Goal: Task Accomplishment & Management: Complete application form

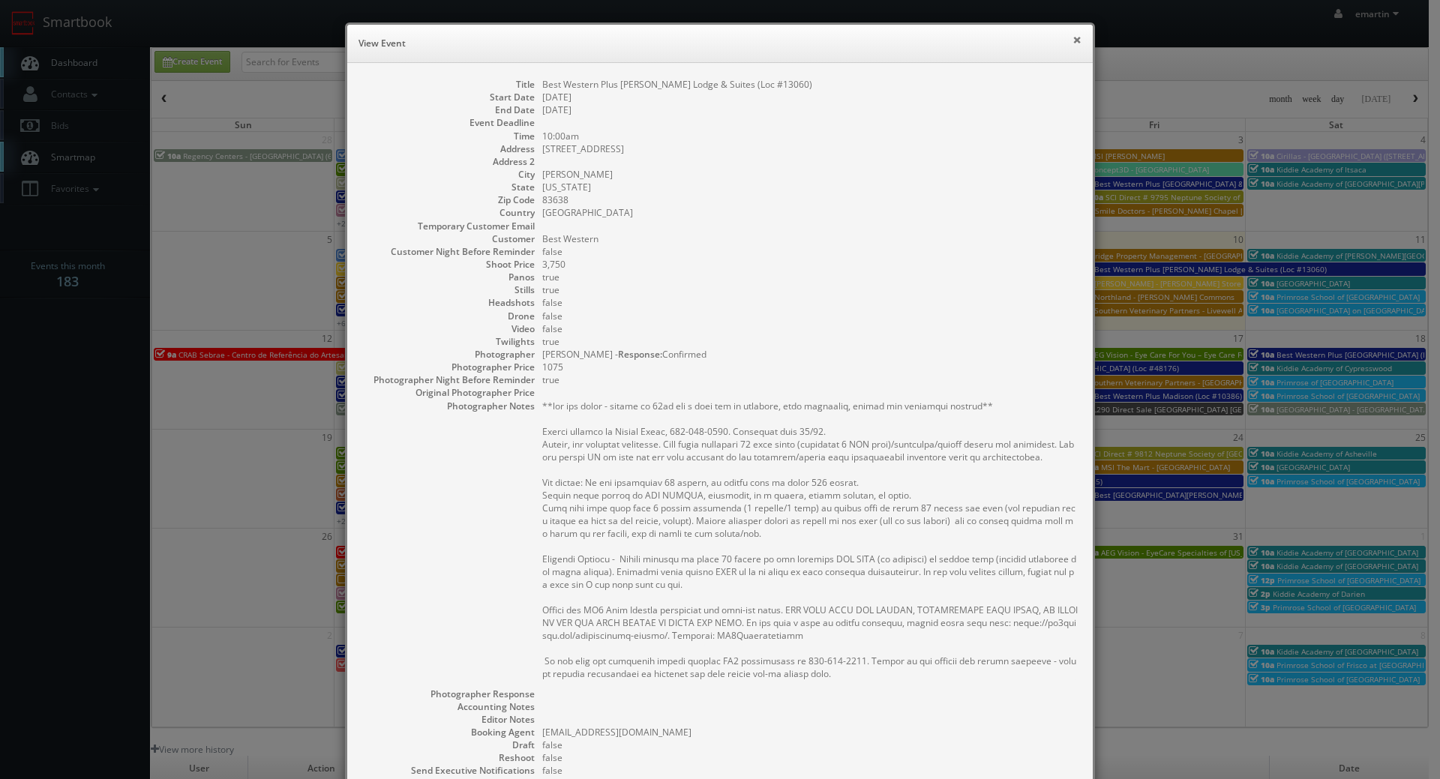
click at [1072, 35] on button "×" at bounding box center [1076, 39] width 9 height 10
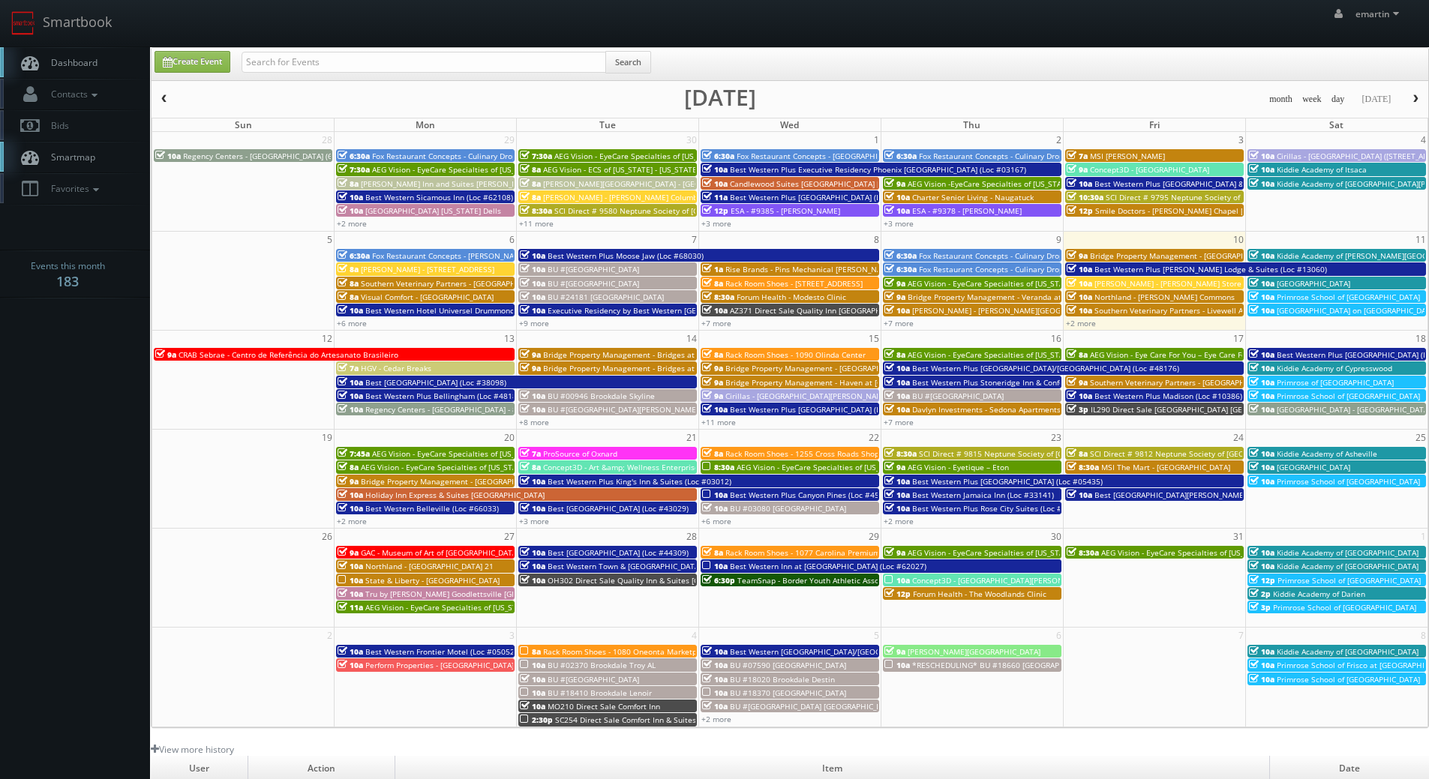
click at [1096, 286] on span "[PERSON_NAME] - [PERSON_NAME] Store" at bounding box center [1167, 283] width 147 height 10
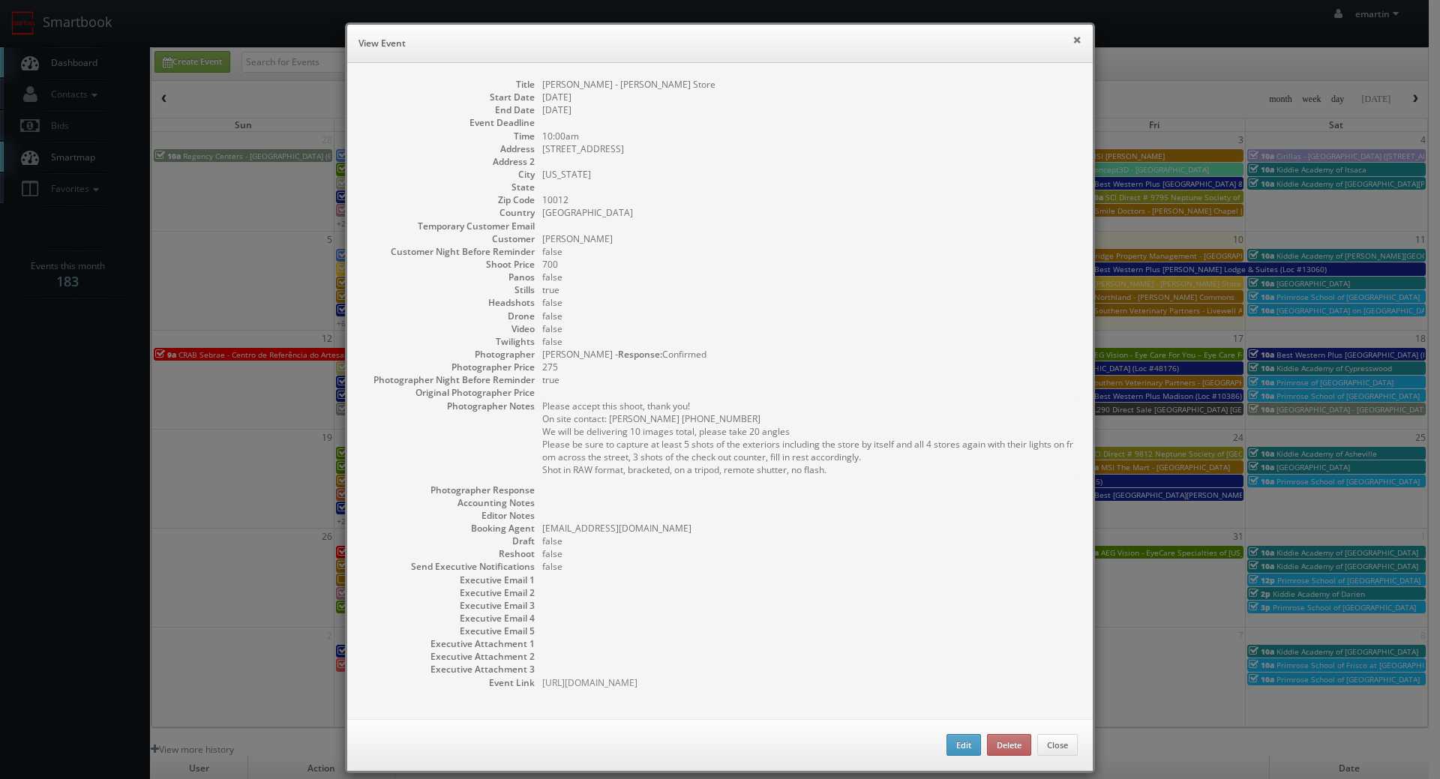
click at [1072, 37] on button "×" at bounding box center [1076, 39] width 9 height 10
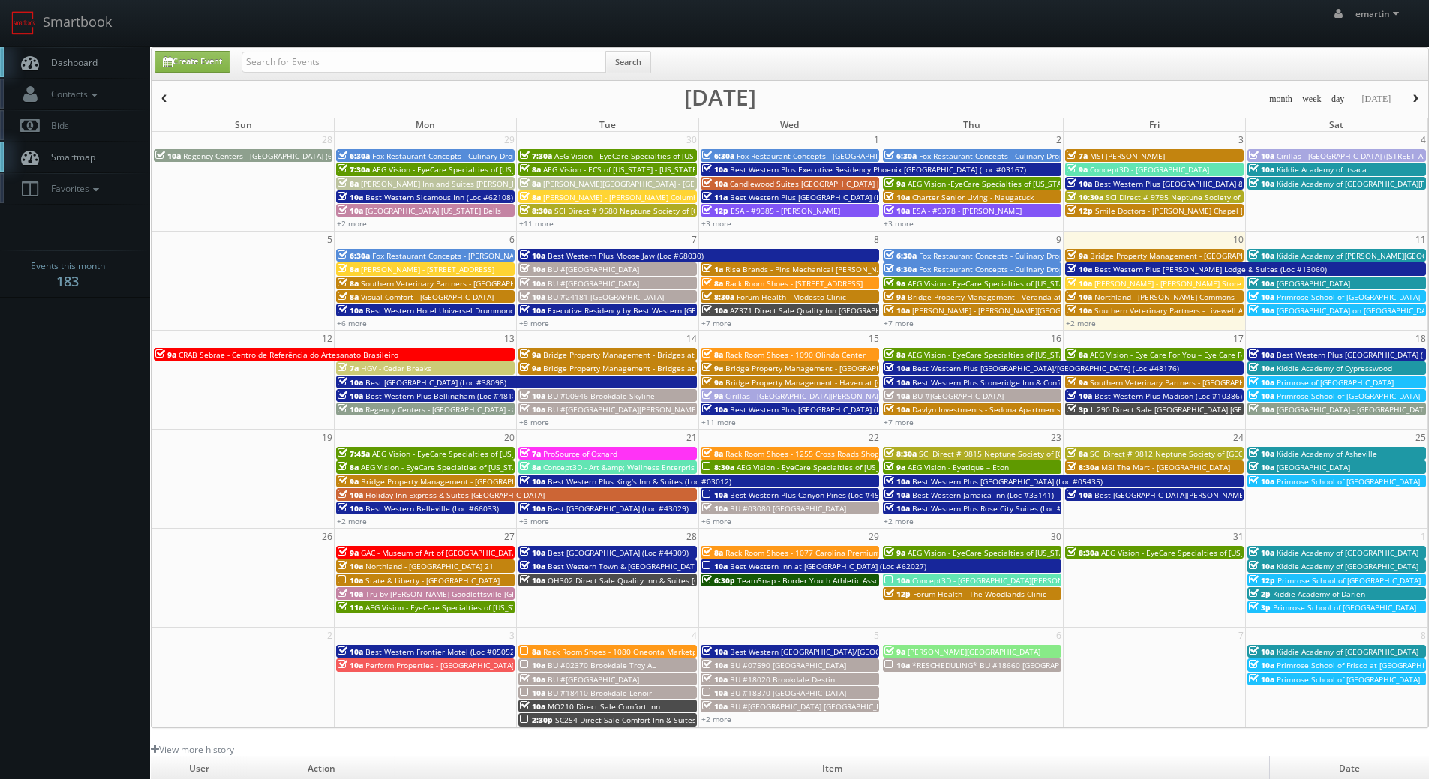
click at [434, 271] on span "EStee Lauder - 120 Prince St" at bounding box center [427, 269] width 133 height 10
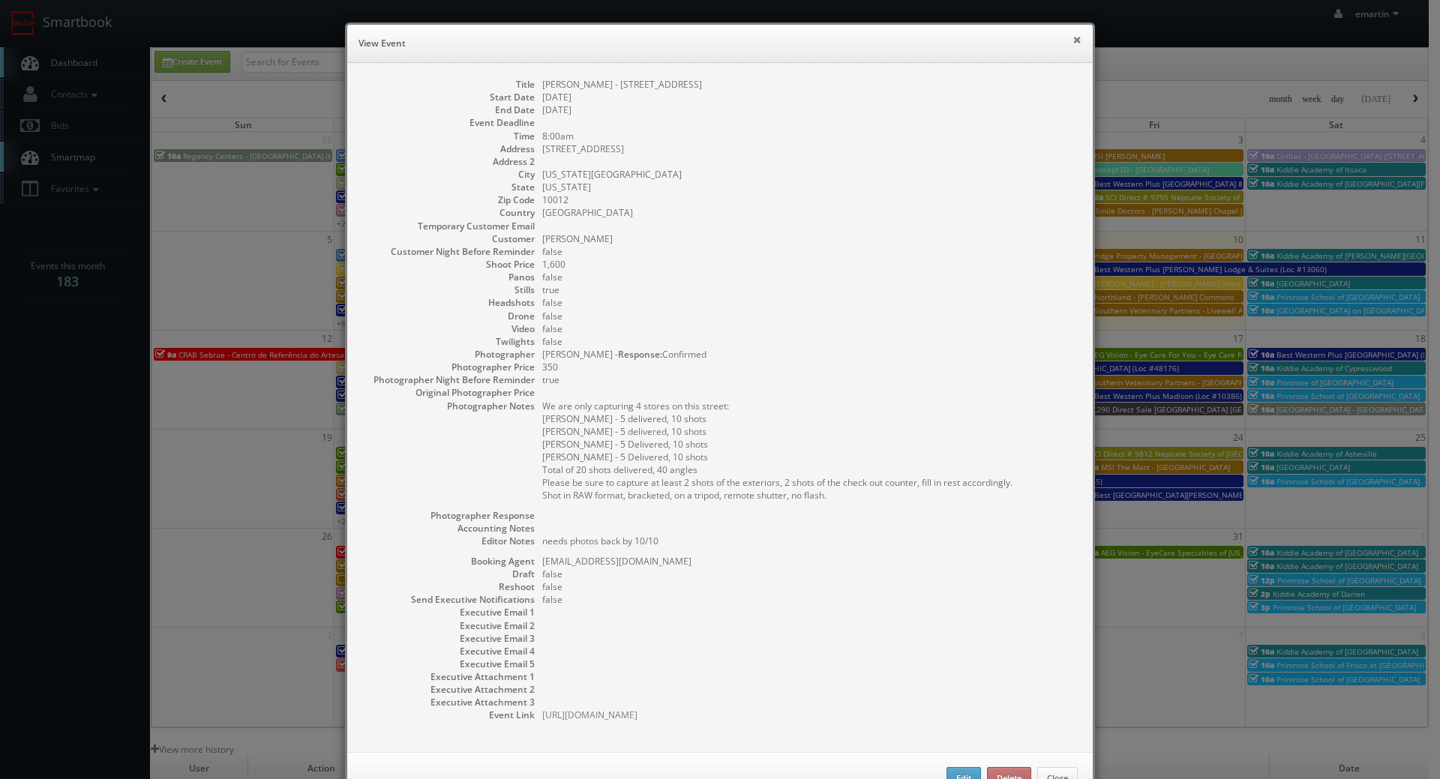
click at [1073, 40] on button "×" at bounding box center [1076, 39] width 9 height 10
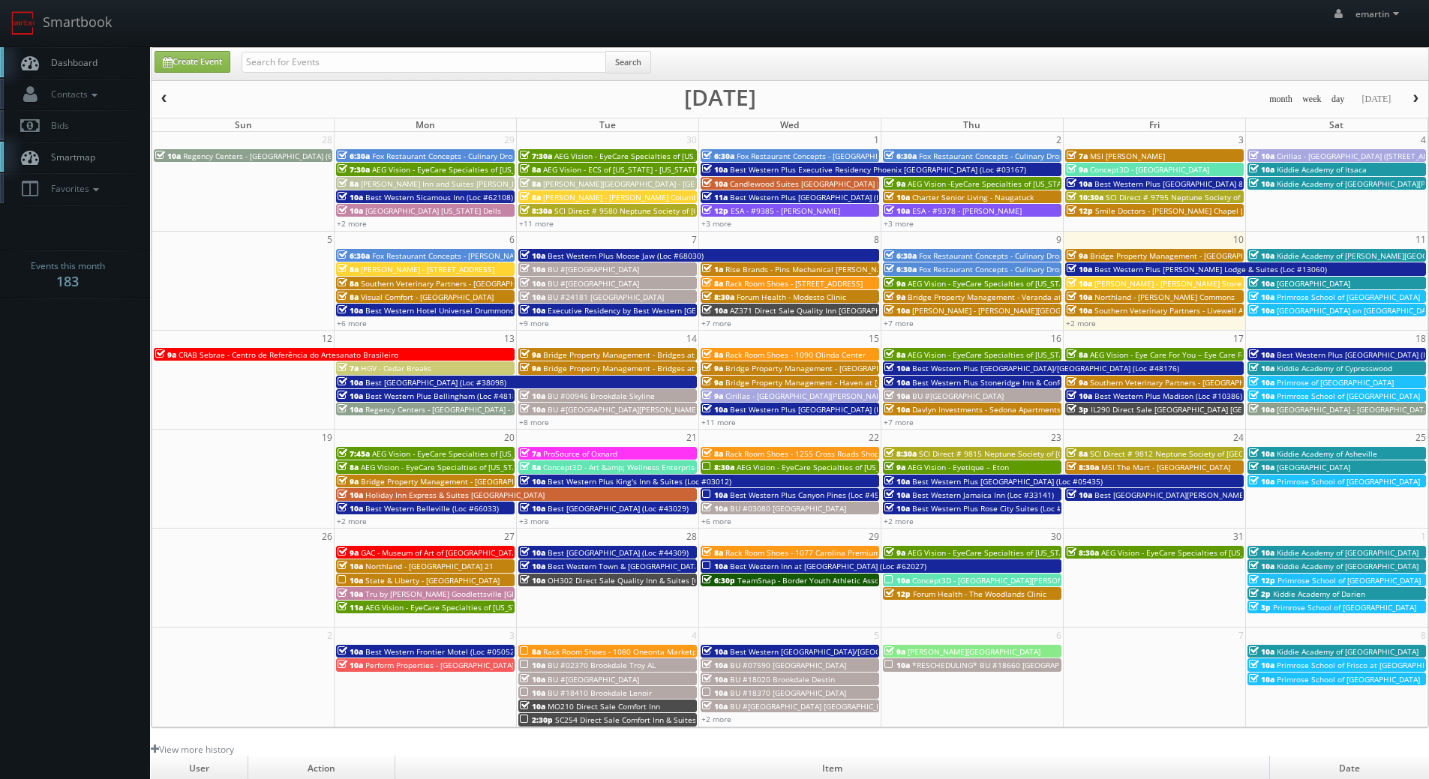
click at [441, 268] on span "EStee Lauder - 120 Prince St" at bounding box center [427, 269] width 133 height 10
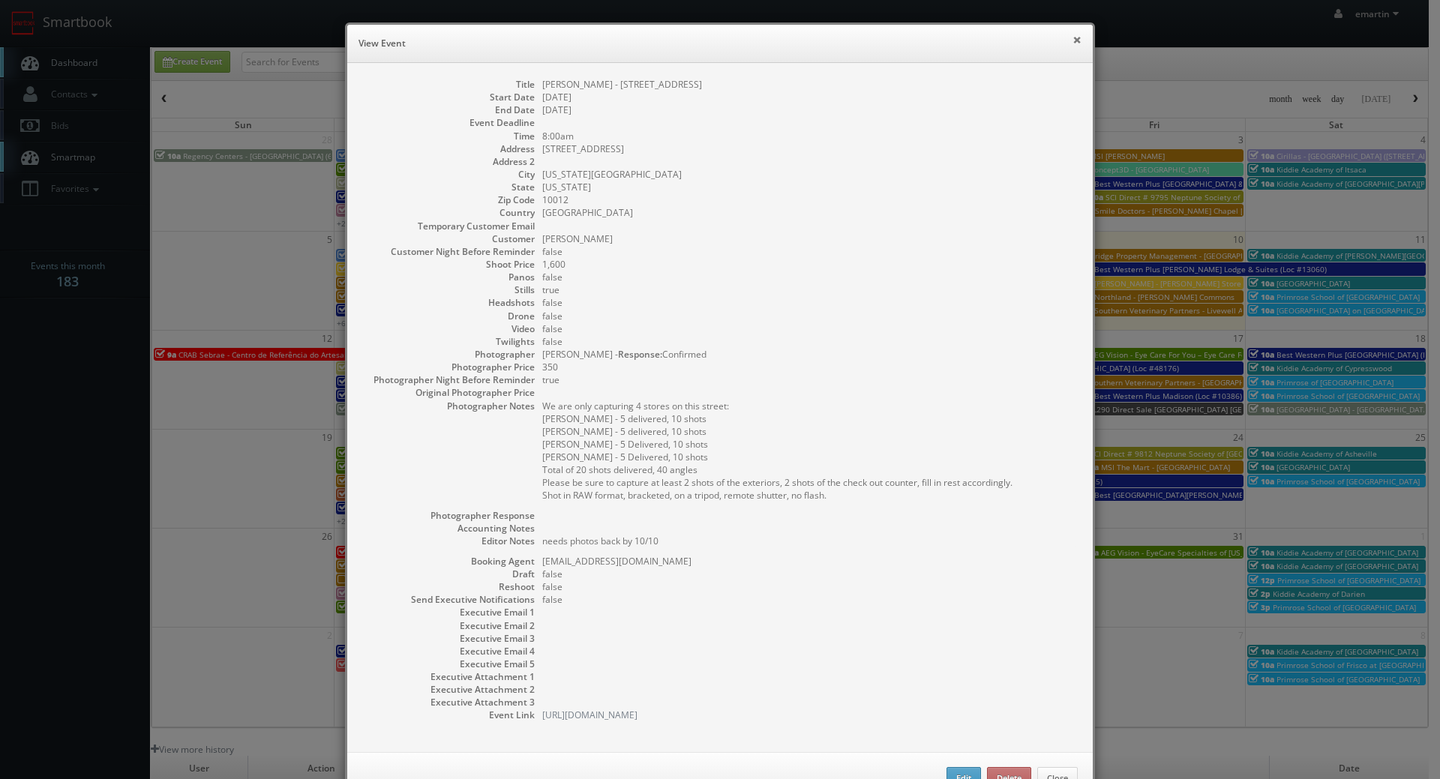
click at [1072, 37] on button "×" at bounding box center [1076, 39] width 9 height 10
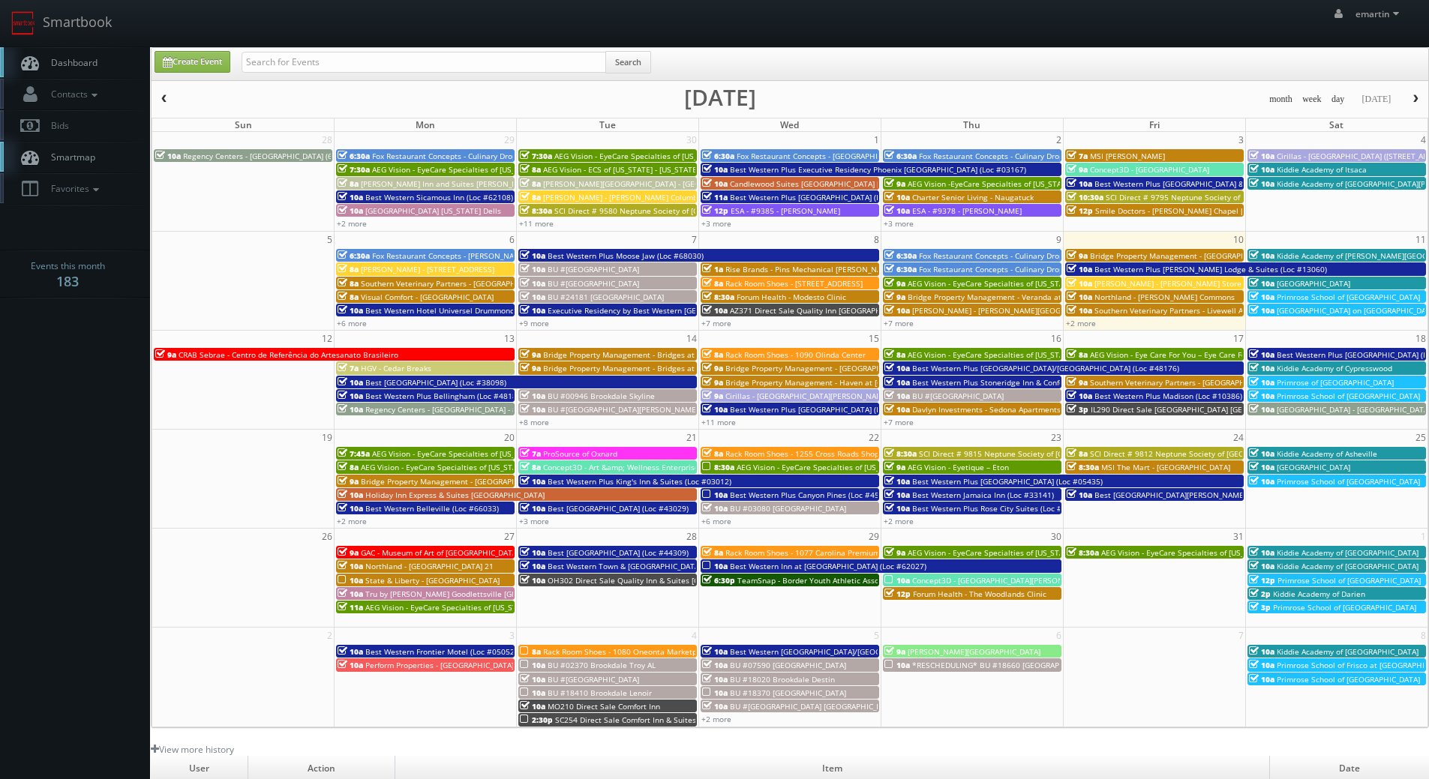
click at [1156, 283] on span "[PERSON_NAME] - [PERSON_NAME] Store" at bounding box center [1167, 283] width 147 height 10
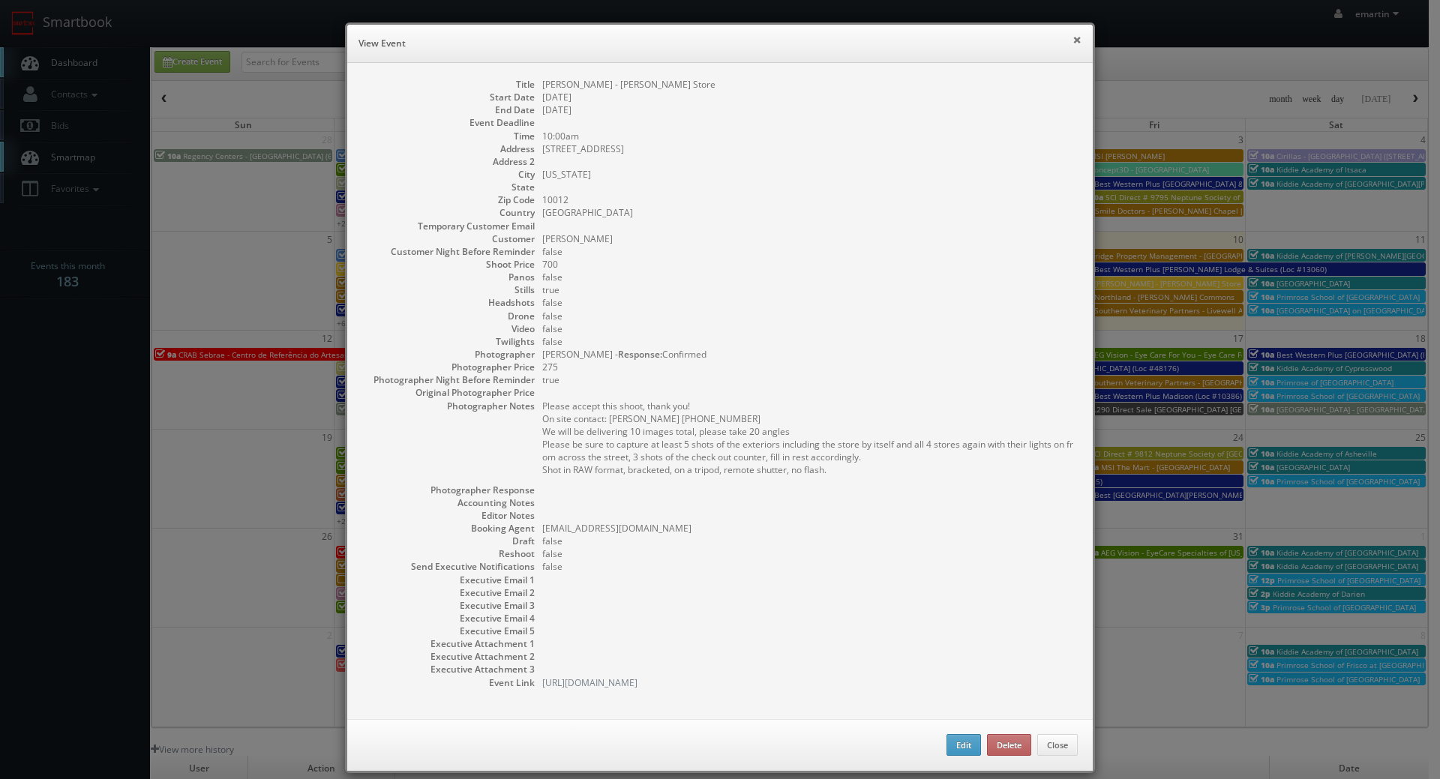
click at [1072, 42] on button "×" at bounding box center [1076, 39] width 9 height 10
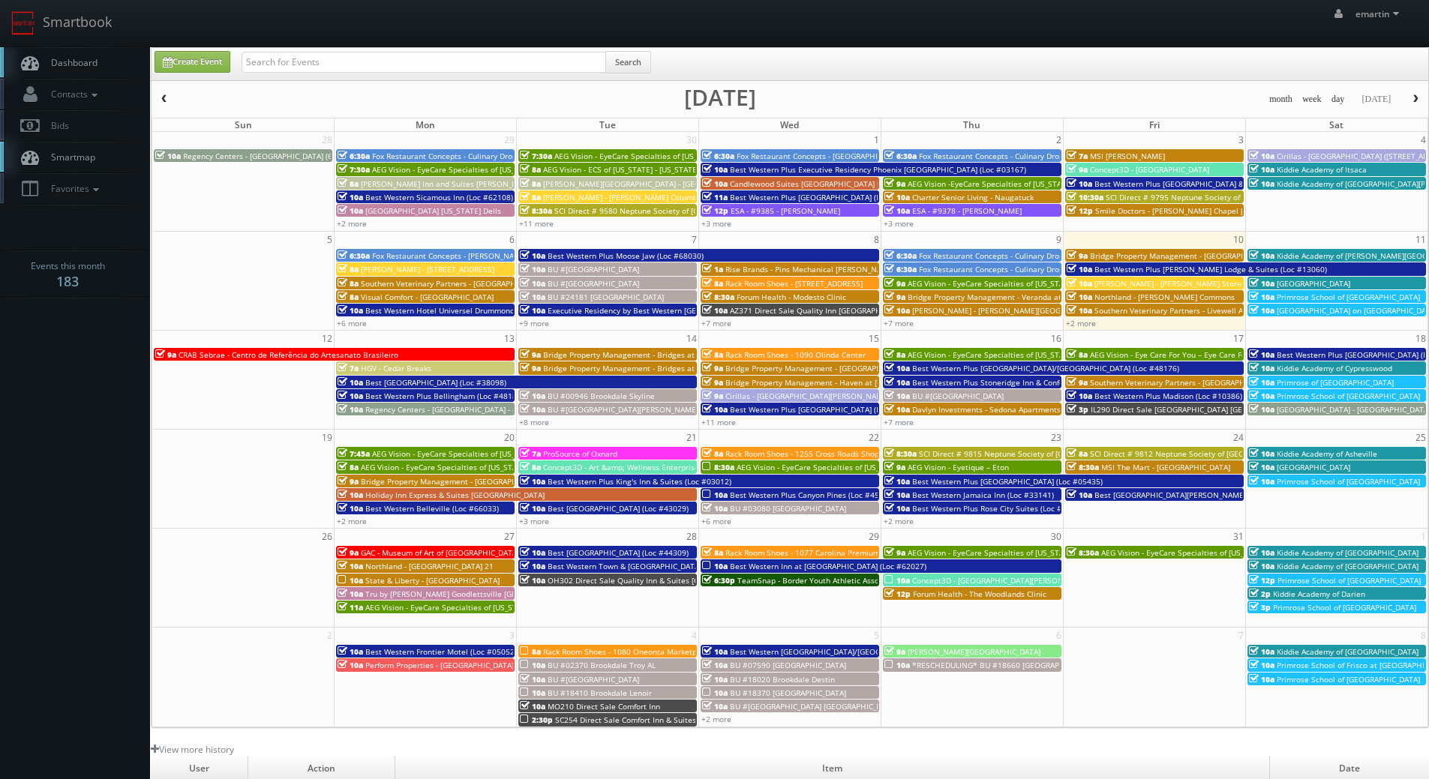
click at [73, 51] on link "Dashboard" at bounding box center [75, 62] width 150 height 31
click at [763, 18] on div "emartin emartin Profile Logout" at bounding box center [714, 23] width 1429 height 46
drag, startPoint x: 1078, startPoint y: 293, endPoint x: 1078, endPoint y: 313, distance: 19.5
click at [1078, 313] on tbody "6:30a Fox Restaurant Concepts - Blanco - Paradise Valley 10a Best Western Plus …" at bounding box center [789, 288] width 1275 height 82
click at [70, 46] on link "Smartbook" at bounding box center [61, 23] width 123 height 46
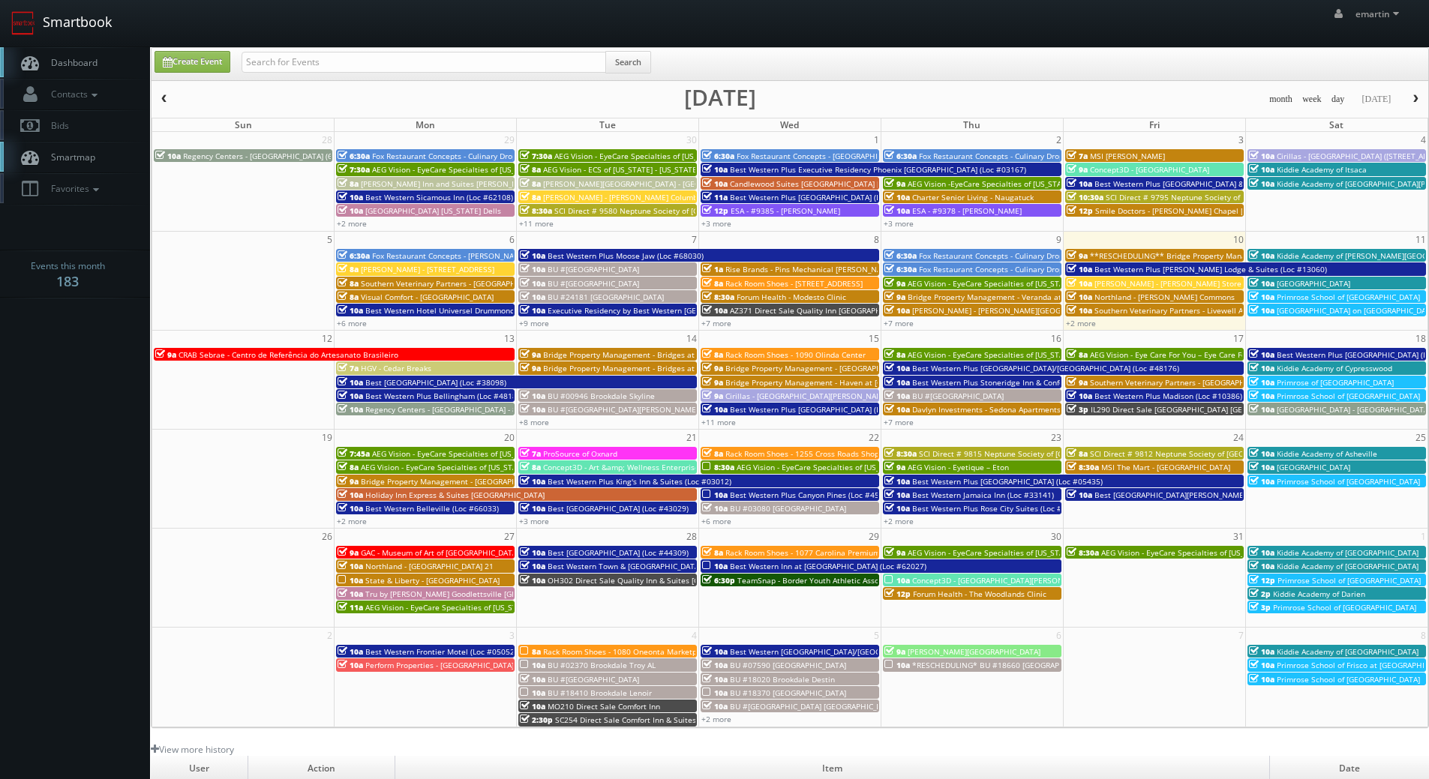
click at [91, 38] on link "Smartbook" at bounding box center [61, 23] width 123 height 46
click at [385, 382] on span "Best [GEOGRAPHIC_DATA] (Loc #38098)" at bounding box center [435, 382] width 141 height 10
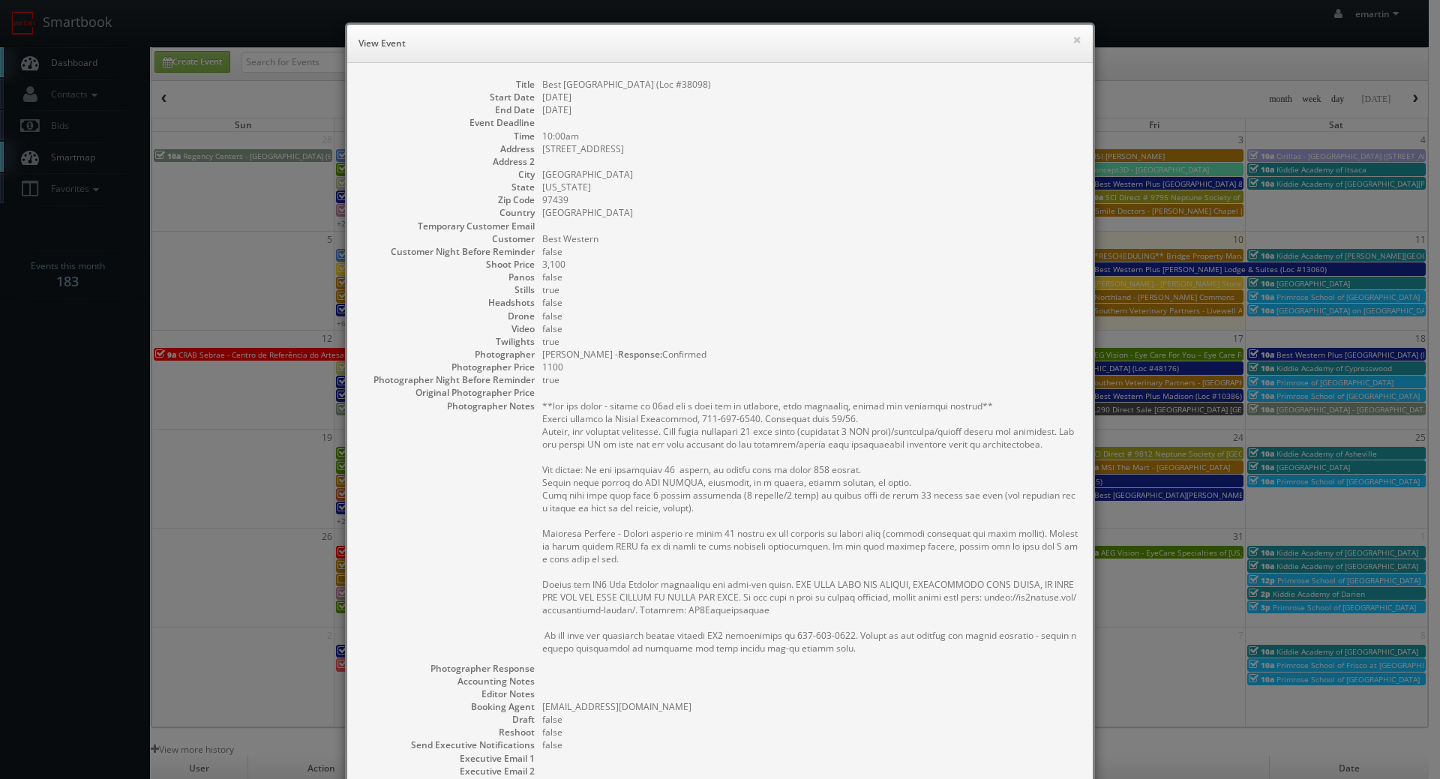
click at [828, 382] on dd "true" at bounding box center [809, 379] width 535 height 13
click at [1072, 40] on button "×" at bounding box center [1076, 39] width 9 height 10
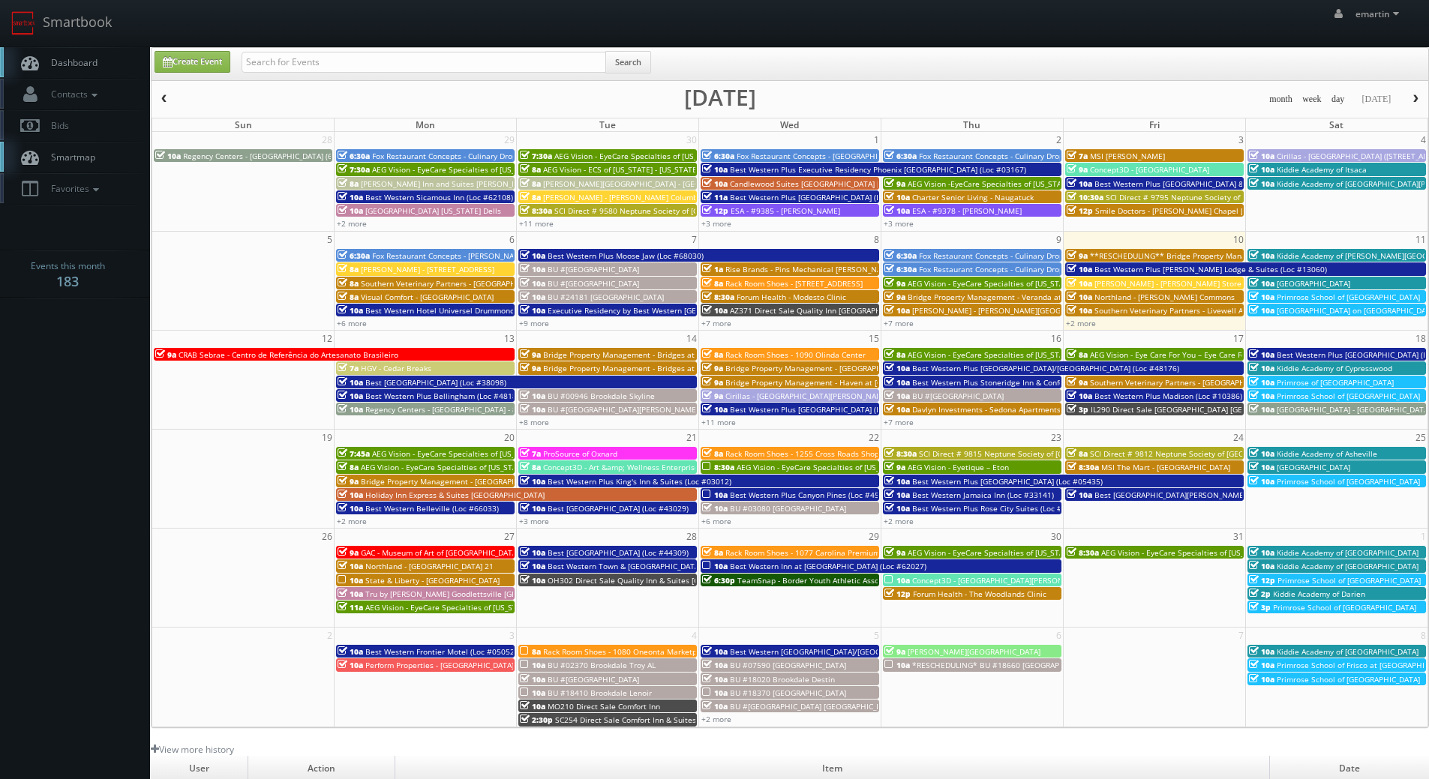
click at [378, 380] on span "Best Western Pier Point Inn (Loc #38098)" at bounding box center [435, 382] width 141 height 10
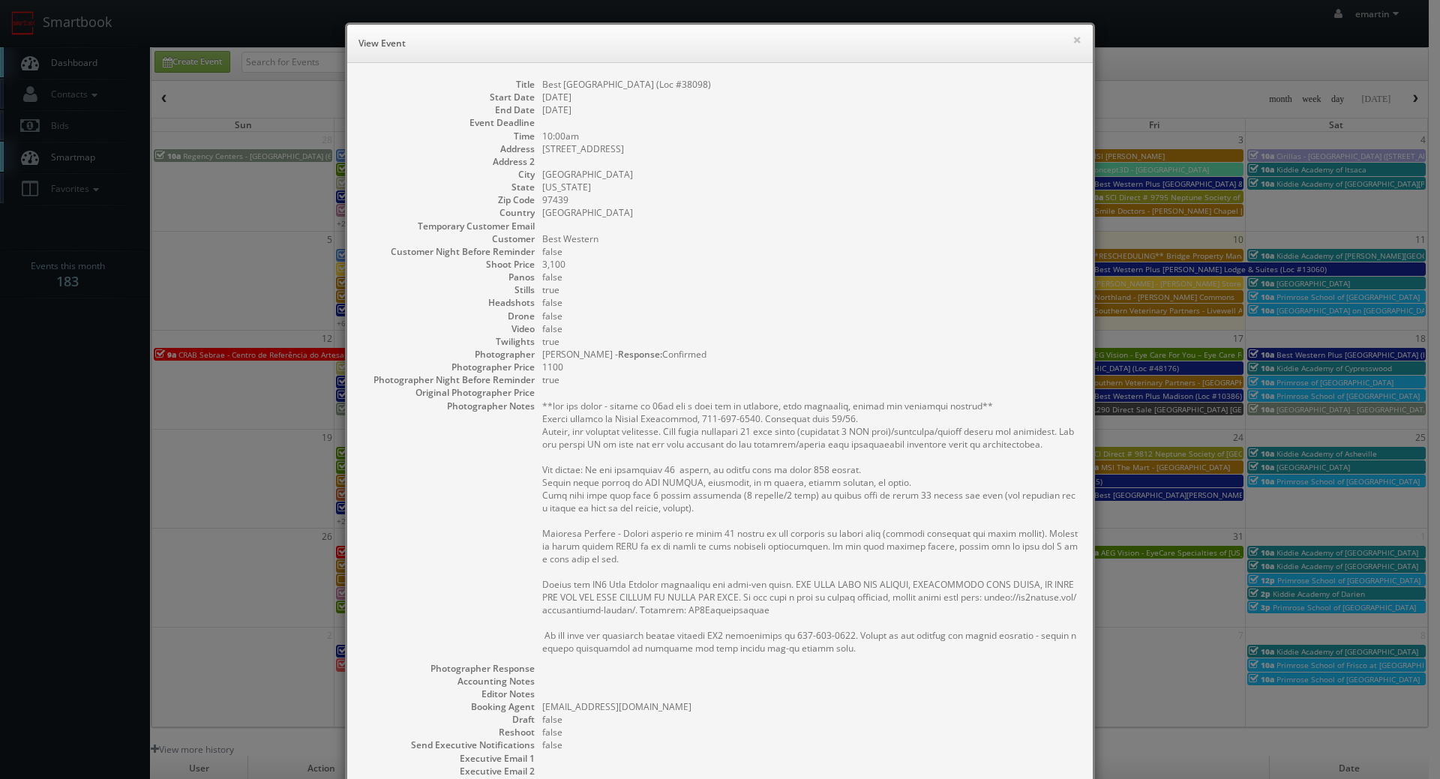
click at [802, 147] on dd "85625 Highway 101" at bounding box center [809, 148] width 535 height 13
click at [1072, 36] on button "×" at bounding box center [1076, 39] width 9 height 10
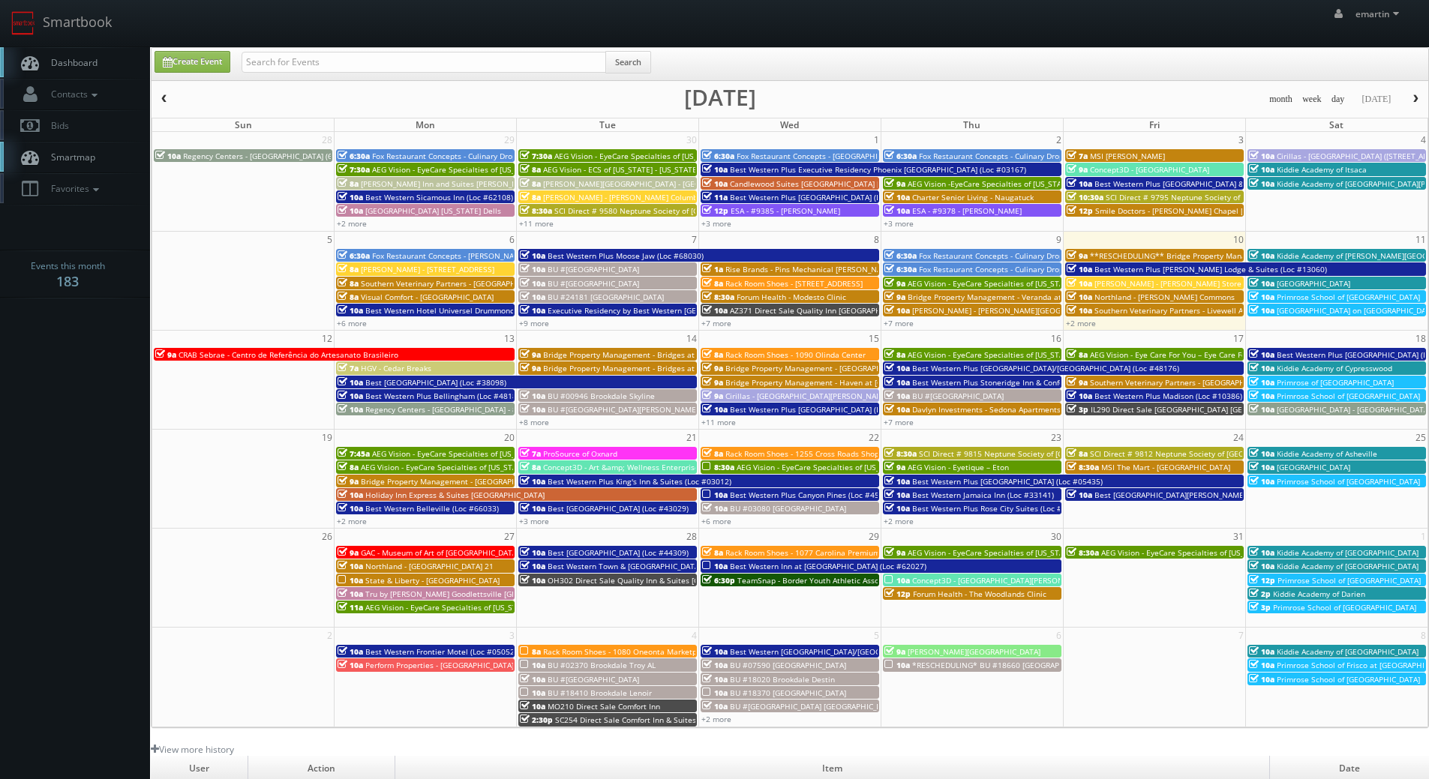
click at [84, 58] on span "Dashboard" at bounding box center [70, 62] width 54 height 13
click at [94, 53] on link "Dashboard" at bounding box center [75, 62] width 150 height 31
click at [166, 778] on html "Smartbook Toggle Side Navigation Toggle Top Navigation emartin emartin Profile …" at bounding box center [714, 518] width 1429 height 1037
click at [72, 68] on span "Dashboard" at bounding box center [70, 62] width 54 height 13
click at [77, 58] on span "Dashboard" at bounding box center [70, 62] width 54 height 13
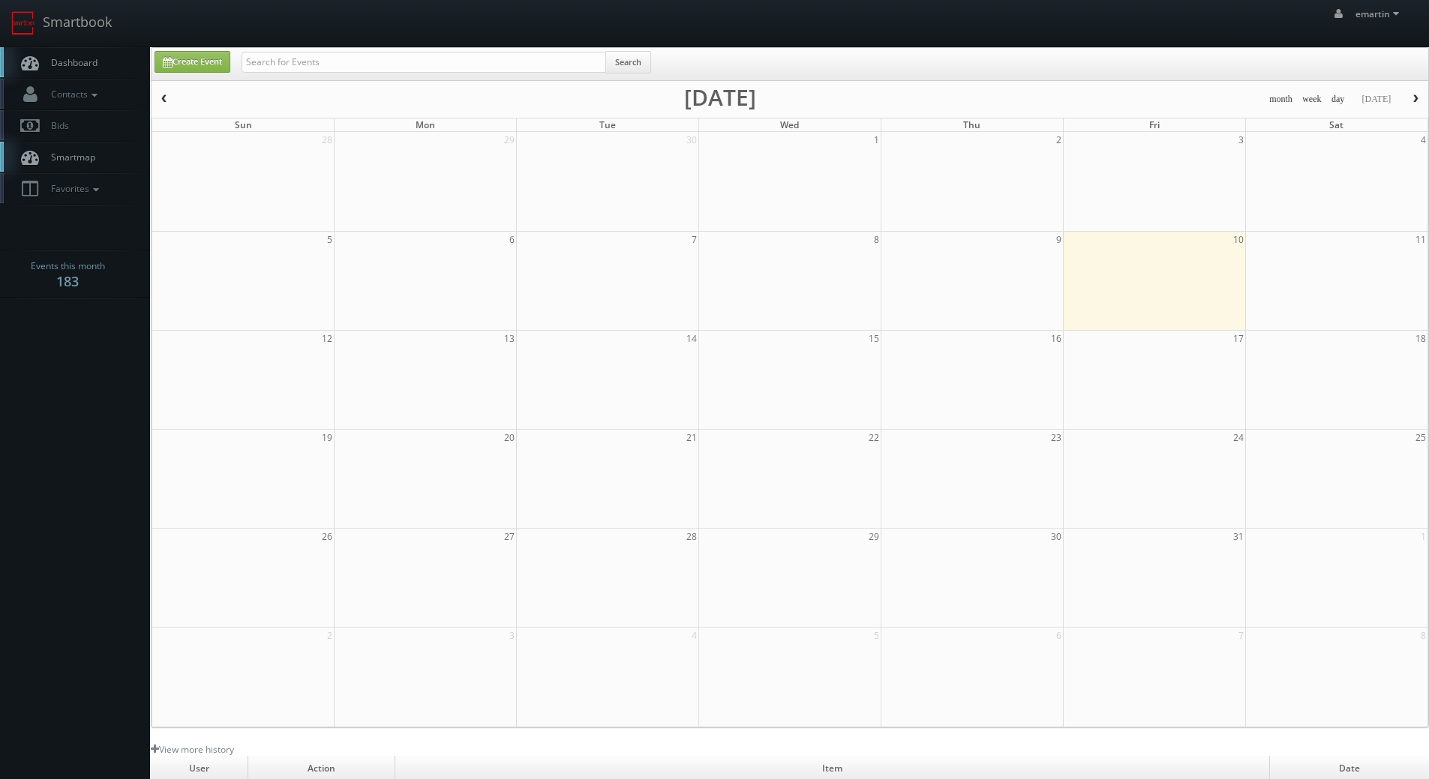
click at [187, 57] on link "Create Event" at bounding box center [192, 62] width 76 height 22
type input "10/10/2025"
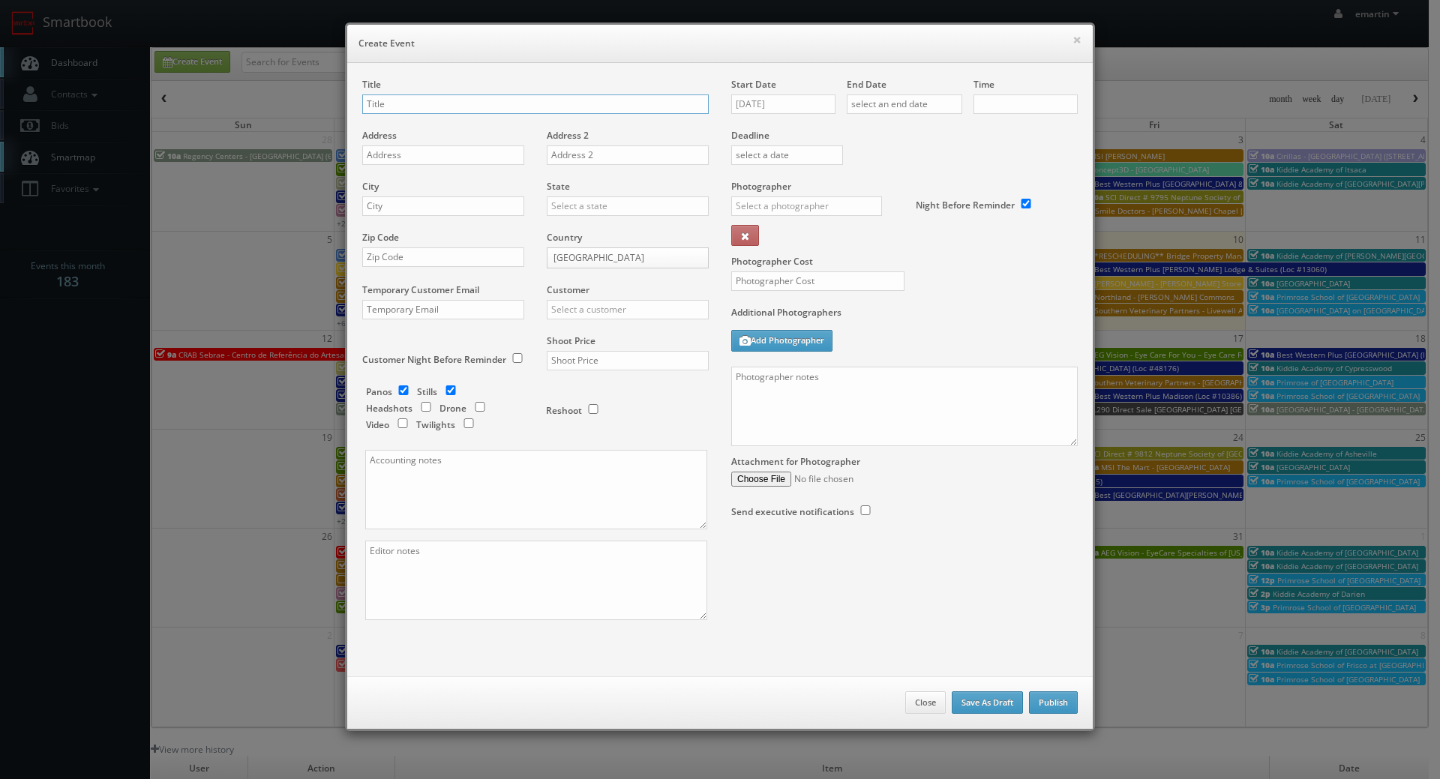
checkbox input "true"
type input "10:00am"
checkbox input "true"
drag, startPoint x: 937, startPoint y: 331, endPoint x: 916, endPoint y: 379, distance: 53.1
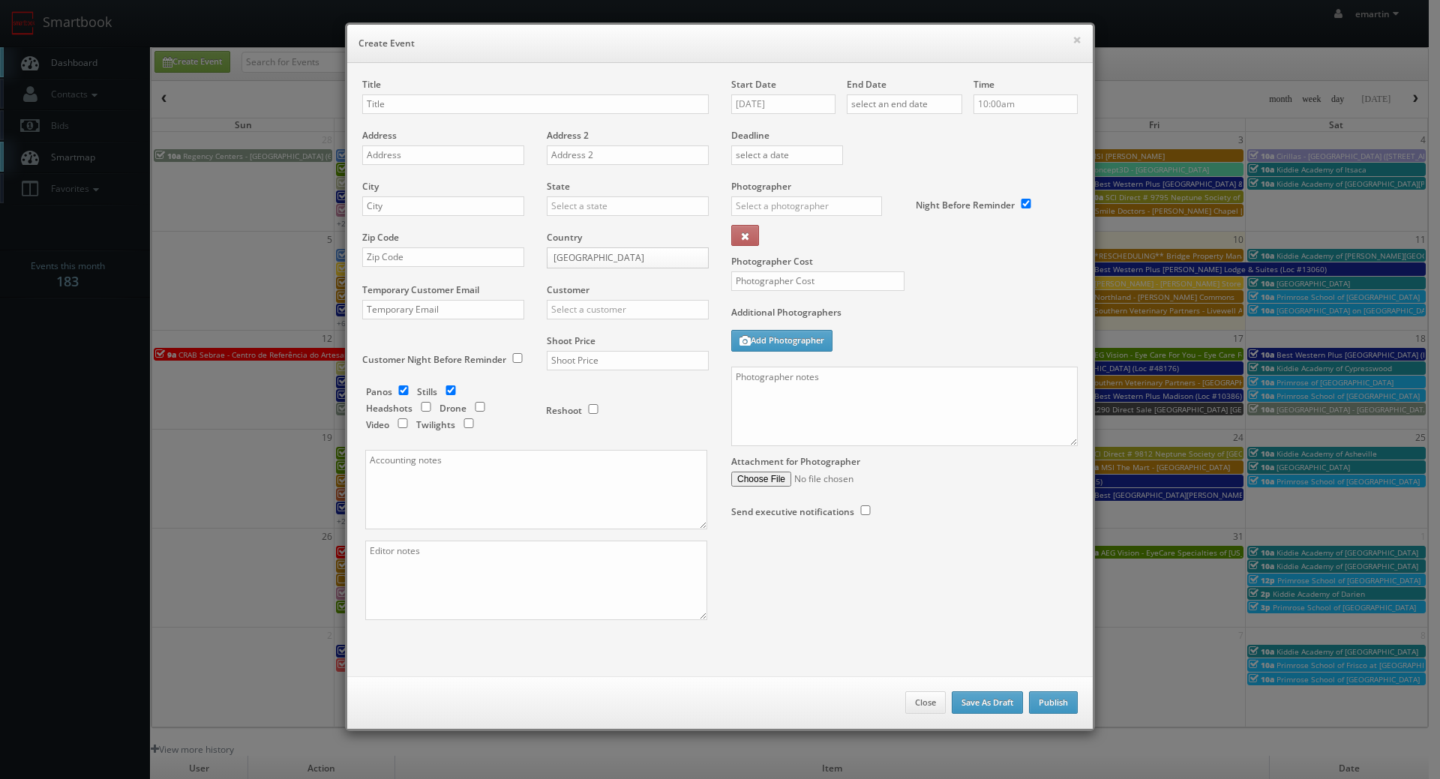
click at [937, 331] on div "Additional Photographers Add Photographer" at bounding box center [904, 336] width 346 height 61
click at [895, 416] on textarea at bounding box center [904, 406] width 346 height 79
paste textarea "[EMAIL_ADDRESS][DOMAIN_NAME]"
type textarea "[EMAIL_ADDRESS][DOMAIN_NAME]"
click at [960, 283] on div "Photographer Cost" at bounding box center [904, 243] width 369 height 126
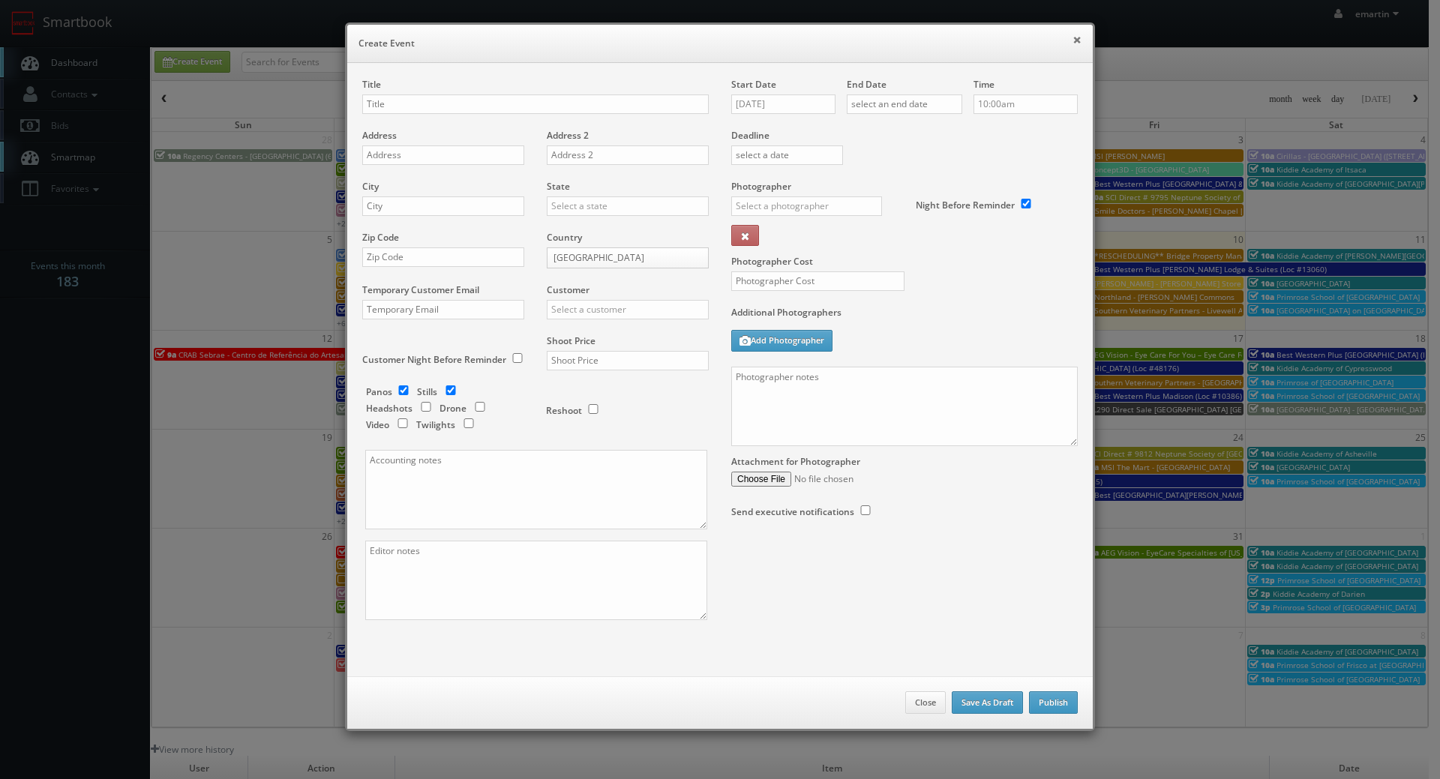
click at [1072, 40] on button "×" at bounding box center [1076, 39] width 9 height 10
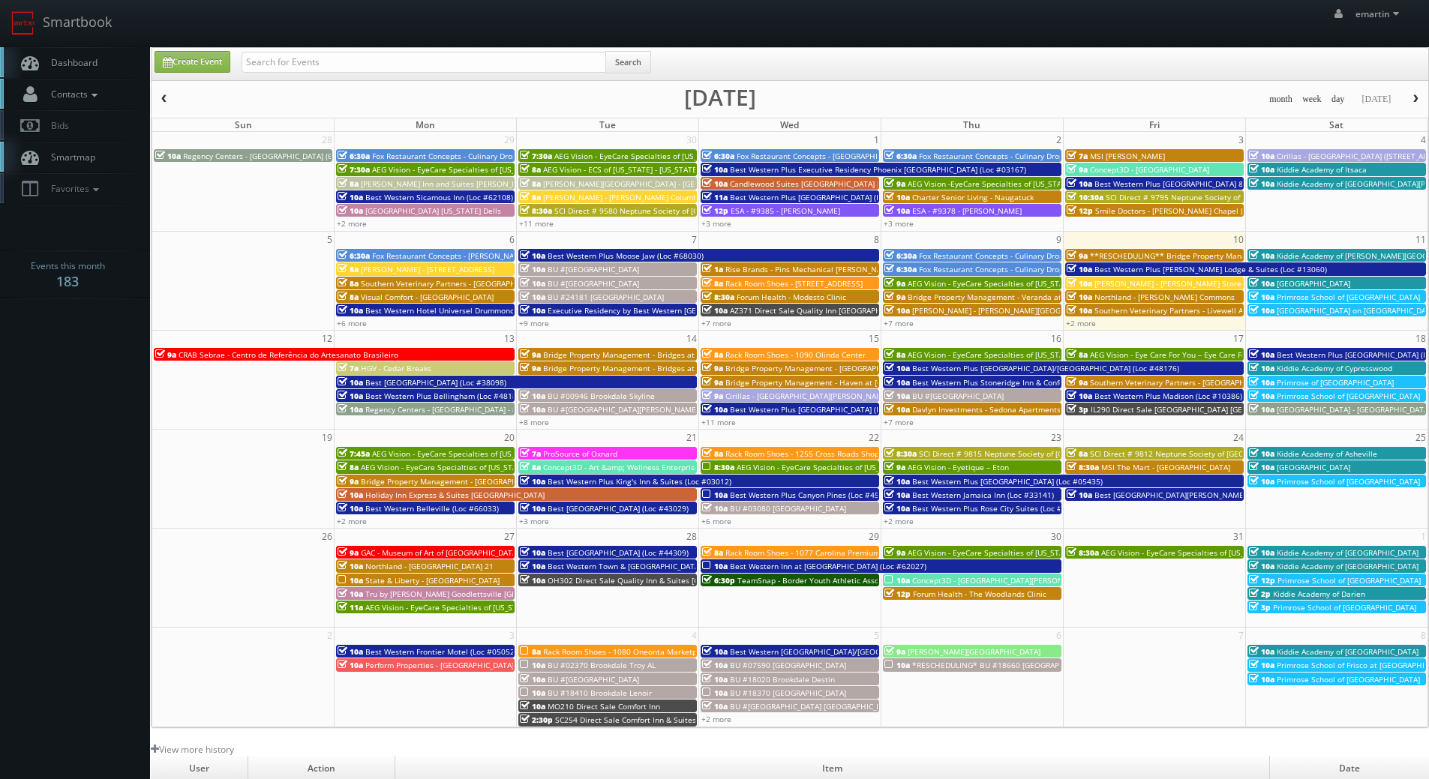
click at [77, 90] on span "Contacts" at bounding box center [72, 94] width 58 height 13
click at [65, 162] on link "Add Photographer" at bounding box center [75, 163] width 150 height 22
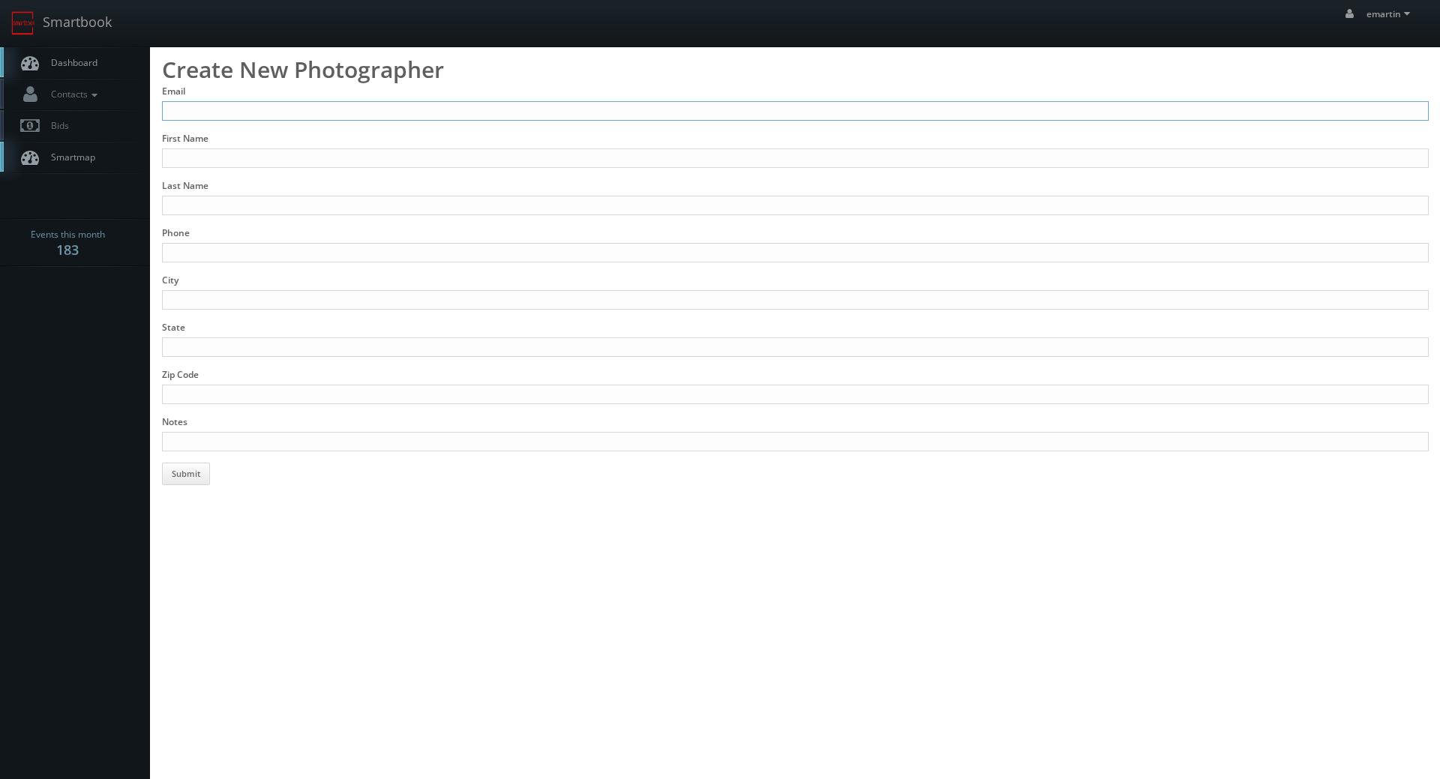
click at [328, 106] on input "Email" at bounding box center [795, 110] width 1267 height 19
paste input "[EMAIL_ADDRESS][DOMAIN_NAME]"
type input "[EMAIL_ADDRESS][DOMAIN_NAME]"
click at [248, 172] on form "Email [EMAIL_ADDRESS][DOMAIN_NAME] First Name Last Name Phone City State Zip Co…" at bounding box center [795, 285] width 1267 height 400
click at [253, 166] on input "First Name" at bounding box center [795, 157] width 1267 height 19
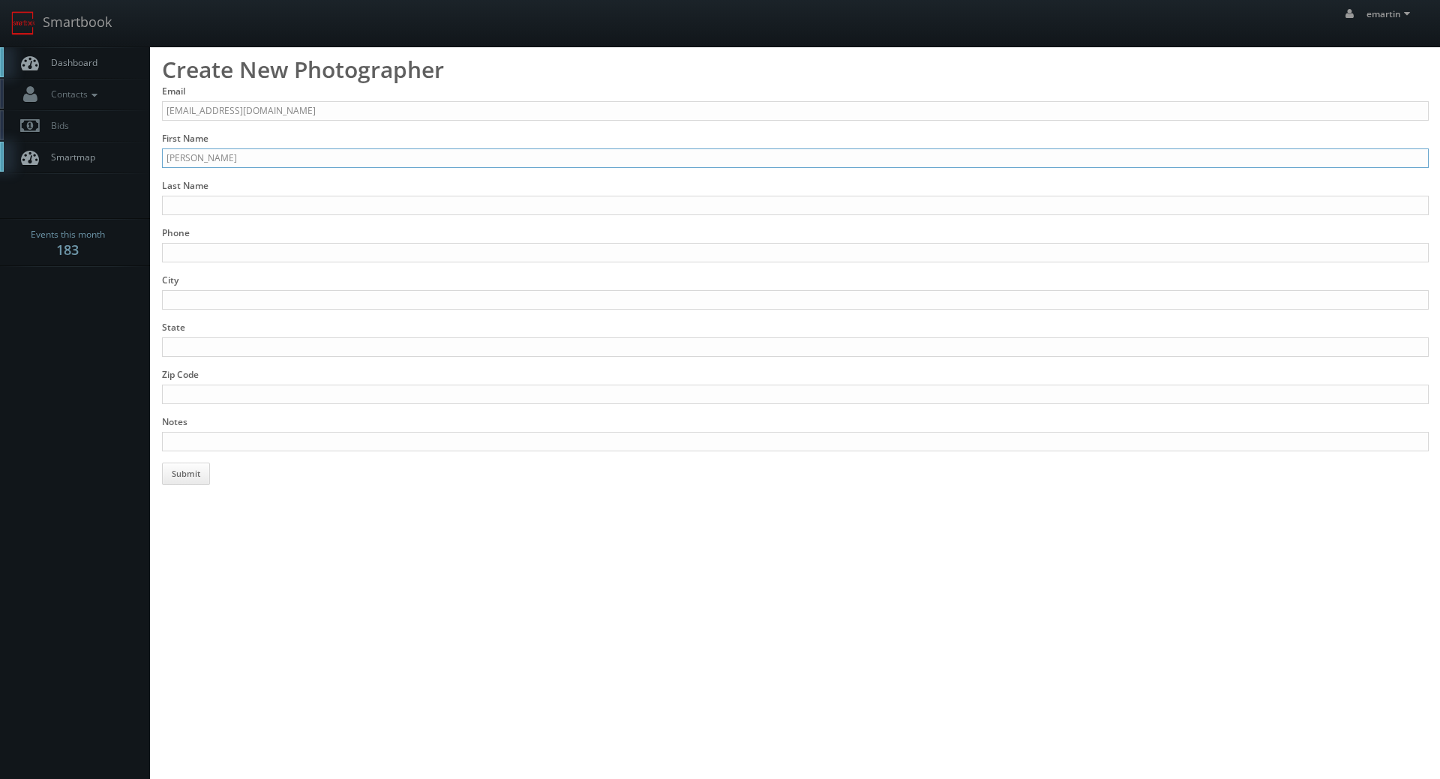
type input "[PERSON_NAME]"
click at [296, 248] on input "Phone" at bounding box center [795, 252] width 1267 height 19
paste input "318-372-0699"
type input "318-372-0699"
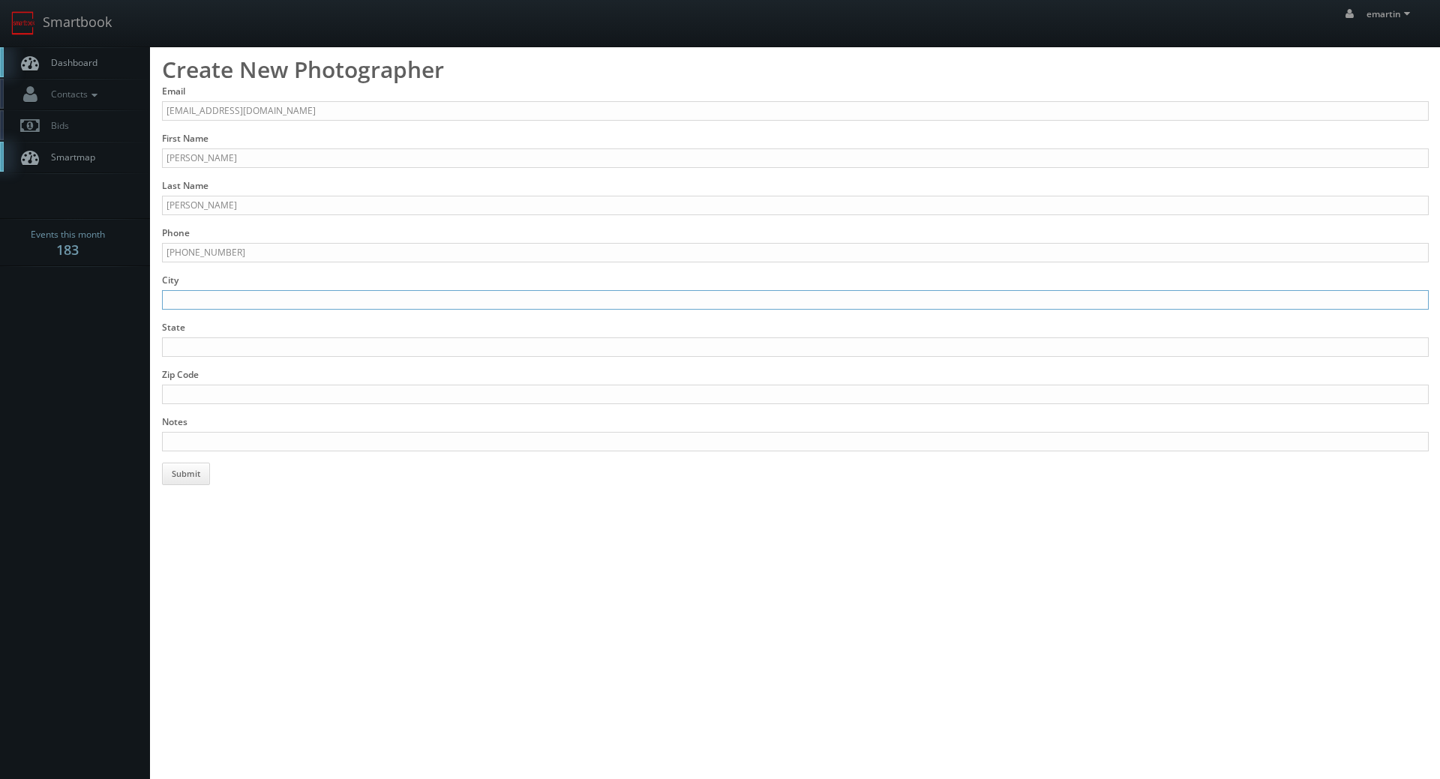
click at [265, 298] on input "City" at bounding box center [795, 299] width 1267 height 19
type input "Monroe"
type input "[US_STATE]"
type input "1"
type input "Added 10/10/25"
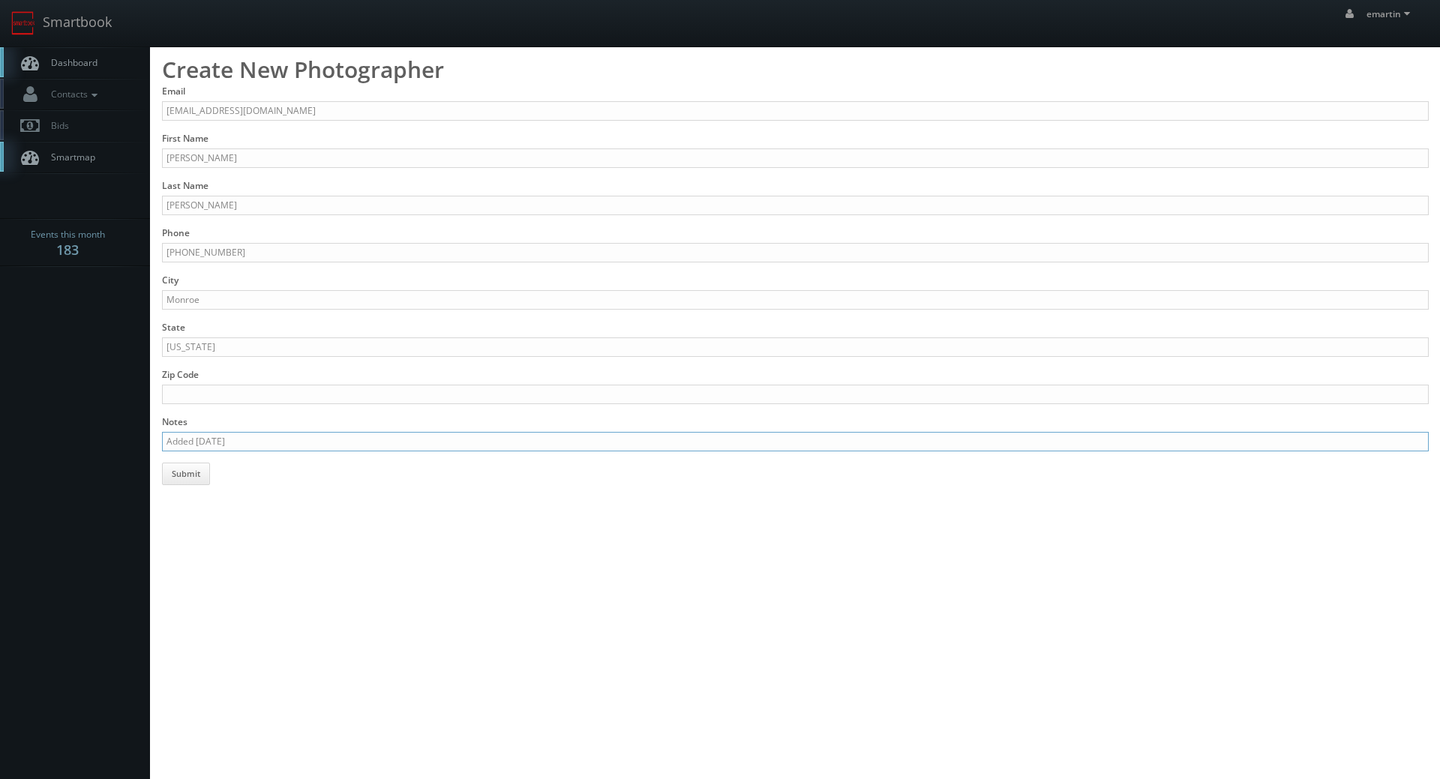
click at [162, 463] on button "Submit" at bounding box center [186, 474] width 48 height 22
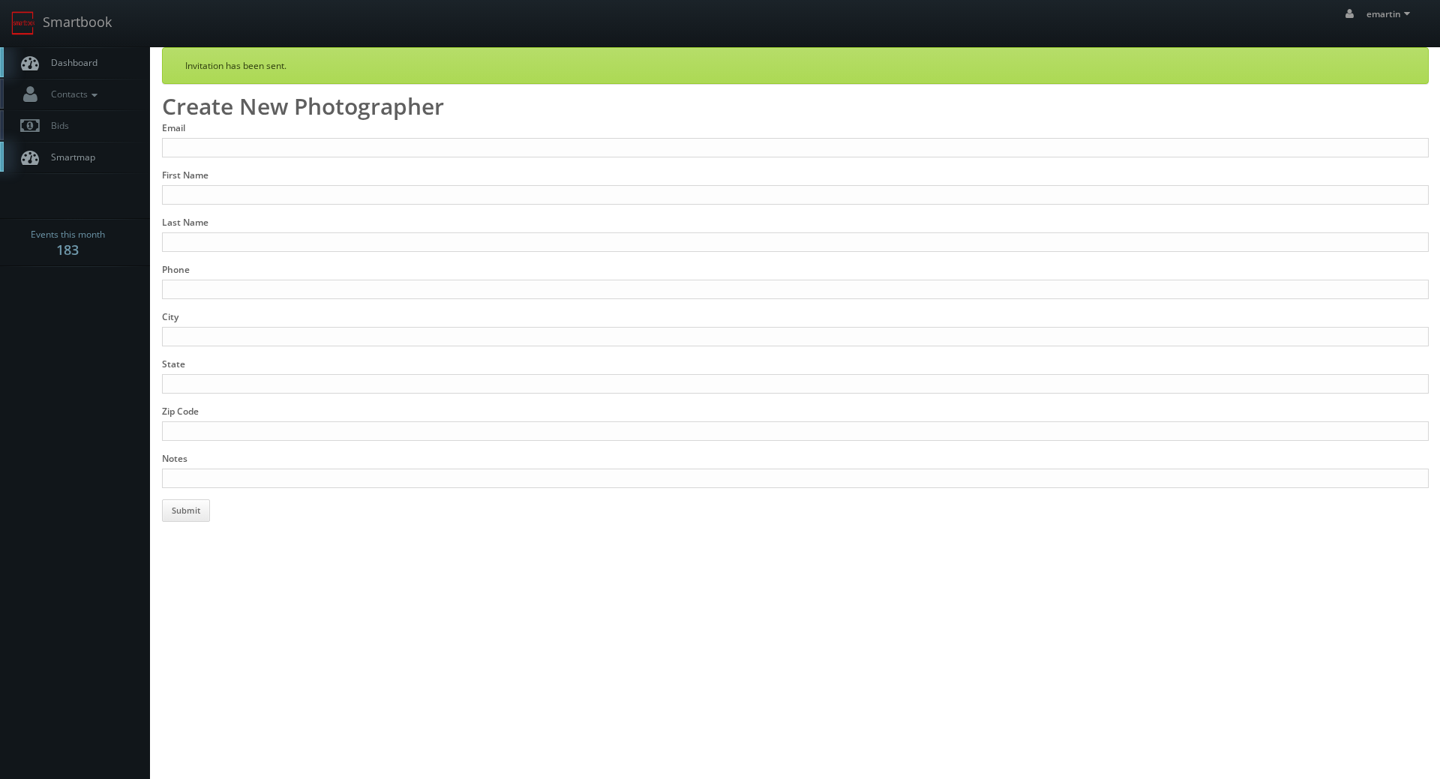
click at [57, 55] on link "Dashboard" at bounding box center [75, 62] width 150 height 31
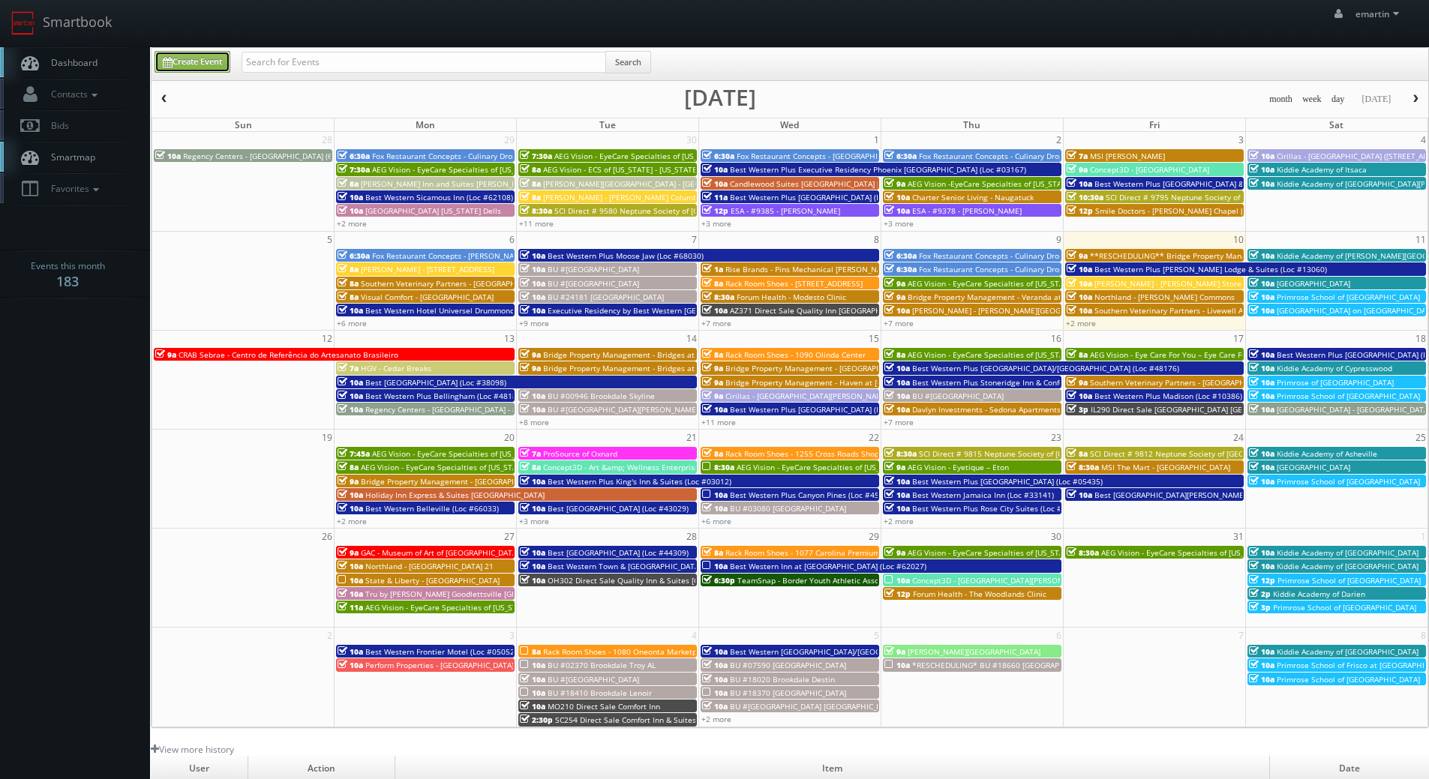
click at [199, 61] on link "Create Event" at bounding box center [192, 62] width 76 height 22
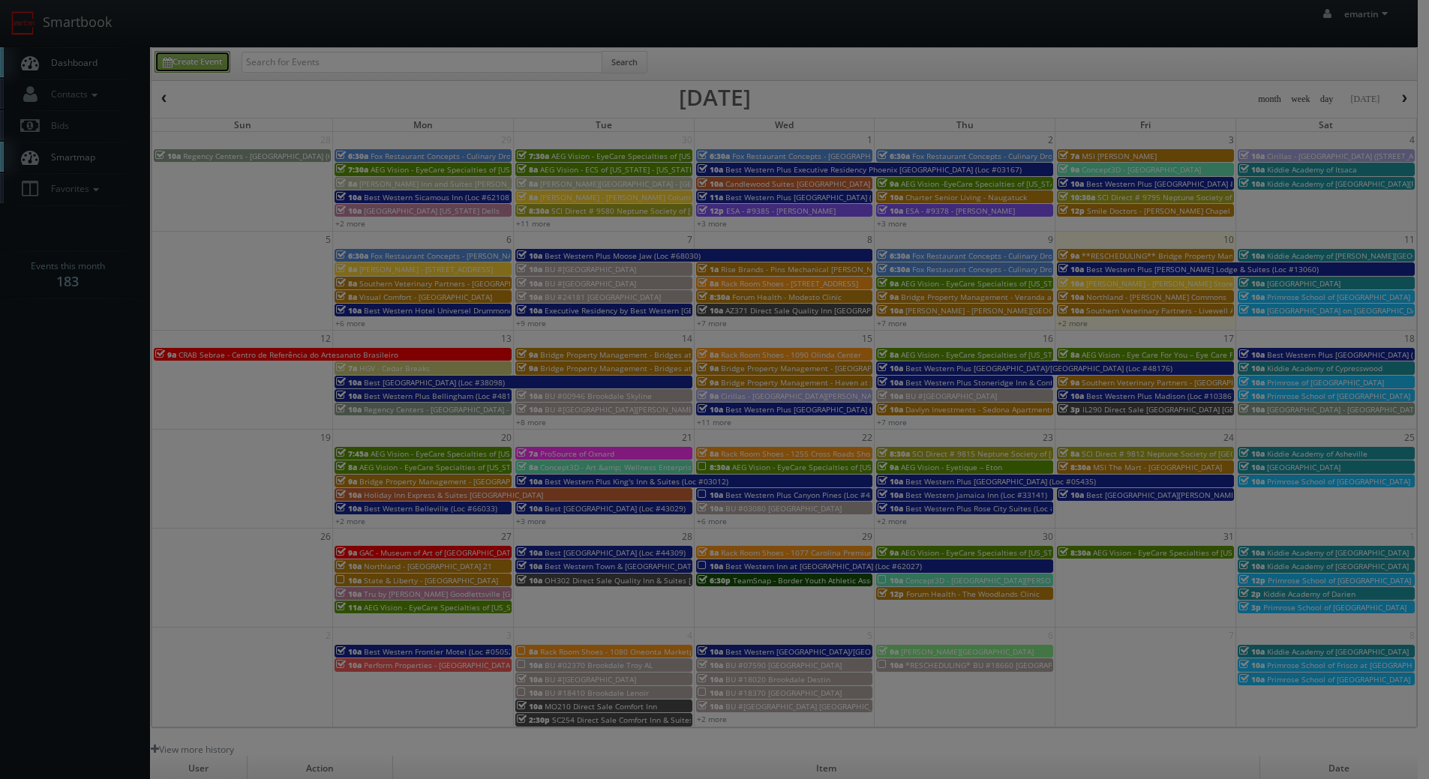
type input "[DATE]"
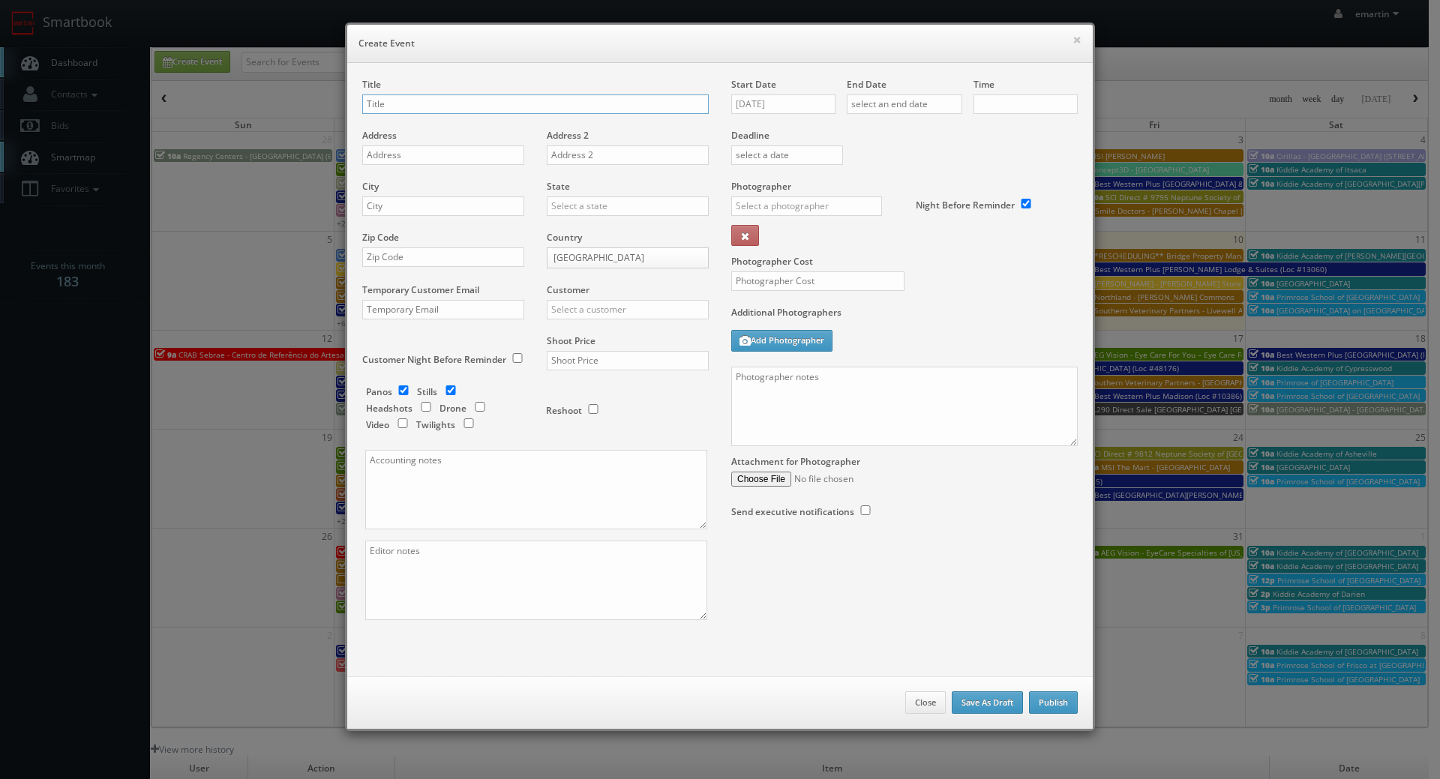
checkbox input "true"
type input "10:00am"
checkbox input "true"
click at [777, 89] on div "Start Date 10/10/2025" at bounding box center [788, 103] width 115 height 51
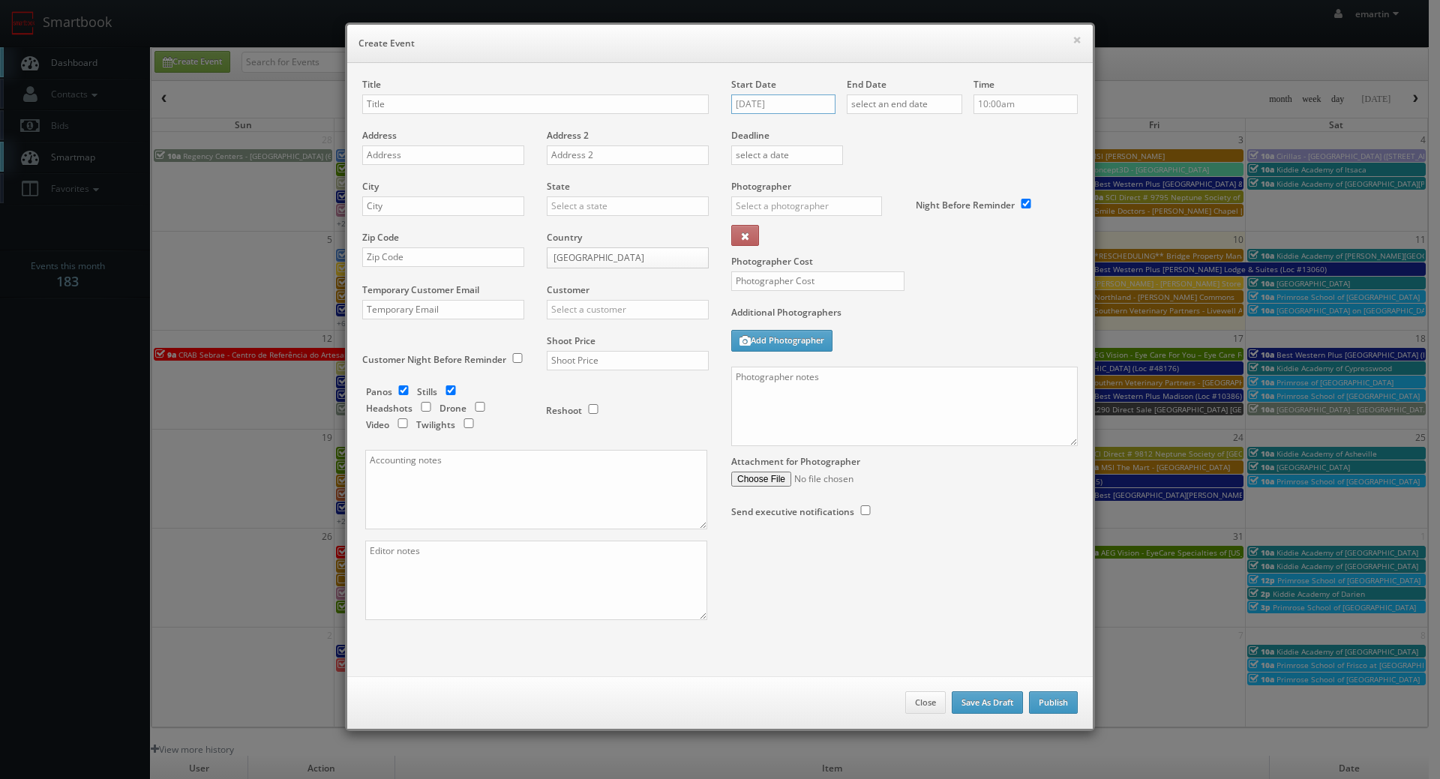
click at [779, 106] on input "10/10/2025" at bounding box center [783, 103] width 104 height 19
click at [823, 225] on td "16" at bounding box center [829, 219] width 20 height 22
type input "10/16/2025"
click at [905, 100] on input "text" at bounding box center [904, 103] width 115 height 19
click at [950, 221] on td "16" at bounding box center [944, 219] width 20 height 22
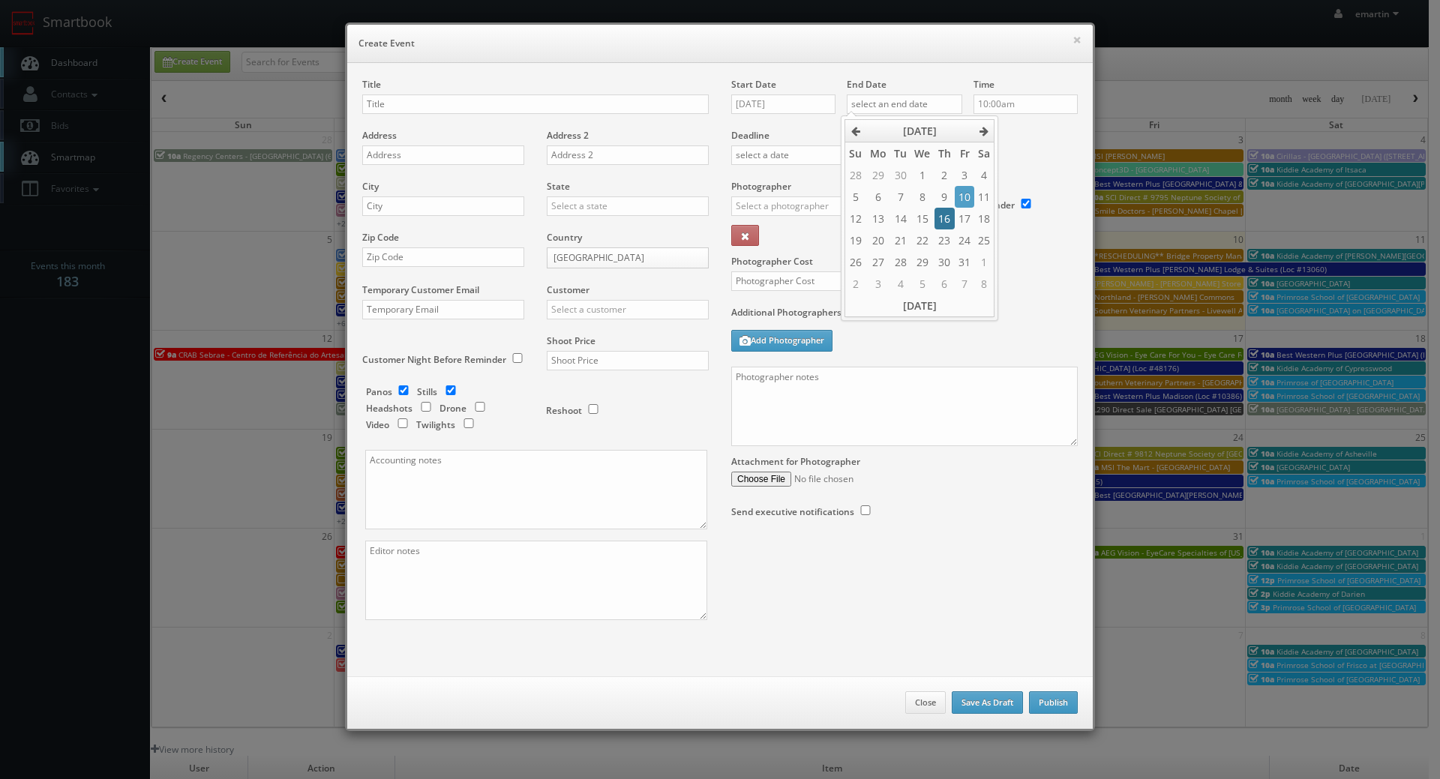
type input "10/16/2025"
click at [1033, 127] on div "Time 10:00am" at bounding box center [1019, 103] width 115 height 51
click at [772, 202] on input "text" at bounding box center [806, 205] width 151 height 19
click at [777, 292] on div "Jonathan Webster" at bounding box center [812, 289] width 160 height 25
type input "Jonathan Webster"
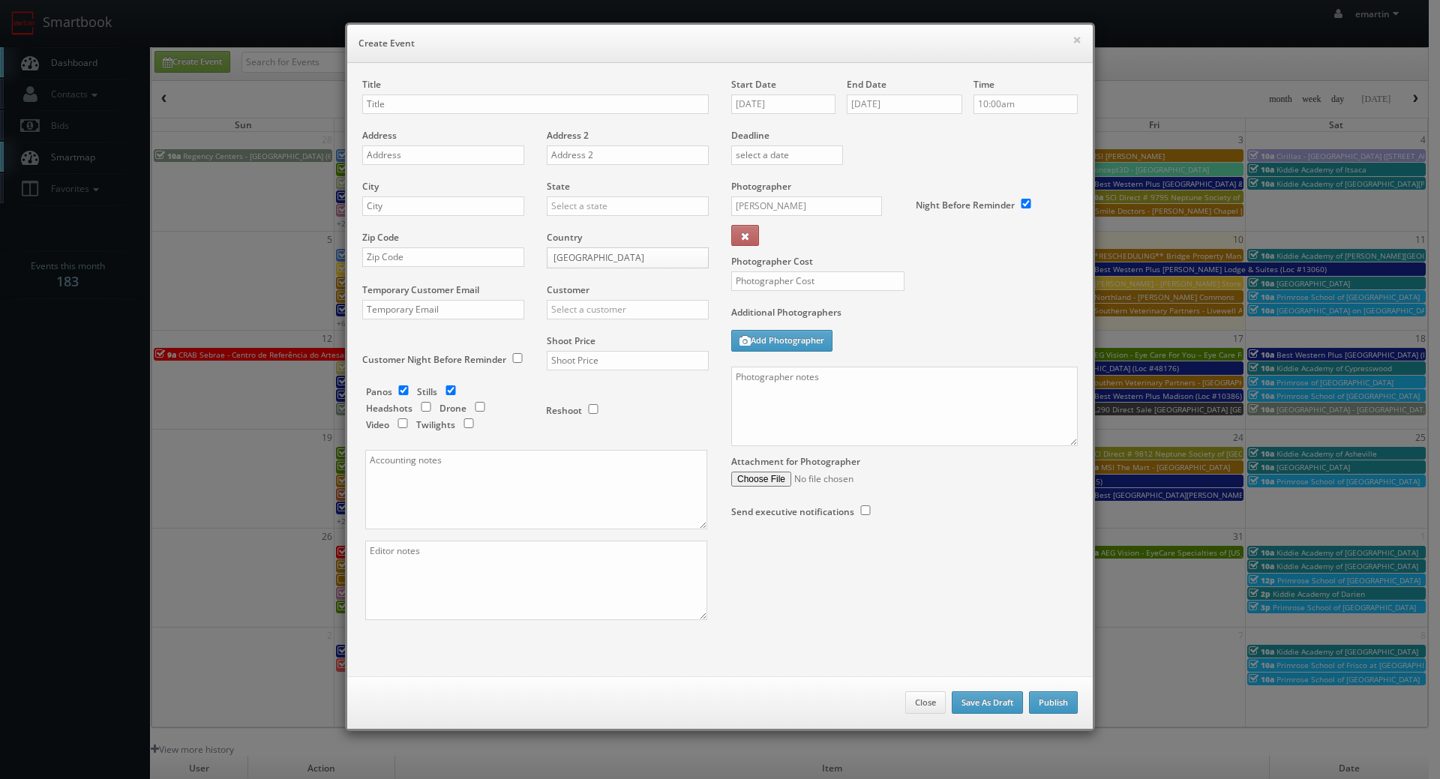
click at [1018, 269] on div "Photographer Cost" at bounding box center [904, 243] width 369 height 126
click at [425, 108] on input "text" at bounding box center [535, 103] width 346 height 19
paste input "Best Western West Monroe Inn"
click at [558, 116] on div "Title Best Western West Monroe Inn (Loc #" at bounding box center [535, 103] width 346 height 51
click at [560, 109] on input "Best Western West Monroe Inn (Loc #" at bounding box center [535, 103] width 346 height 19
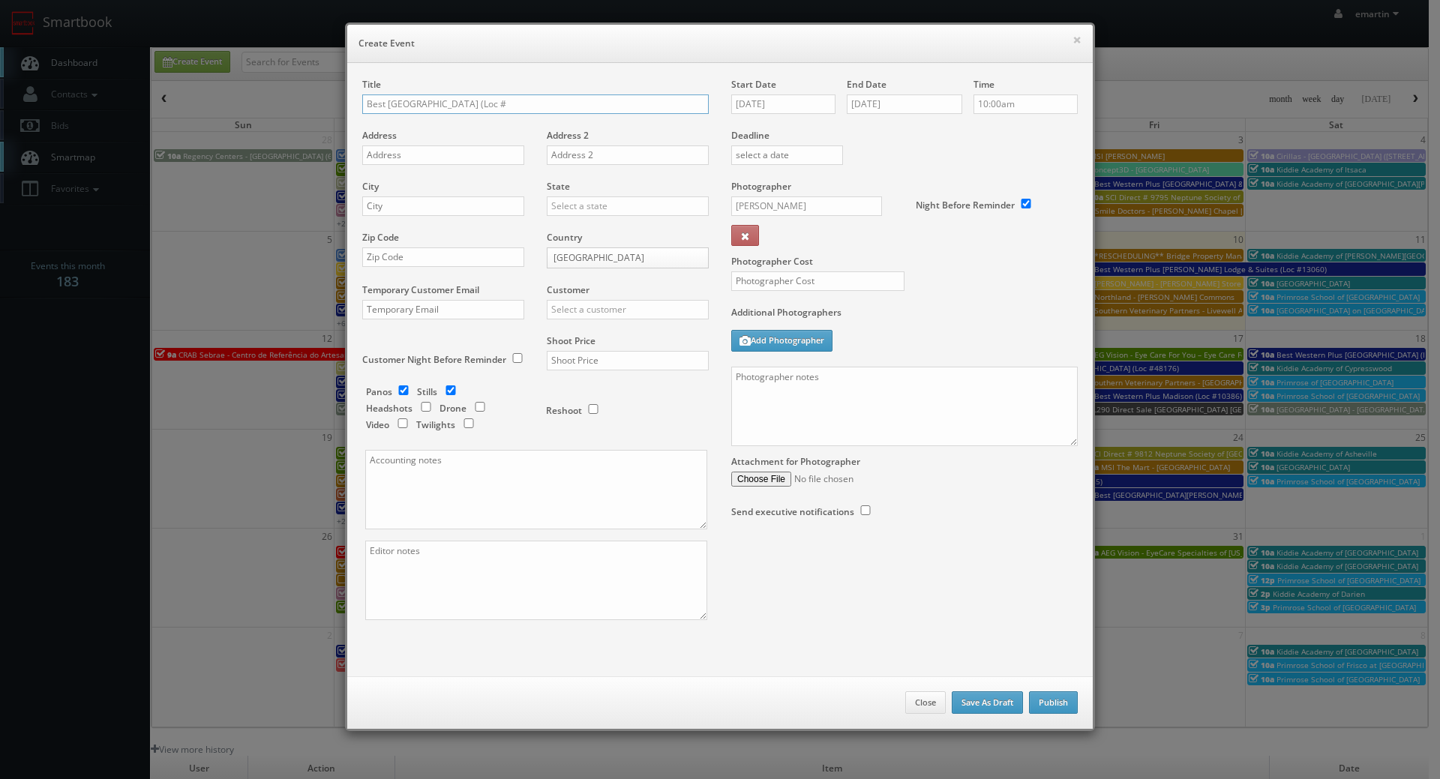
paste input "19062"
type input "Best Western West Monroe Inn (Loc #19062)"
click at [436, 154] on input "text" at bounding box center [443, 154] width 162 height 19
paste input "405 Thomas Rd"
type input "405 Thomas Rd"
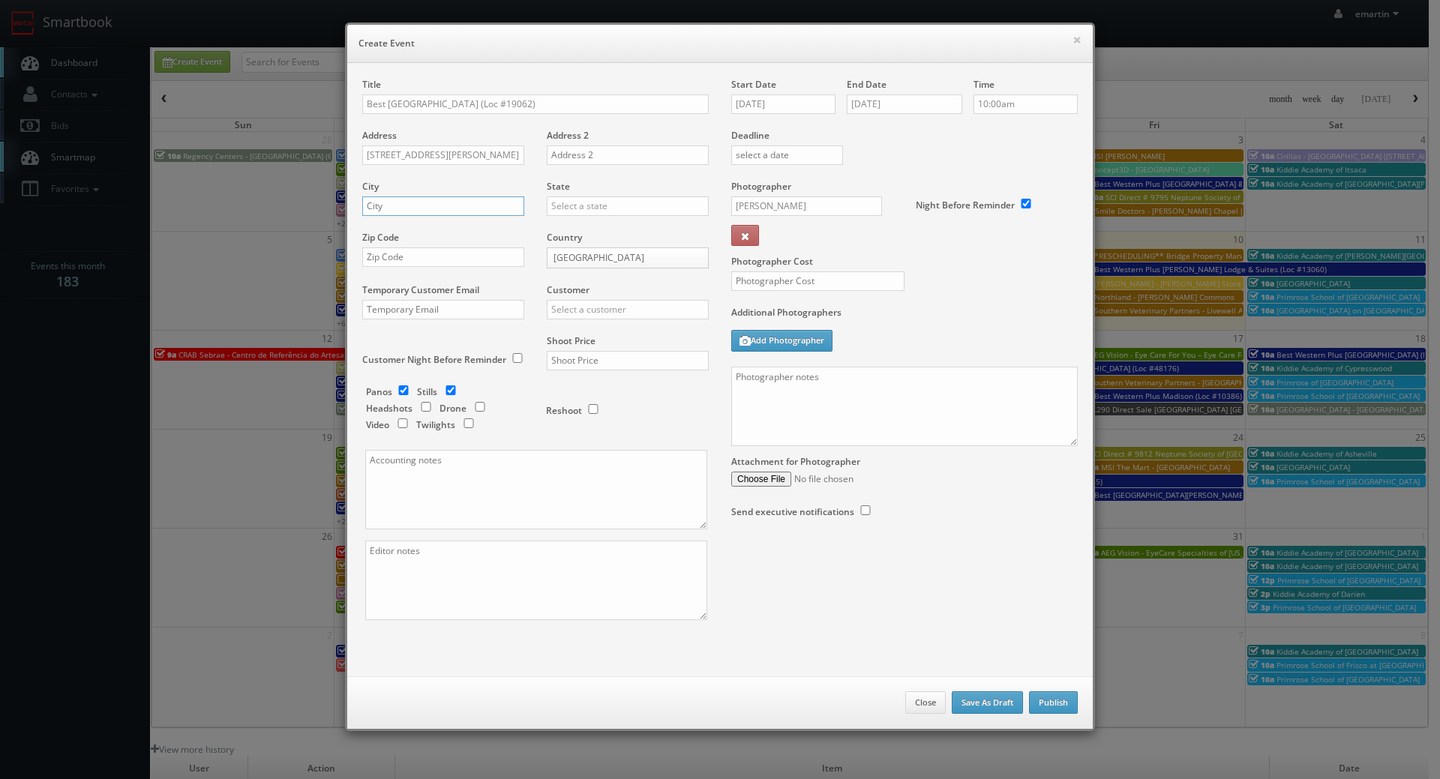
click at [396, 212] on input "text" at bounding box center [443, 205] width 162 height 19
paste input "West Monroe"
type input "West Monroe"
click at [557, 211] on input "text" at bounding box center [628, 205] width 162 height 19
click at [560, 226] on div "[US_STATE]" at bounding box center [627, 230] width 160 height 25
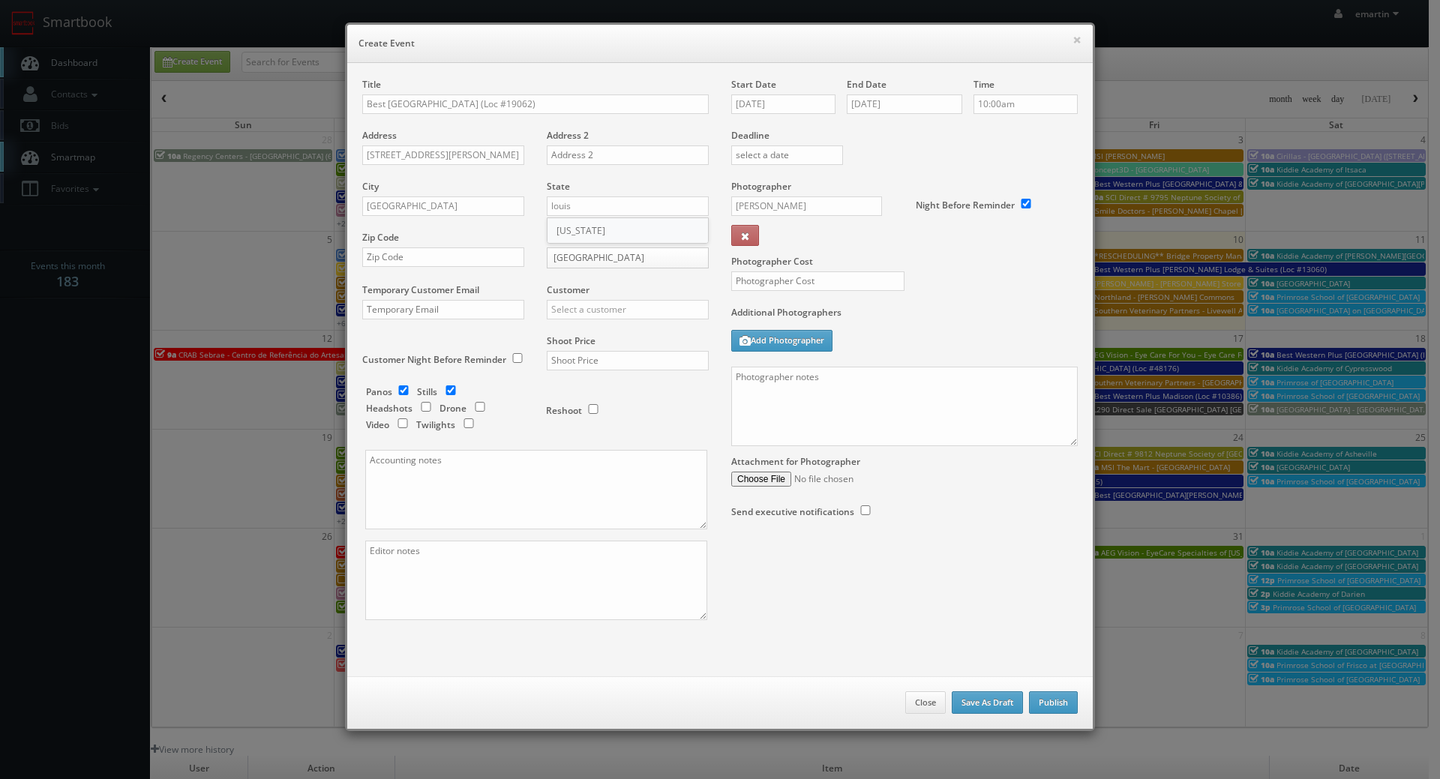
type input "[US_STATE]"
drag, startPoint x: 416, startPoint y: 258, endPoint x: 489, endPoint y: 258, distance: 72.7
click at [416, 258] on input "text" at bounding box center [443, 256] width 162 height 19
paste input "71292"
type input "71292"
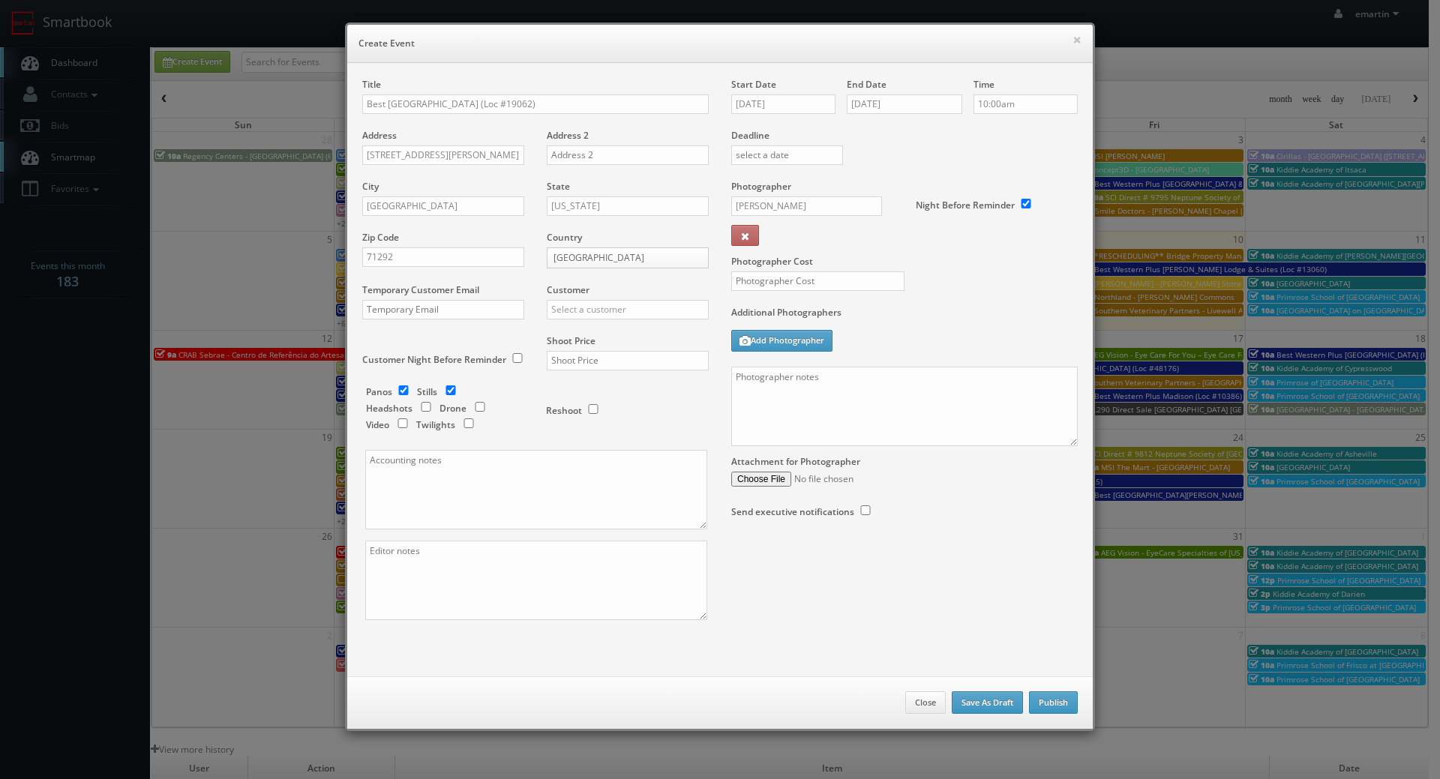
click at [668, 324] on div "Customer Choice Hotels ACC Concept3D Firebirds GBV Choice Hotels Canada Heartla…" at bounding box center [621, 308] width 173 height 51
click at [664, 316] on input "text" at bounding box center [628, 309] width 162 height 19
click at [573, 341] on div "Best Western" at bounding box center [627, 334] width 160 height 25
type input "Best Western"
click at [601, 362] on input "text" at bounding box center [628, 360] width 162 height 19
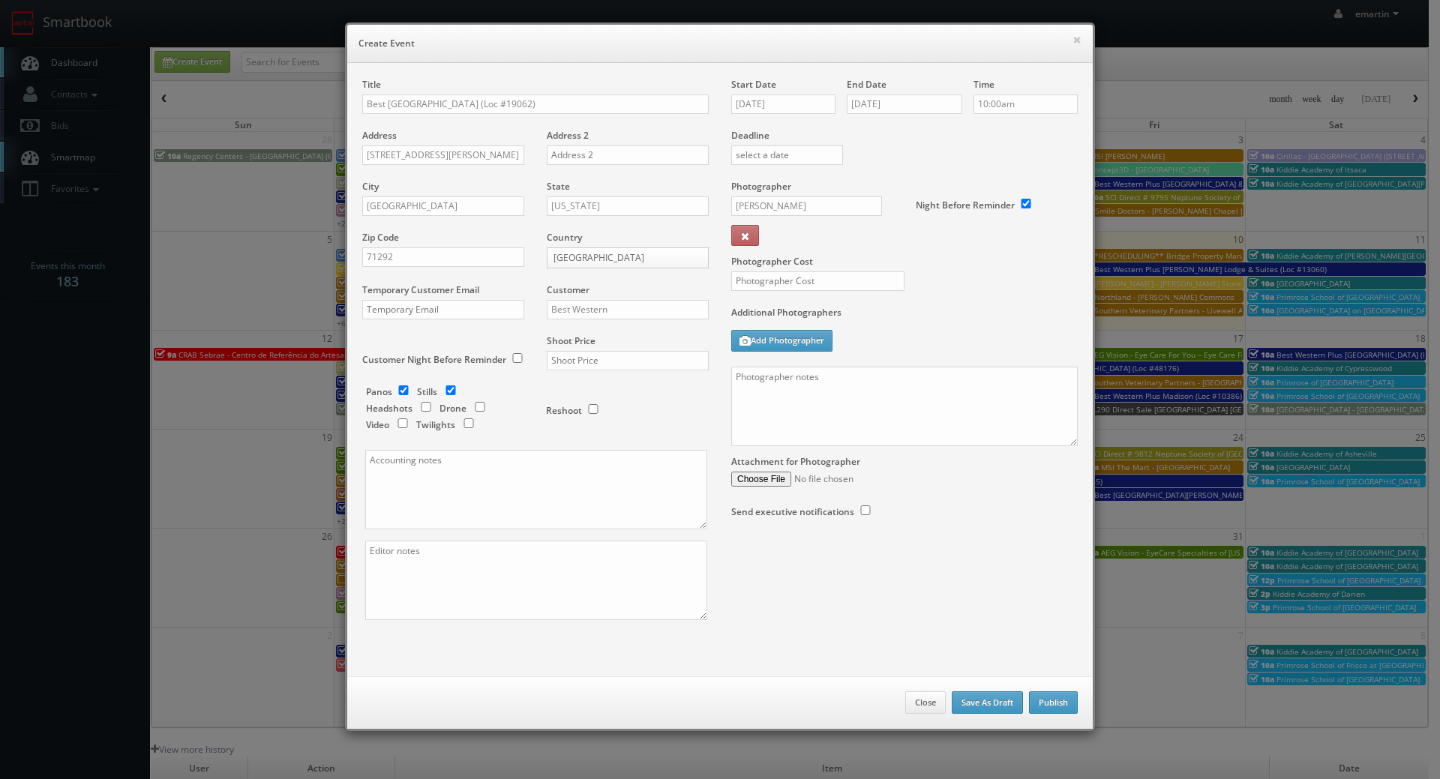
click at [826, 116] on div "Start Date 10/16/2025" at bounding box center [788, 103] width 115 height 51
click at [805, 103] on input "10/16/2025" at bounding box center [783, 103] width 104 height 19
click at [960, 321] on label "Additional Photographers" at bounding box center [904, 316] width 346 height 20
click at [397, 390] on input "checkbox" at bounding box center [403, 390] width 22 height 10
checkbox input "false"
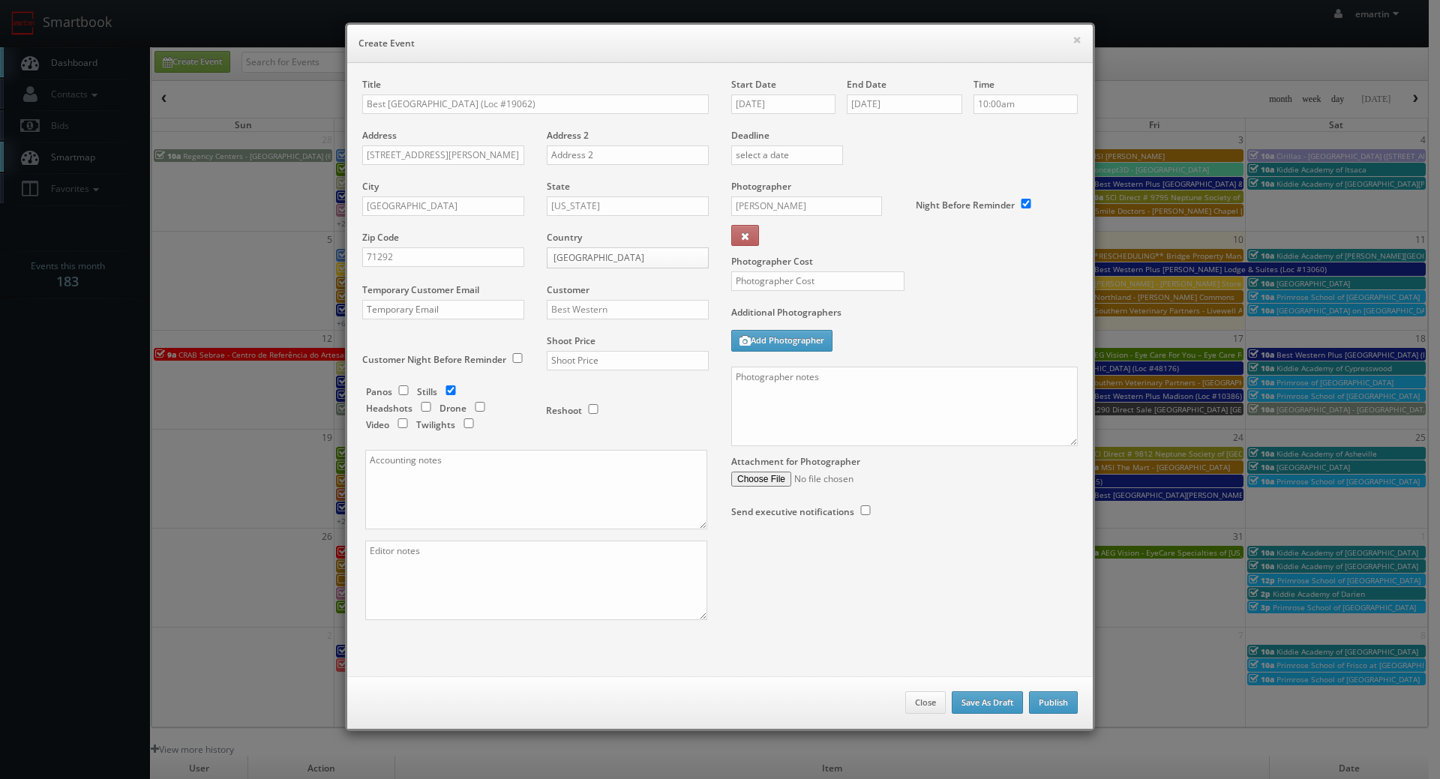
click at [952, 331] on div "Additional Photographers Add Photographer" at bounding box center [904, 336] width 346 height 61
drag, startPoint x: 912, startPoint y: 385, endPoint x: 959, endPoint y: 409, distance: 53.0
click at [912, 385] on textarea at bounding box center [904, 406] width 346 height 79
paste textarea "Onsite contact is ______. Overnight stay ___. Stills, and exterior twilights. F…"
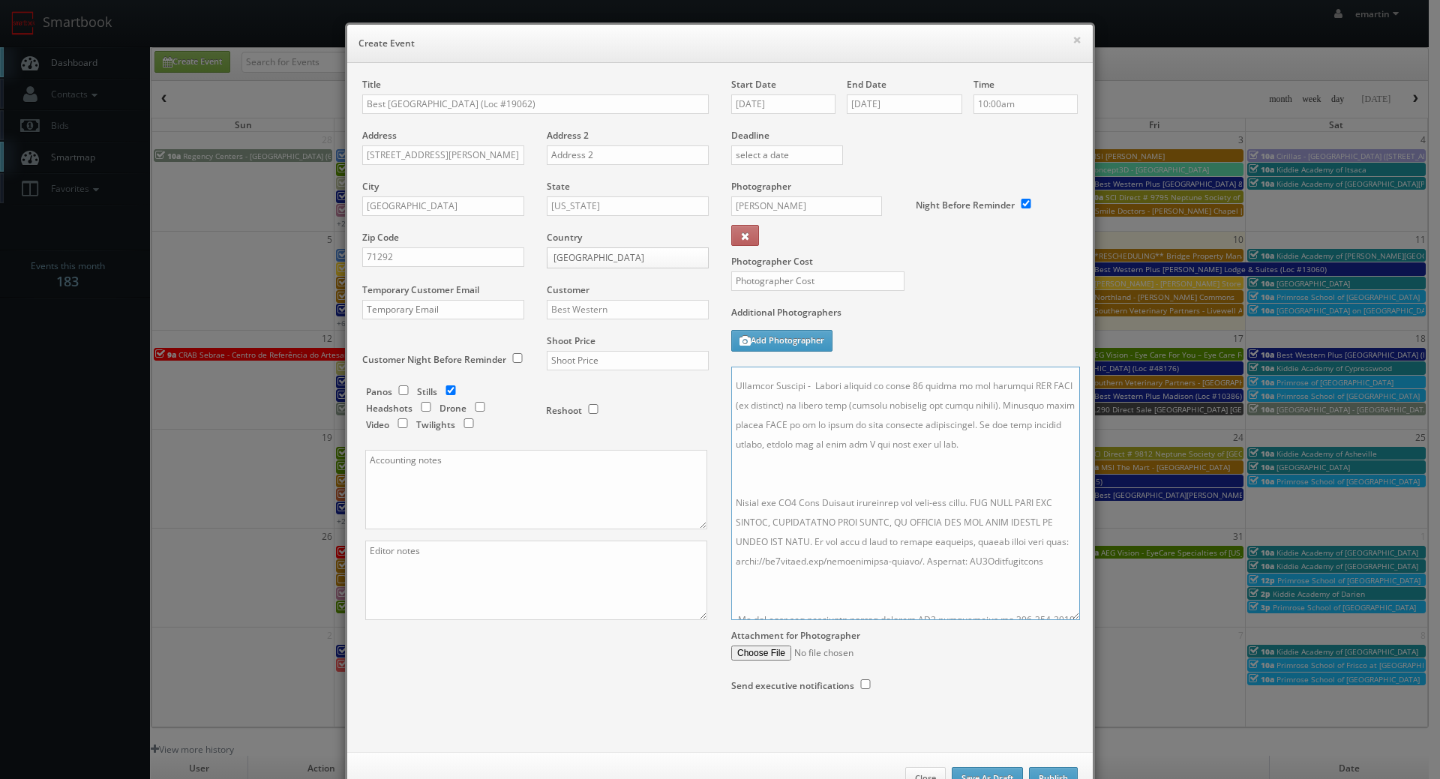
drag, startPoint x: 1066, startPoint y: 440, endPoint x: 1068, endPoint y: 730, distance: 289.5
click at [1068, 620] on textarea at bounding box center [905, 493] width 349 height 253
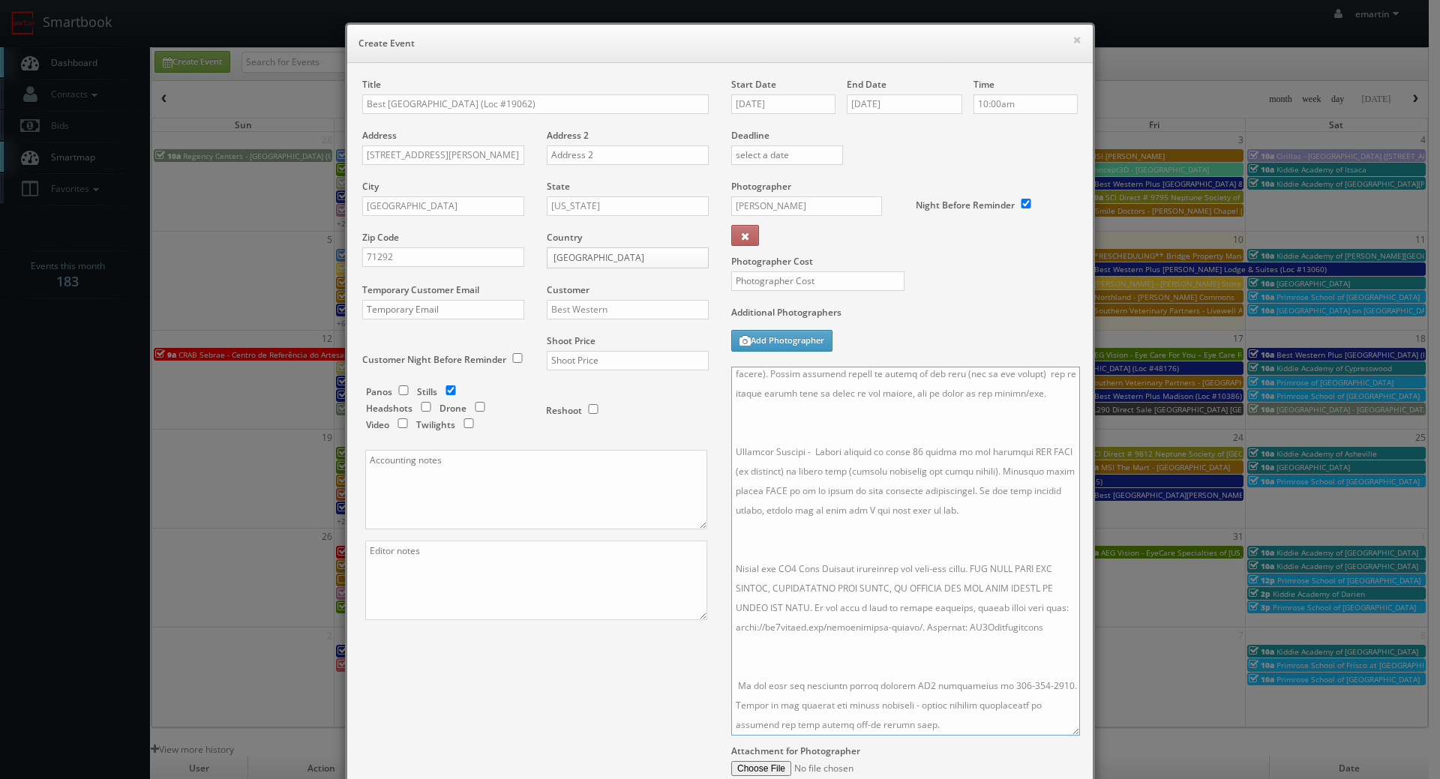
click at [855, 614] on textarea at bounding box center [905, 551] width 349 height 369
click at [849, 646] on textarea at bounding box center [905, 551] width 349 height 369
click at [815, 517] on textarea at bounding box center [905, 551] width 349 height 369
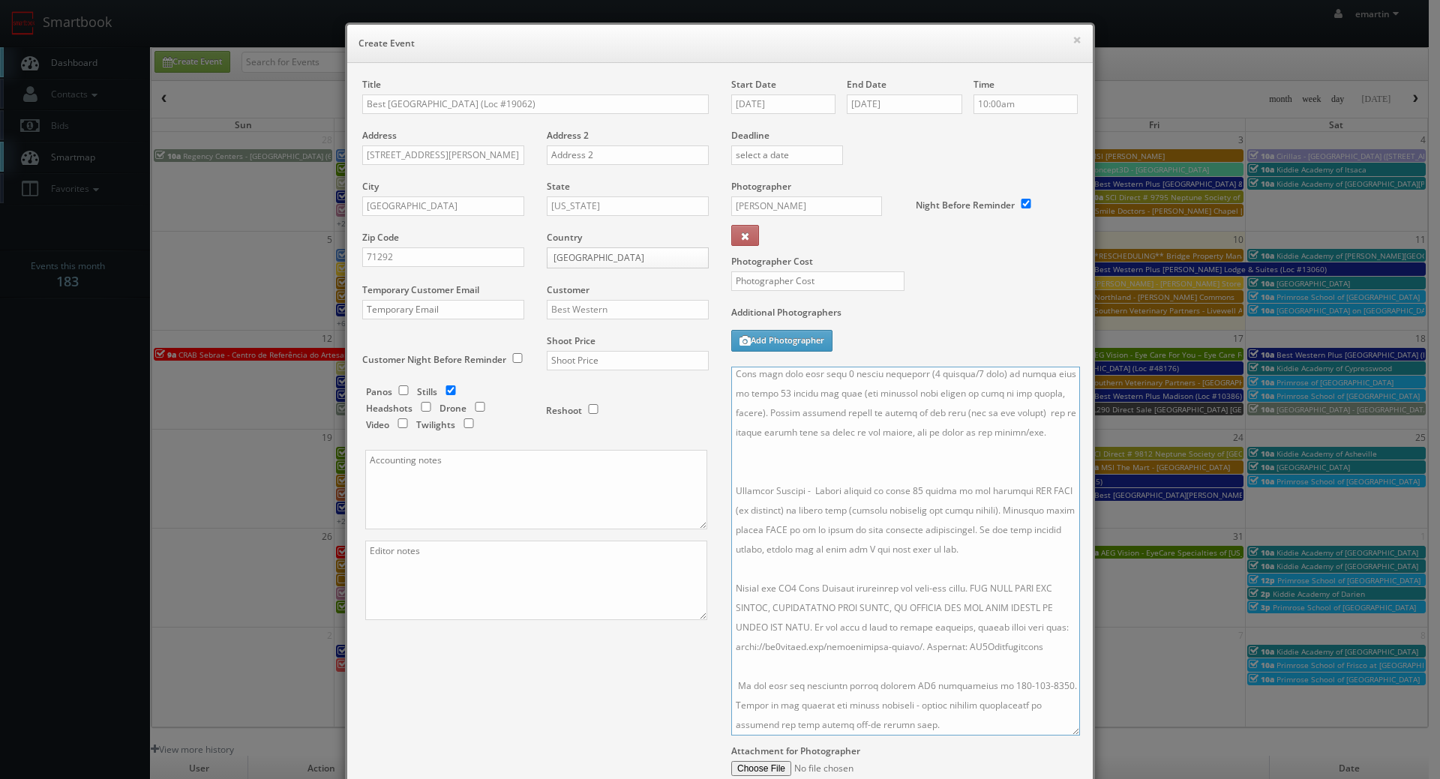
scroll to position [87, 0]
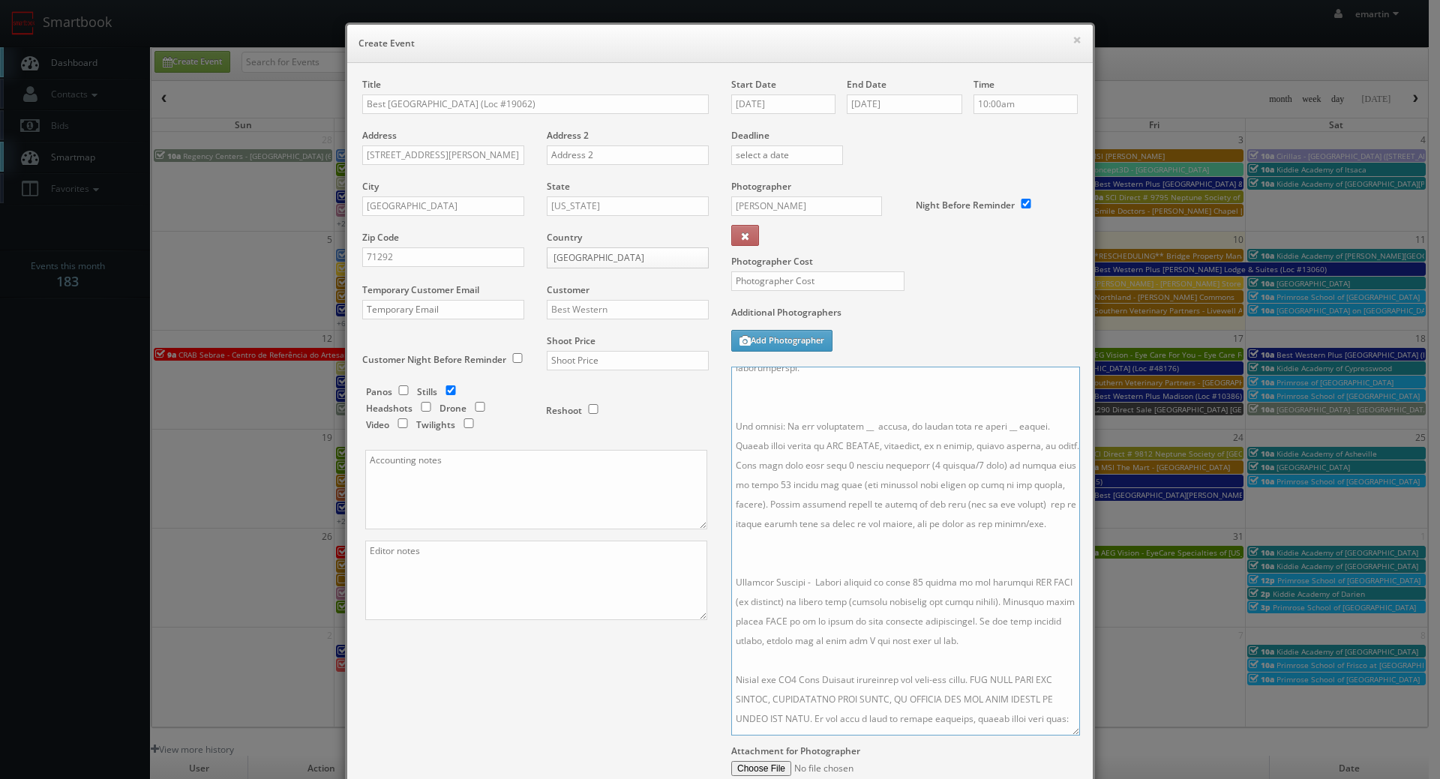
click at [802, 575] on textarea at bounding box center [905, 551] width 349 height 369
drag, startPoint x: 964, startPoint y: 647, endPoint x: 668, endPoint y: 572, distance: 304.8
click at [668, 572] on div "Title Best Western West Monroe Inn (Loc #19062) Address 405 Thomas Rd Address 2…" at bounding box center [720, 458] width 738 height 760
click at [739, 579] on textarea at bounding box center [905, 551] width 349 height 369
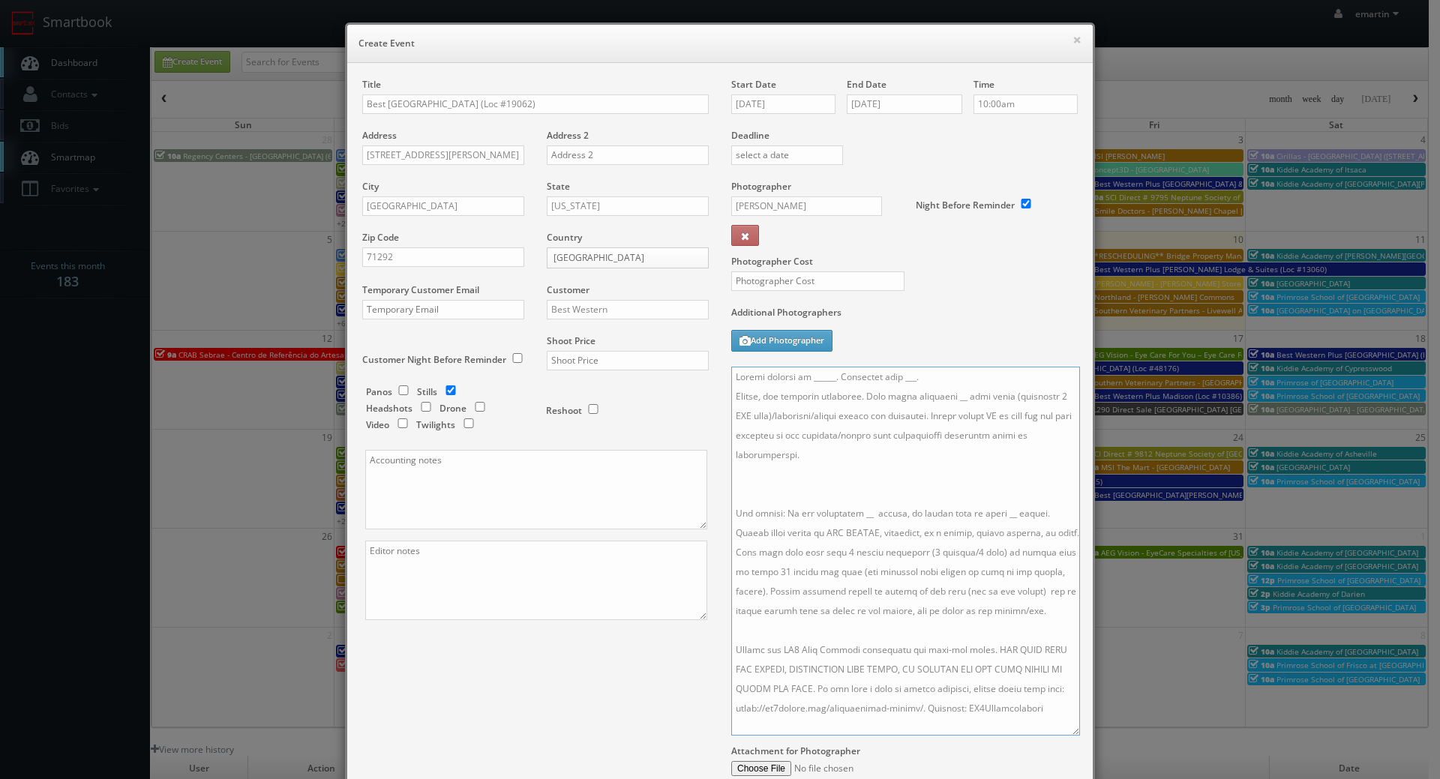
drag, startPoint x: 1059, startPoint y: 629, endPoint x: 1044, endPoint y: 628, distance: 15.0
click at [1044, 628] on textarea at bounding box center [905, 551] width 349 height 369
click at [1012, 626] on textarea at bounding box center [905, 551] width 349 height 369
drag, startPoint x: 764, startPoint y: 611, endPoint x: 715, endPoint y: 576, distance: 60.1
click at [720, 576] on div "Start Date 10/16/2025 End Date 10/16/2025 Time 10:00am Deadline Photographer Jo…" at bounding box center [904, 458] width 369 height 760
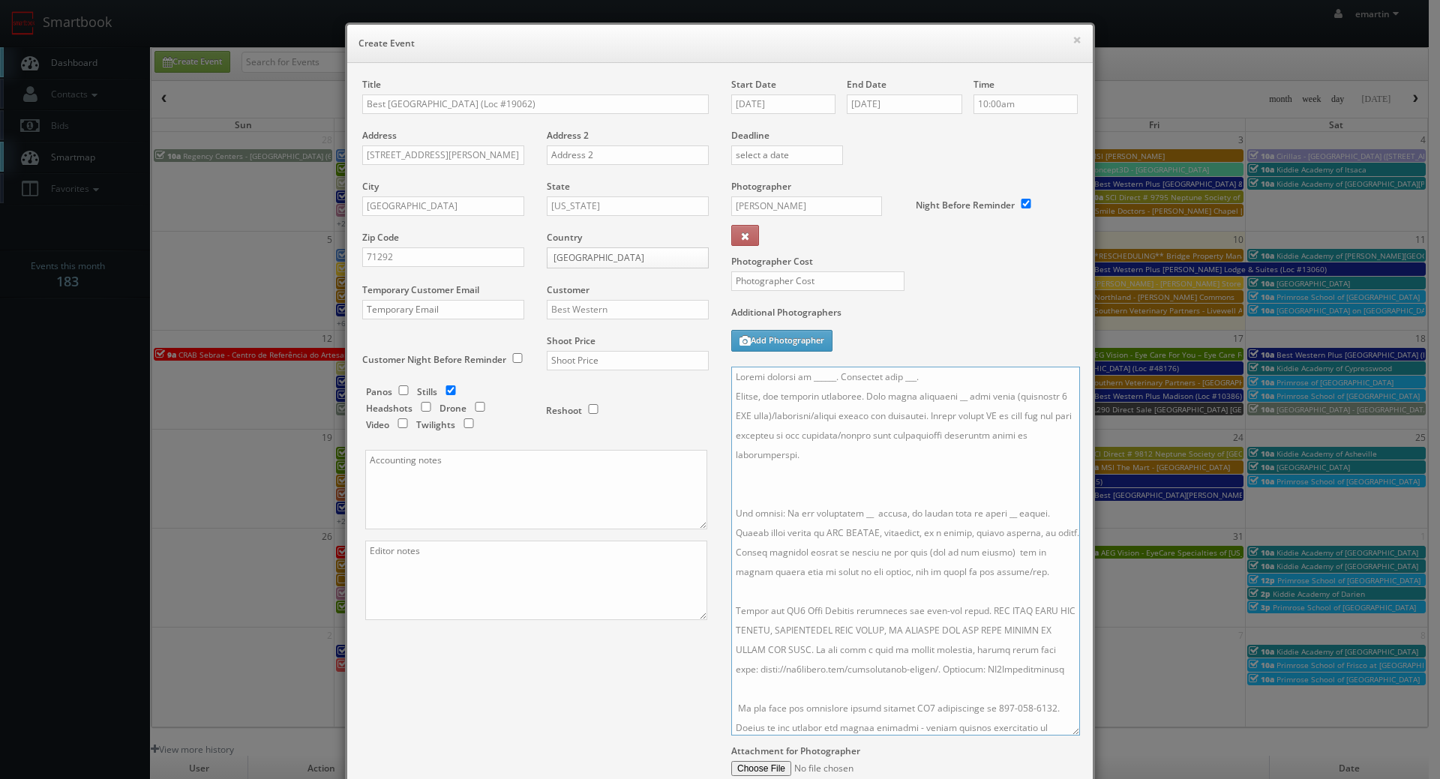
click at [851, 511] on textarea at bounding box center [905, 551] width 349 height 369
click at [889, 511] on textarea at bounding box center [905, 551] width 349 height 369
click at [856, 514] on textarea at bounding box center [905, 551] width 349 height 369
click at [884, 511] on textarea at bounding box center [905, 551] width 349 height 369
click at [769, 533] on textarea at bounding box center [905, 551] width 349 height 369
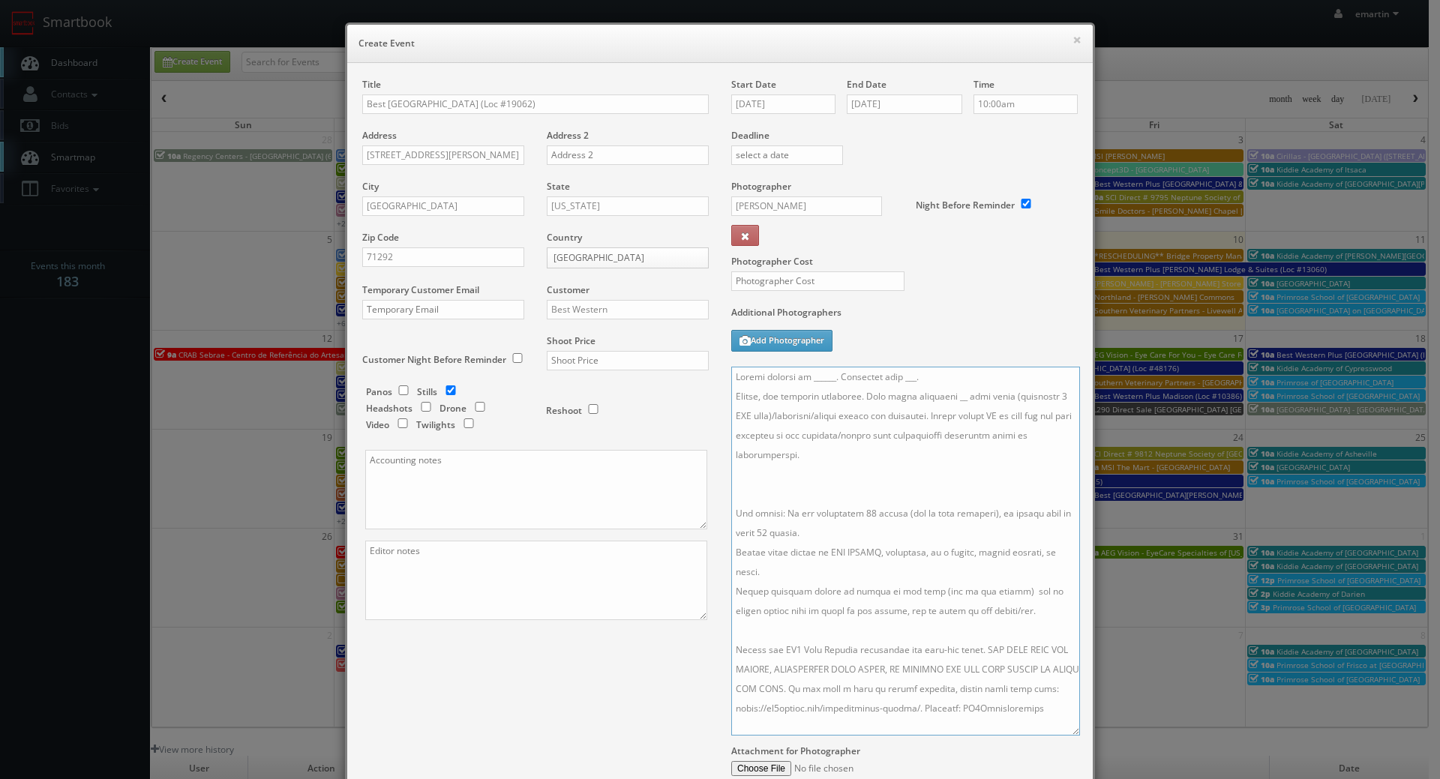
click at [856, 580] on textarea at bounding box center [905, 551] width 349 height 369
click at [806, 491] on textarea at bounding box center [905, 551] width 349 height 369
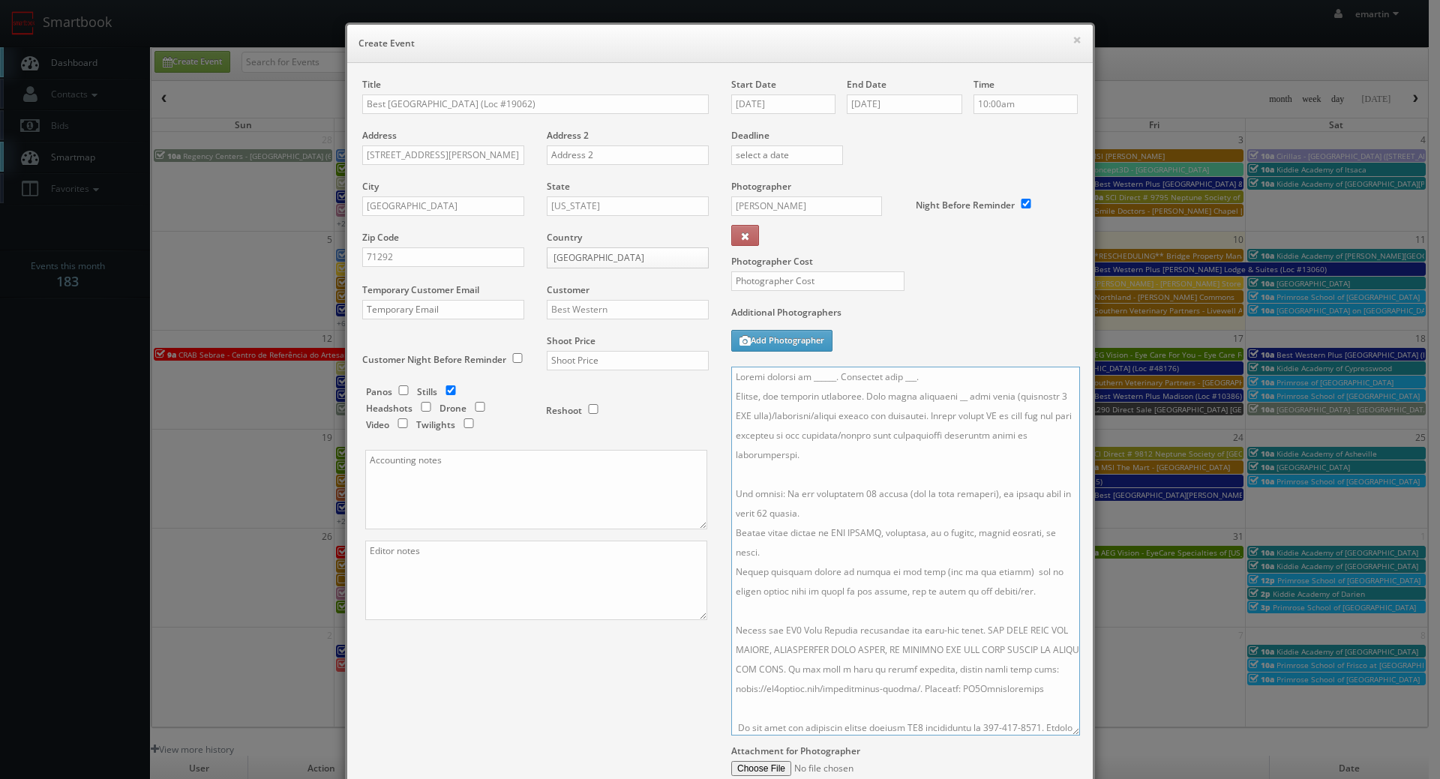
drag, startPoint x: 847, startPoint y: 396, endPoint x: 751, endPoint y: 396, distance: 96.7
click at [751, 396] on textarea at bounding box center [905, 551] width 349 height 369
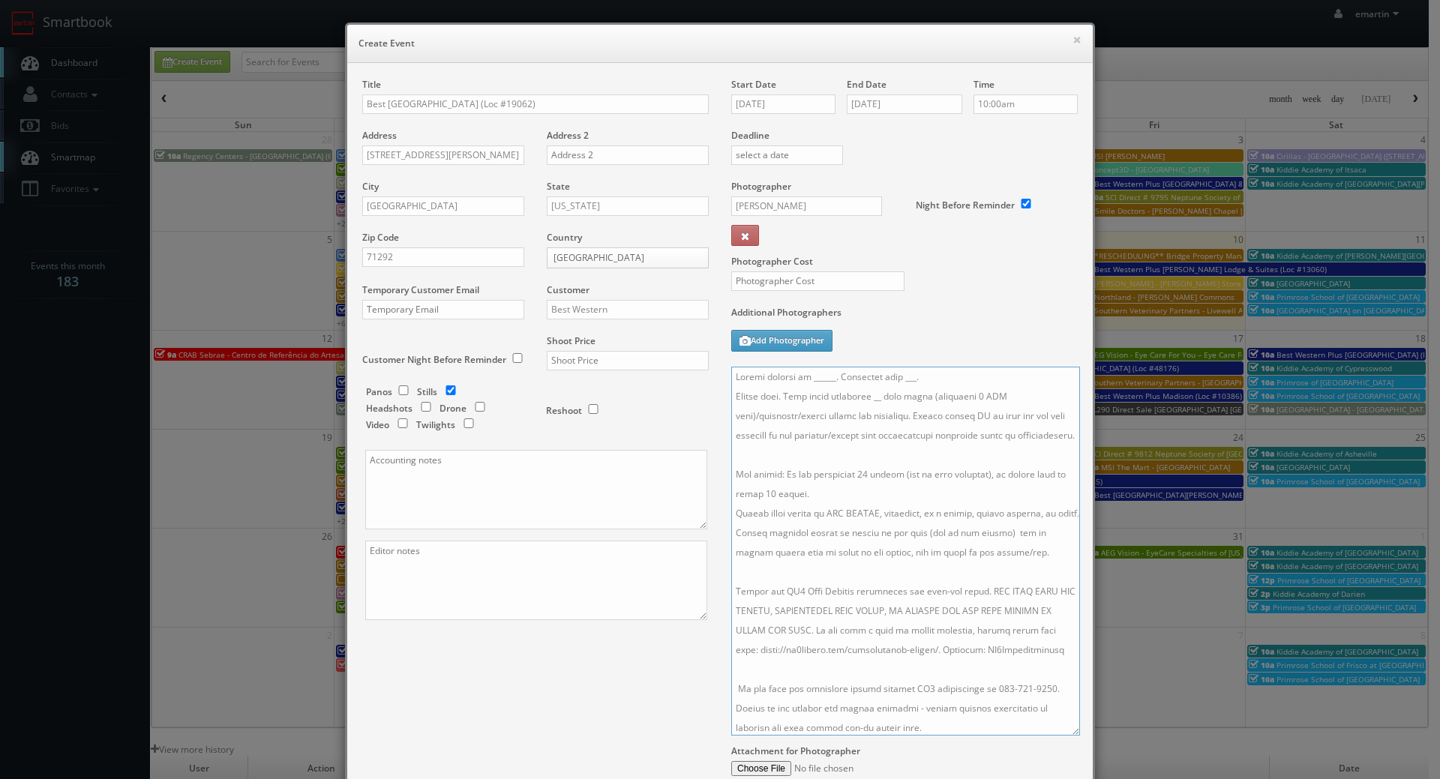
click at [789, 394] on textarea at bounding box center [905, 551] width 349 height 369
click at [882, 394] on textarea at bounding box center [905, 551] width 349 height 369
drag, startPoint x: 935, startPoint y: 415, endPoint x: 871, endPoint y: 397, distance: 66.4
click at [871, 397] on textarea at bounding box center [905, 551] width 349 height 369
drag, startPoint x: 928, startPoint y: 432, endPoint x: 958, endPoint y: 397, distance: 46.3
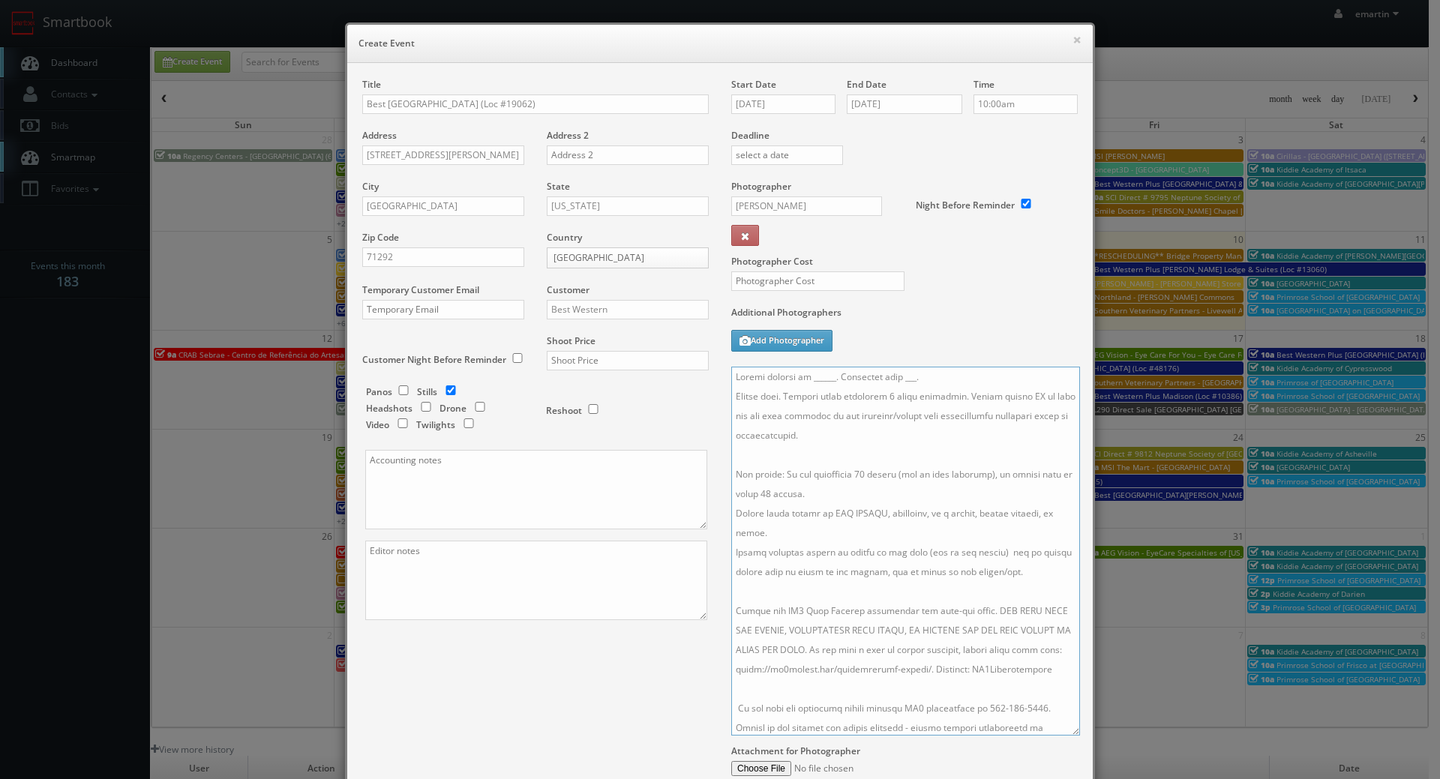
click at [958, 397] on textarea at bounding box center [905, 551] width 349 height 369
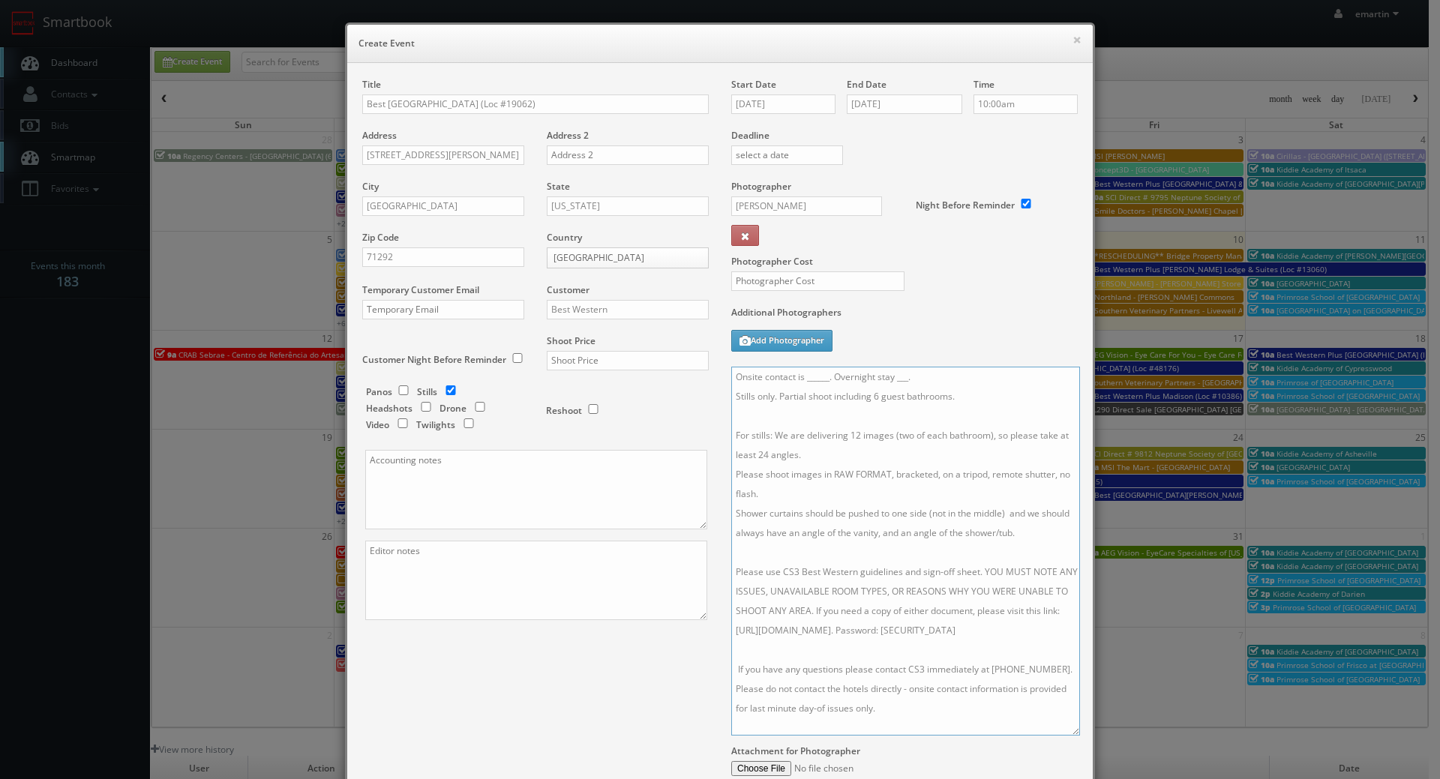
drag, startPoint x: 916, startPoint y: 371, endPoint x: 826, endPoint y: 370, distance: 90.0
click at [798, 374] on textarea "Onsite contact is ______. Overnight stay ___. Stills only. Partial shoot includ…" at bounding box center [905, 551] width 349 height 369
click at [865, 381] on textarea "Onsite contact is Stills only. Partial shoot including 6 guest bathrooms. For s…" at bounding box center [905, 551] width 349 height 369
paste textarea "Jiten Patel, bw71291@aol.com, 318-237-4768"
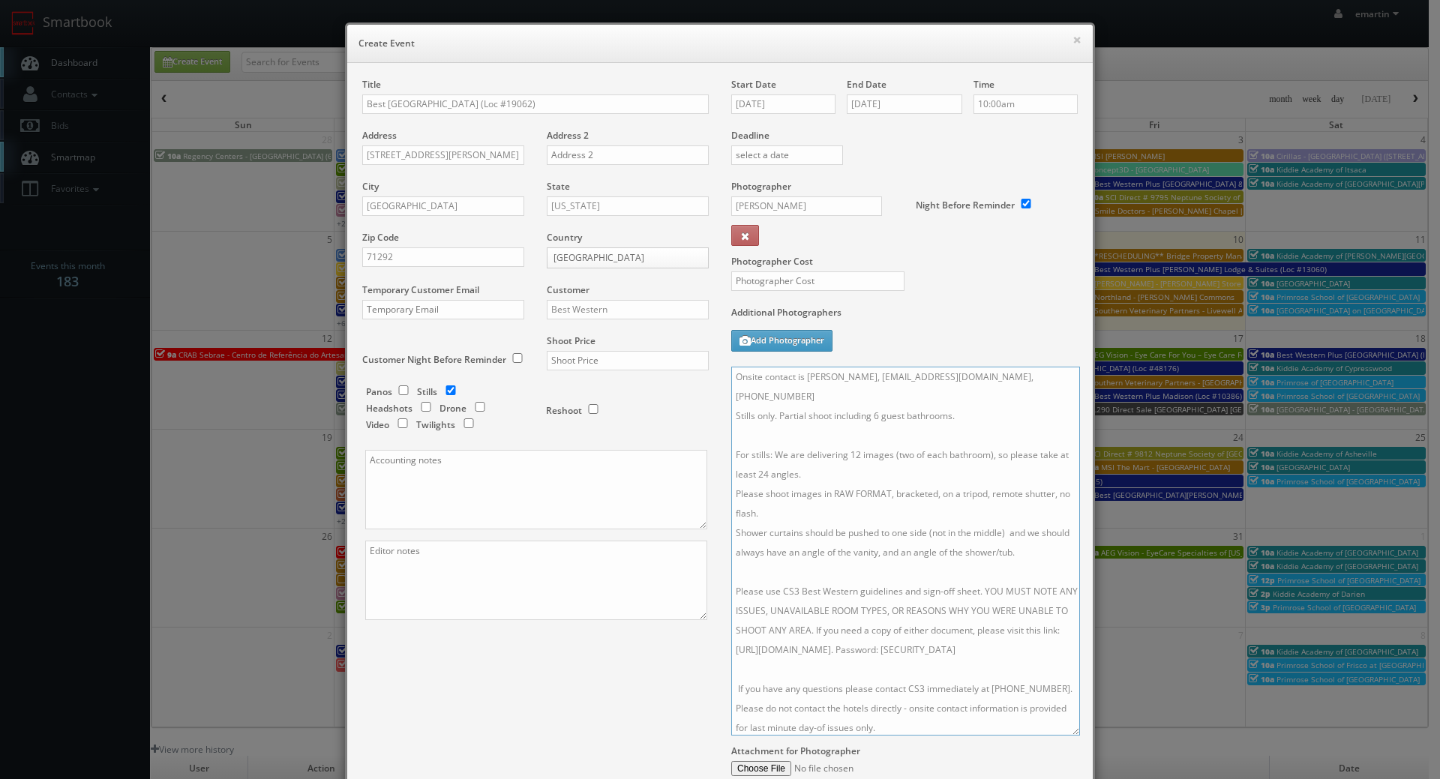
drag, startPoint x: 934, startPoint y: 375, endPoint x: 850, endPoint y: 375, distance: 84.7
click at [850, 375] on textarea "Onsite contact is Jiten Patel, bw71291@aol.com, 318-237-4768 Stills only. Parti…" at bounding box center [905, 551] width 349 height 369
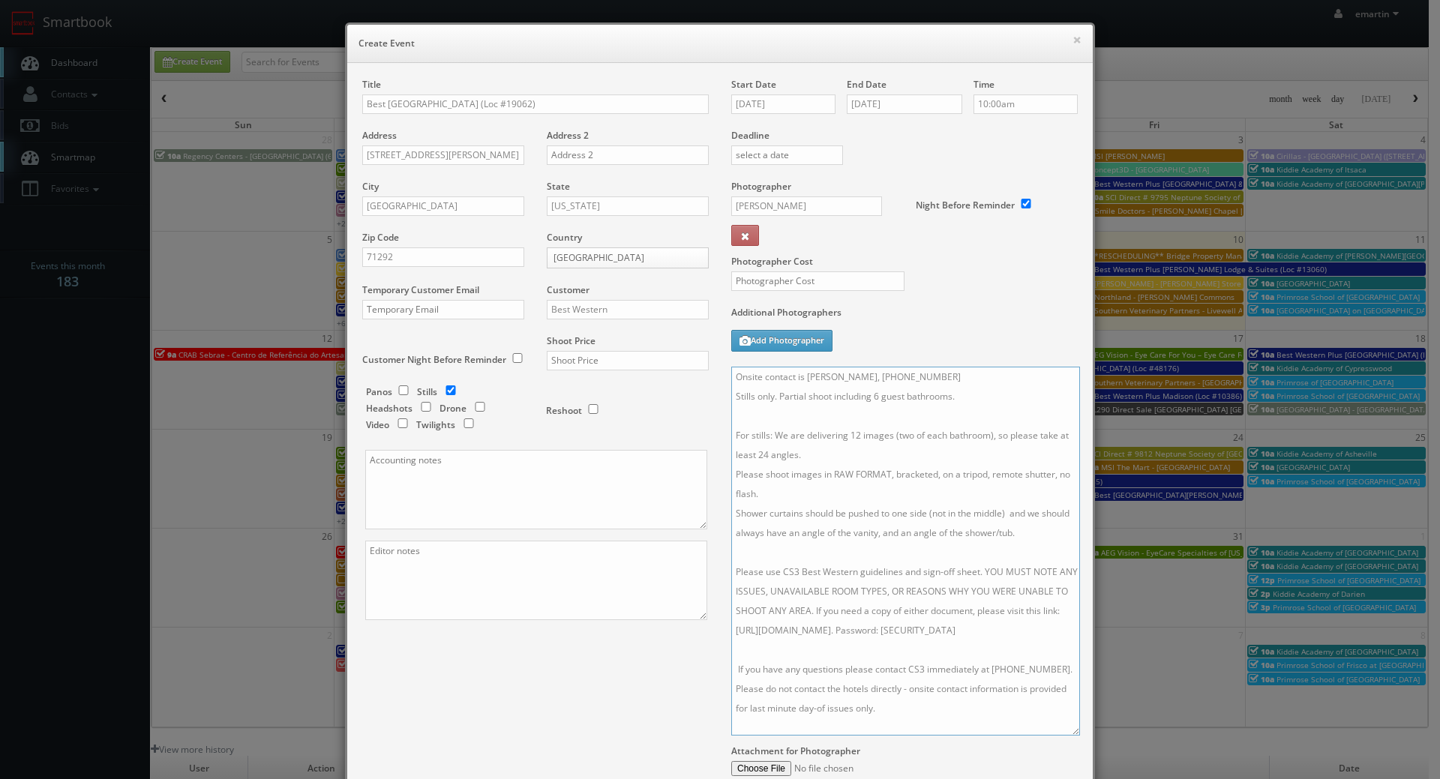
click at [948, 378] on textarea "Onsite contact is Jiten Patel, 318-237-4768 Stills only. Partial shoot includin…" at bounding box center [905, 551] width 349 height 369
click at [731, 473] on textarea "Onsite contact is Jiten Patel, 318-237-4768. Stills only. Partial shoot includi…" at bounding box center [905, 551] width 349 height 369
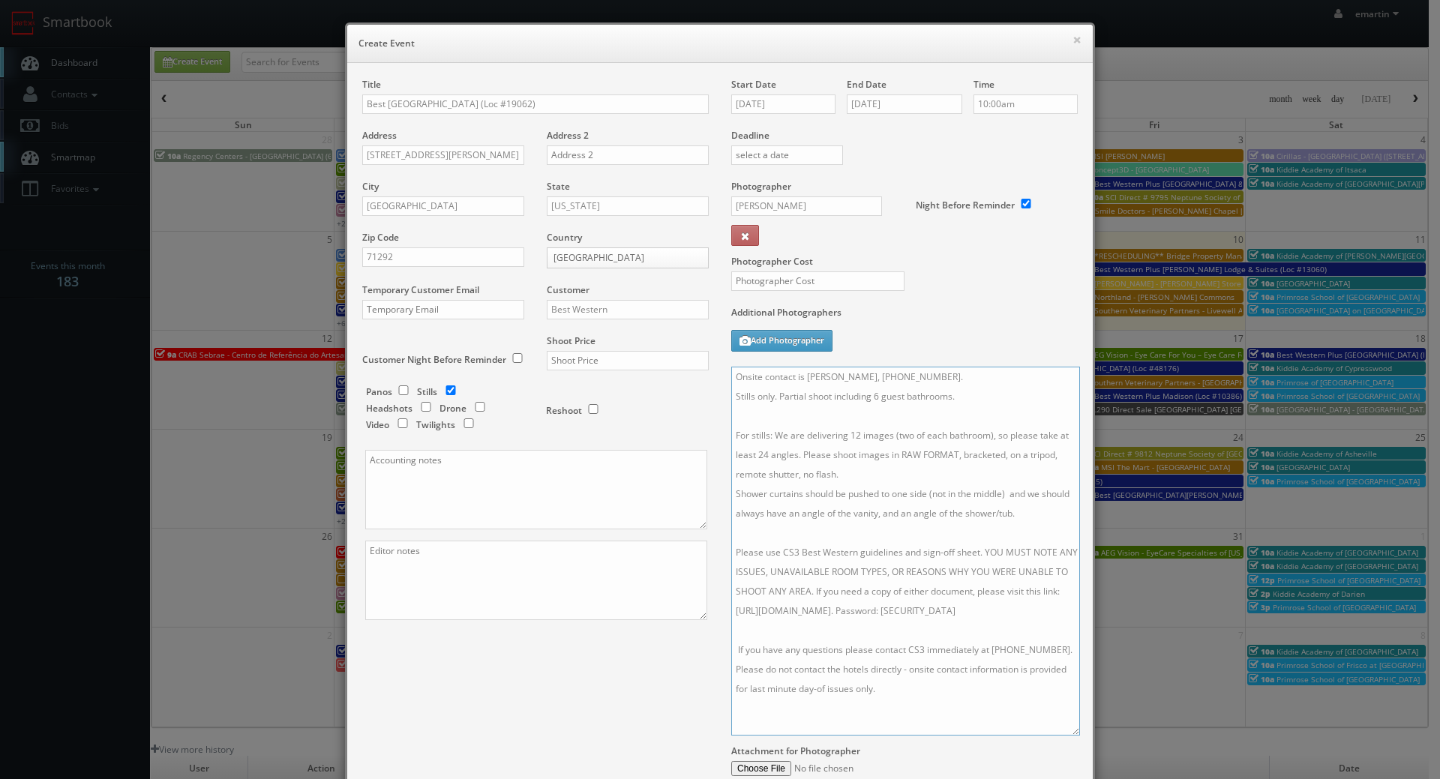
scroll to position [3, 0]
click at [733, 665] on textarea "Onsite contact is Jiten Patel, 318-237-4768. Stills only. Partial shoot includi…" at bounding box center [905, 551] width 349 height 369
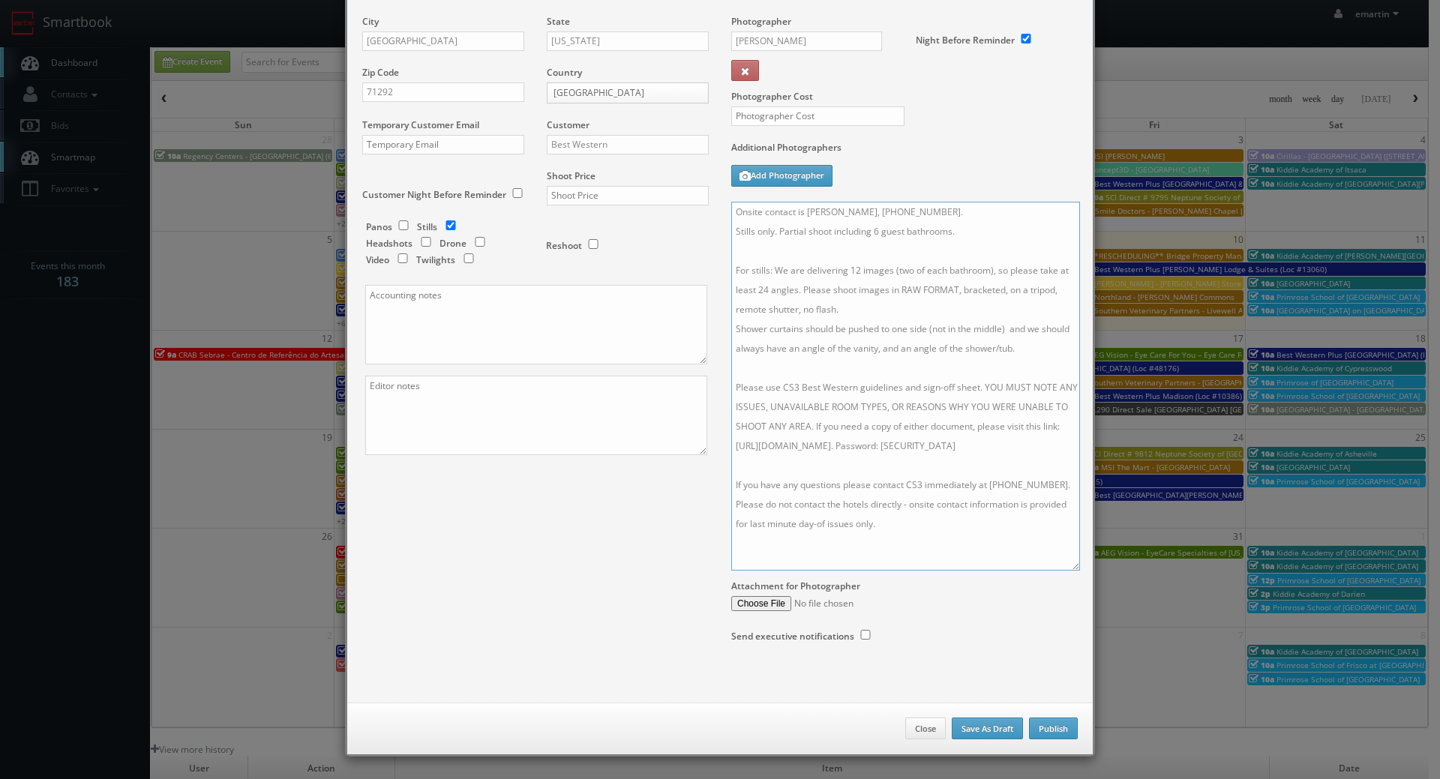
scroll to position [0, 0]
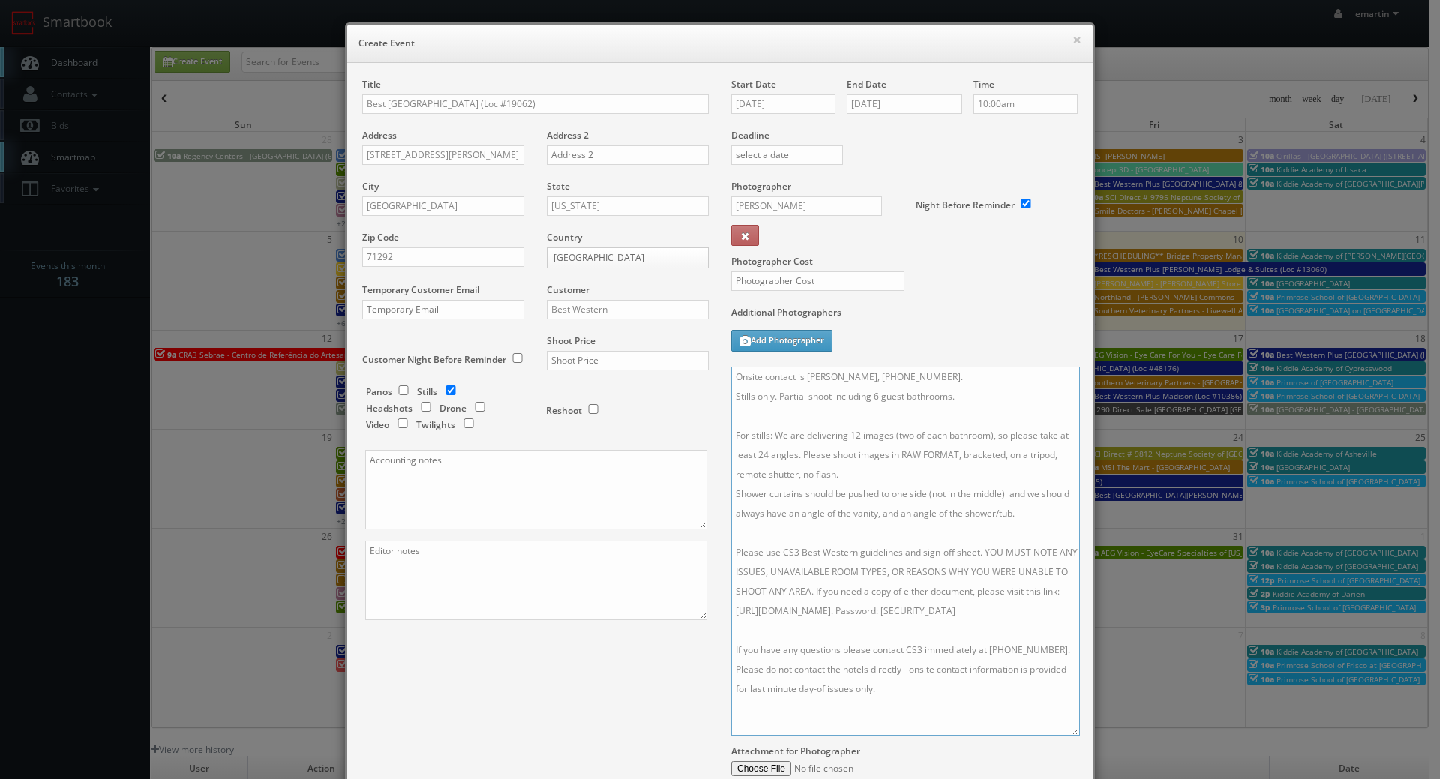
type textarea "Onsite contact is Jiten Patel, 318-237-4768. Stills only. Partial shoot includi…"
click at [1006, 308] on label "Additional Photographers" at bounding box center [904, 316] width 346 height 20
click at [800, 275] on input "text" at bounding box center [817, 280] width 173 height 19
type input "250"
click at [960, 277] on div "Photographer Cost 250" at bounding box center [904, 243] width 369 height 126
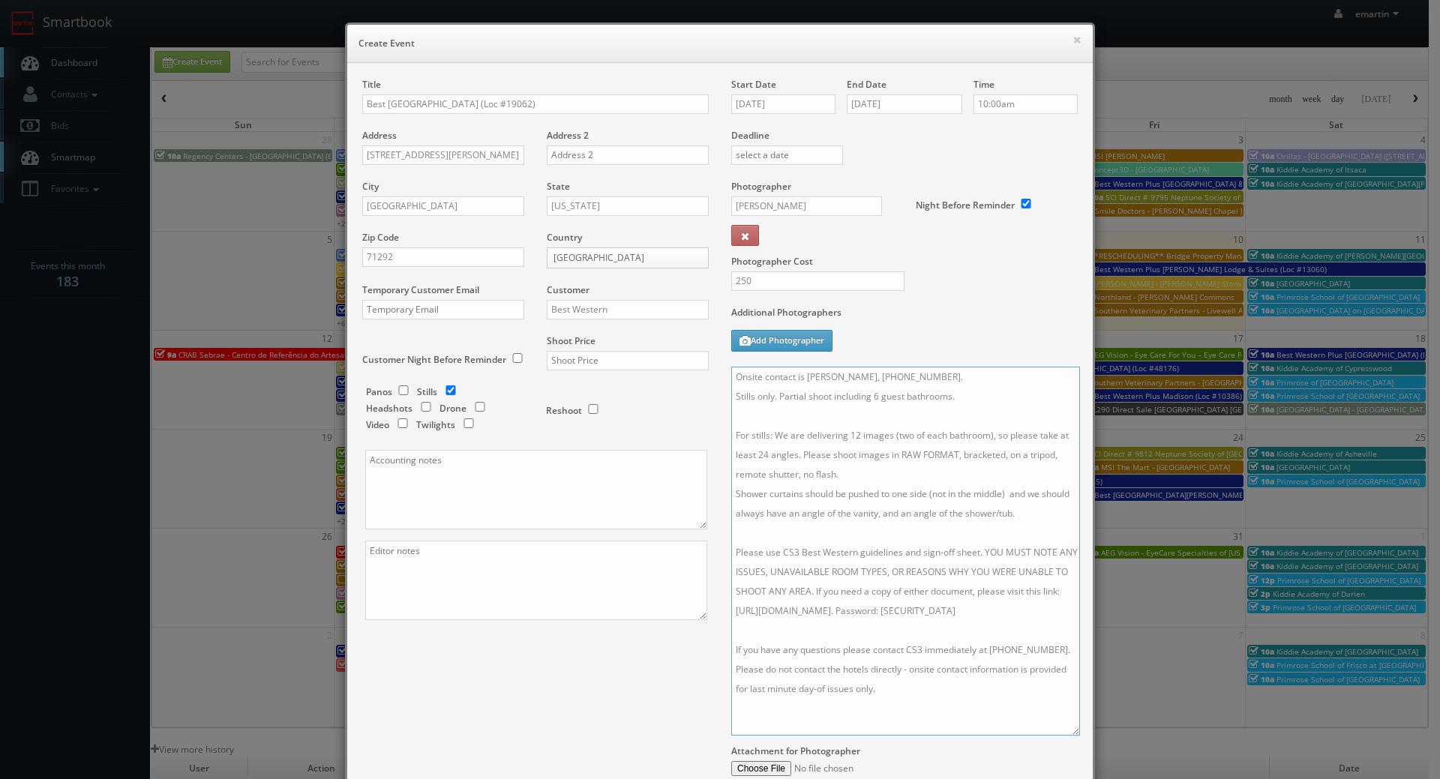
click at [843, 554] on textarea "Onsite contact is Jiten Patel, 318-237-4768. Stills only. Partial shoot includi…" at bounding box center [905, 551] width 349 height 369
click at [946, 704] on textarea "Onsite contact is Jiten Patel, 318-237-4768. Stills only. Partial shoot includi…" at bounding box center [905, 551] width 349 height 369
type textarea "Onsite contact is Jiten Patel, 318-237-4768. Stills only. Partial shoot includi…"
click at [590, 357] on input "text" at bounding box center [628, 360] width 162 height 19
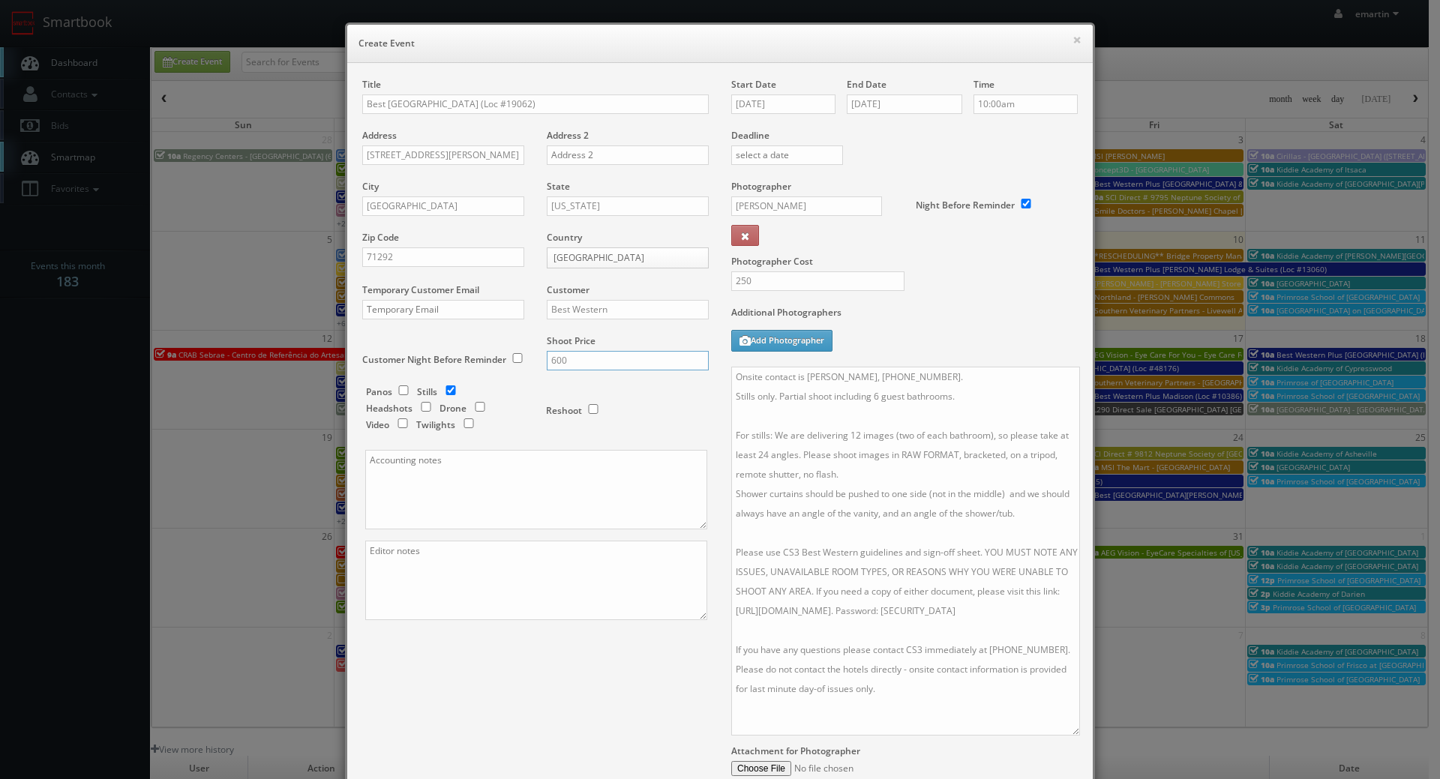
type input "600"
click at [946, 391] on textarea "Onsite contact is Jiten Patel, 318-237-4768. Stills only. Partial shoot includi…" at bounding box center [905, 551] width 349 height 369
click at [943, 310] on label "Additional Photographers" at bounding box center [904, 316] width 346 height 20
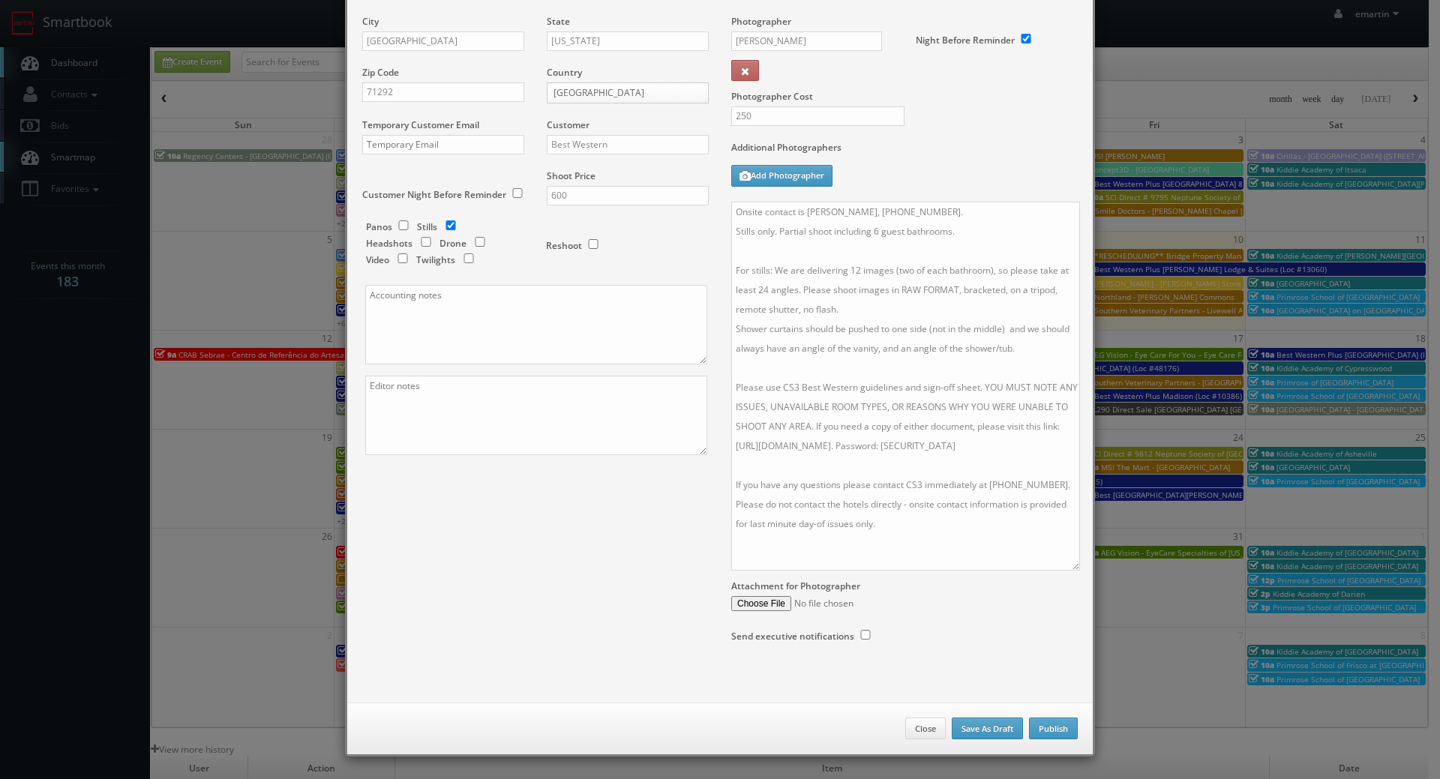
click at [931, 571] on div "Attachment for Photographer" at bounding box center [904, 591] width 346 height 40
click at [931, 550] on textarea "Onsite contact is Jiten Patel, 318-237-4768. Stills only. Partial shoot includi…" at bounding box center [905, 386] width 349 height 369
paste textarea "To be uploaded via FTP within 2 days of the photoshoot date"
click at [932, 515] on textarea "Onsite contact is Jiten Patel, 318-237-4768. Stills only. Partial shoot includi…" at bounding box center [905, 386] width 349 height 369
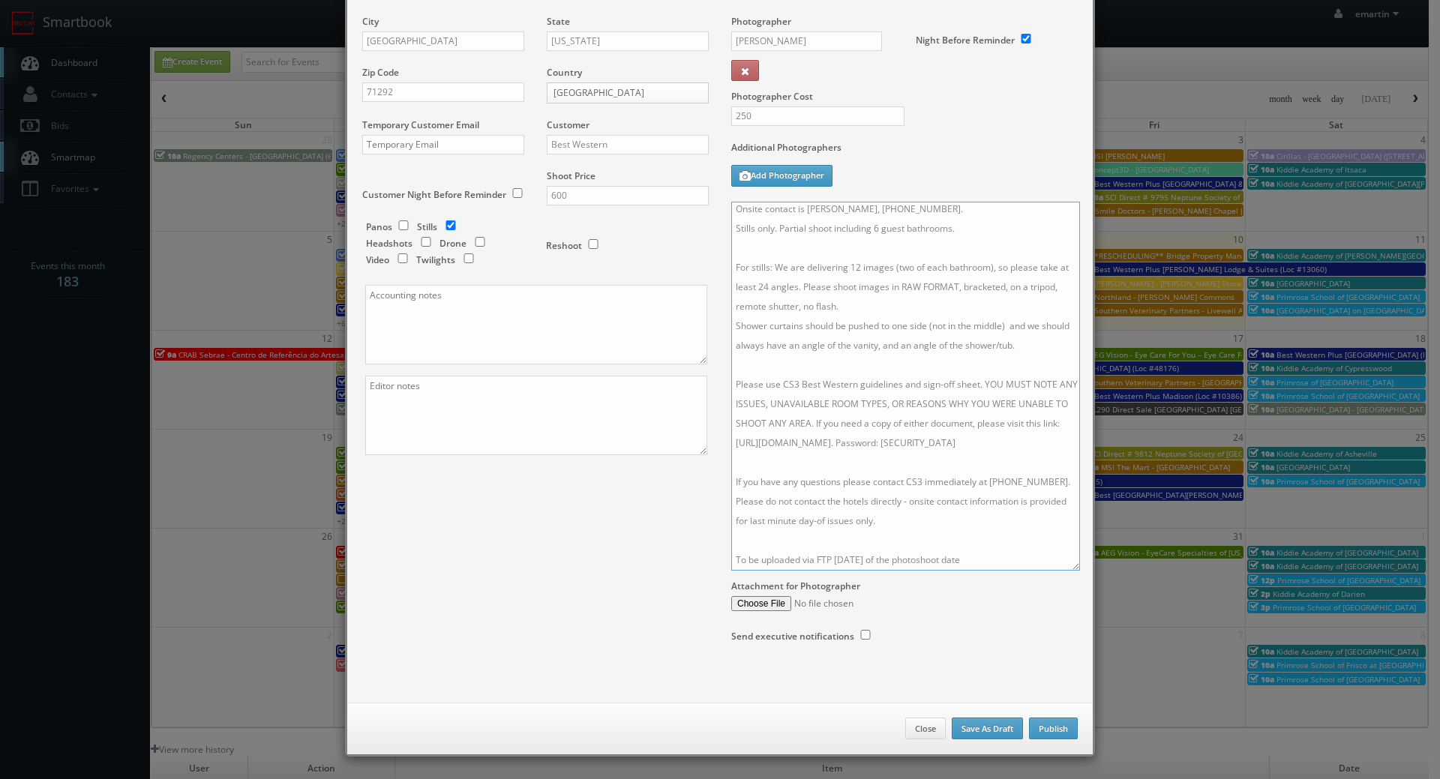
scroll to position [42, 0]
click at [1012, 550] on textarea "Onsite contact is Jiten Patel, 318-237-4768. Stills only. Partial shoot includi…" at bounding box center [905, 386] width 349 height 369
click at [1021, 543] on textarea "Onsite contact is Jiten Patel, 318-237-4768. Stills only. Partial shoot includi…" at bounding box center [905, 386] width 349 height 369
type textarea "Onsite contact is Jiten Patel, 318-237-4768. Stills only. Partial shoot includi…"
click at [997, 540] on textarea "Onsite contact is Jiten Patel, 318-237-4768. Stills only. Partial shoot includi…" at bounding box center [905, 386] width 349 height 369
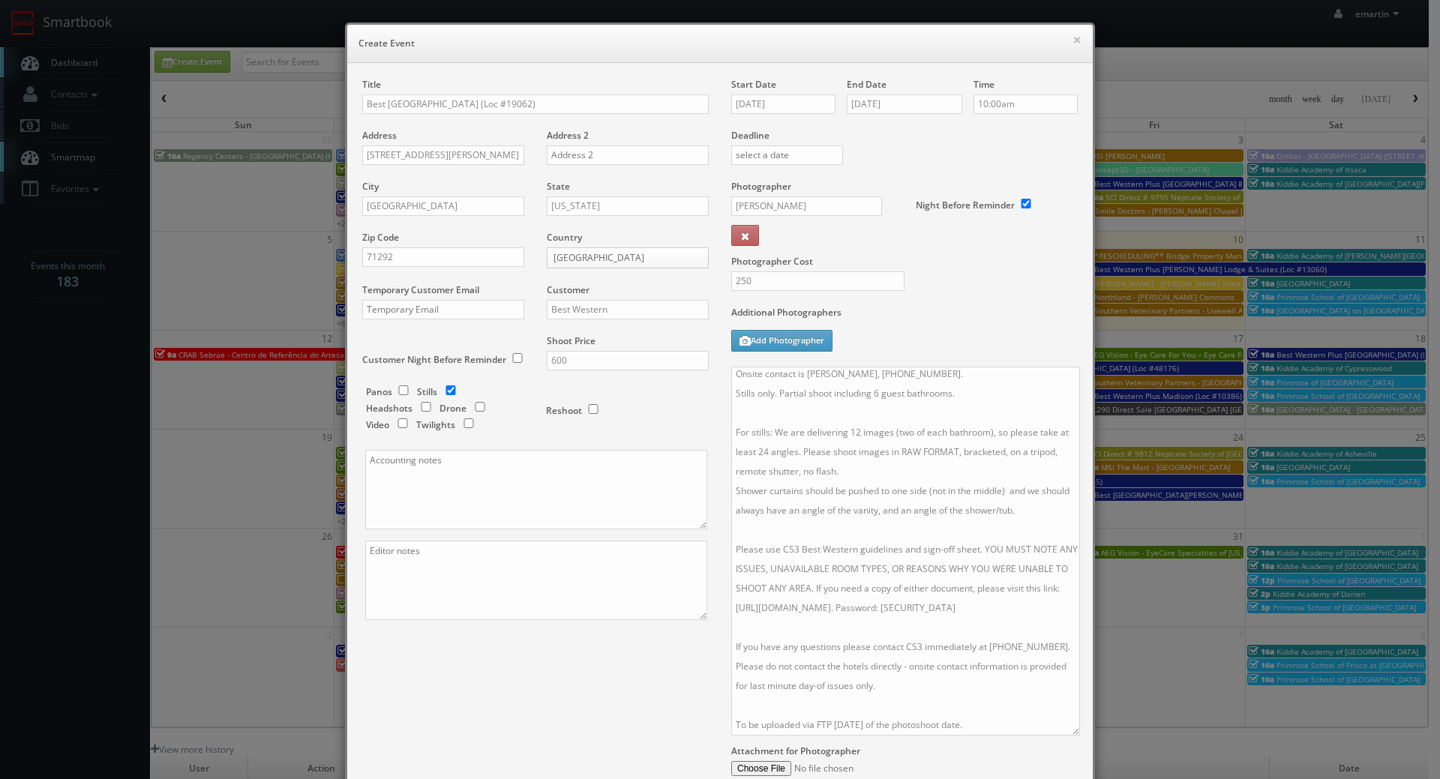
scroll to position [0, 0]
click at [841, 590] on textarea "Onsite contact is Jiten Patel, 318-237-4768. Stills only. Partial shoot includi…" at bounding box center [905, 551] width 349 height 369
click at [979, 294] on div "Photographer Cost 250" at bounding box center [904, 243] width 369 height 126
click at [889, 471] on textarea "Onsite contact is Jiten Patel, 318-237-4768. Stills only. Partial shoot includi…" at bounding box center [905, 551] width 349 height 369
drag, startPoint x: 573, startPoint y: 356, endPoint x: 538, endPoint y: 356, distance: 35.2
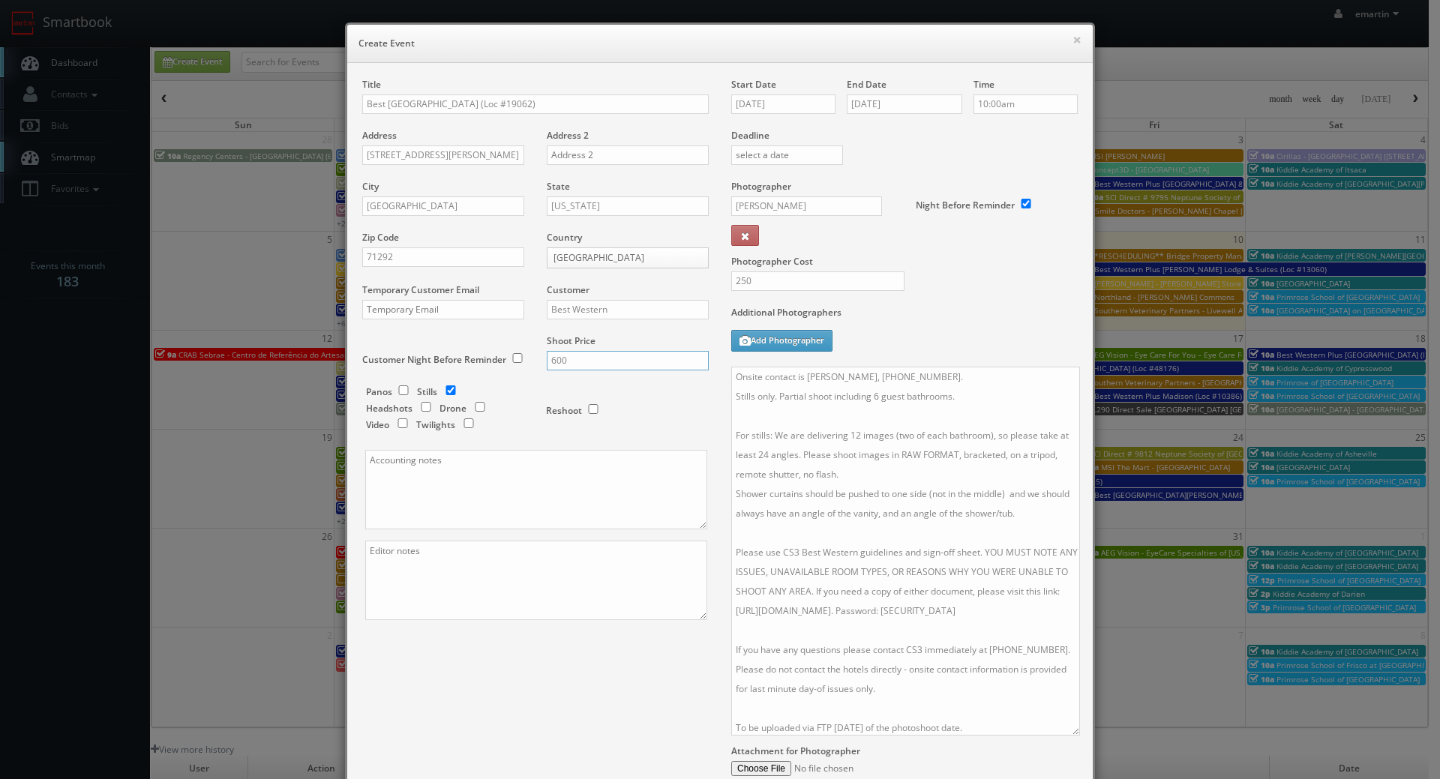
click at [536, 357] on div "Shoot Price 600" at bounding box center [621, 359] width 173 height 51
type input "650"
click at [534, 685] on div "Title Best Western West Monroe Inn (Loc #19062) Address 405 Thomas Rd Address 2…" at bounding box center [720, 458] width 738 height 760
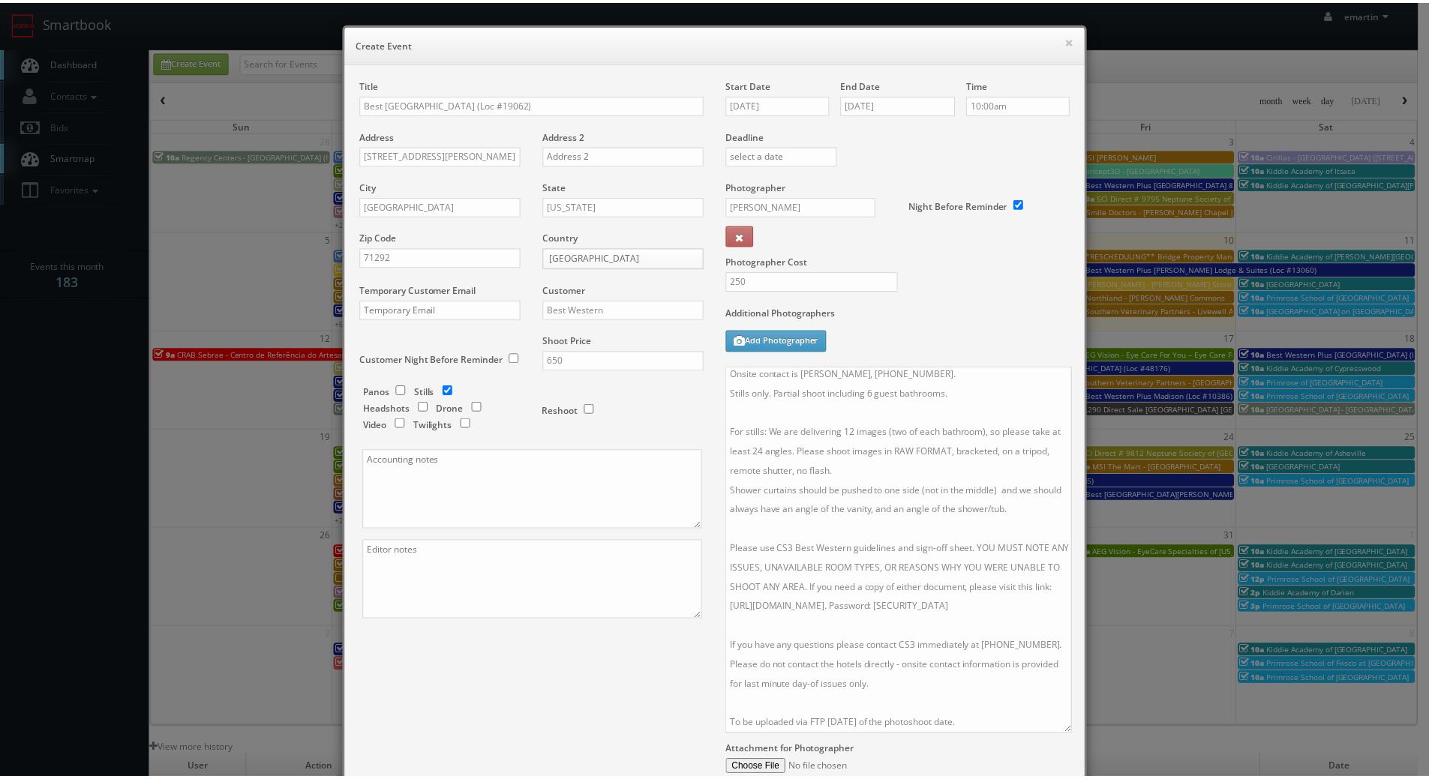
scroll to position [165, 0]
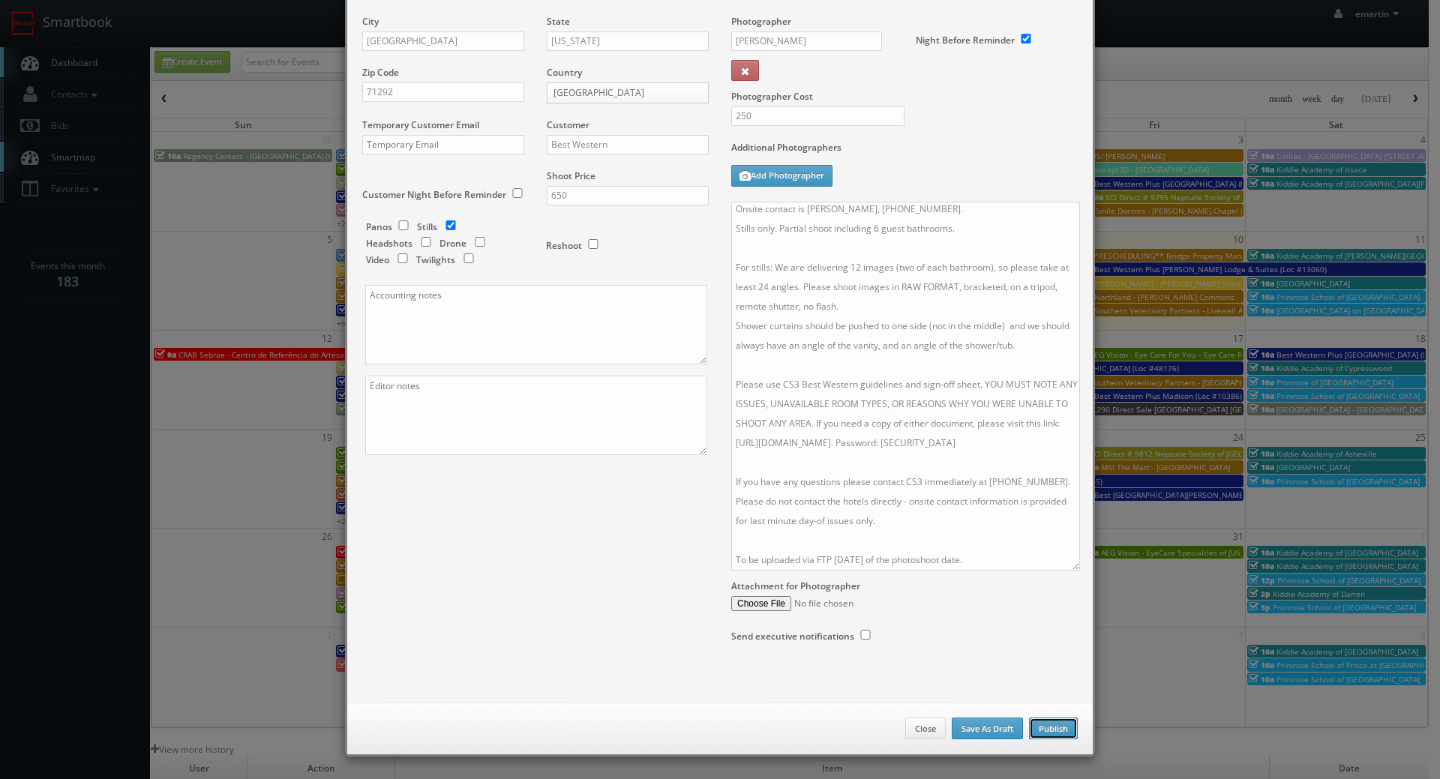
click at [1050, 733] on button "Publish" at bounding box center [1053, 729] width 49 height 22
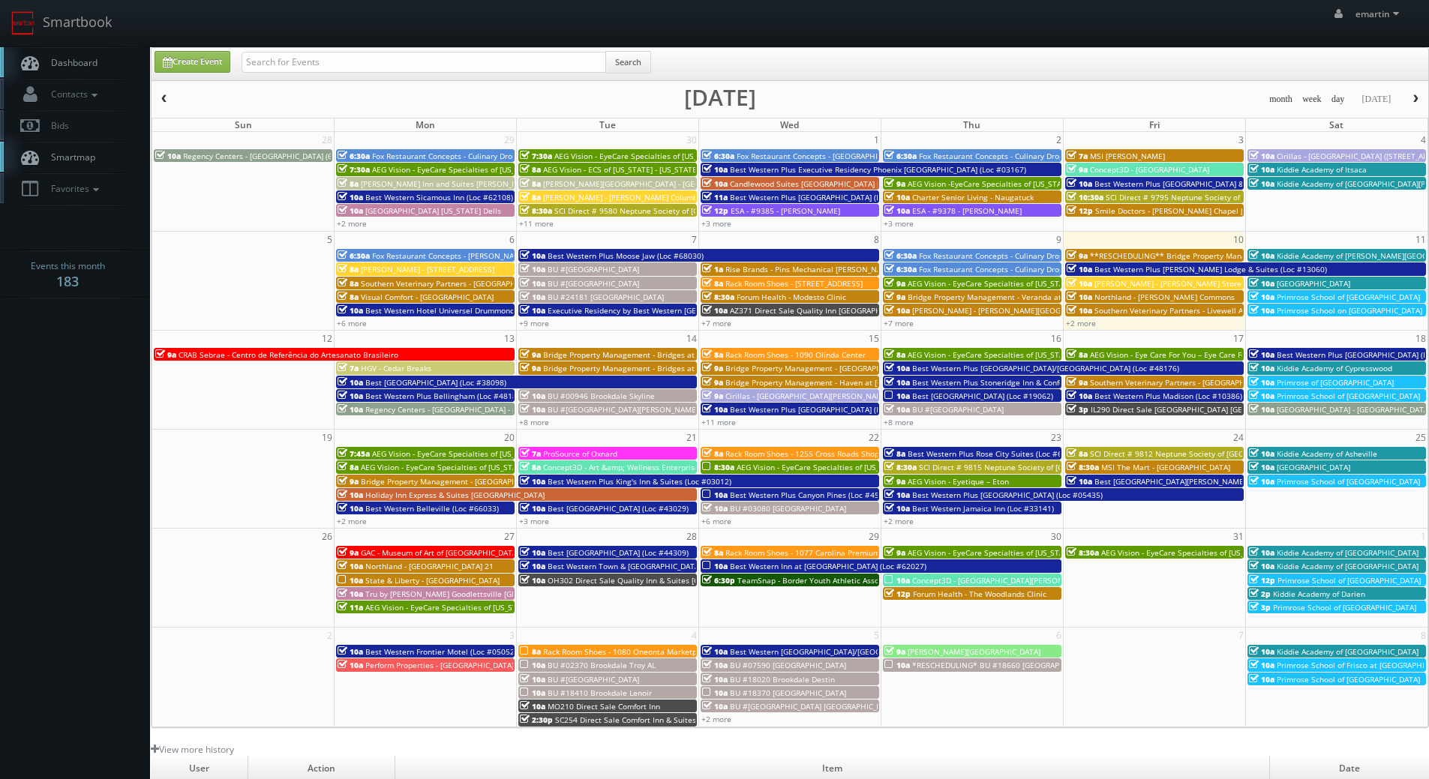
click at [93, 58] on span "Dashboard" at bounding box center [70, 62] width 54 height 13
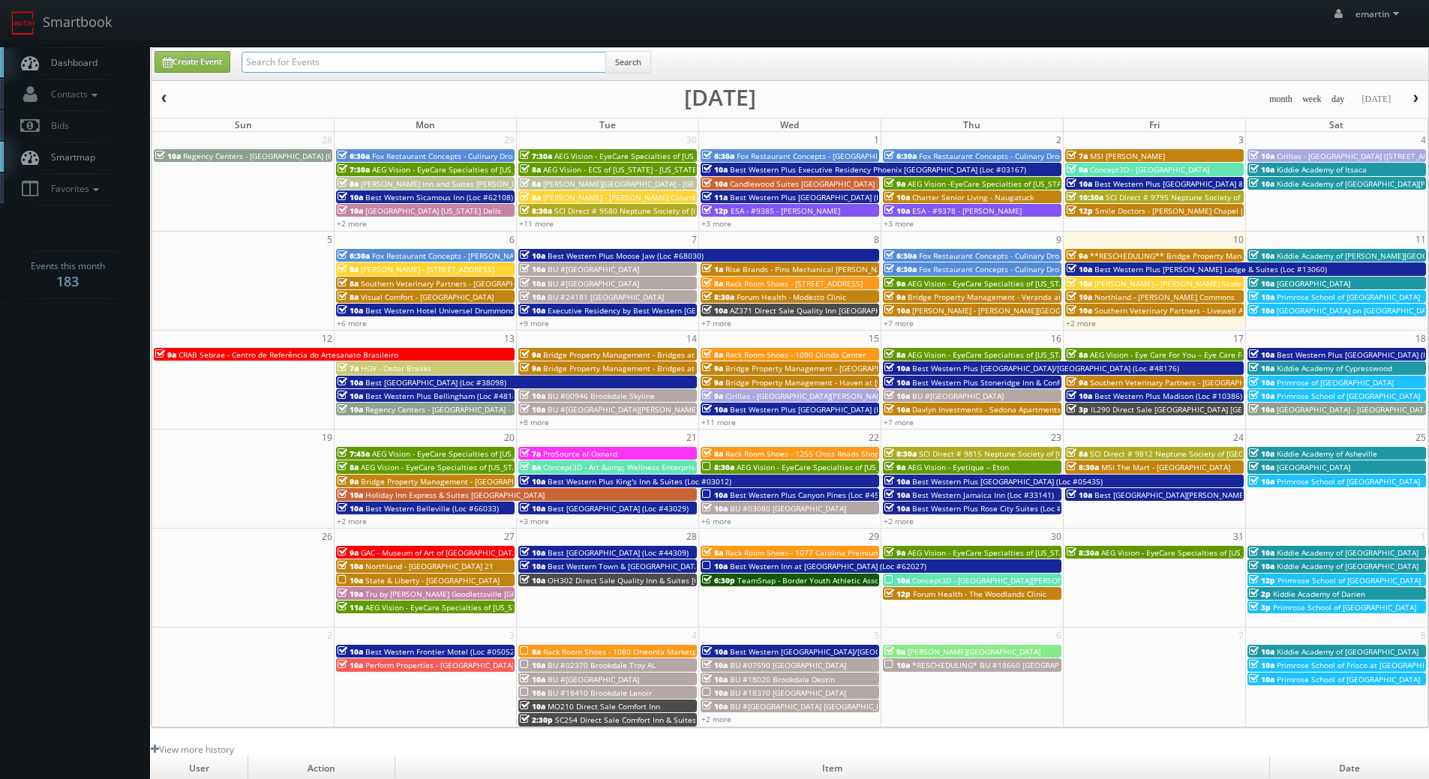
click at [381, 56] on input "text" at bounding box center [423, 62] width 364 height 21
paste input "19062"
type input "19062"
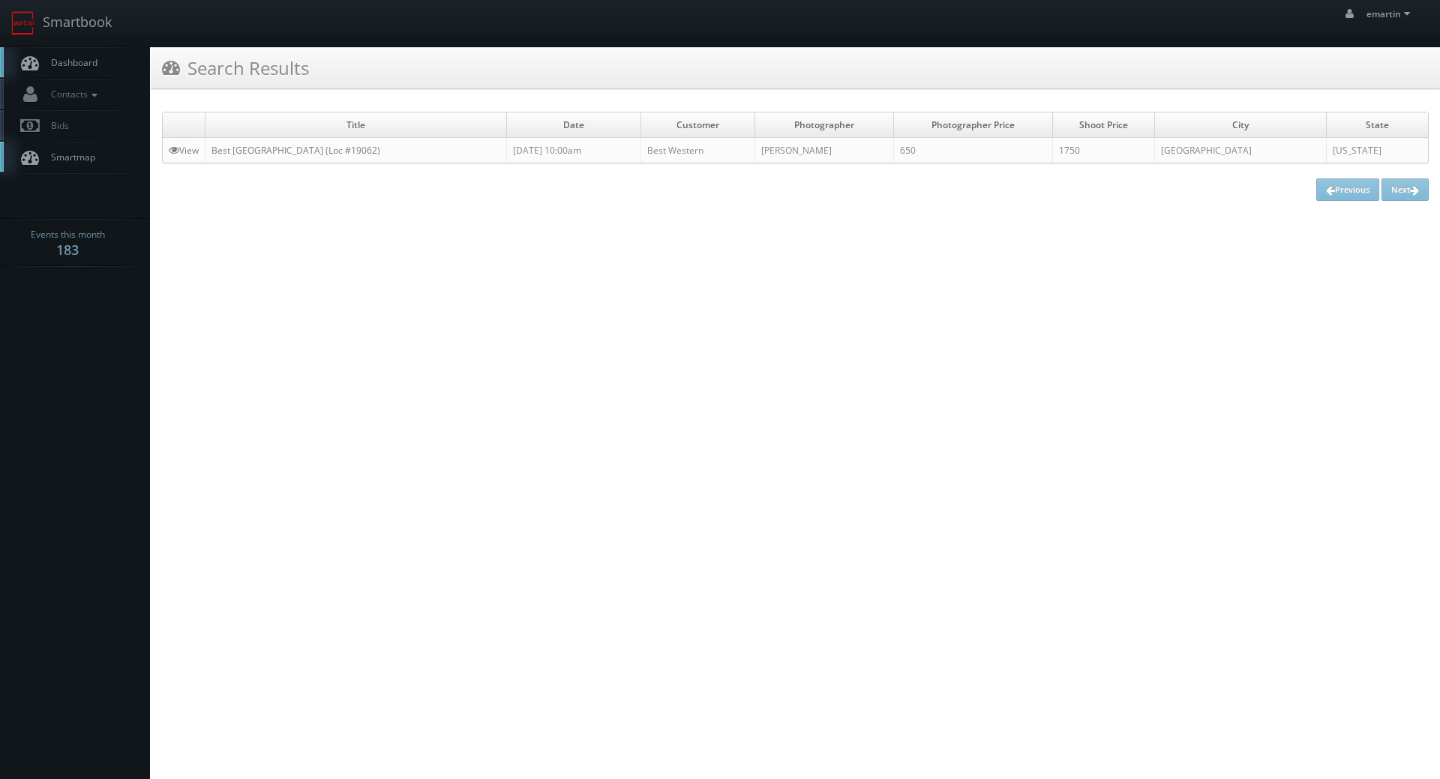
click at [599, 256] on html "Smartbook Toggle Side Navigation Toggle Top Navigation emartin emartin Profile …" at bounding box center [720, 389] width 1440 height 779
click at [91, 58] on span "Dashboard" at bounding box center [70, 62] width 54 height 13
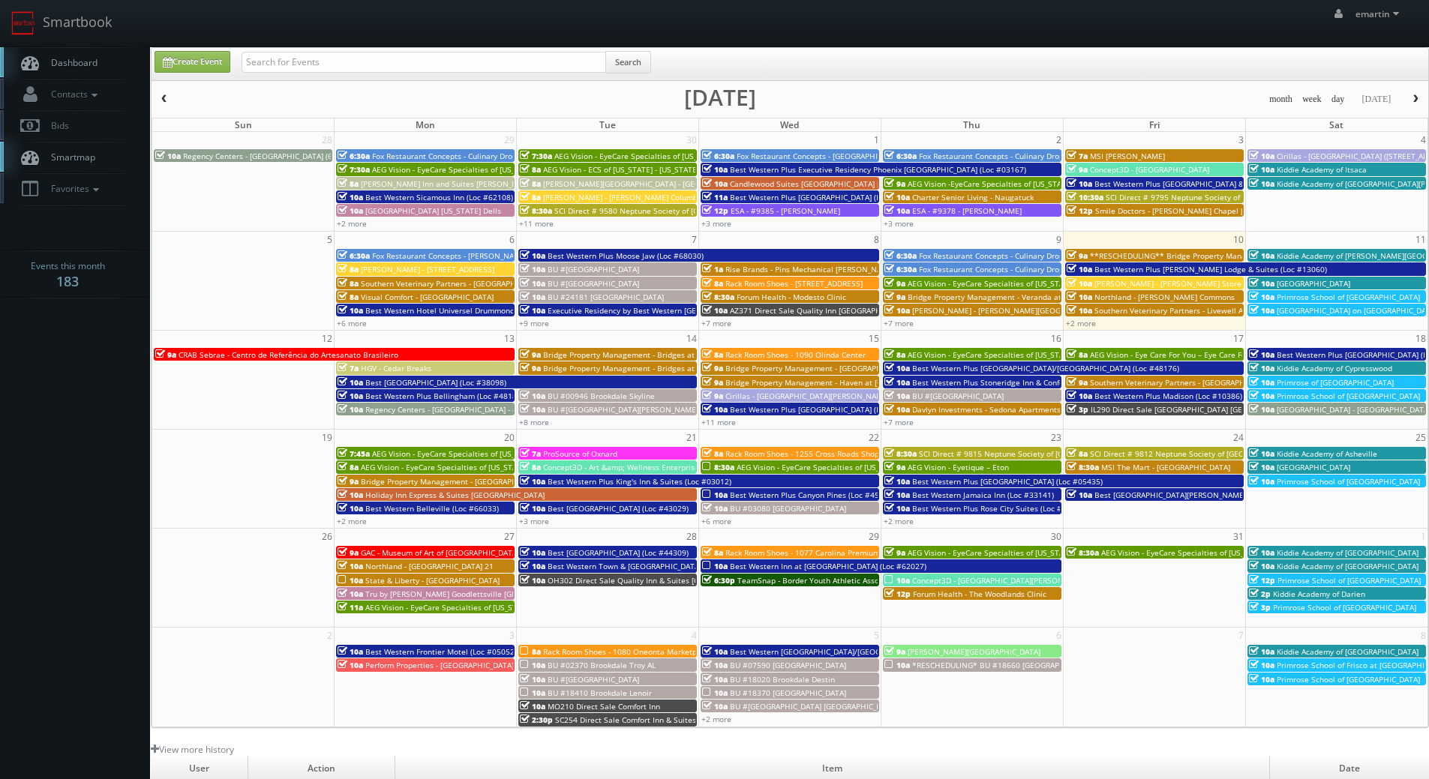
drag, startPoint x: 113, startPoint y: 667, endPoint x: 121, endPoint y: 643, distance: 25.1
click at [113, 666] on body "Smartbook Toggle Side Navigation Toggle Top Navigation emartin emartin Profile …" at bounding box center [714, 518] width 1429 height 1037
click at [76, 61] on span "Dashboard" at bounding box center [70, 62] width 54 height 13
click at [70, 55] on link "Dashboard" at bounding box center [75, 62] width 150 height 31
click at [163, 93] on button "button" at bounding box center [163, 99] width 25 height 19
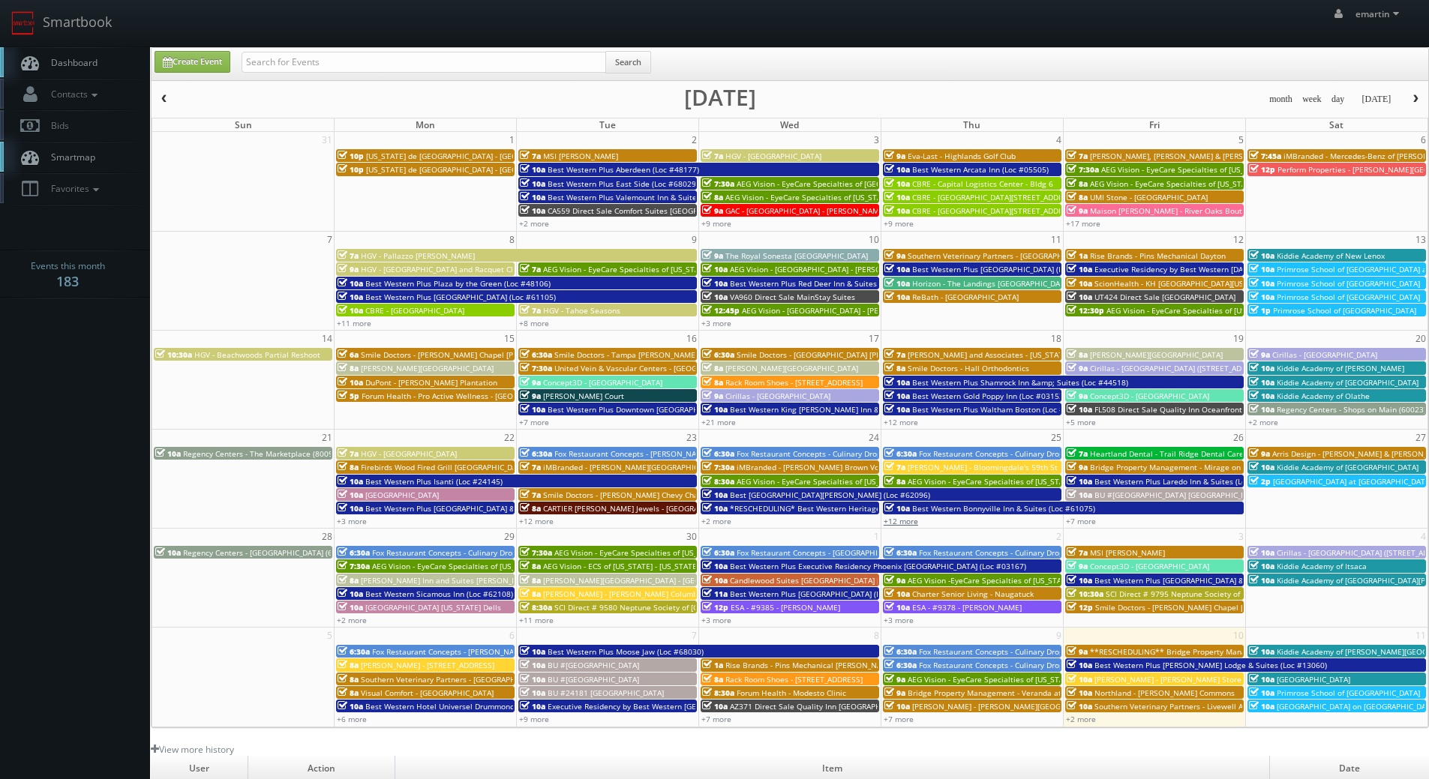
click at [909, 523] on link "+12 more" at bounding box center [900, 521] width 34 height 10
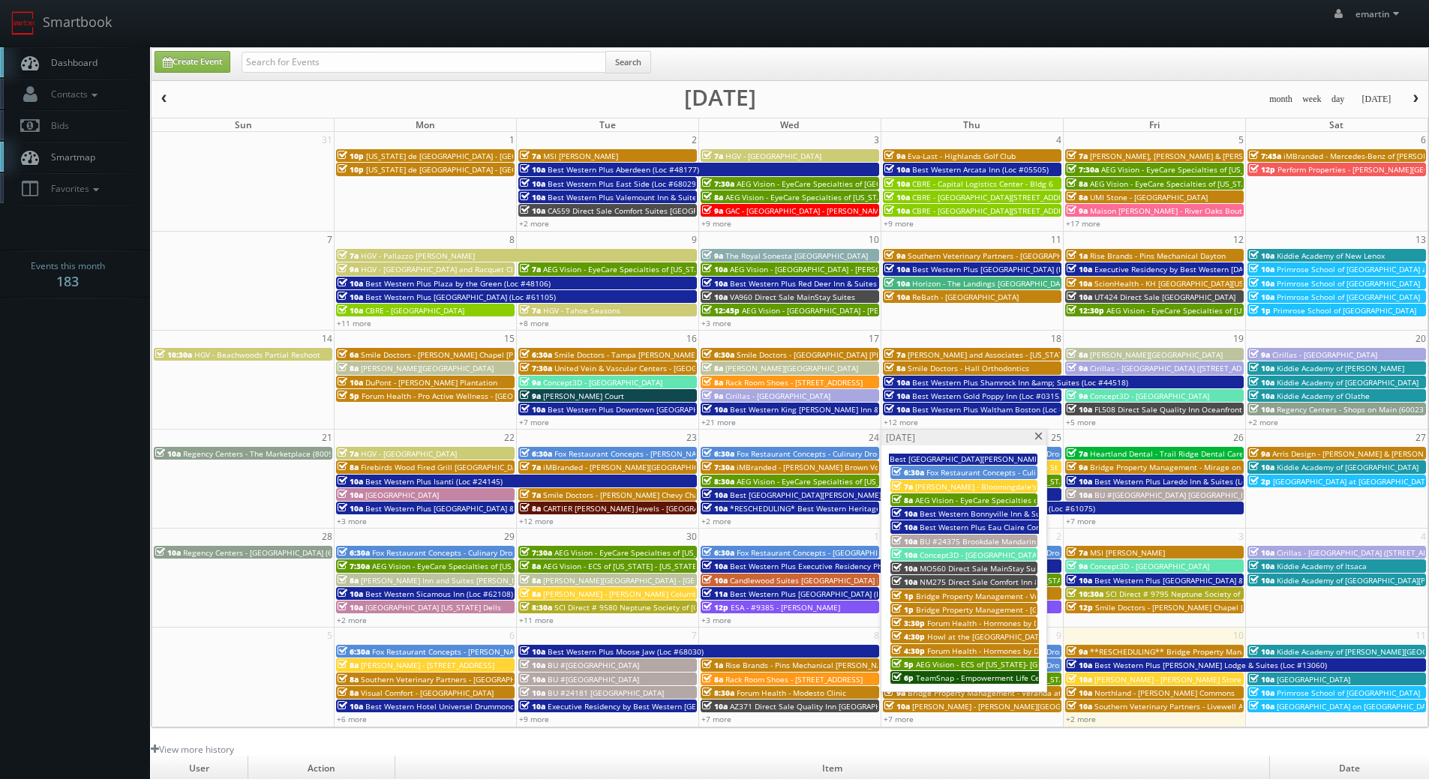
click at [934, 583] on span "NM275 Direct Sale Comfort Inn & Suites" at bounding box center [991, 582] width 145 height 10
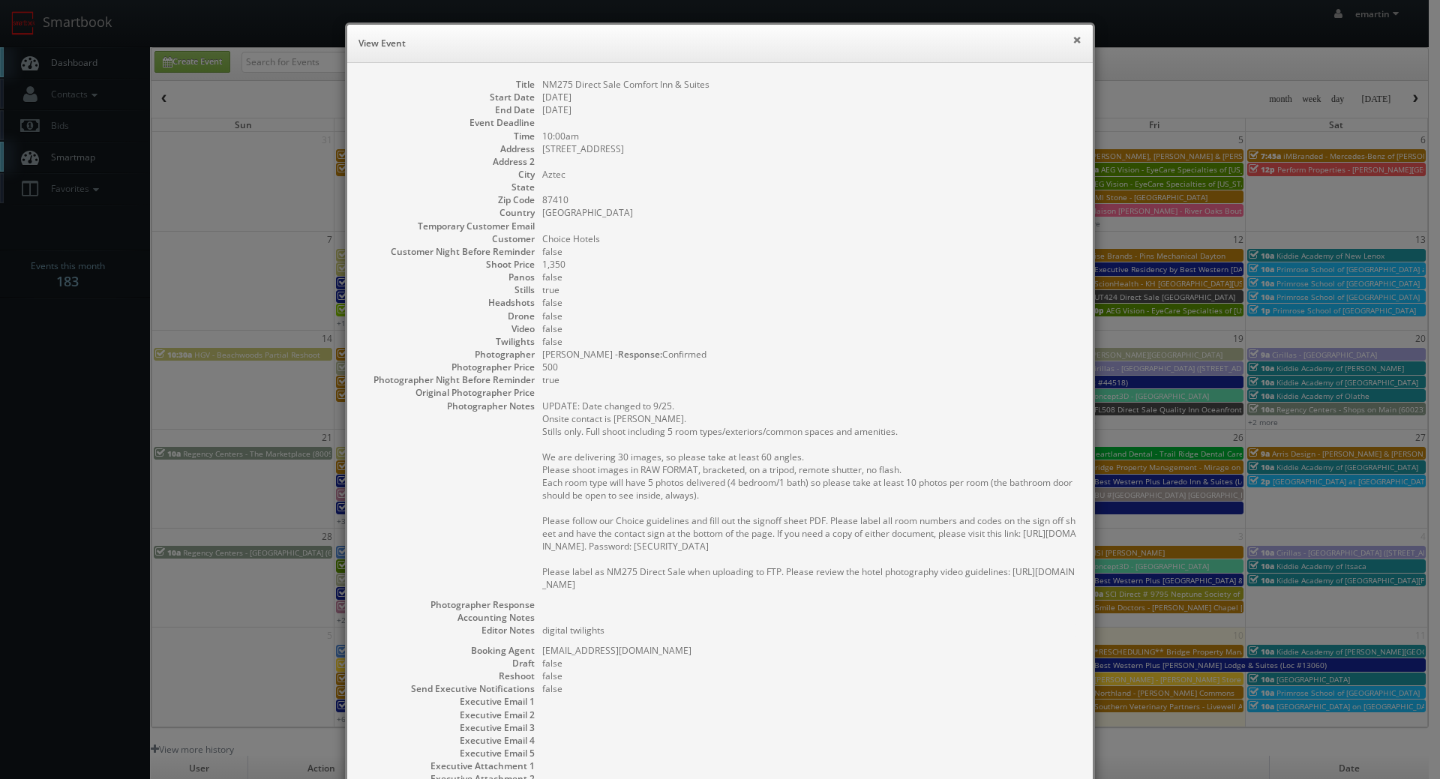
click at [1075, 42] on button "×" at bounding box center [1076, 39] width 9 height 10
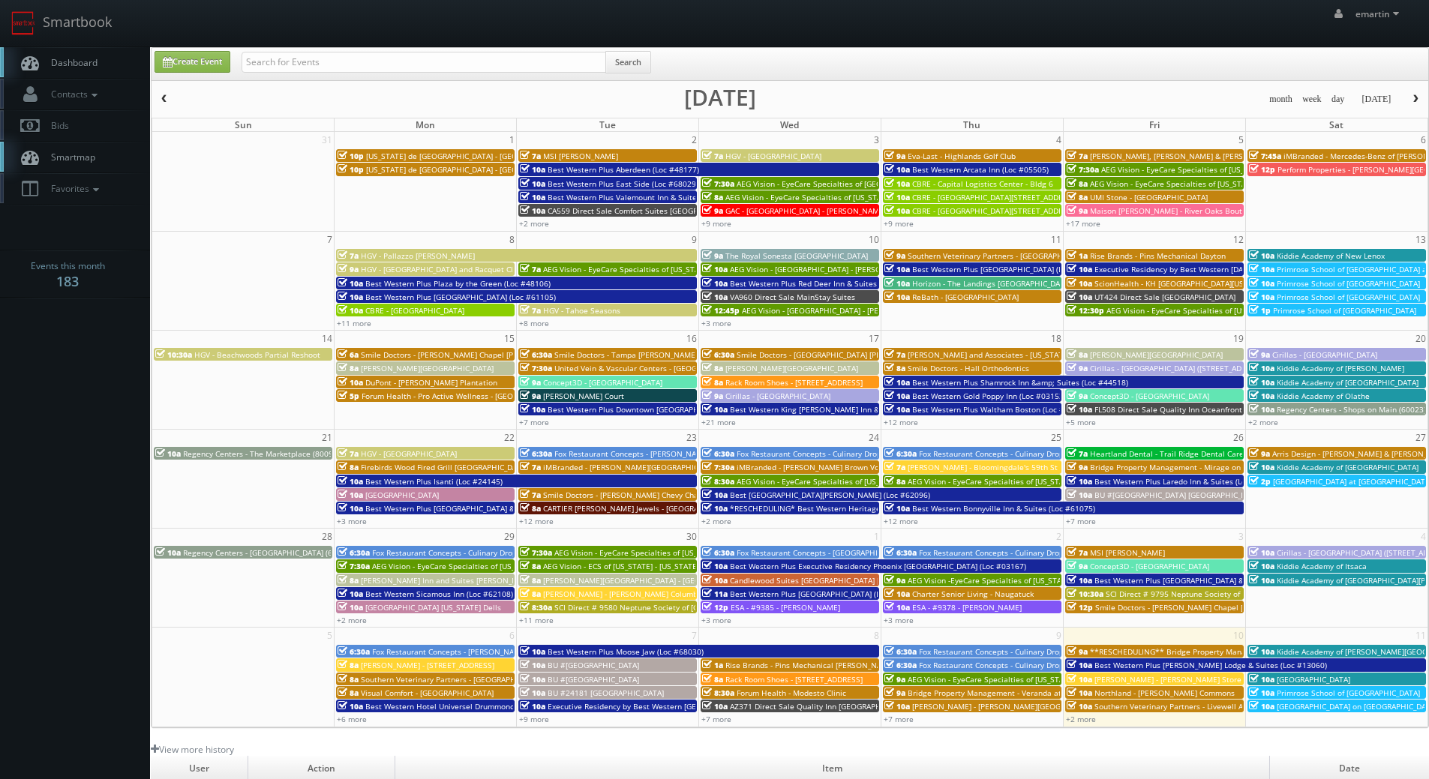
click at [73, 70] on link "Dashboard" at bounding box center [75, 62] width 150 height 31
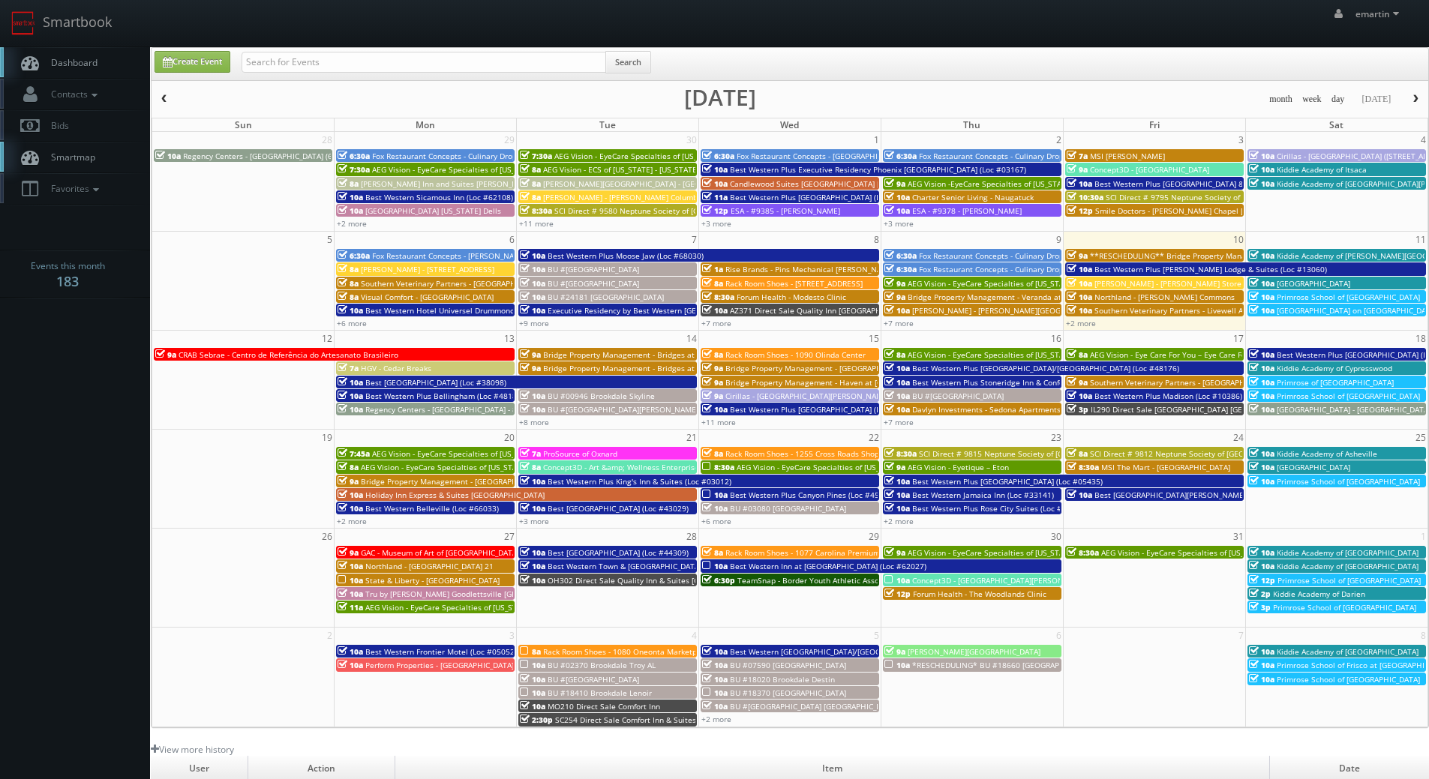
click at [130, 78] on link "Dashboard" at bounding box center [75, 62] width 150 height 31
click at [445, 76] on div "Search" at bounding box center [445, 65] width 409 height 29
click at [436, 57] on input "text" at bounding box center [423, 62] width 364 height 21
type input "66042"
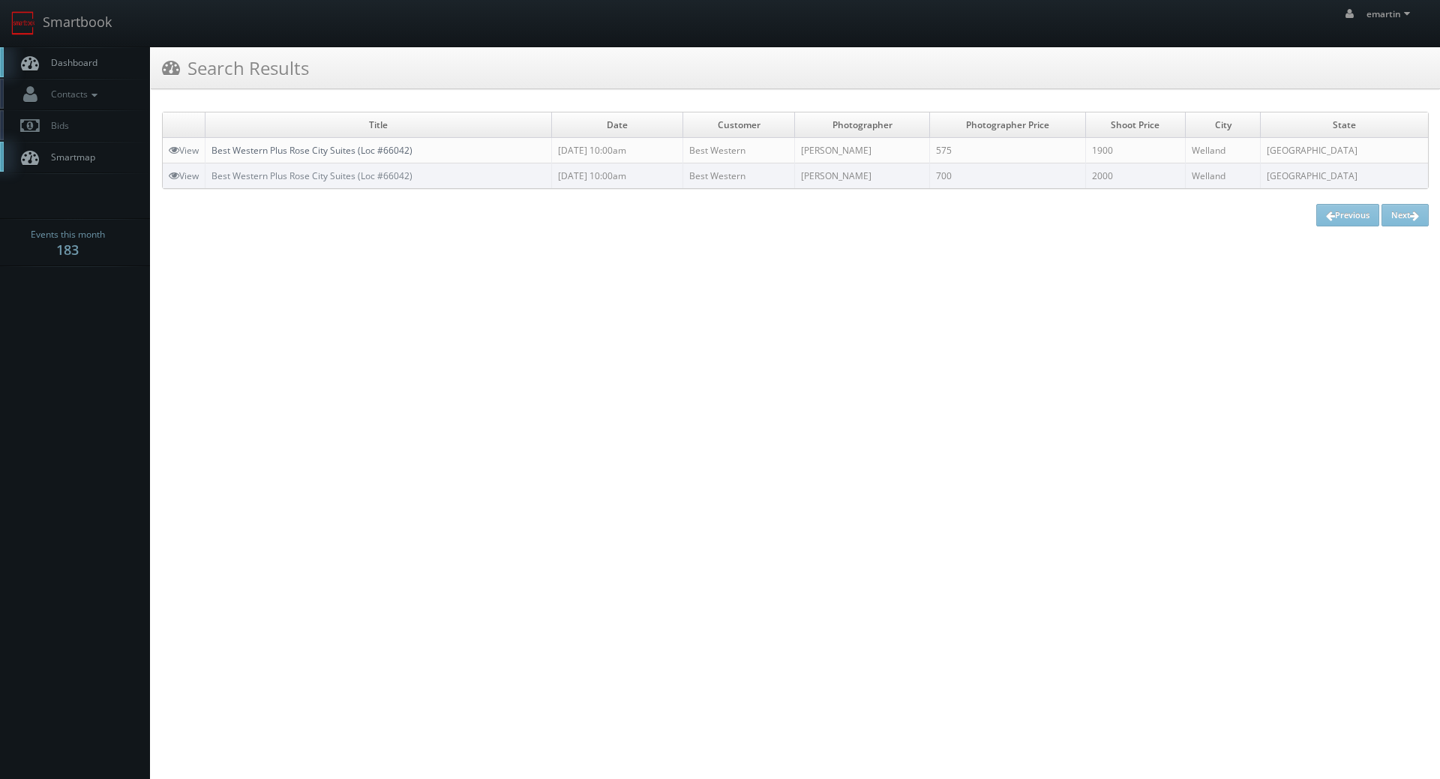
click at [258, 147] on link "Best Western Plus Rose City Suites (Loc #66042)" at bounding box center [311, 150] width 201 height 13
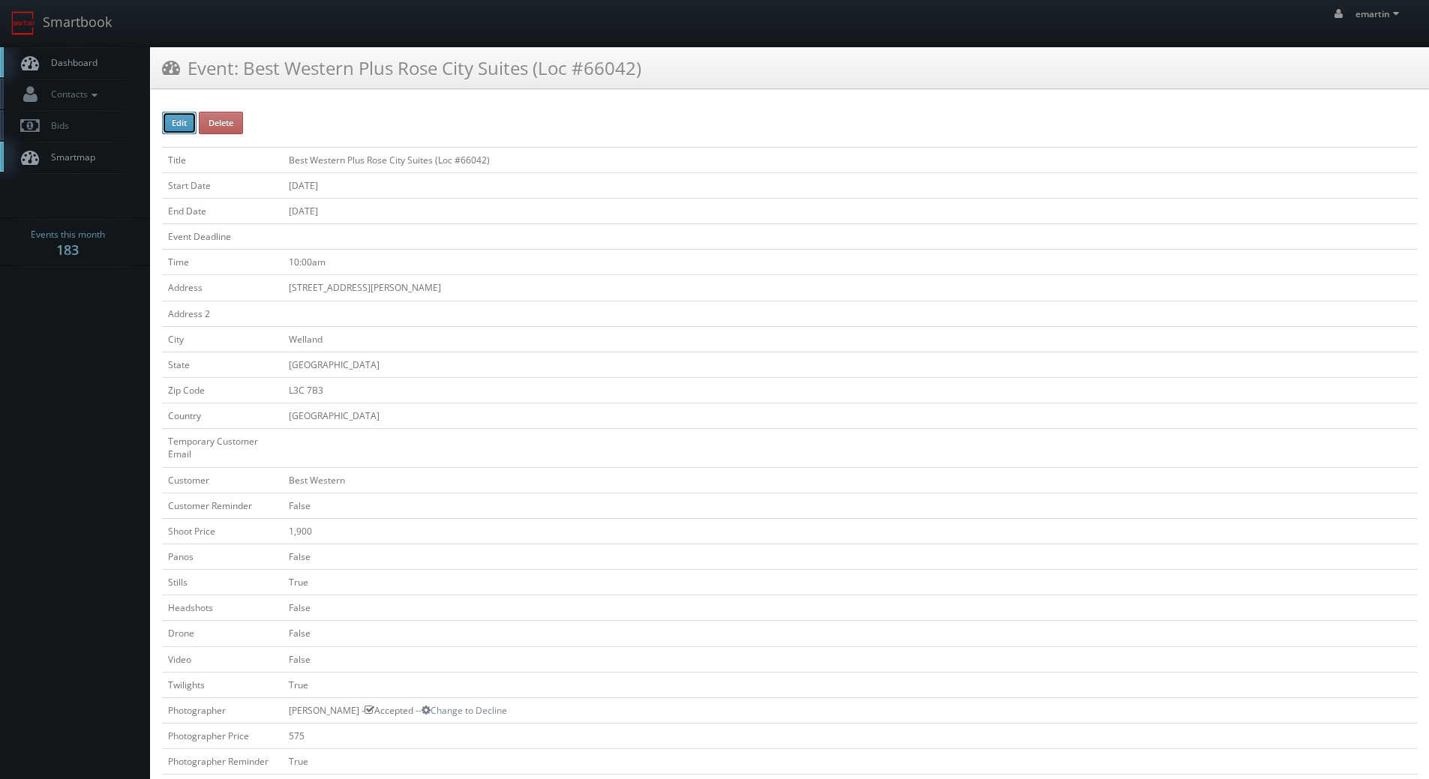
click at [171, 120] on button "Edit" at bounding box center [179, 123] width 34 height 22
type input "Best Western Plus Rose City Suites (Loc #66042)"
type input "300 Prince Charles Drive South"
type input "Welland"
type input "L3C 7B3"
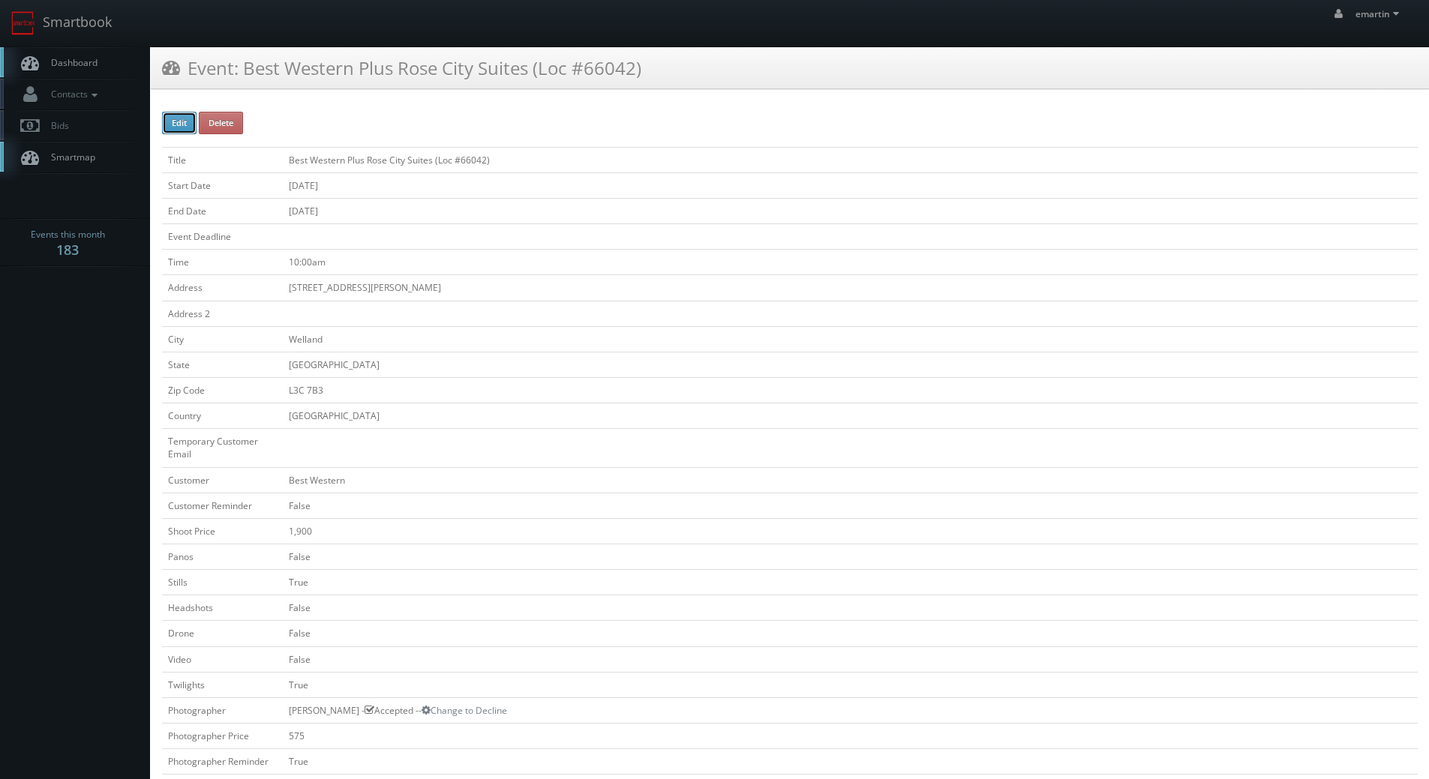
select select "[GEOGRAPHIC_DATA]"
checkbox input "false"
type input "1,900"
checkbox input "false"
checkbox input "true"
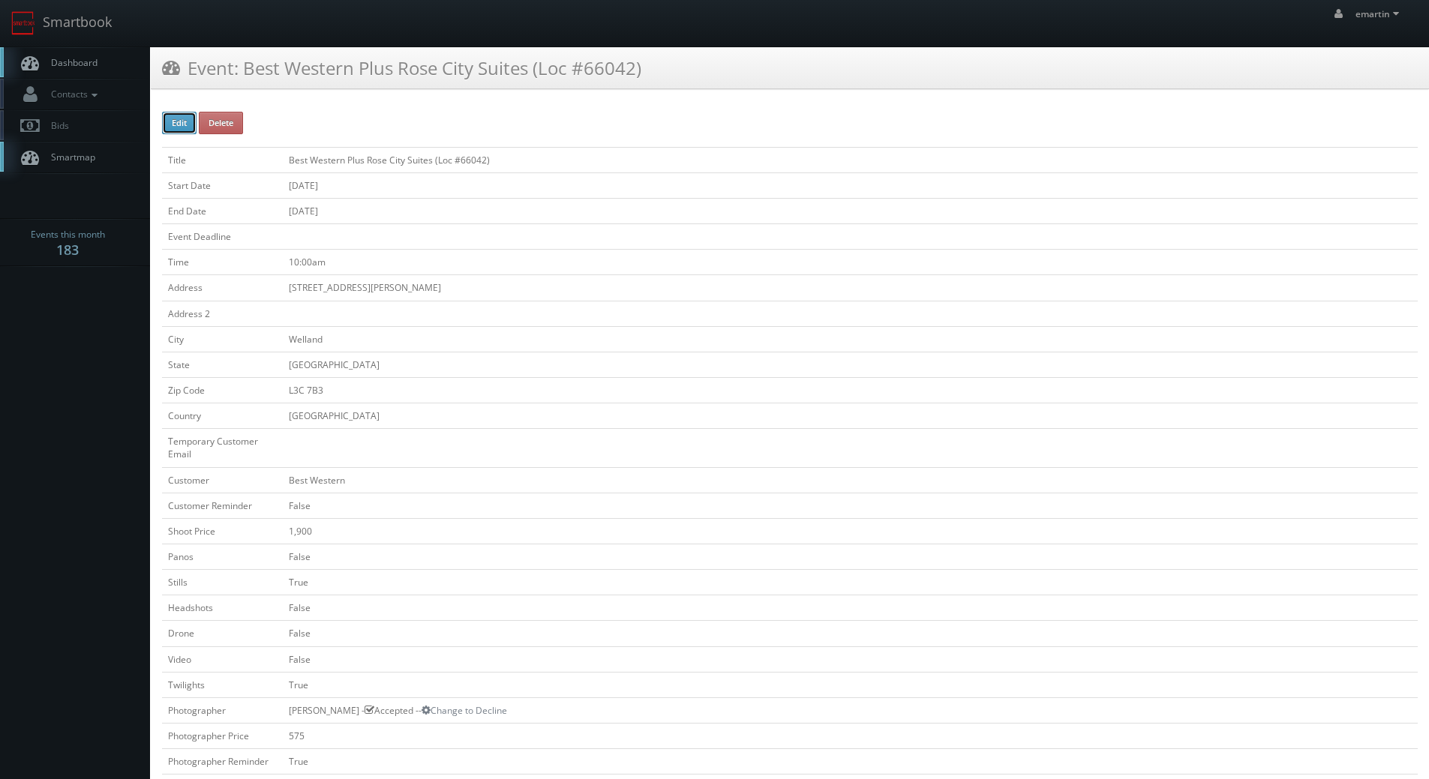
checkbox input "false"
checkbox input "true"
checkbox input "false"
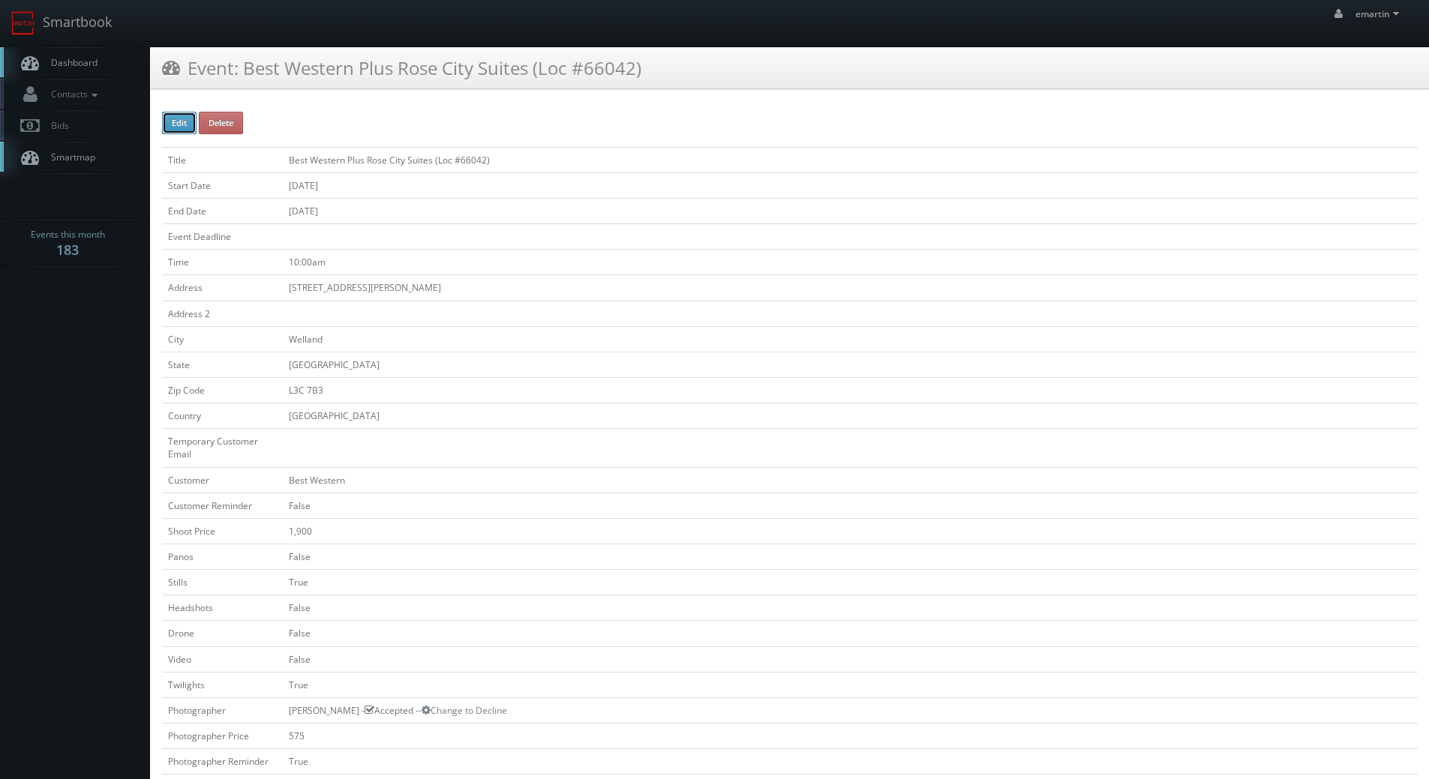
type input "10/23/2025"
type input "10:00am"
checkbox input "true"
checkbox input "false"
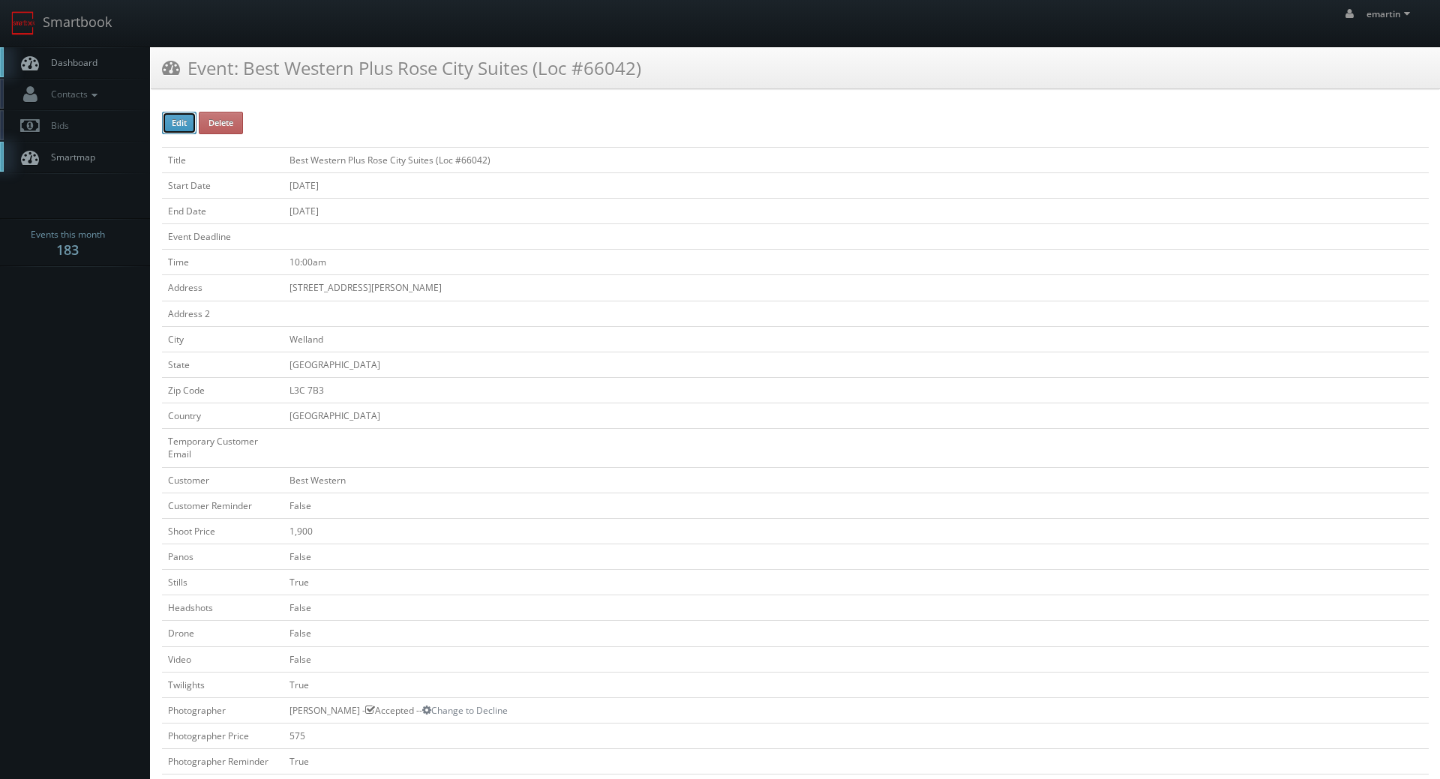
type input "1,900"
type input "575"
select select "[GEOGRAPHIC_DATA]"
select select "fake55@mg.cs3calendar.com"
select select "RichTeaMedia360@gmail.com"
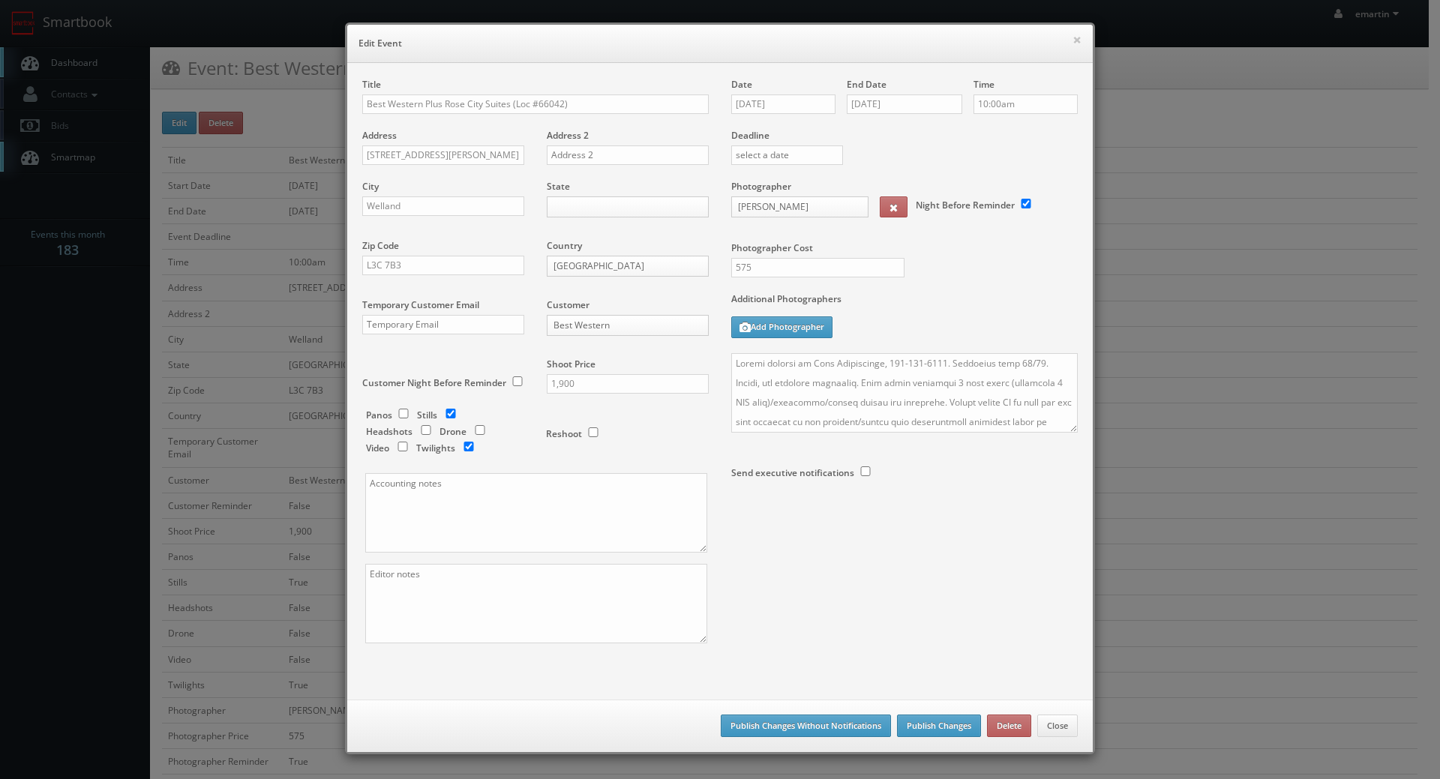
drag, startPoint x: 1063, startPoint y: 121, endPoint x: 1054, endPoint y: 118, distance: 8.8
click at [1056, 119] on div "Time 10:00am" at bounding box center [1019, 103] width 115 height 51
click at [1014, 107] on input "10:00am" at bounding box center [1025, 103] width 104 height 19
type input "8:00am"
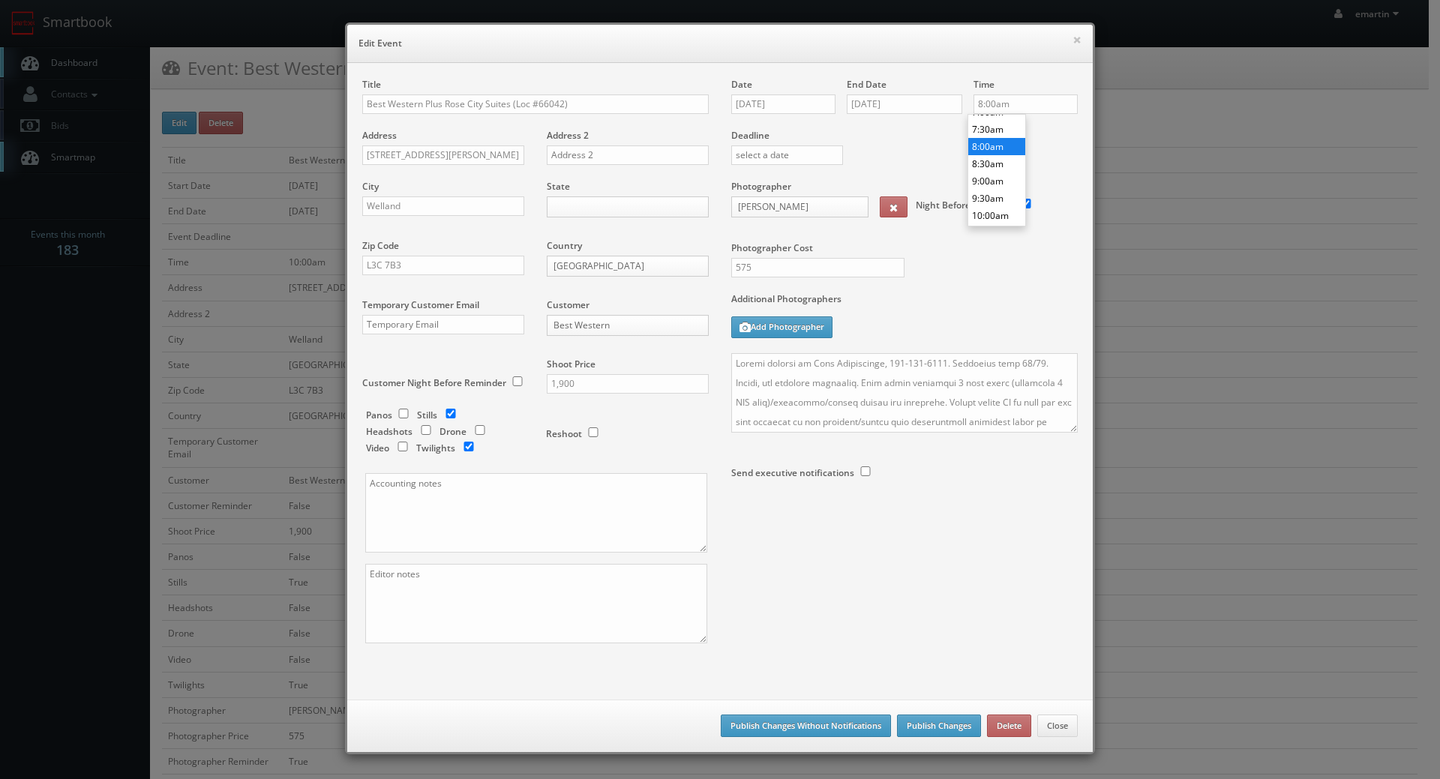
click at [986, 150] on li "8:00am" at bounding box center [996, 146] width 57 height 17
click at [863, 399] on textarea at bounding box center [904, 392] width 346 height 79
click at [928, 721] on button "Publish Changes" at bounding box center [939, 726] width 84 height 22
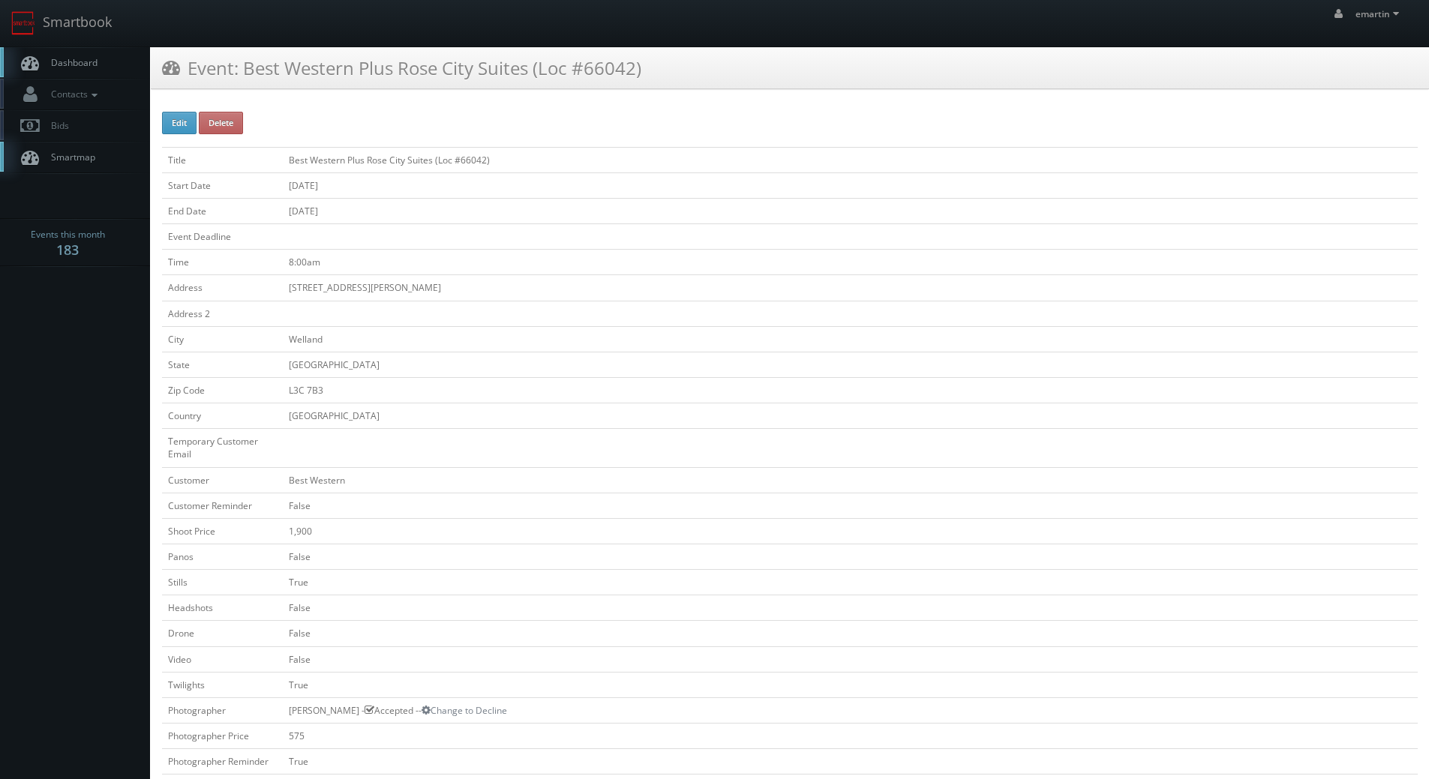
click at [78, 67] on span "Dashboard" at bounding box center [70, 62] width 54 height 13
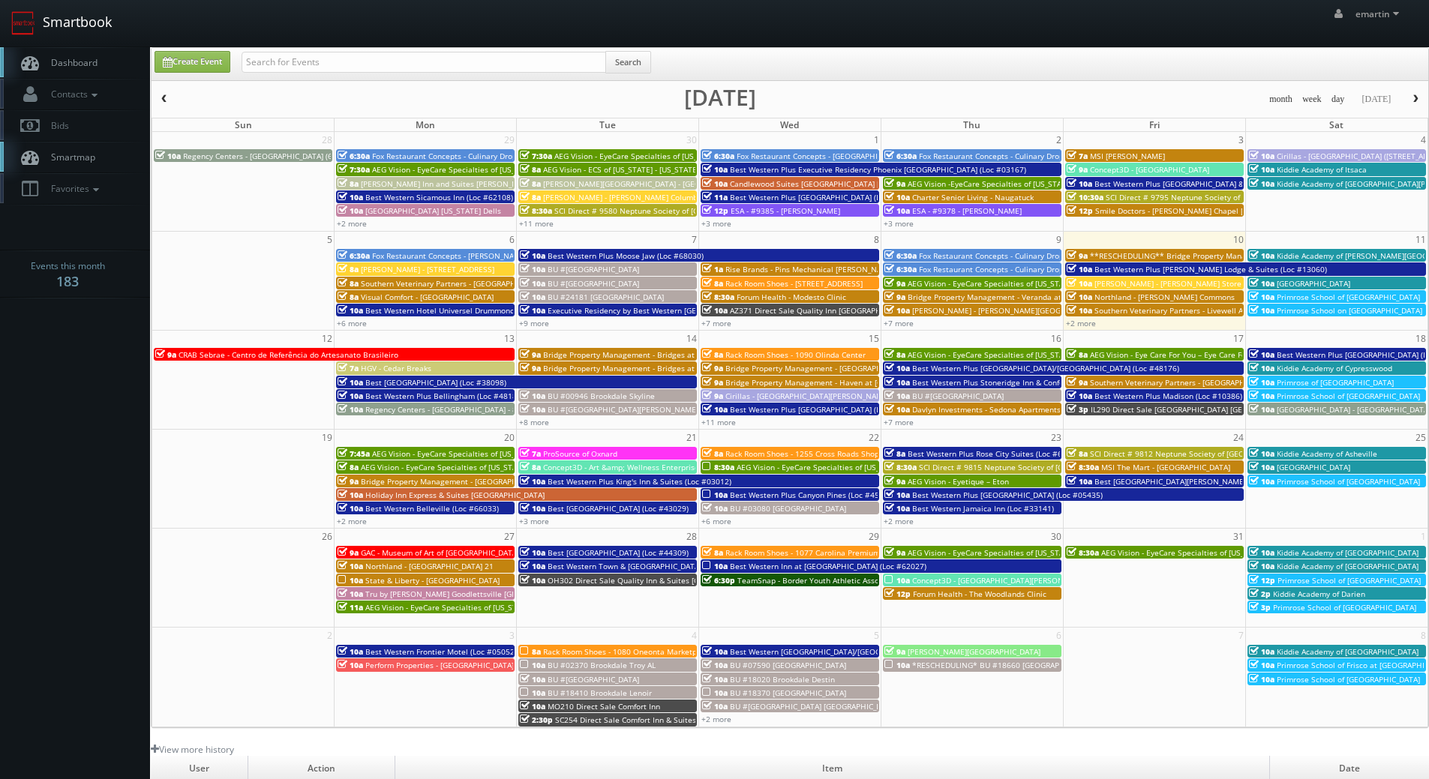
click at [75, 39] on link "Smartbook" at bounding box center [61, 23] width 123 height 46
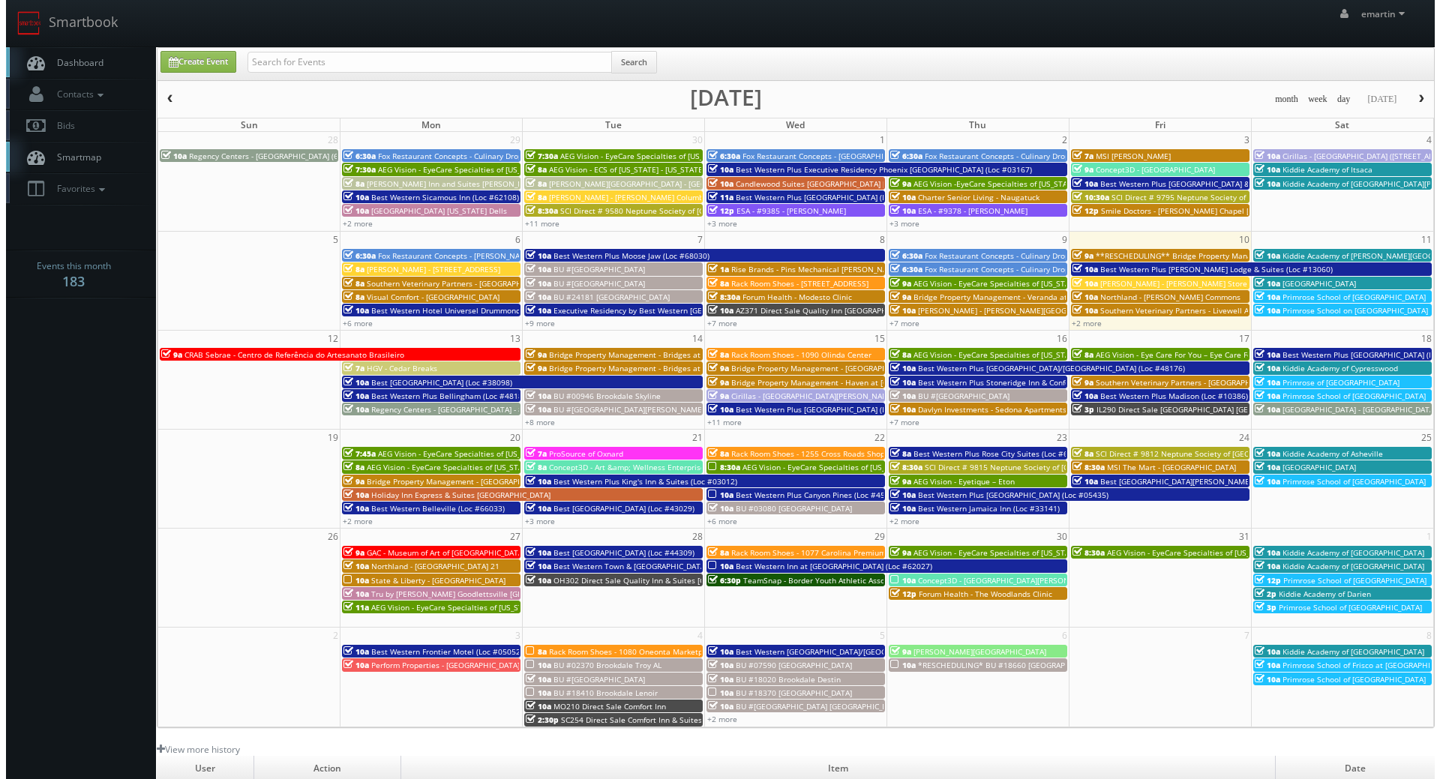
scroll to position [258, 0]
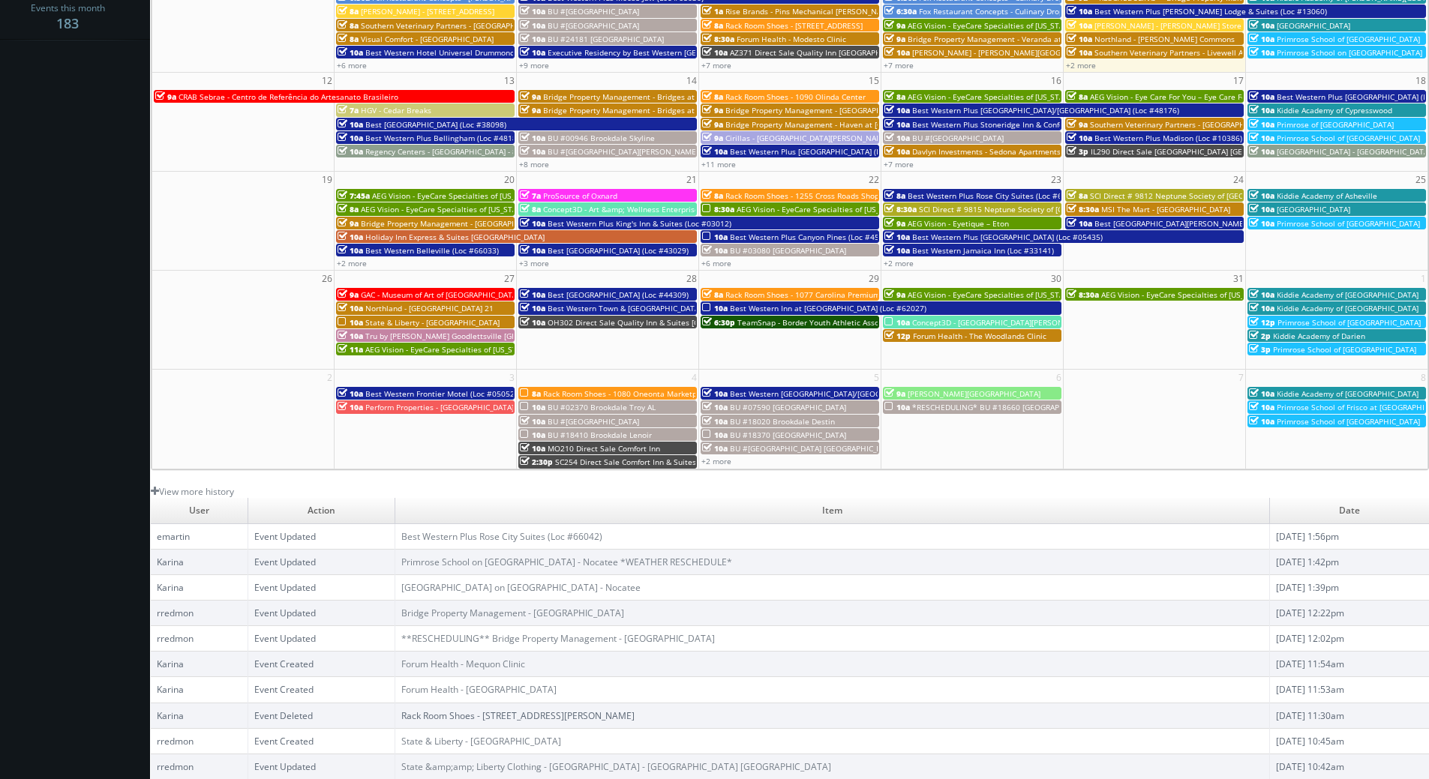
click at [535, 408] on span "10a" at bounding box center [532, 407] width 25 height 10
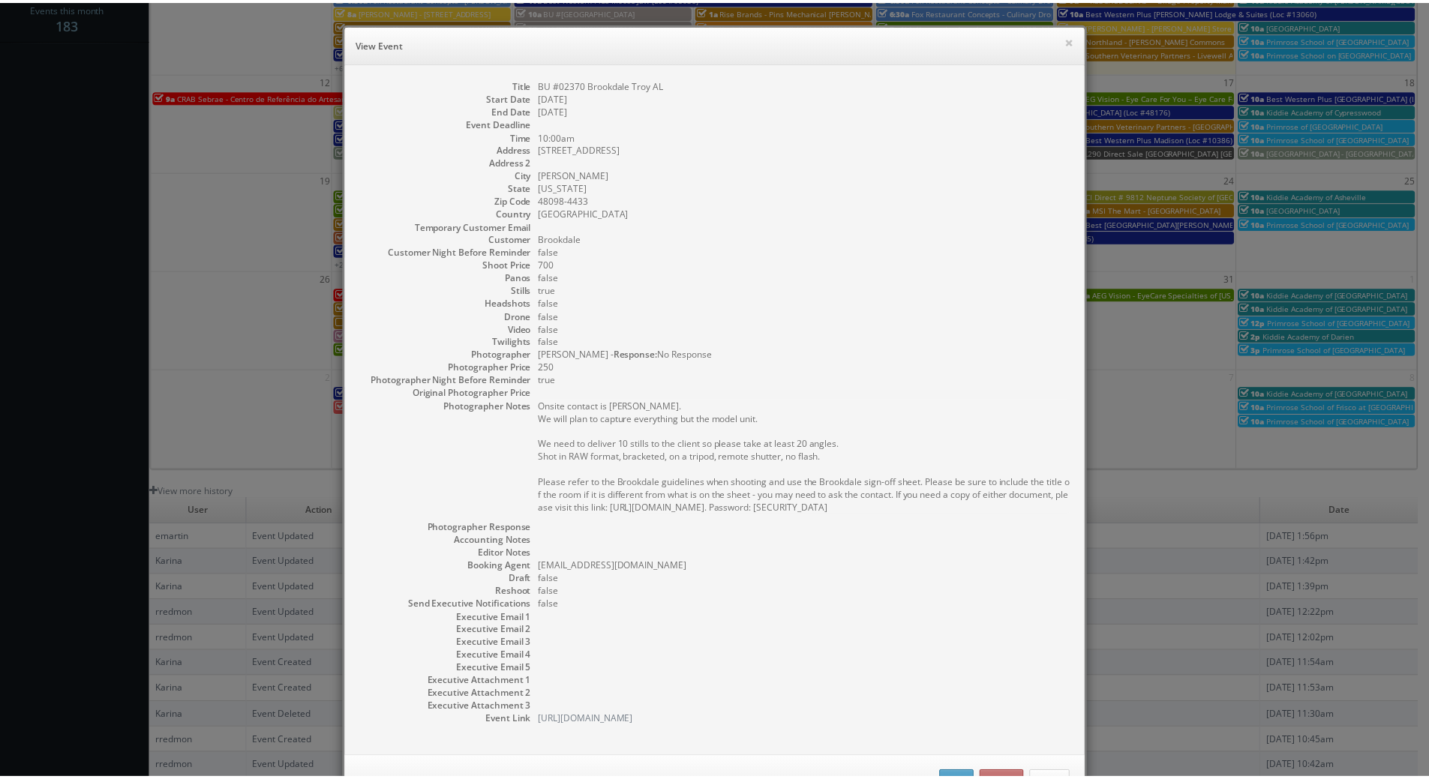
scroll to position [55, 0]
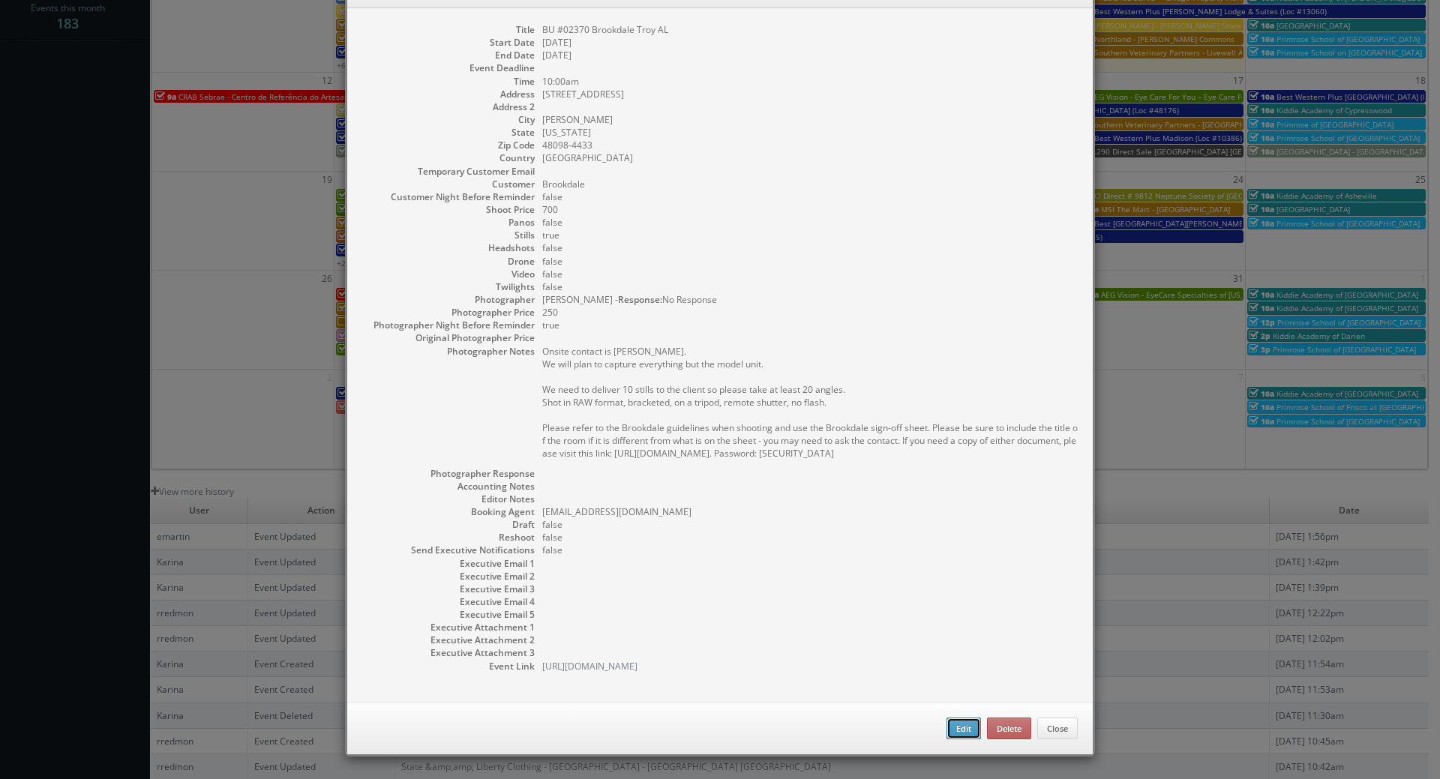
drag, startPoint x: 949, startPoint y: 721, endPoint x: 709, endPoint y: 466, distance: 350.7
click at [948, 721] on button "Edit" at bounding box center [963, 729] width 34 height 22
type input "BU #02370 Brookdale Troy AL"
type input "4850 Northfield Parkway"
type input "Troy"
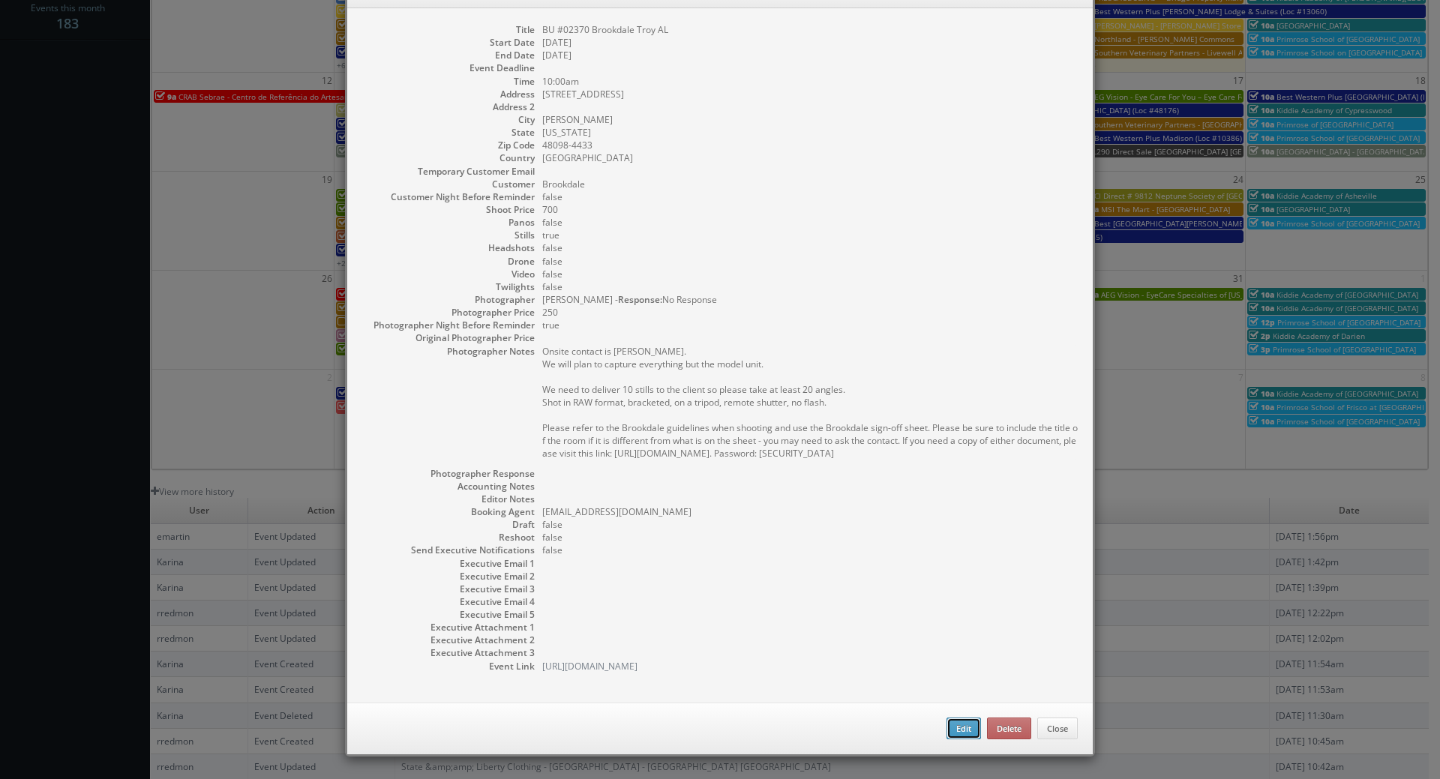
type input "48098-4433"
type input "700"
checkbox input "true"
type input "11/04/2025"
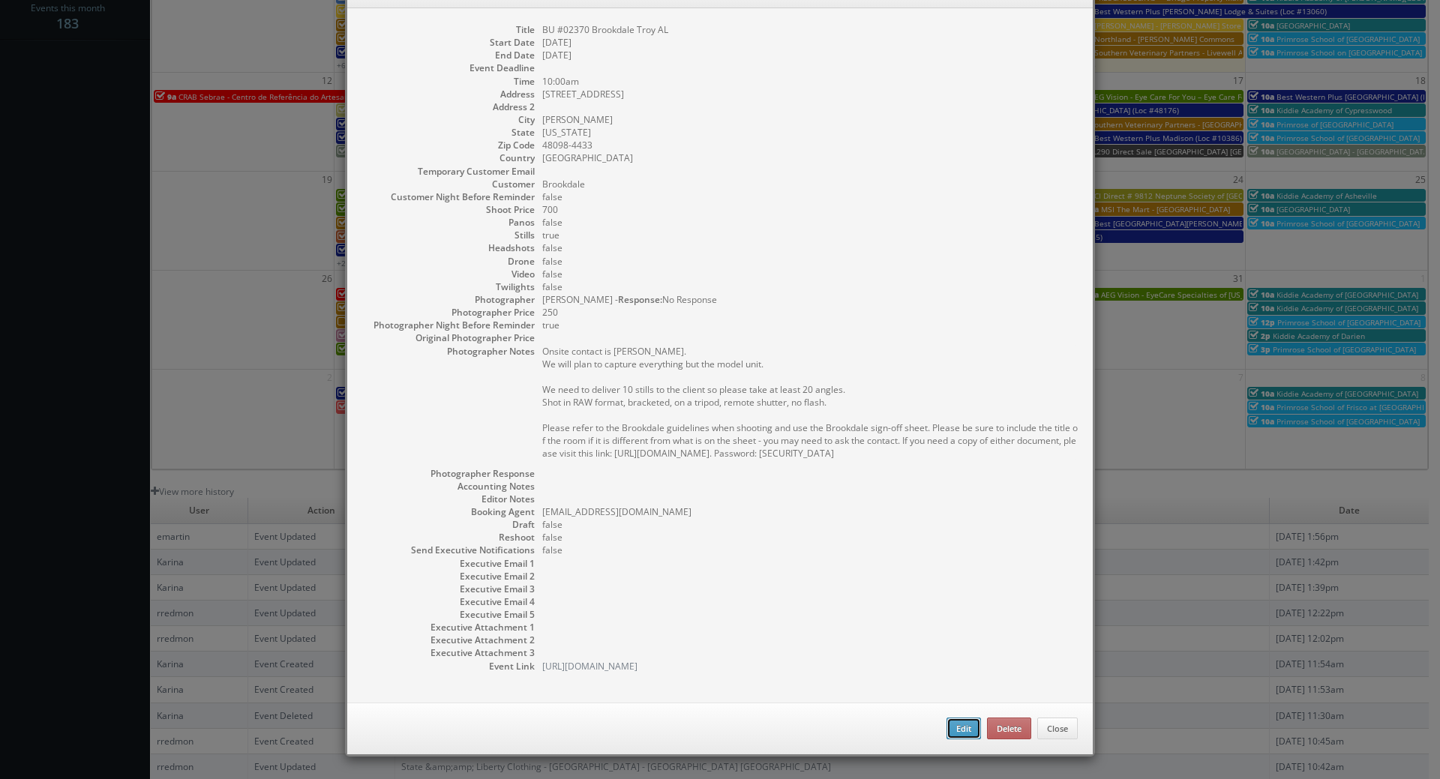
type input "10:00am"
checkbox input "true"
type textarea "Onsite contact is Amanda Walker. We will plan to capture everything but the mod…"
type input "700"
type input "250"
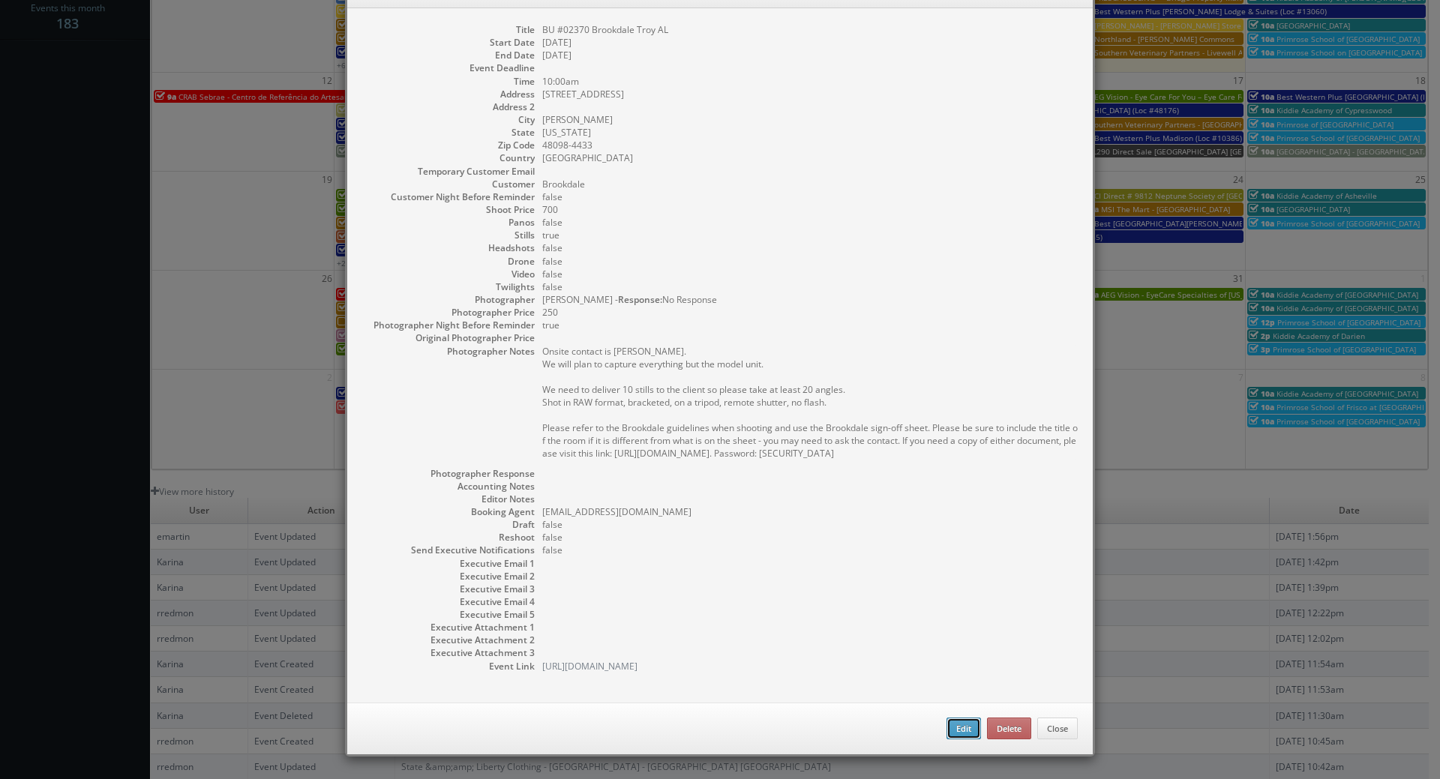
select select "[US_STATE]"
select select "fake56@mg.cs3calendar.com"
select select "victoriareackhof@gmail.com"
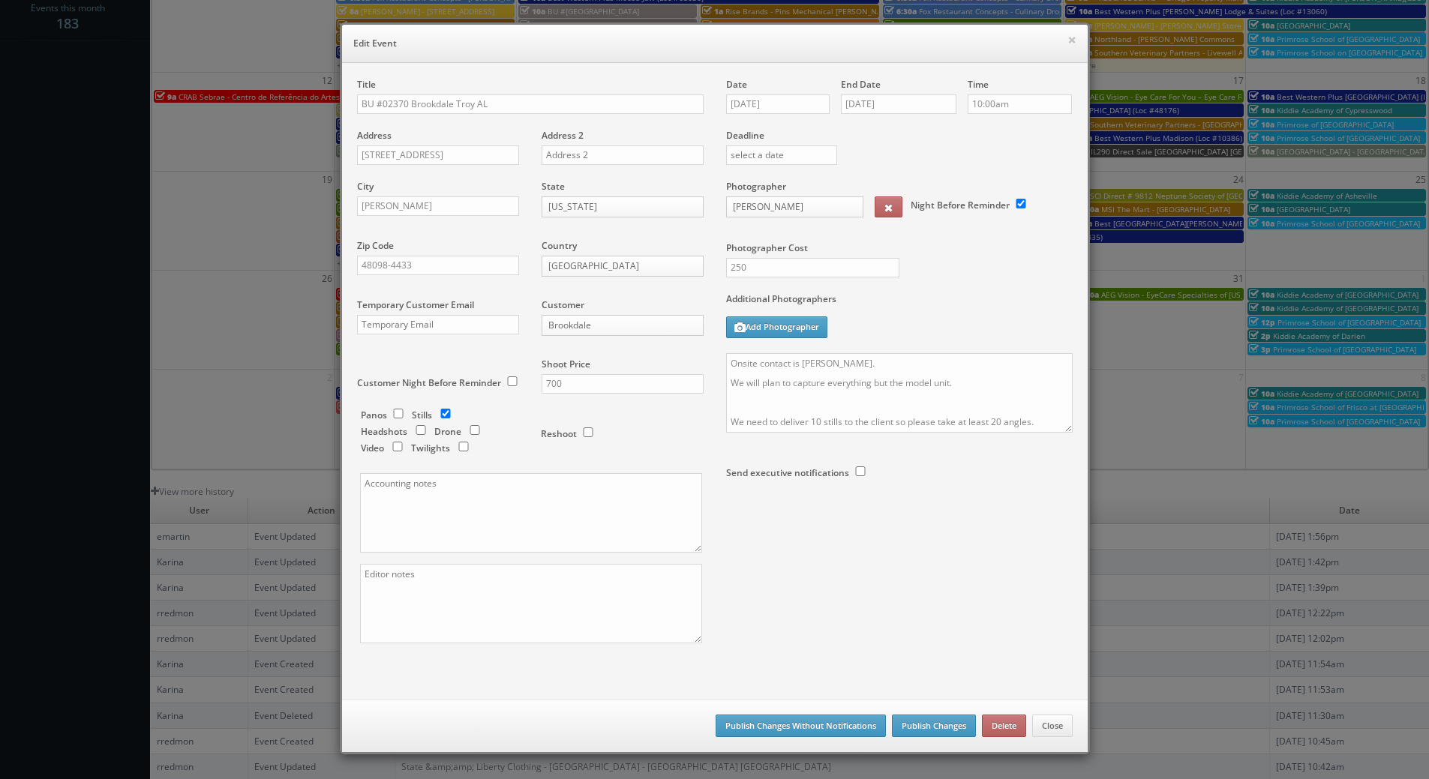
click at [718, 357] on div "Date 11/04/2025 End Date 11/04/2025 Time 10:00am Deadline Photographer Victoria…" at bounding box center [899, 313] width 369 height 471
click at [726, 359] on textarea "Onsite contact is Amanda Walker. We will plan to capture everything but the mod…" at bounding box center [899, 392] width 346 height 79
click at [807, 367] on textarea "REMINDER: Onsite contact is Amanda Walker. We will plan to capture everything b…" at bounding box center [899, 392] width 346 height 79
type textarea "REMINDER: Please accept this shoot! Onsite contact is Amanda Walker. We will pl…"
click at [933, 728] on button "Publish Changes" at bounding box center [934, 726] width 84 height 22
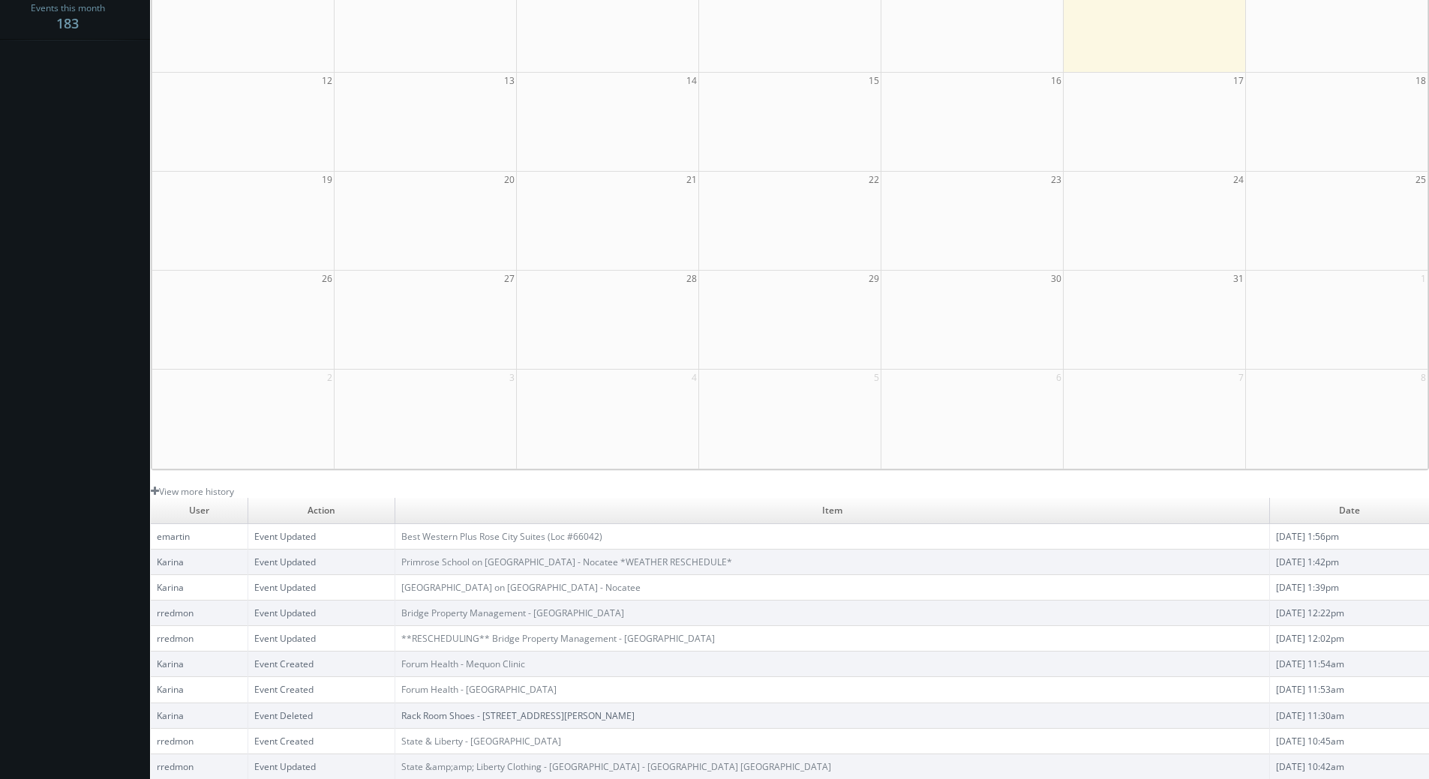
scroll to position [0, 0]
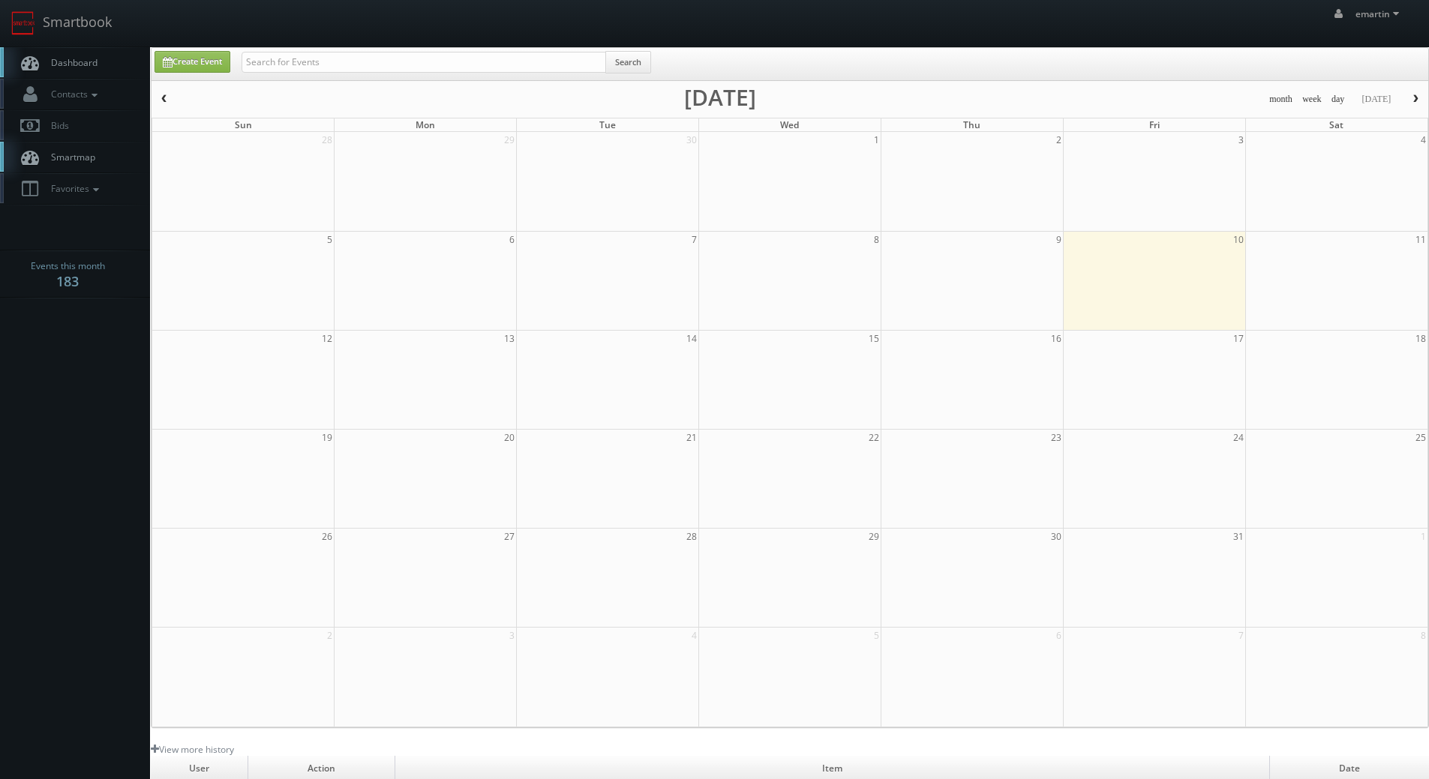
click at [93, 64] on span "Dashboard" at bounding box center [70, 62] width 54 height 13
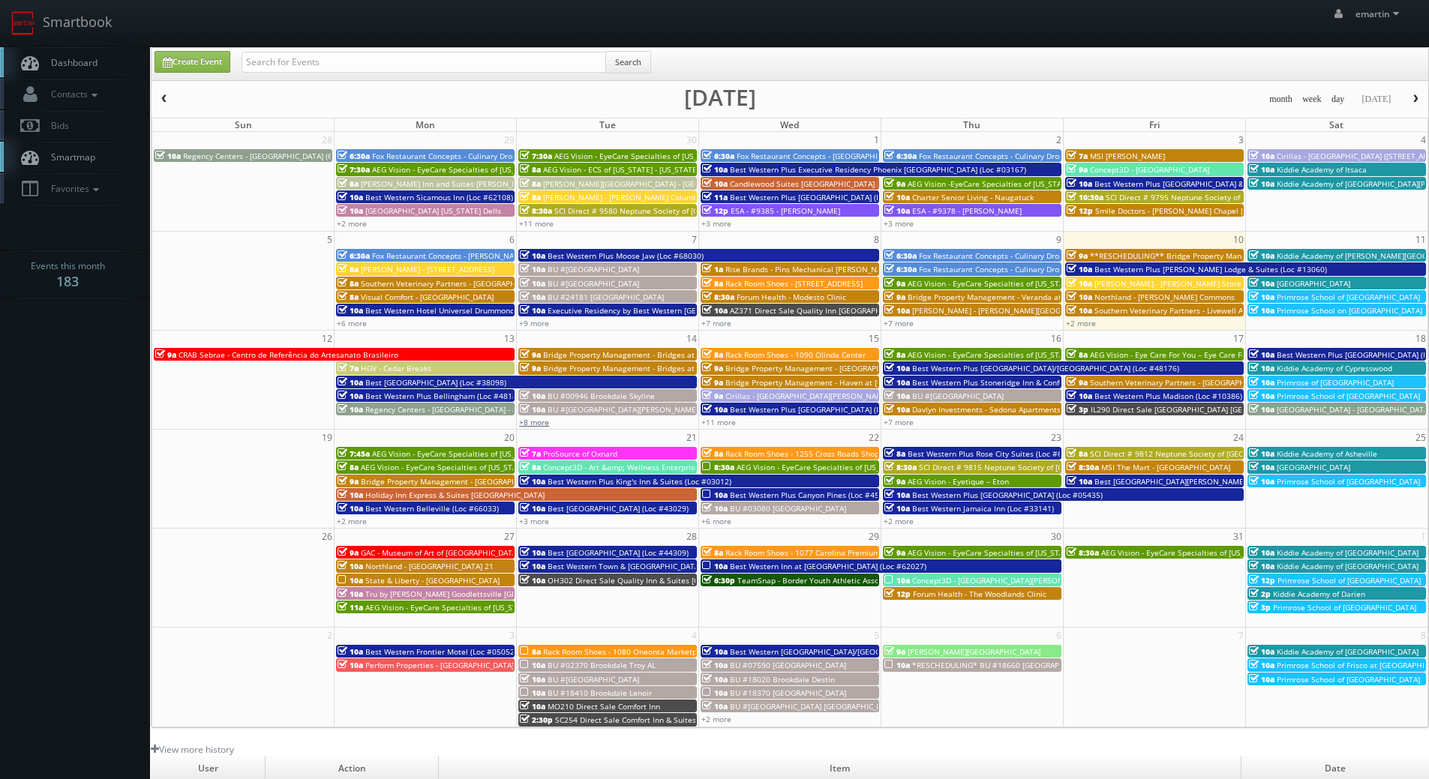
click at [541, 424] on link "+8 more" at bounding box center [534, 422] width 30 height 10
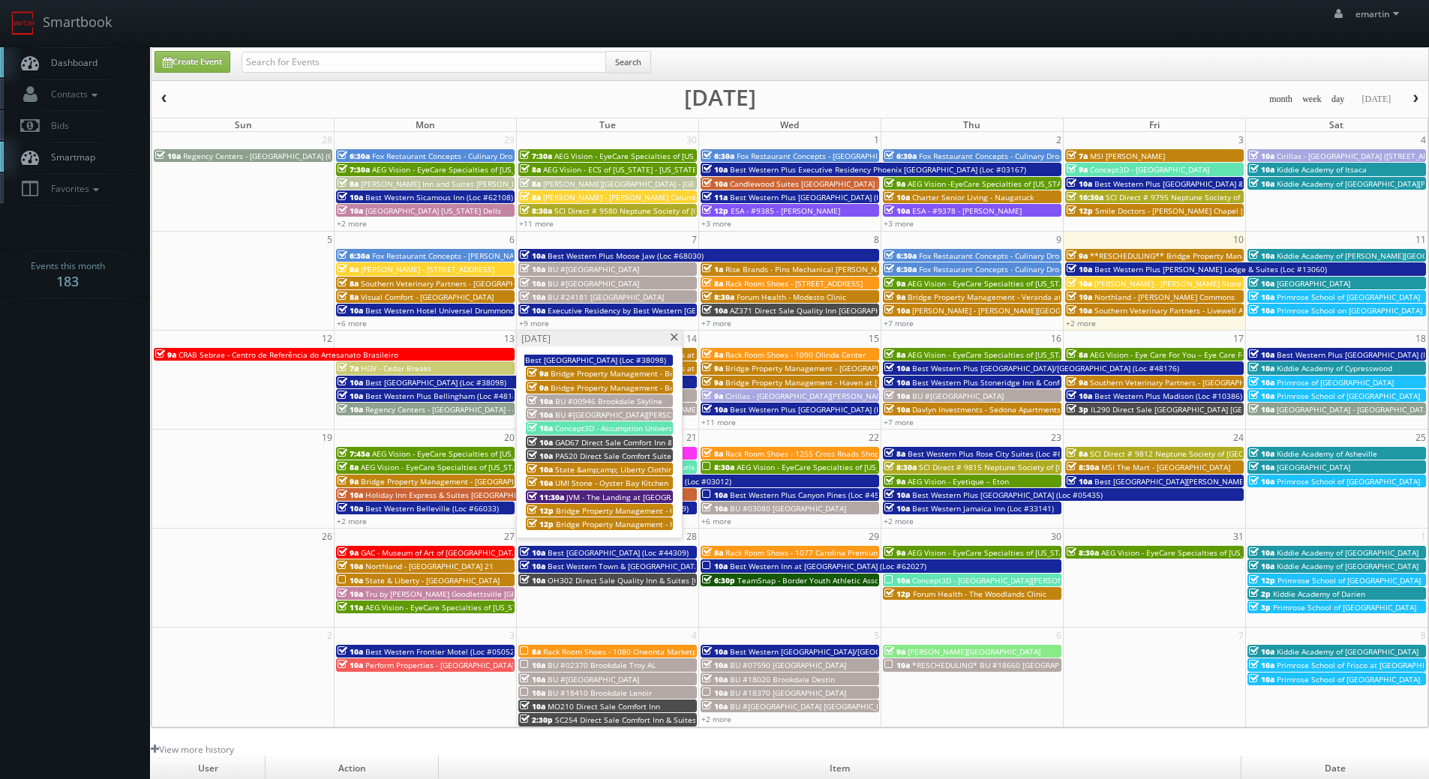
click at [673, 335] on span at bounding box center [674, 338] width 10 height 8
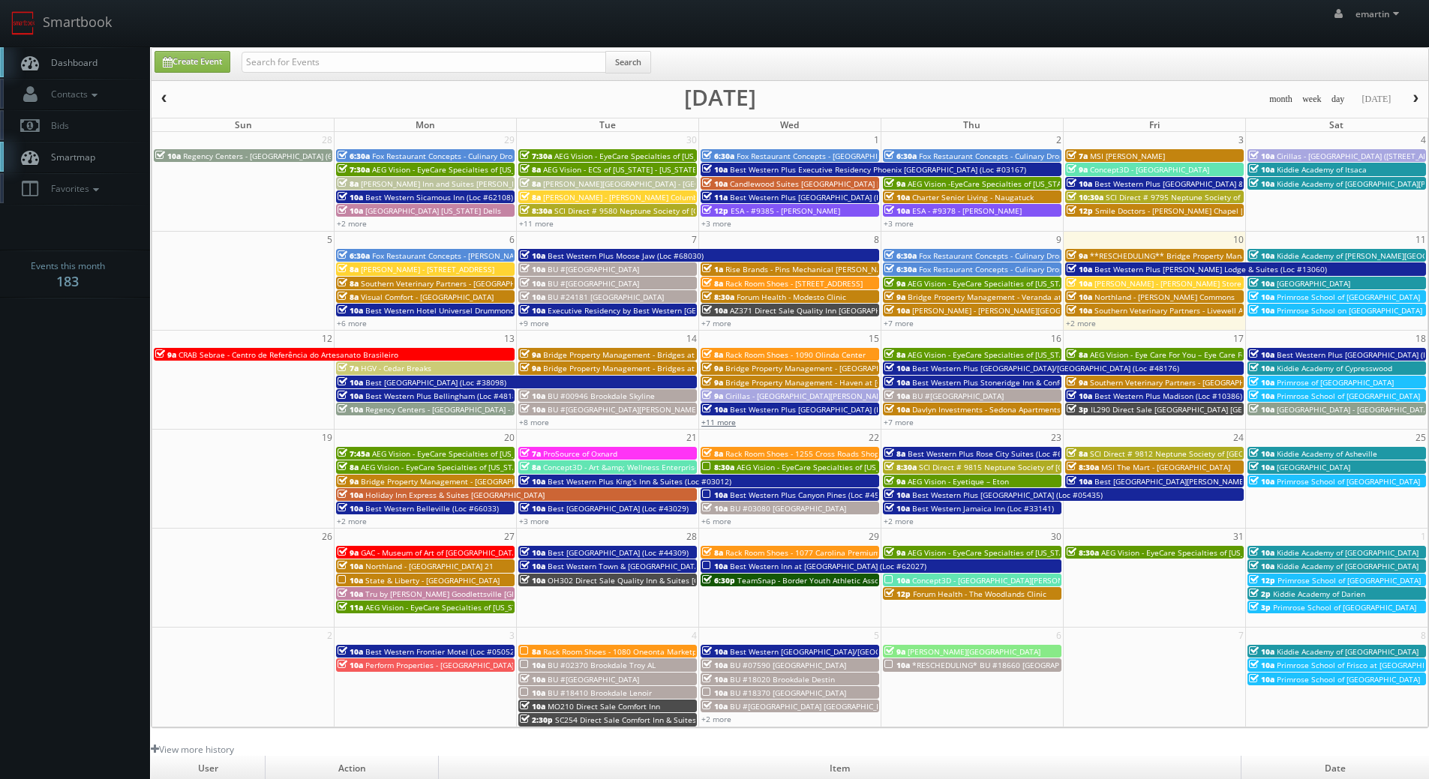
click at [709, 419] on link "+11 more" at bounding box center [718, 422] width 34 height 10
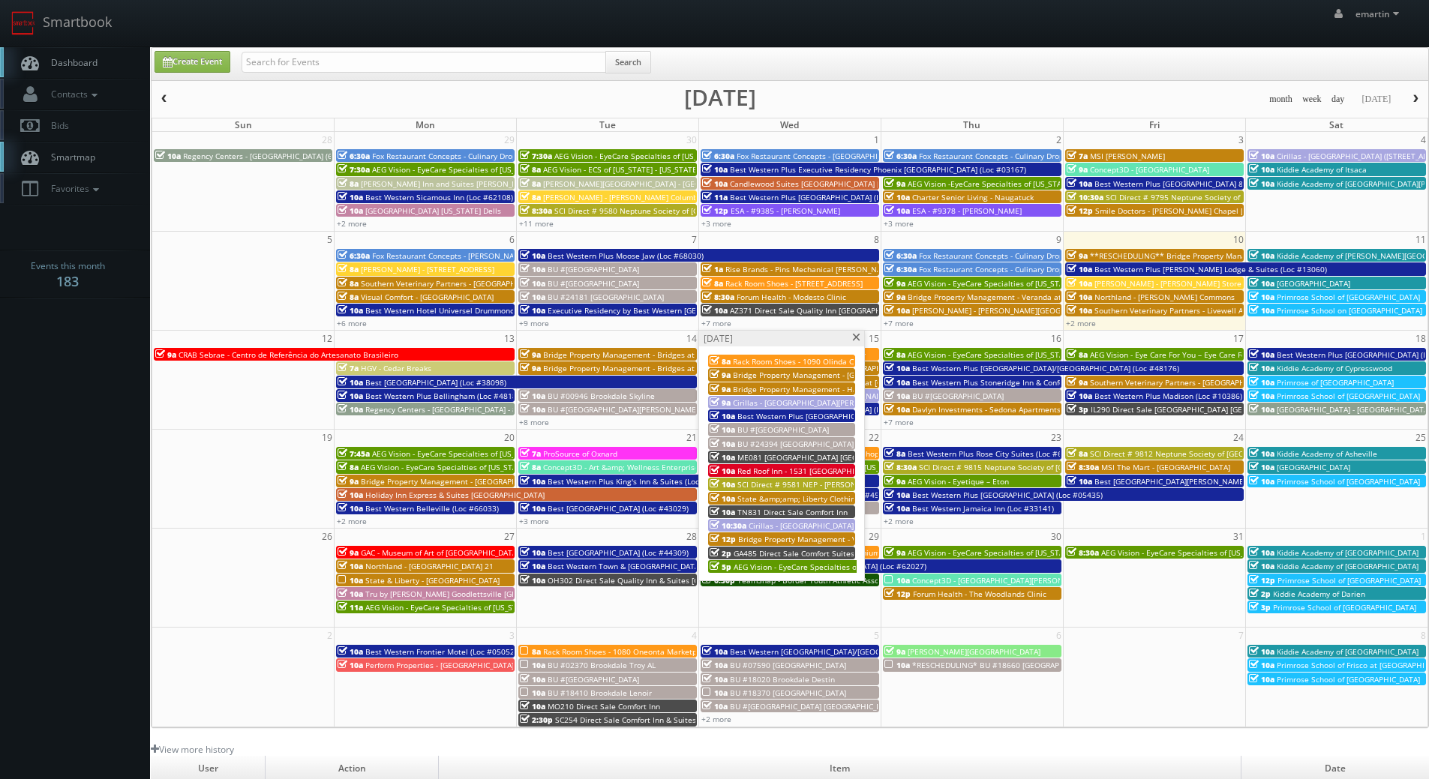
click at [858, 334] on span at bounding box center [856, 338] width 10 height 8
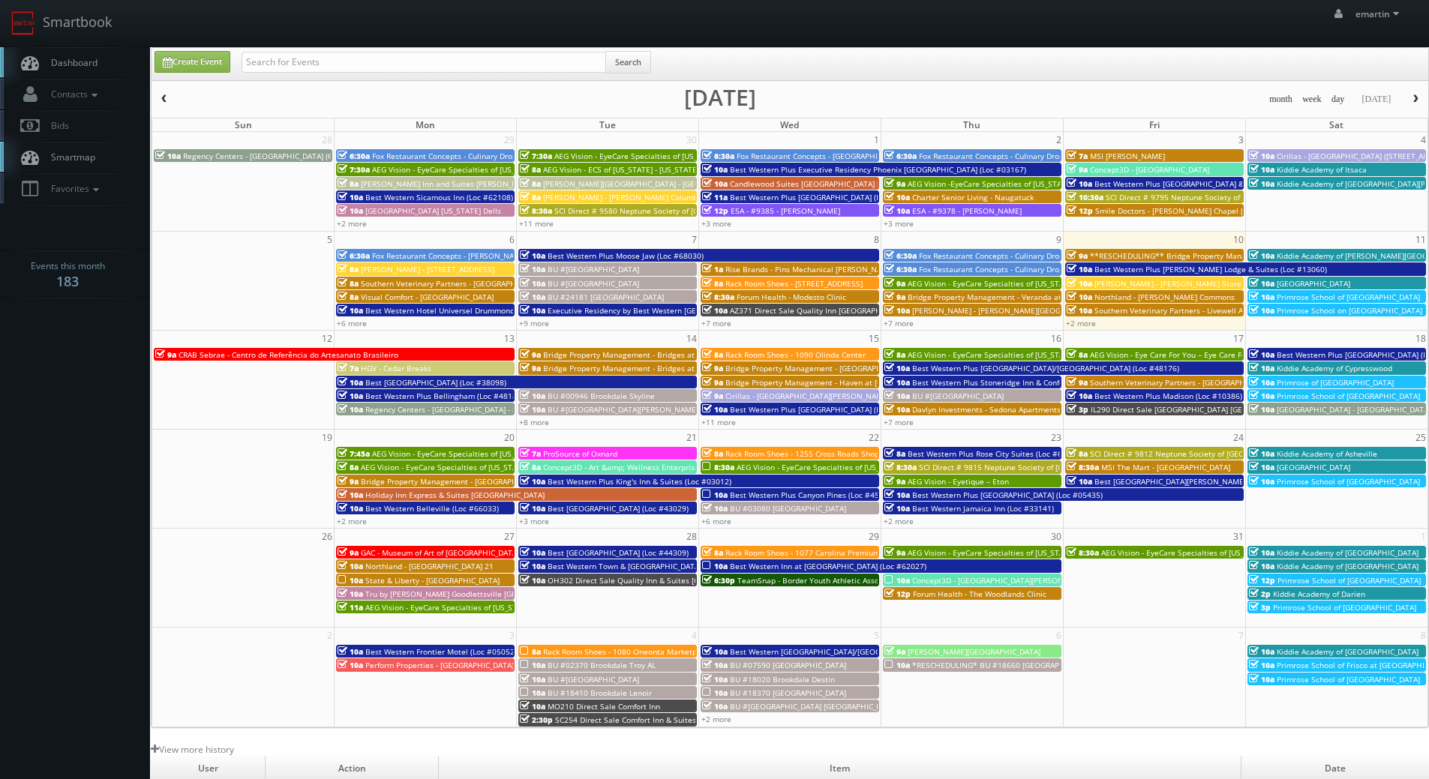
click at [370, 381] on span "Best [GEOGRAPHIC_DATA] (Loc #38098)" at bounding box center [435, 382] width 141 height 10
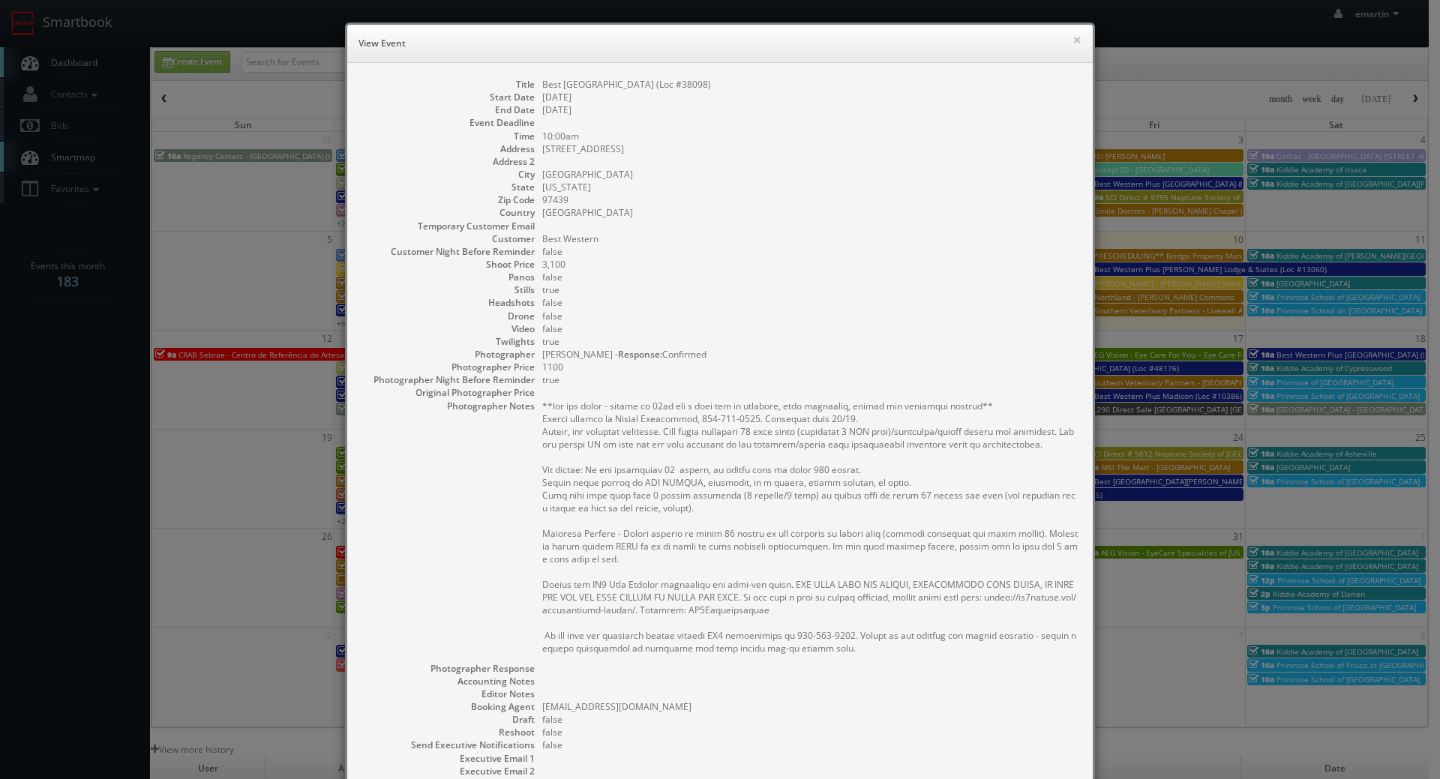
click at [672, 195] on dd "97439" at bounding box center [809, 199] width 535 height 13
drag, startPoint x: 1069, startPoint y: 39, endPoint x: 1084, endPoint y: 53, distance: 20.7
click at [1072, 39] on button "×" at bounding box center [1076, 39] width 9 height 10
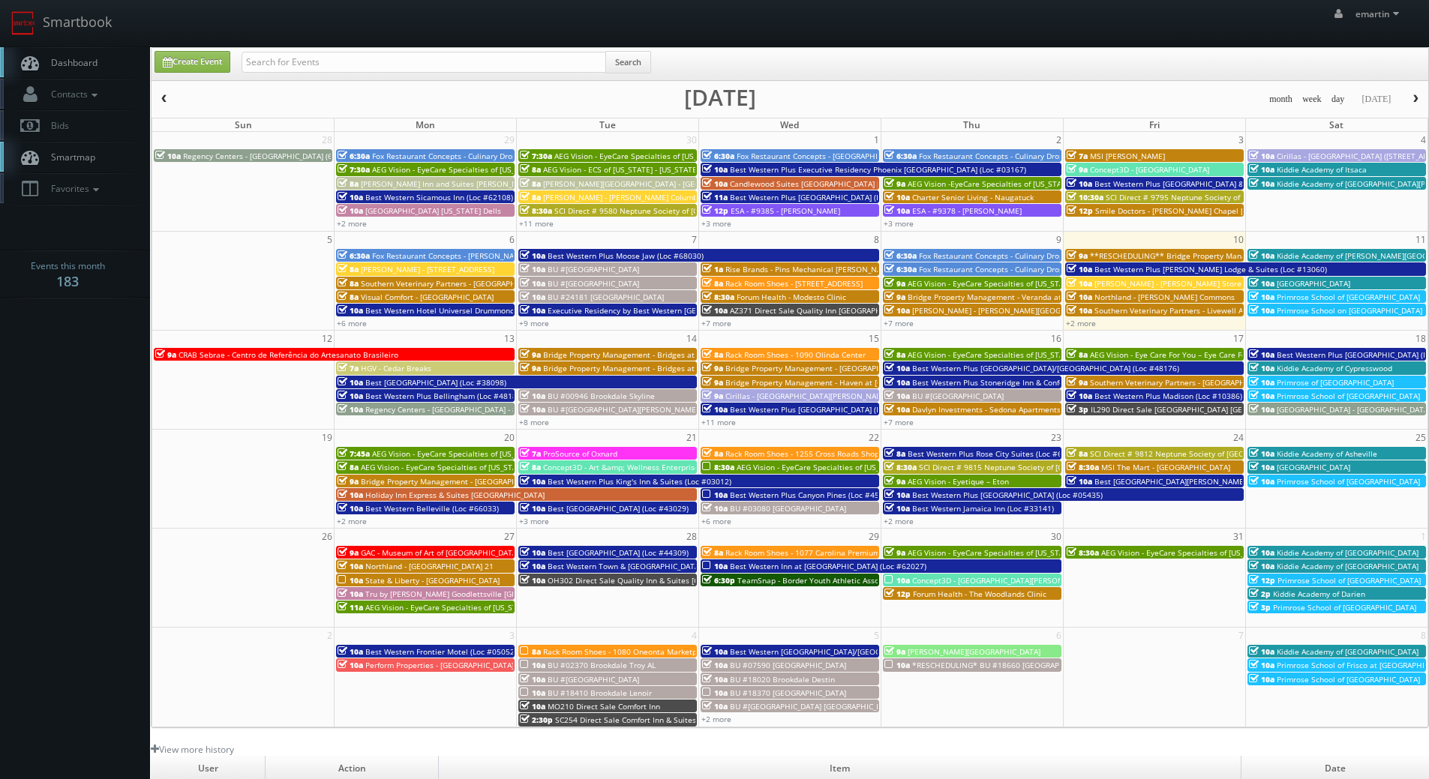
click at [1090, 308] on span "10a" at bounding box center [1078, 310] width 25 height 10
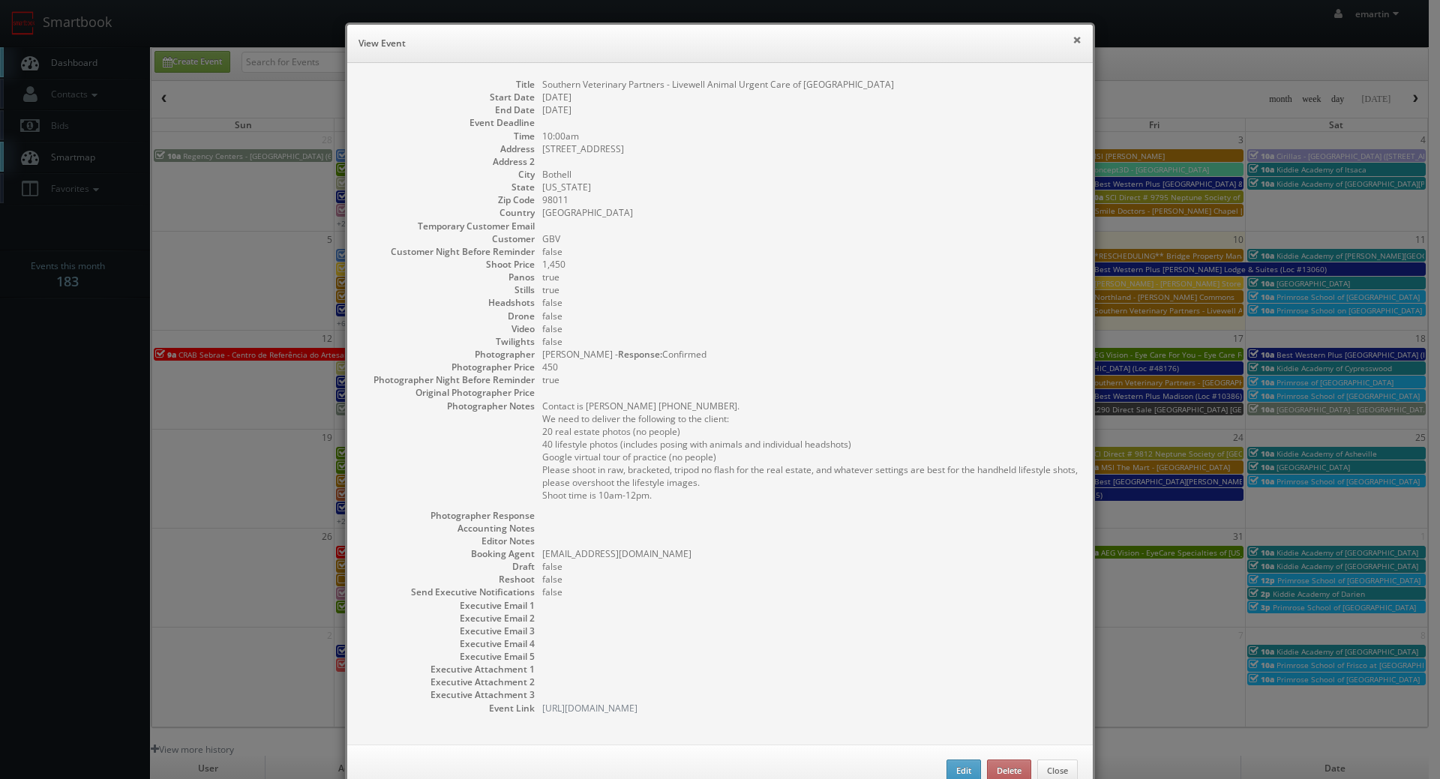
click at [1072, 41] on button "×" at bounding box center [1076, 39] width 9 height 10
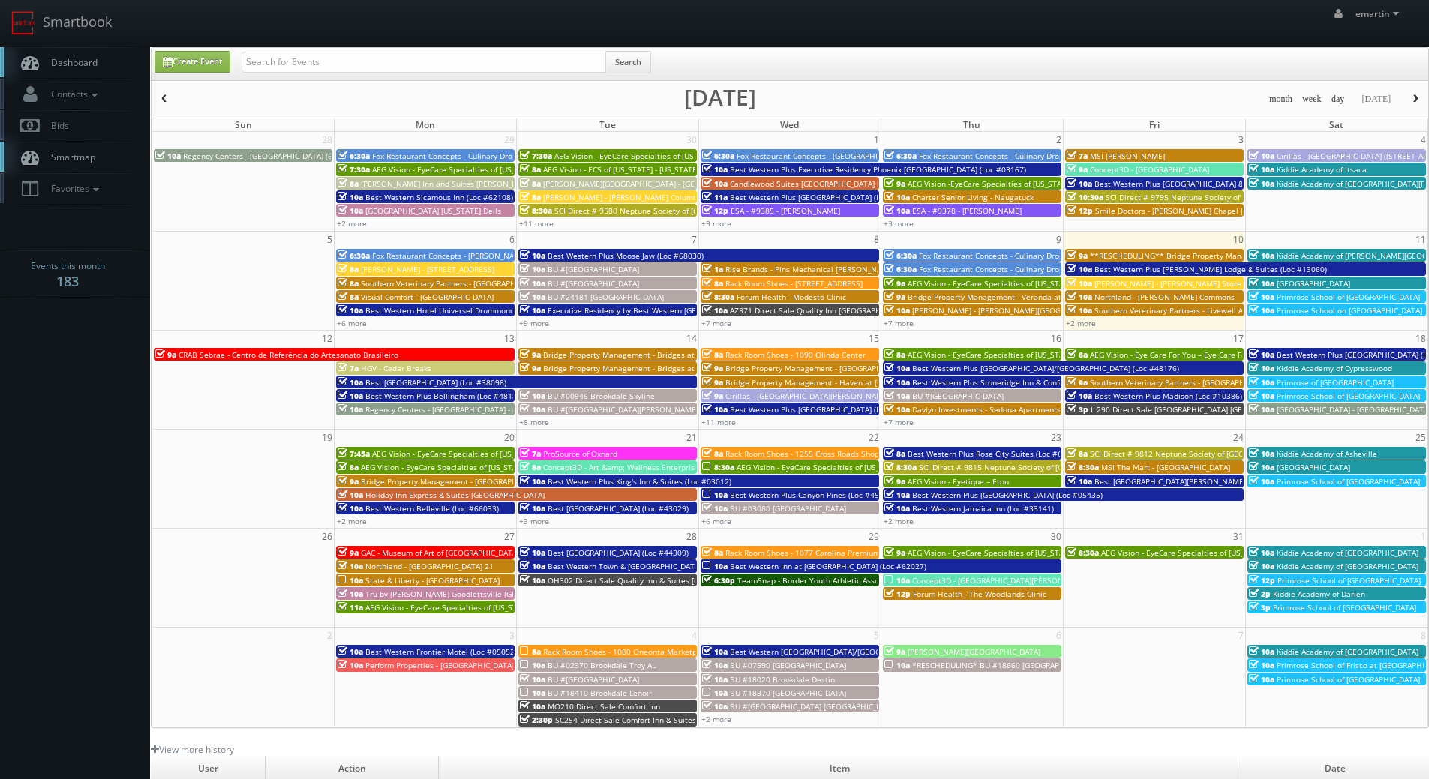
click at [1092, 313] on div "10a Southern Veterinary Partners - Livewell Animal Urgent Care of [GEOGRAPHIC_D…" at bounding box center [1153, 309] width 175 height 11
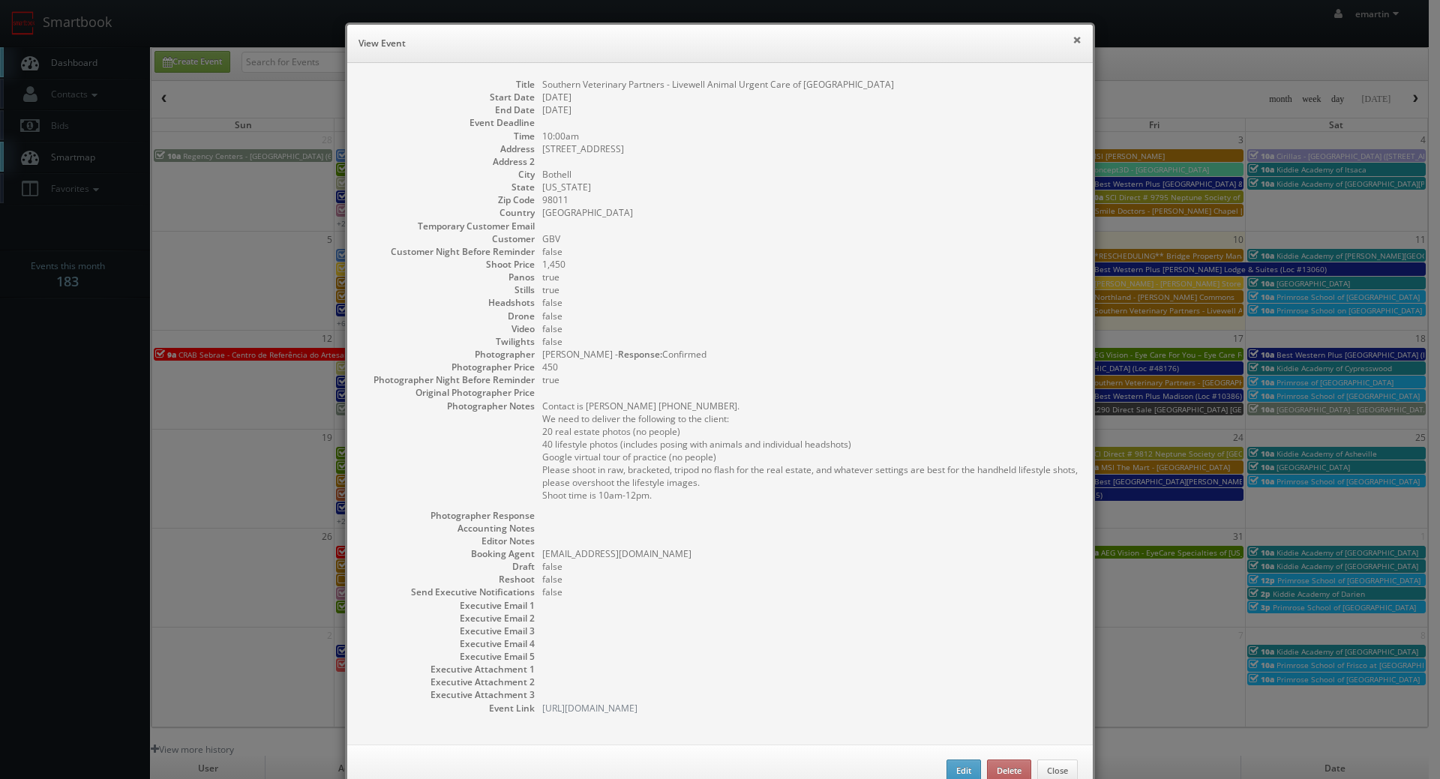
click at [1072, 37] on button "×" at bounding box center [1076, 39] width 9 height 10
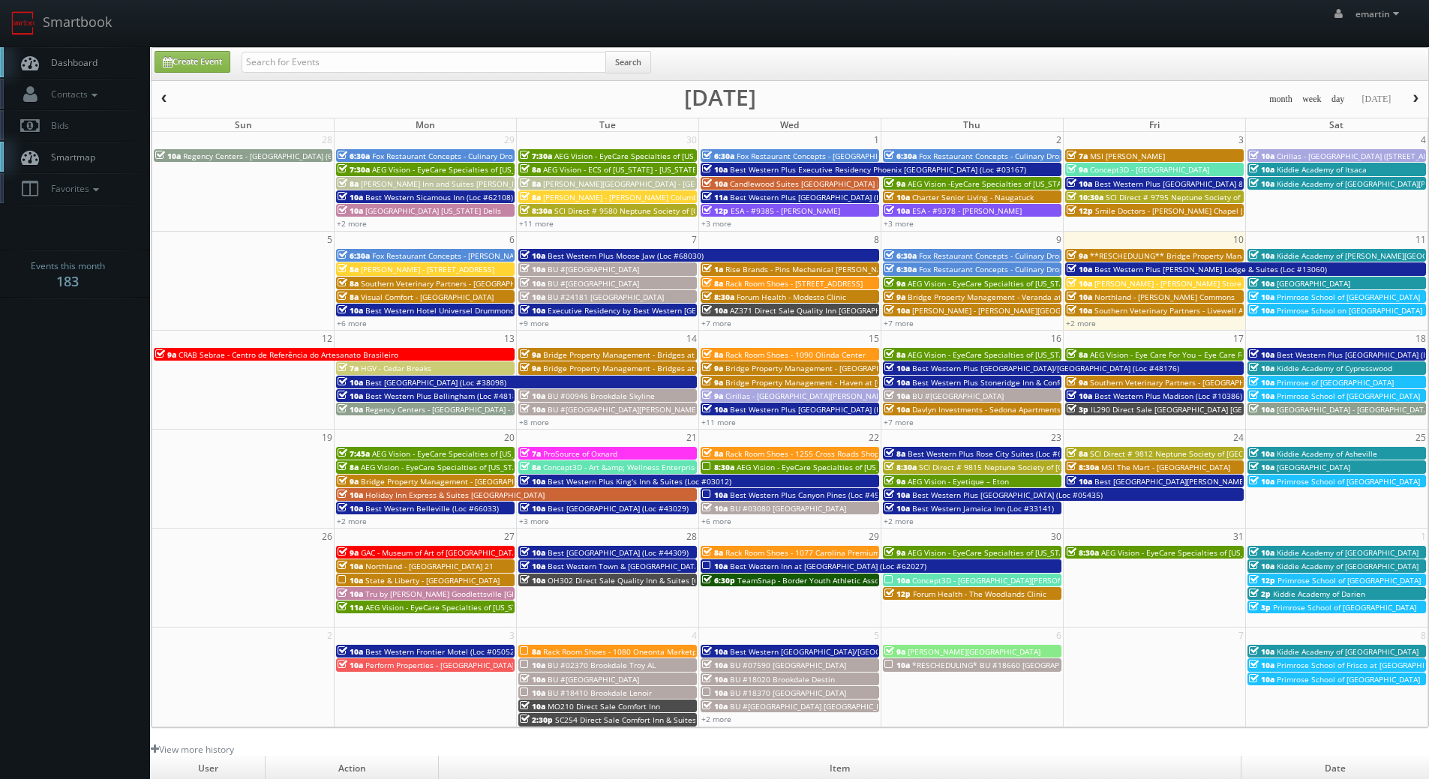
click at [397, 382] on span "Best [GEOGRAPHIC_DATA] (Loc #38098)" at bounding box center [435, 382] width 141 height 10
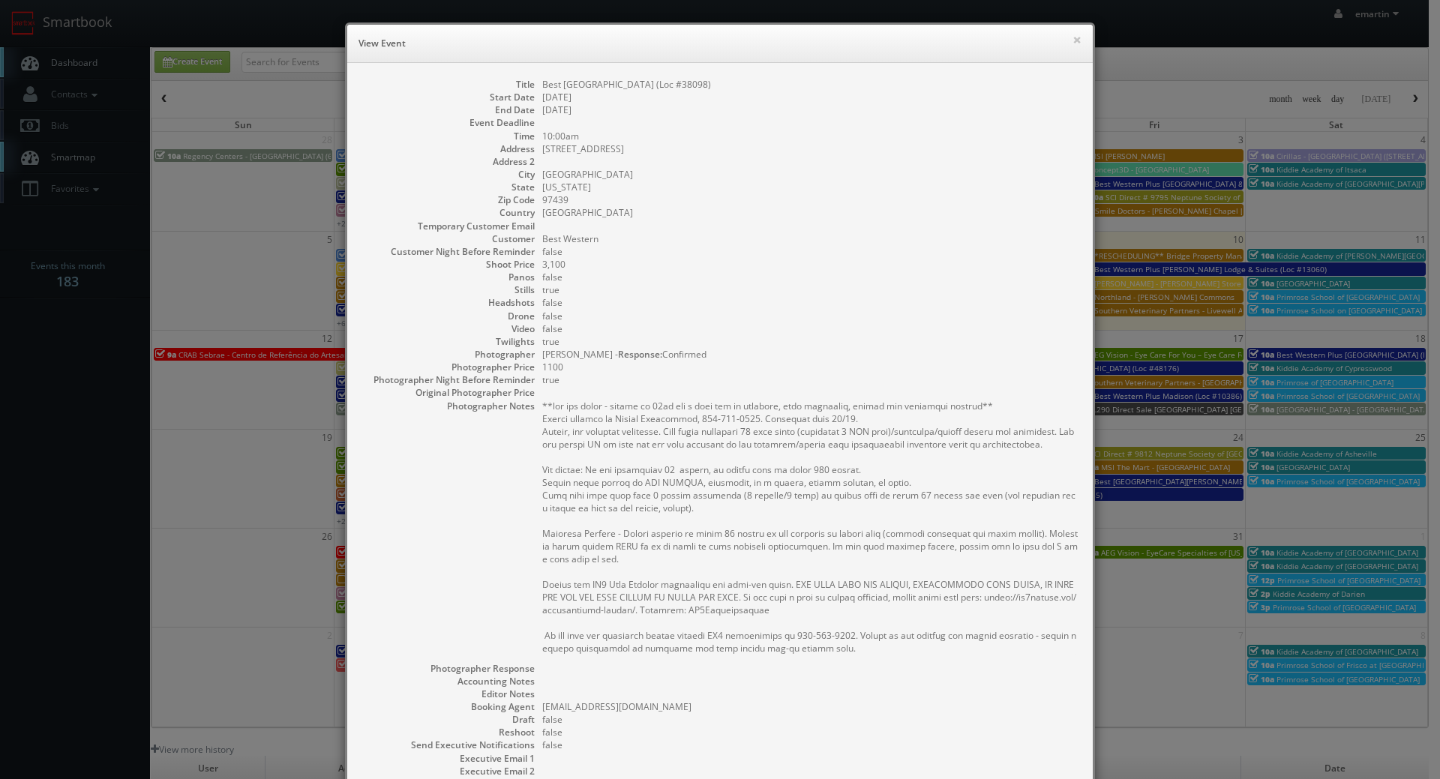
click at [742, 355] on dd "[PERSON_NAME] - Response: Confirmed" at bounding box center [809, 354] width 535 height 13
click at [659, 282] on dd "false" at bounding box center [809, 277] width 535 height 13
click at [902, 755] on dd at bounding box center [809, 758] width 535 height 13
click at [1072, 37] on button "×" at bounding box center [1076, 39] width 9 height 10
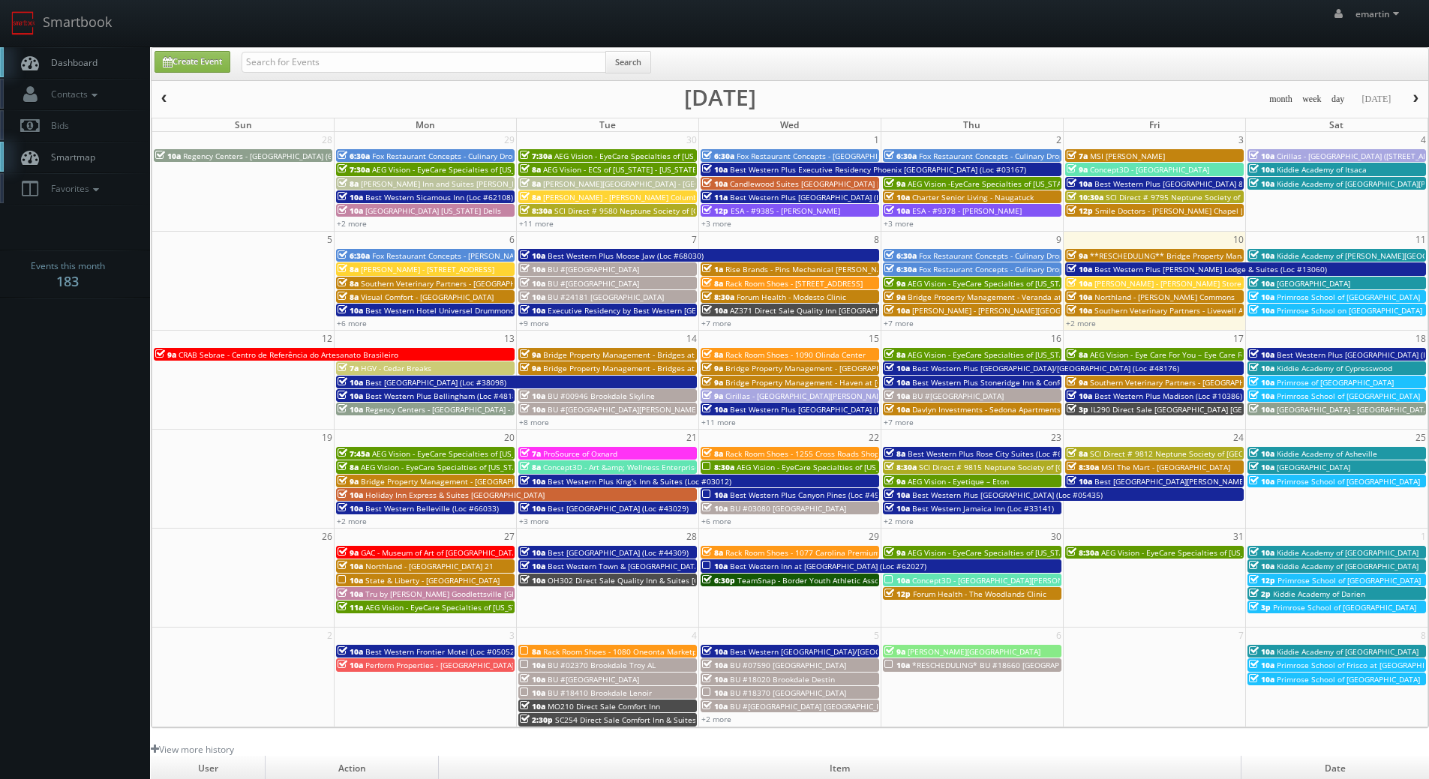
click at [453, 40] on div "emartin emartin Profile Logout" at bounding box center [714, 23] width 1429 height 46
click at [444, 51] on div "Create Event Search" at bounding box center [789, 64] width 1276 height 32
click at [434, 55] on input "text" at bounding box center [423, 62] width 364 height 21
type input "co116"
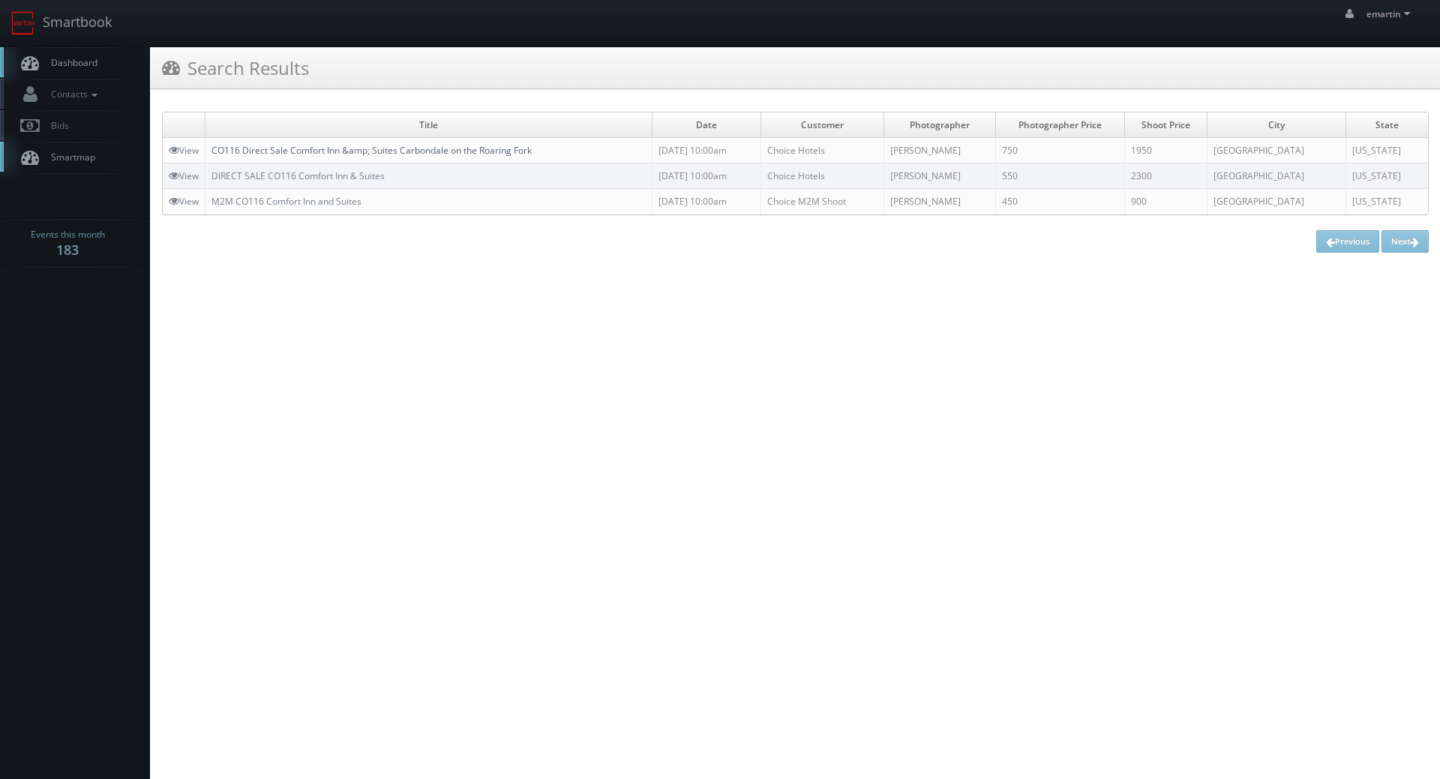
click at [351, 150] on link "CO116 Direct Sale Comfort Inn &amp; Suites Carbondale on the Roaring Fork" at bounding box center [371, 150] width 320 height 13
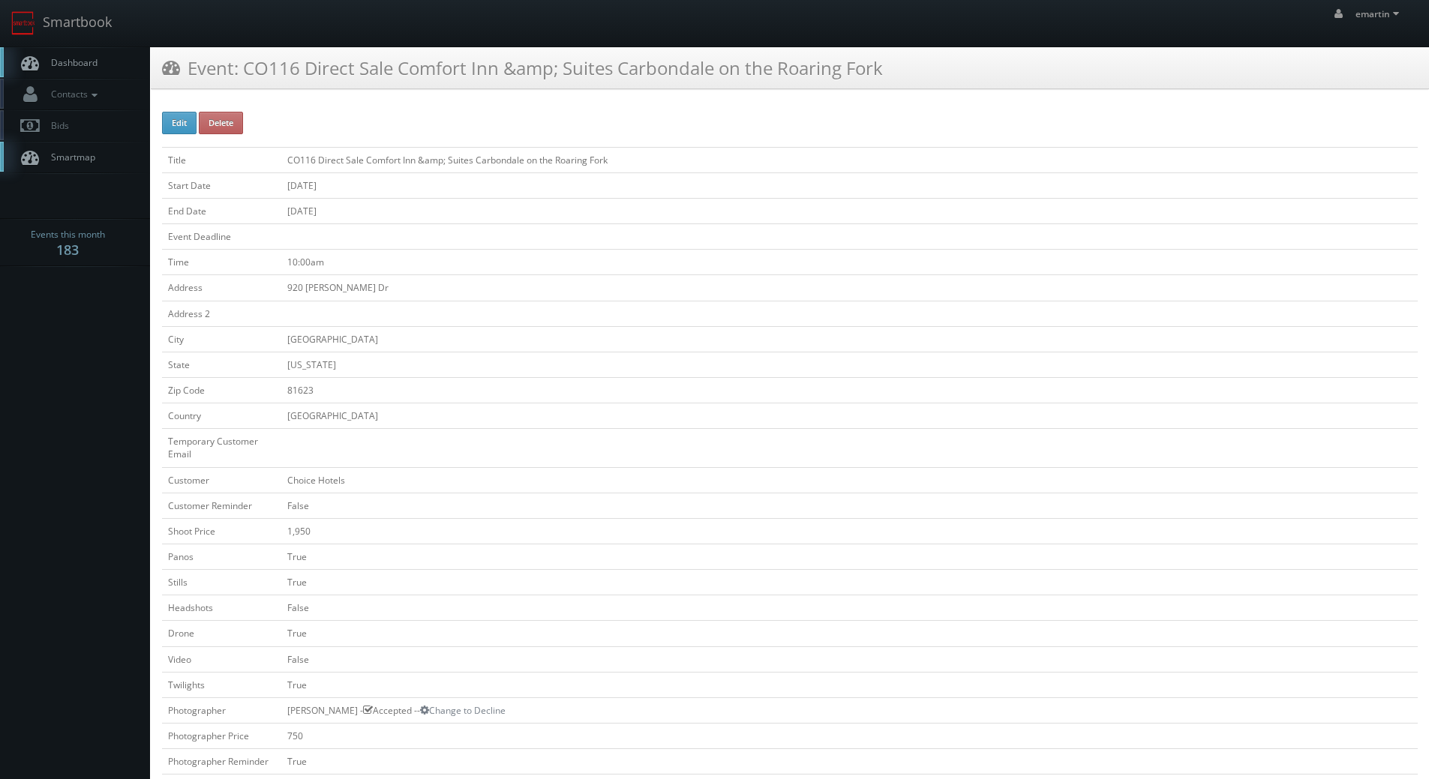
click at [610, 224] on td at bounding box center [849, 236] width 1136 height 25
click at [76, 64] on span "Dashboard" at bounding box center [70, 62] width 54 height 13
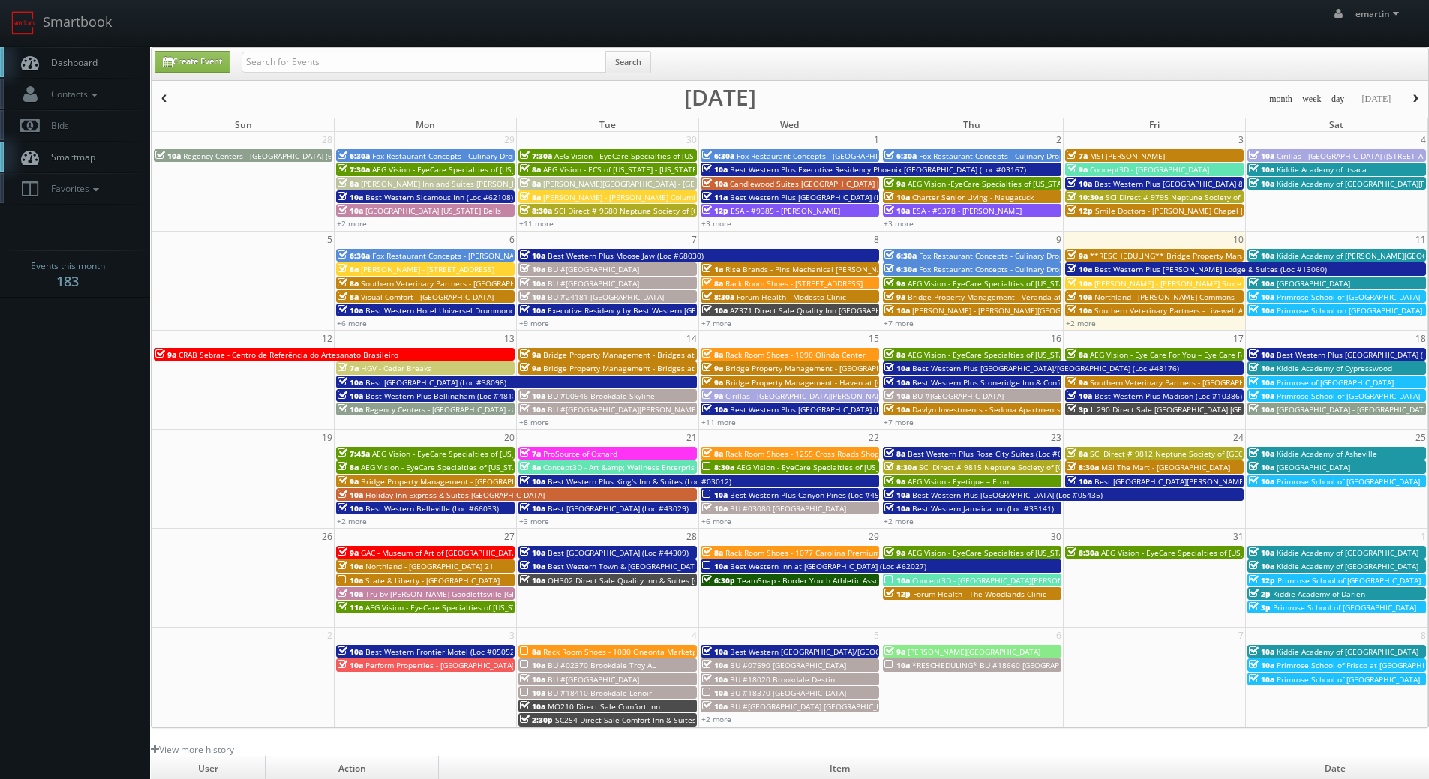
click at [86, 53] on link "Dashboard" at bounding box center [75, 62] width 150 height 31
click at [106, 45] on link "Smartbook" at bounding box center [61, 23] width 123 height 46
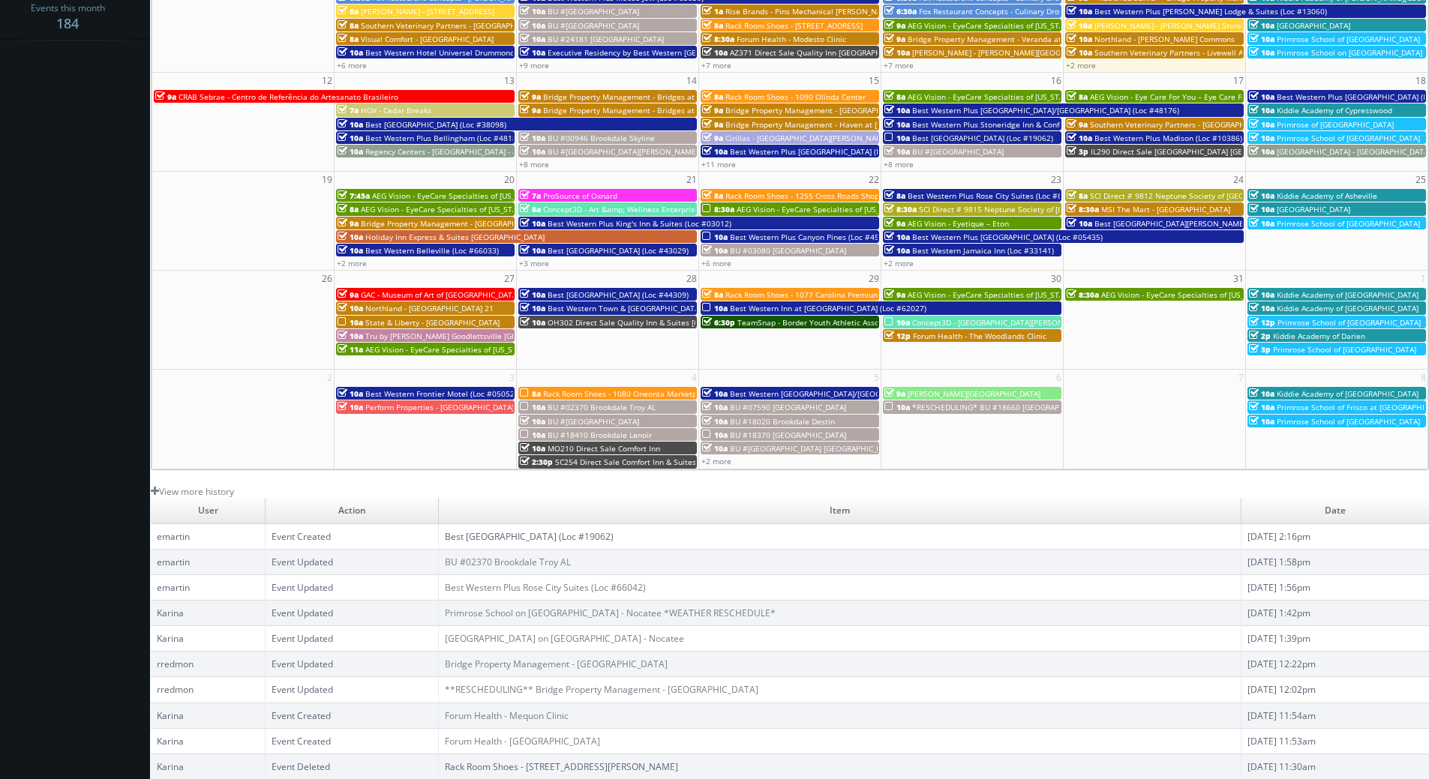
click at [550, 532] on link "Best [GEOGRAPHIC_DATA] (Loc #19062)" at bounding box center [529, 536] width 169 height 13
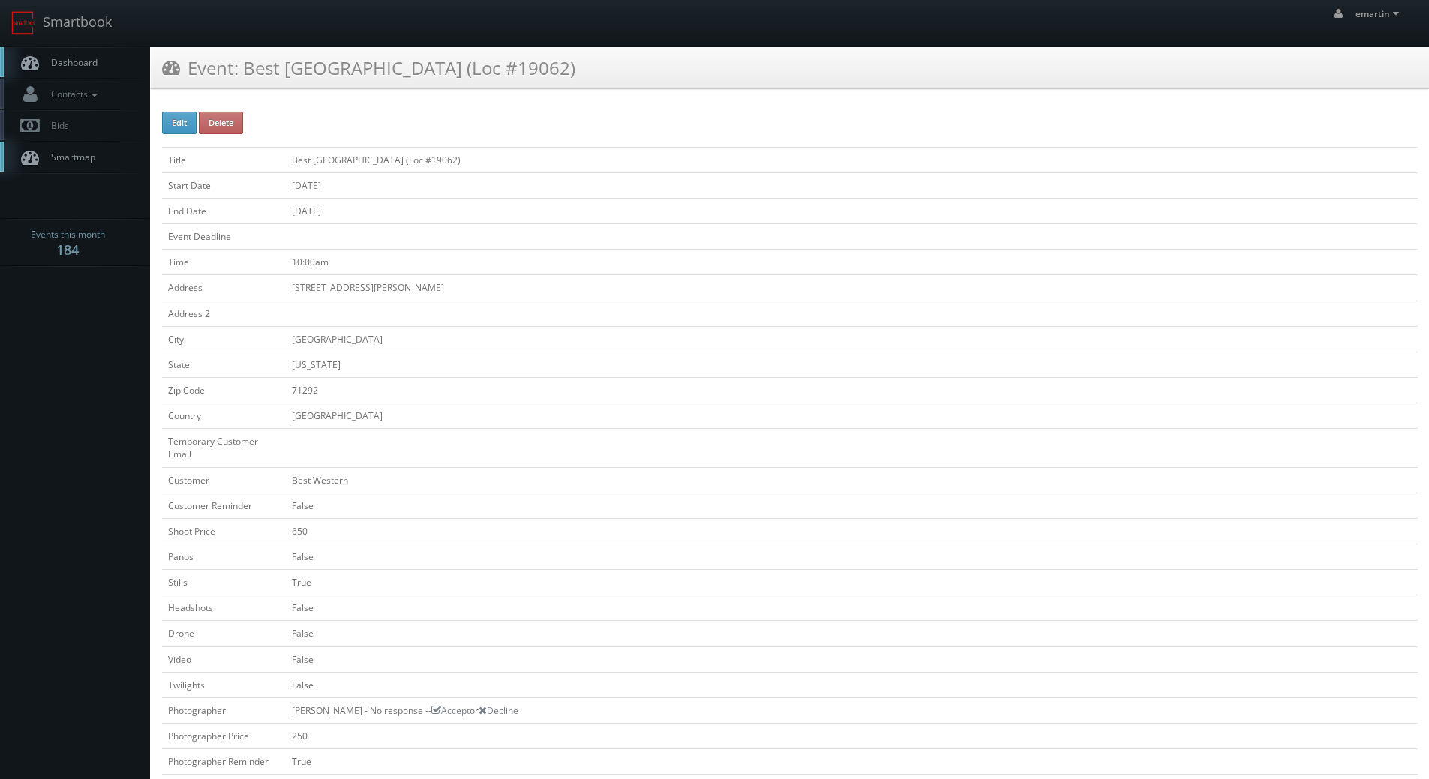
click at [61, 53] on link "Dashboard" at bounding box center [75, 62] width 150 height 31
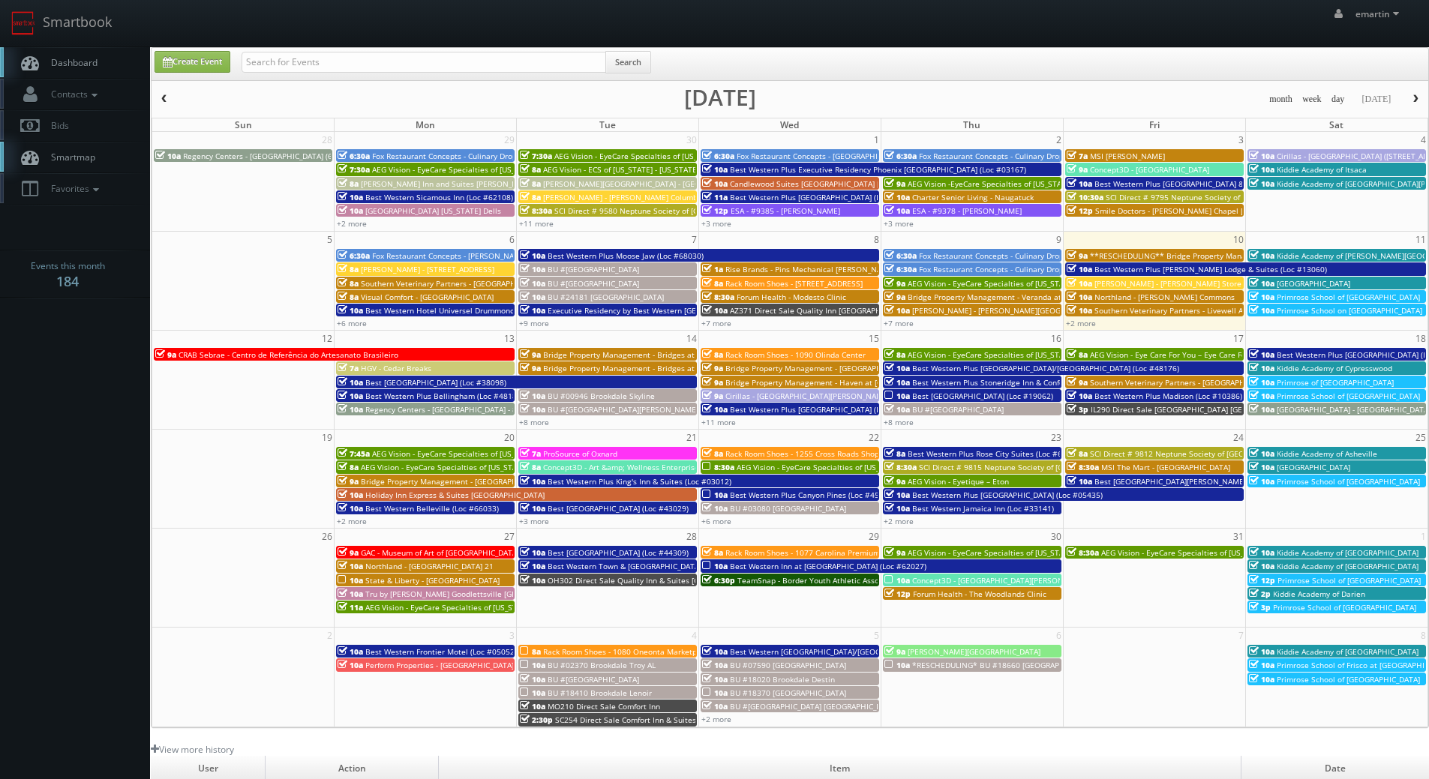
click at [97, 55] on link "Dashboard" at bounding box center [75, 62] width 150 height 31
click at [60, 350] on body "Smartbook Toggle Side Navigation Toggle Top Navigation emartin emartin Profile …" at bounding box center [714, 518] width 1429 height 1037
click at [379, 385] on span "Best [GEOGRAPHIC_DATA] (Loc #38098)" at bounding box center [435, 382] width 141 height 10
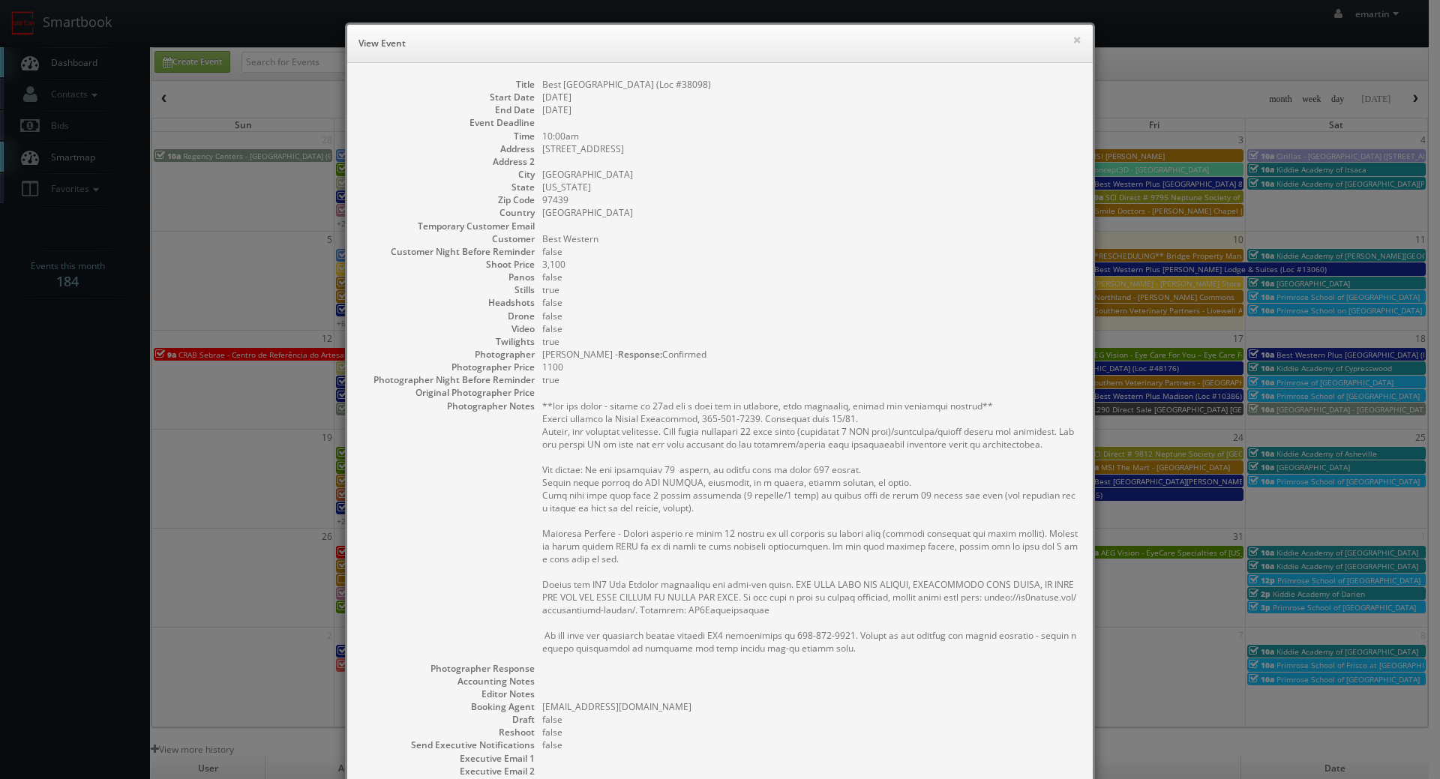
click at [770, 319] on dd "false" at bounding box center [809, 316] width 535 height 13
drag, startPoint x: 873, startPoint y: 414, endPoint x: 879, endPoint y: 405, distance: 10.8
click at [877, 408] on pre at bounding box center [809, 527] width 535 height 255
click at [850, 526] on pre at bounding box center [809, 527] width 535 height 255
click at [988, 400] on pre at bounding box center [809, 527] width 535 height 255
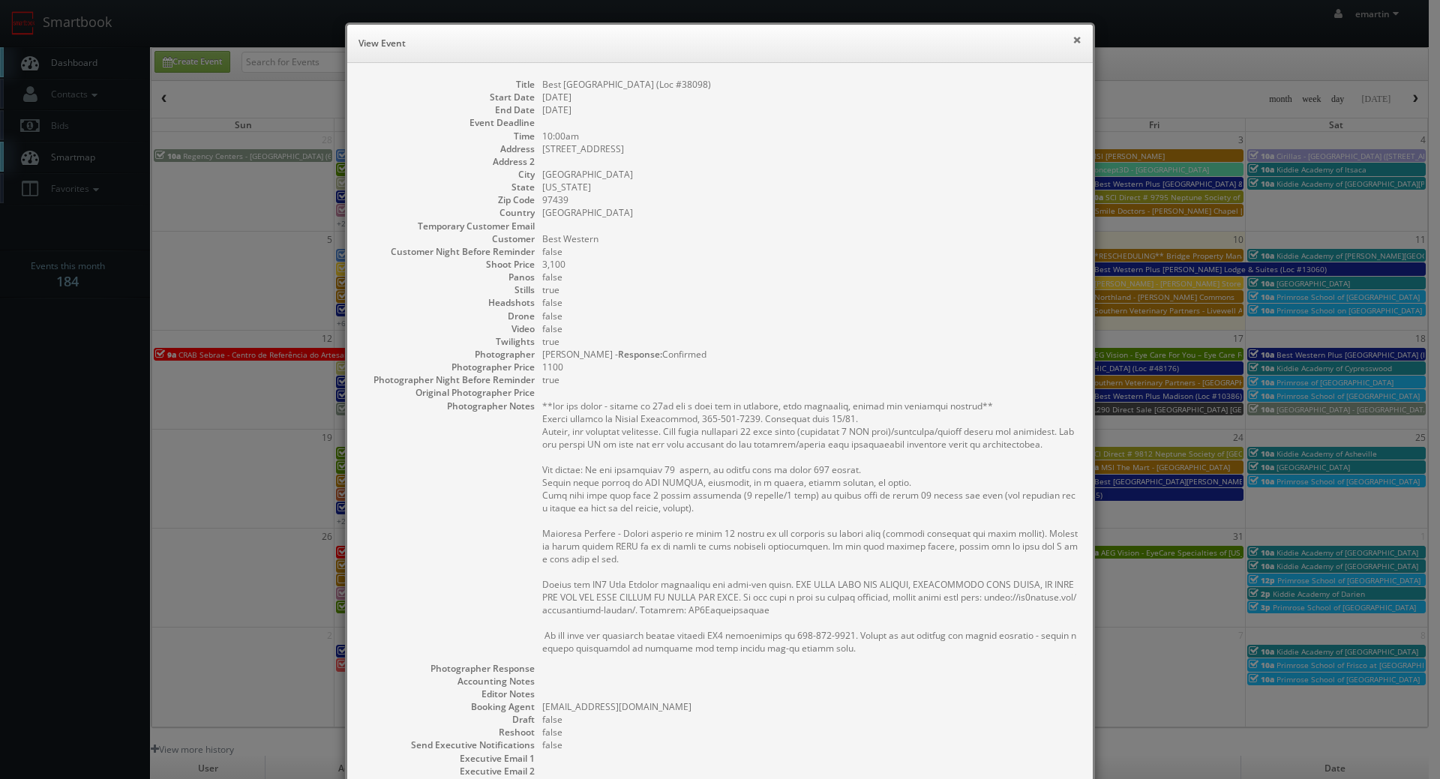
click at [1074, 36] on button "×" at bounding box center [1076, 39] width 9 height 10
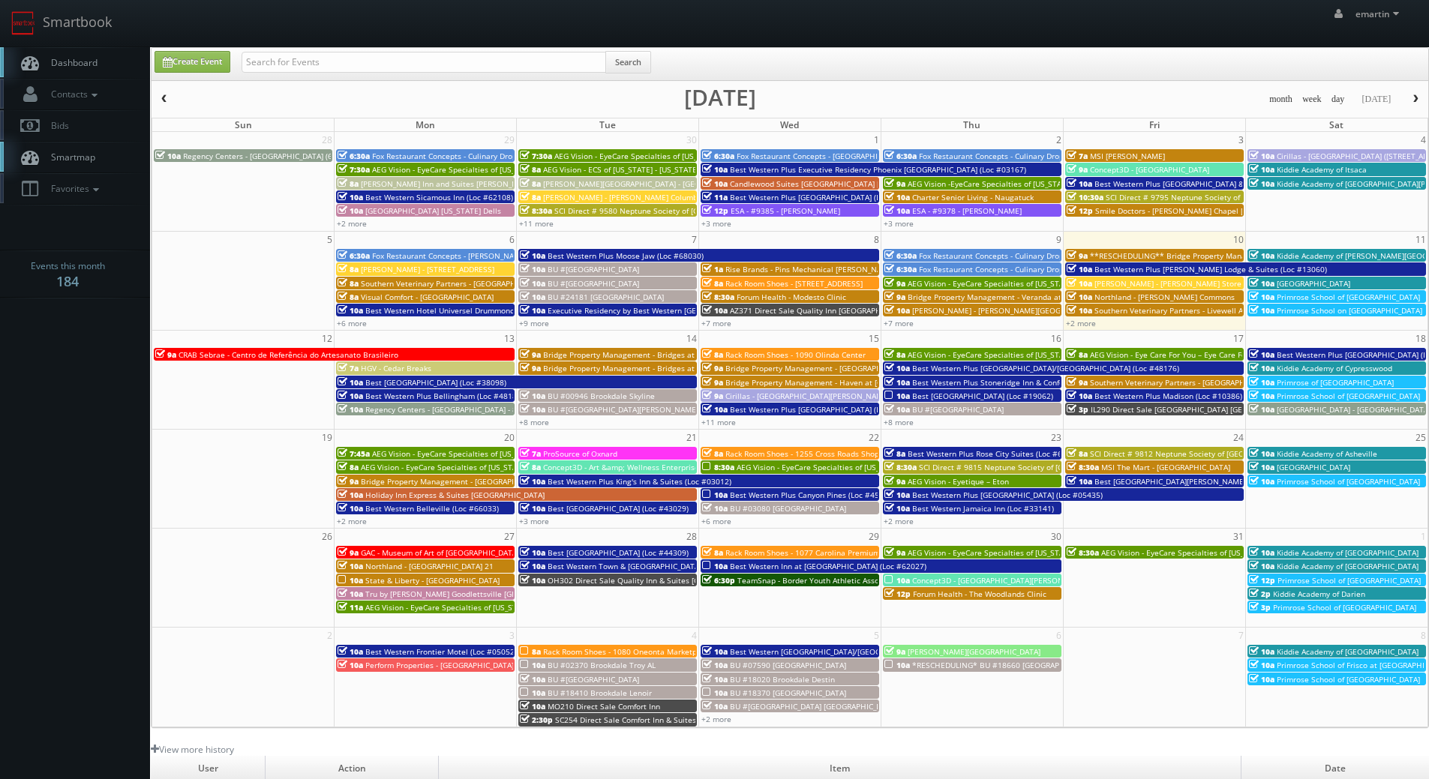
click at [48, 64] on span "Dashboard" at bounding box center [70, 62] width 54 height 13
click at [69, 54] on link "Dashboard" at bounding box center [75, 62] width 150 height 31
click at [124, 63] on link "Dashboard" at bounding box center [75, 62] width 150 height 31
click at [77, 55] on link "Dashboard" at bounding box center [75, 62] width 150 height 31
click at [196, 357] on span "CRAB Sebrae - Centro de Referência do Artesanato Brasileiro" at bounding box center [288, 354] width 220 height 10
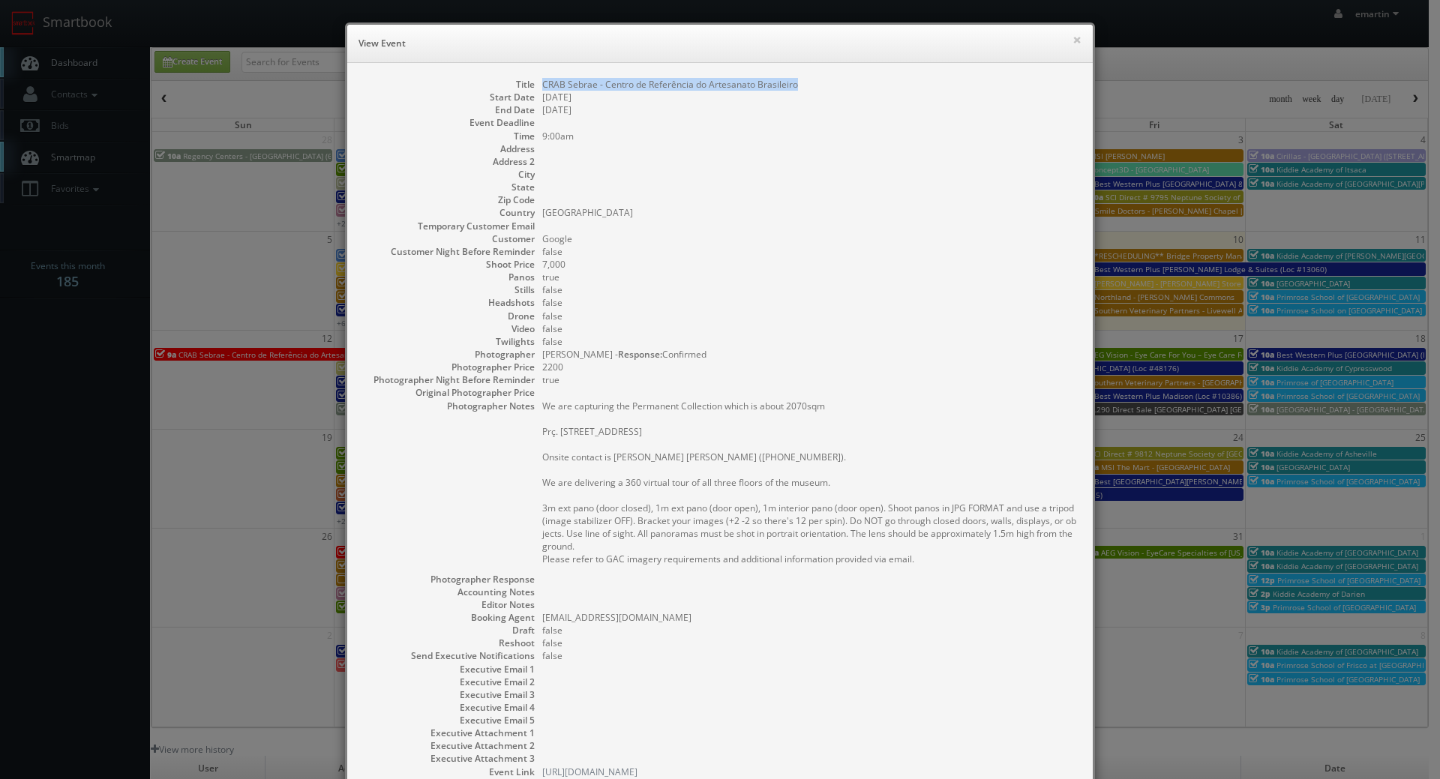
drag, startPoint x: 804, startPoint y: 79, endPoint x: 273, endPoint y: 122, distance: 532.7
click at [542, 78] on dd "CRAB Sebrae - Centro de Referência do Artesanato Brasileiro" at bounding box center [809, 84] width 535 height 13
copy dd "CRAB Sebrae - Centro de Referência do Artesanato Brasileiro"
click at [1104, 166] on div "× View Event Title CRAB Sebrae - Centro de Referência do Artesanato Brasileiro …" at bounding box center [720, 389] width 1440 height 779
drag, startPoint x: 1076, startPoint y: 49, endPoint x: 1074, endPoint y: 42, distance: 7.8
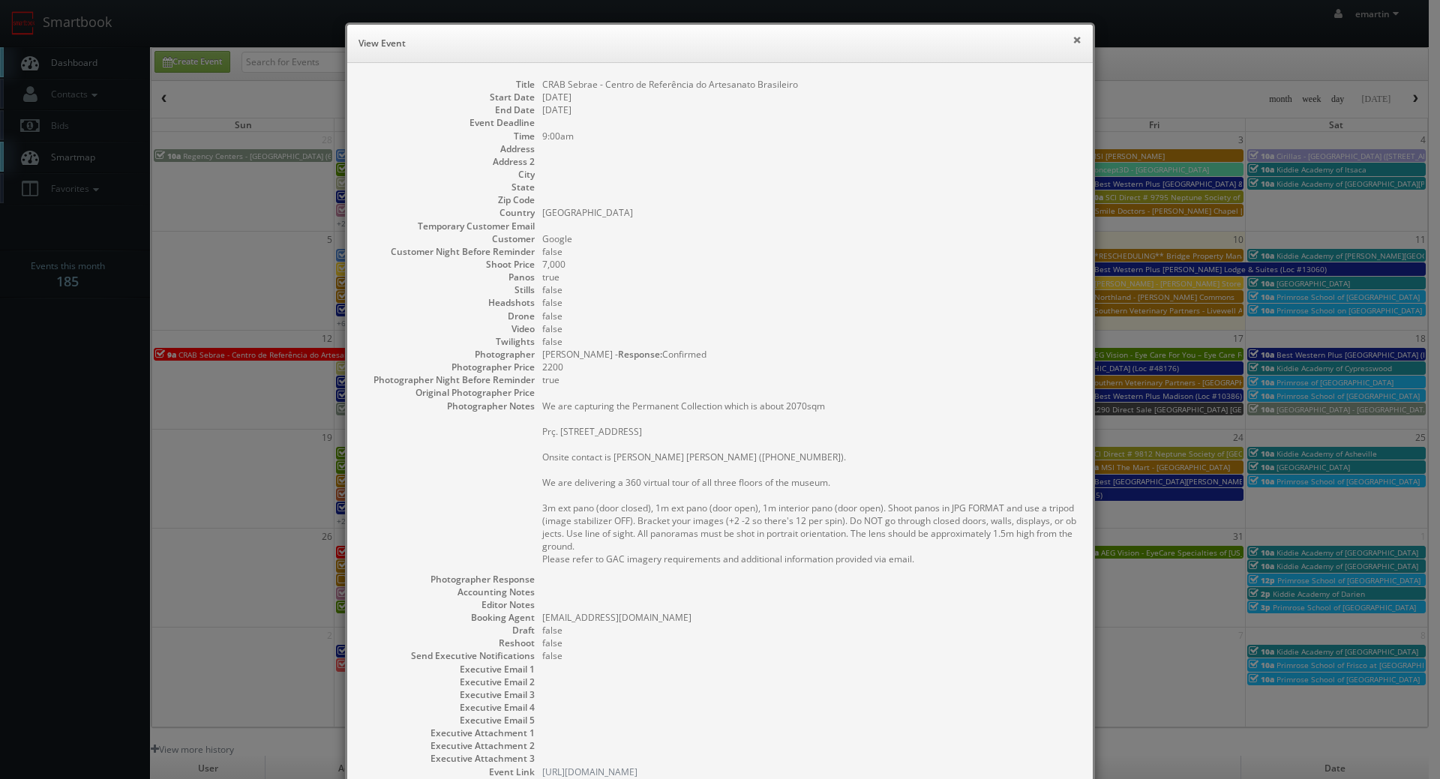
click at [1076, 49] on div "× View Event" at bounding box center [719, 44] width 745 height 38
click at [1074, 42] on button "×" at bounding box center [1076, 39] width 9 height 10
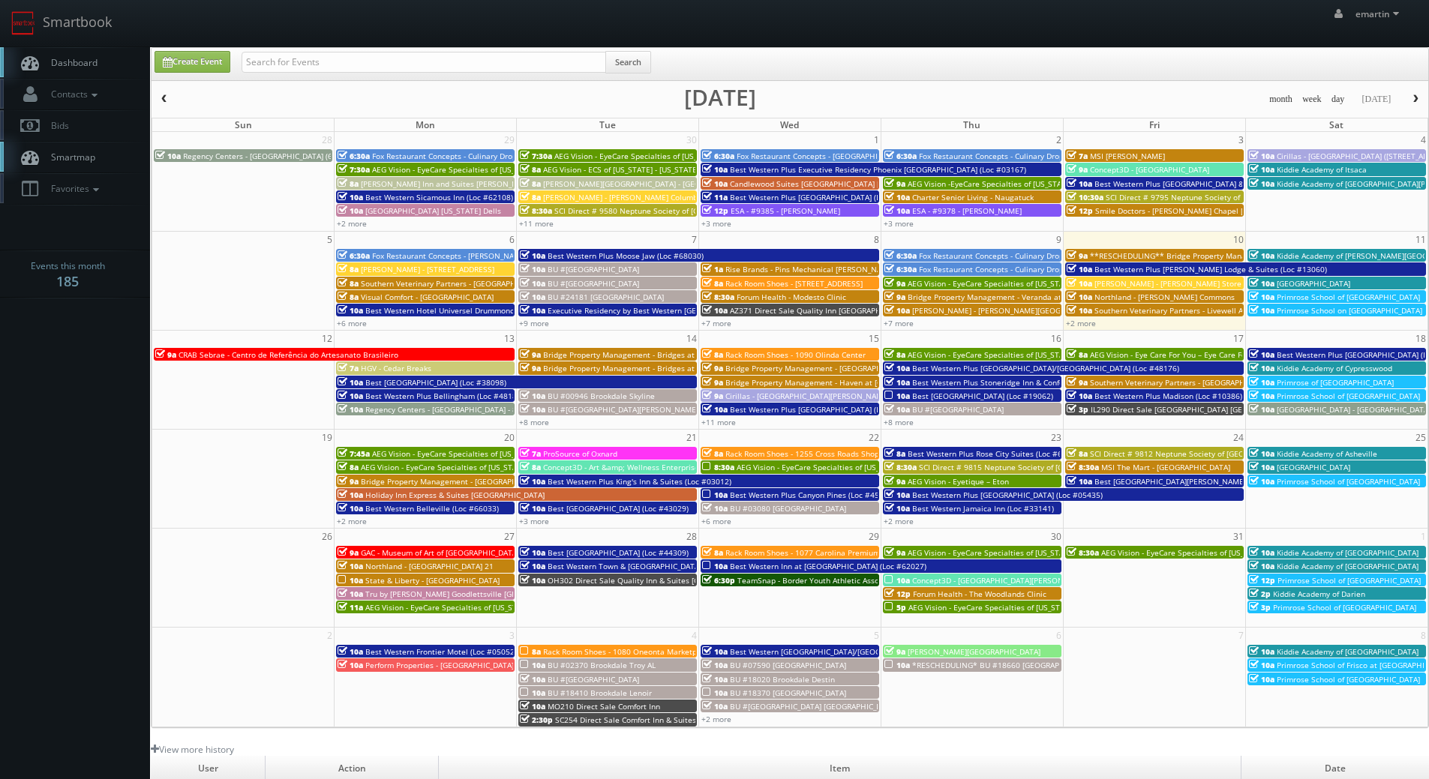
click at [379, 397] on span "Best Western Plus Bellingham (Loc #48188)" at bounding box center [444, 396] width 158 height 10
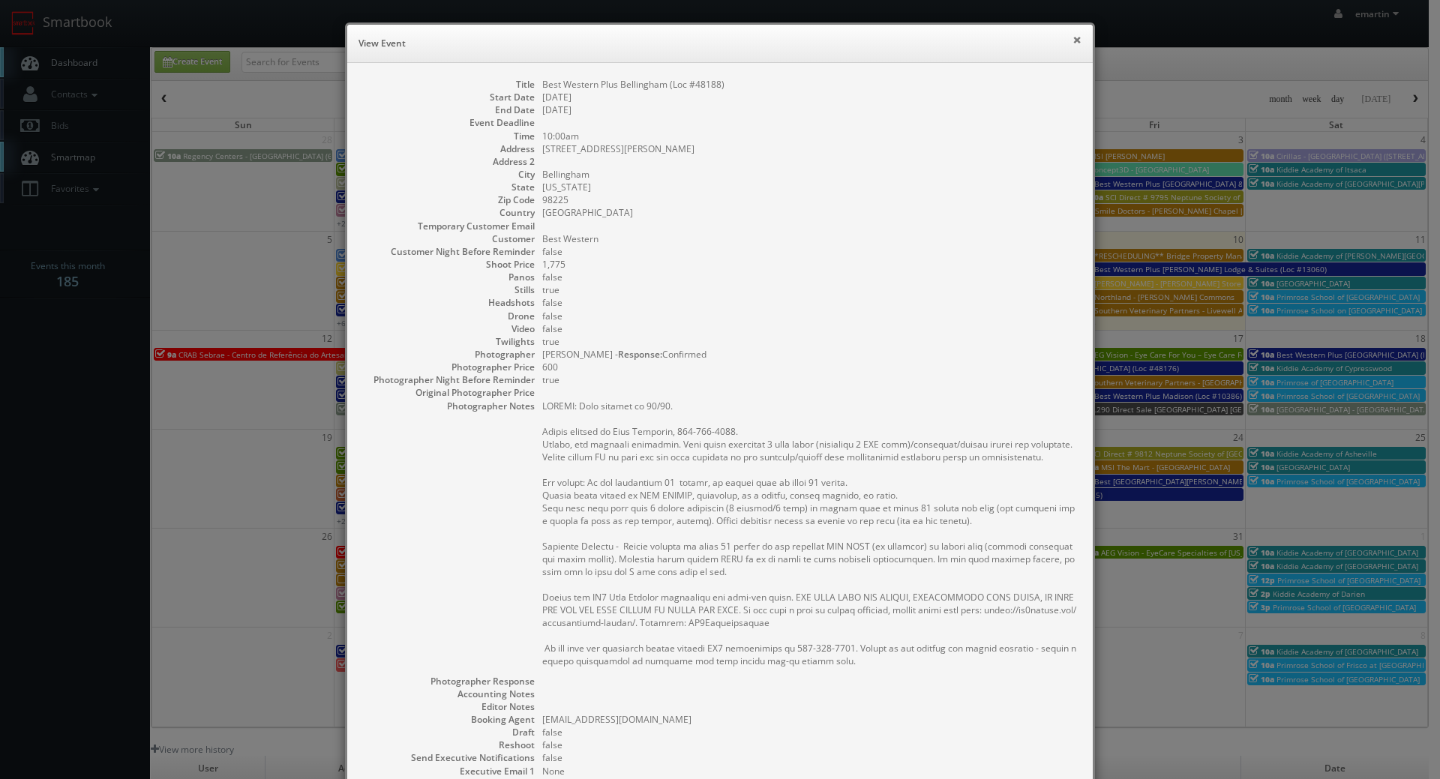
click at [1072, 41] on button "×" at bounding box center [1076, 39] width 9 height 10
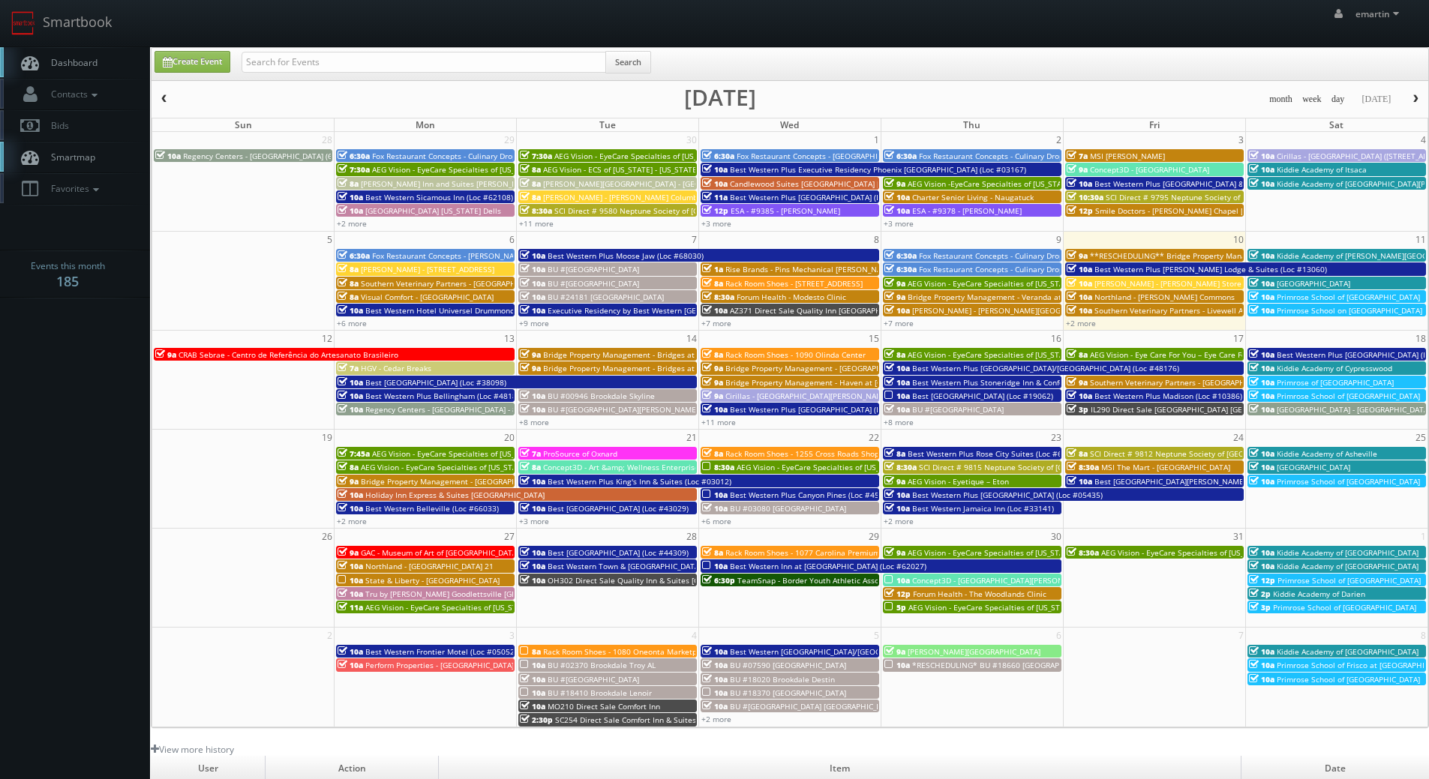
click at [402, 381] on span "Best [GEOGRAPHIC_DATA] (Loc #38098)" at bounding box center [435, 382] width 141 height 10
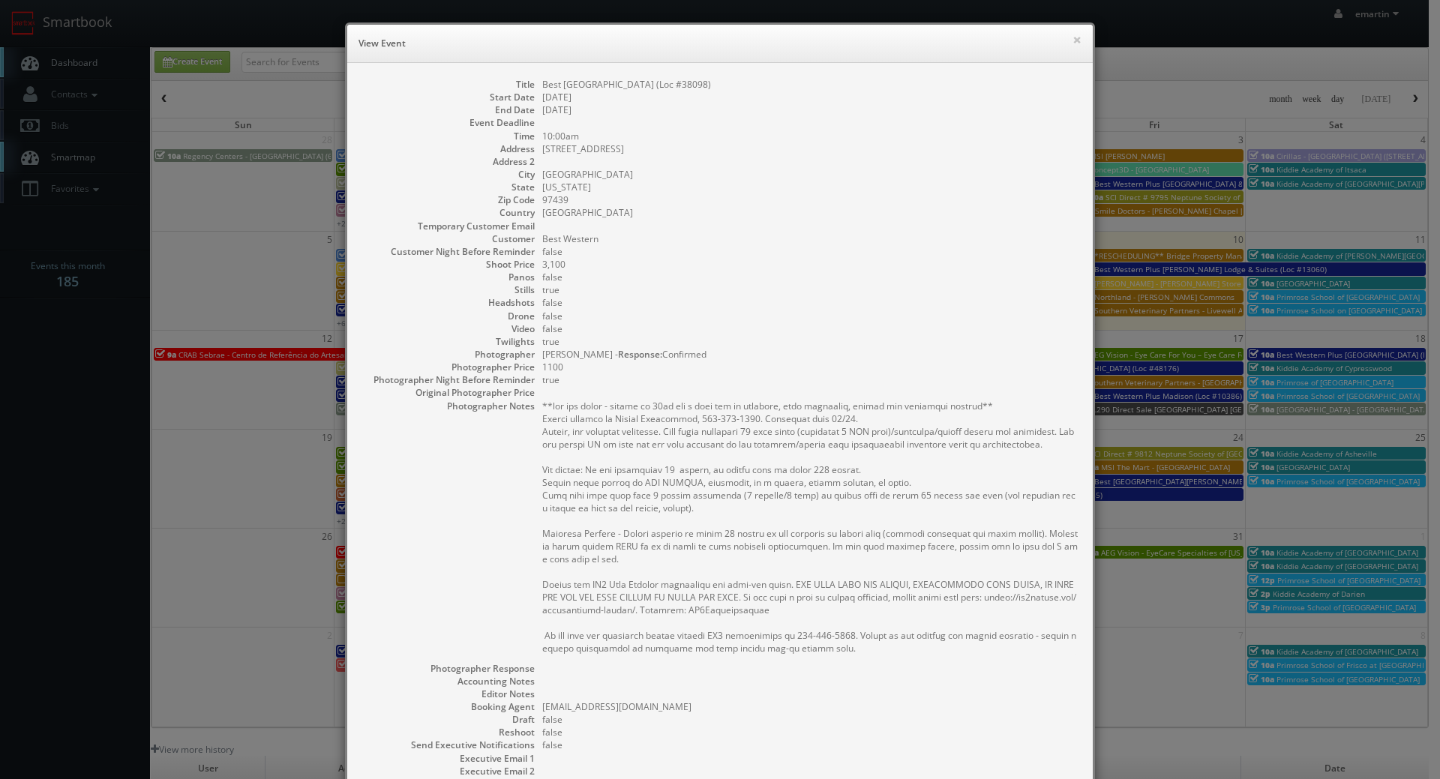
drag, startPoint x: 657, startPoint y: 87, endPoint x: 535, endPoint y: 83, distance: 122.3
click at [535, 83] on dl "Title Best Western Pier Point Inn (Loc #38098) Start Date 10/13/2025 End Date 1…" at bounding box center [719, 473] width 715 height 790
copy dd "Best [GEOGRAPHIC_DATA] (Loc #38098)"
click at [1072, 37] on button "×" at bounding box center [1076, 39] width 9 height 10
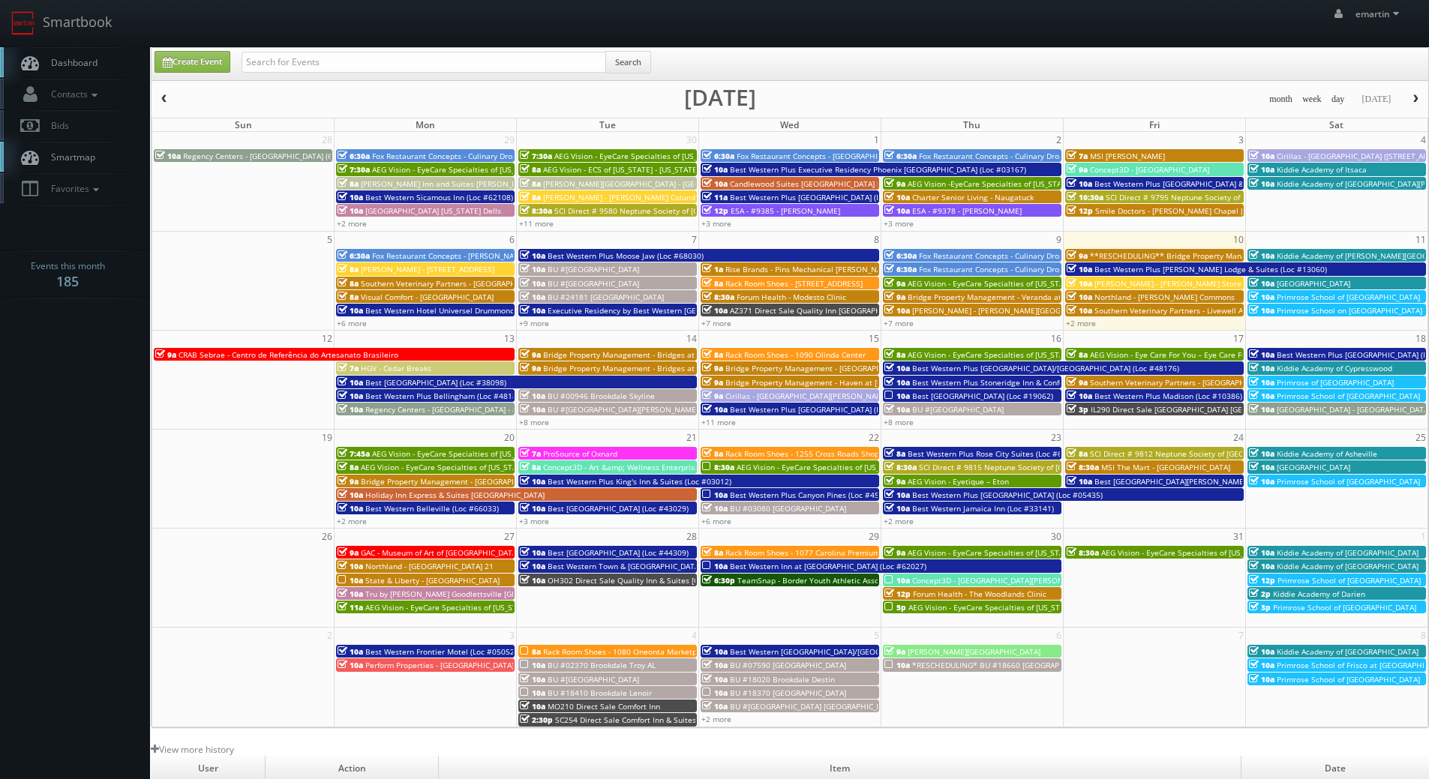
click at [378, 399] on span "Best Western Plus Bellingham (Loc #48188)" at bounding box center [444, 396] width 158 height 10
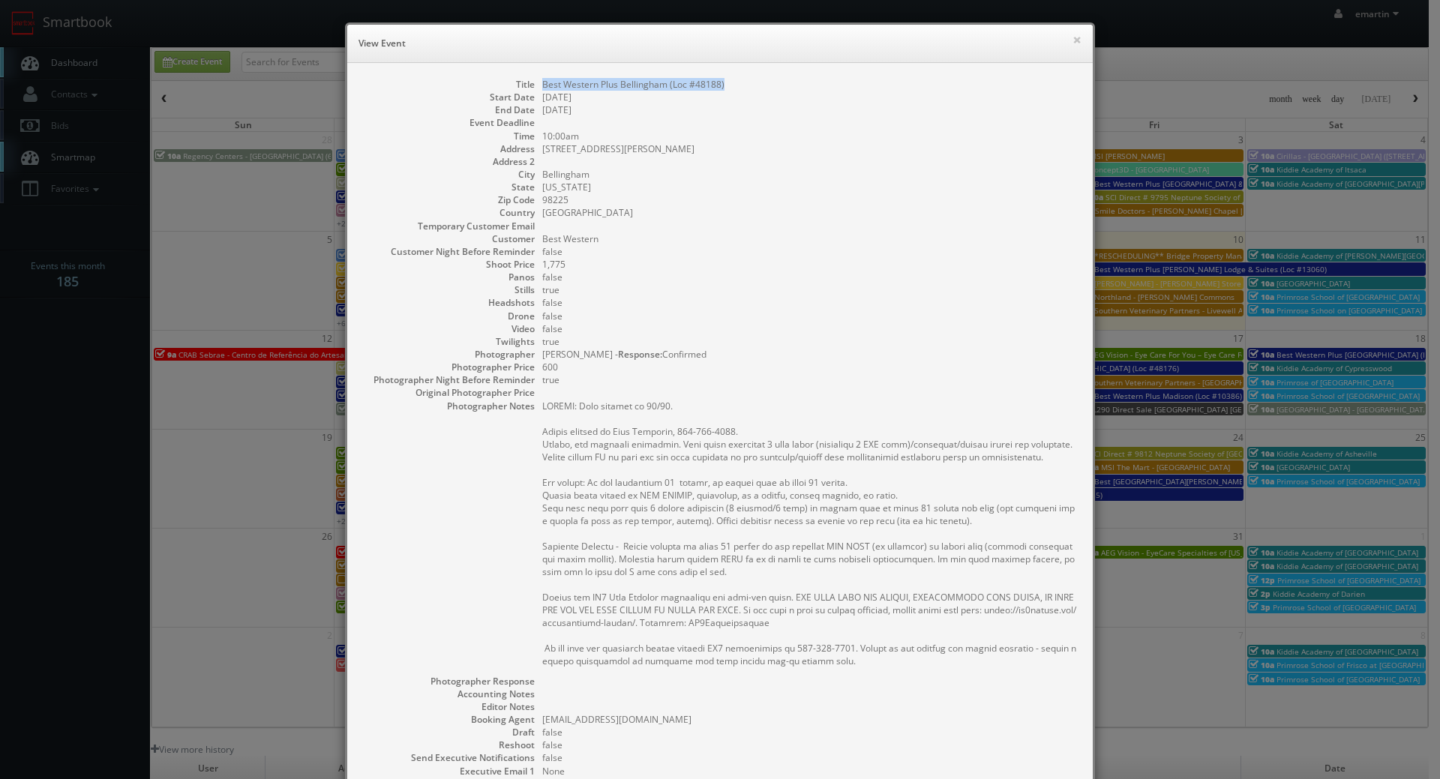
drag, startPoint x: 736, startPoint y: 88, endPoint x: 533, endPoint y: 79, distance: 203.4
click at [533, 79] on dl "Title Best Western Plus Bellingham (Loc #48188) Start Date 10/13/2025 End Date …" at bounding box center [719, 479] width 715 height 802
copy dd "Best Western Plus Bellingham (Loc #48188)"
drag, startPoint x: 969, startPoint y: 228, endPoint x: 968, endPoint y: 217, distance: 11.3
click at [968, 217] on dl "Title Best Western Plus Bellingham (Loc #48188) Start Date 10/13/2025 End Date …" at bounding box center [719, 479] width 715 height 802
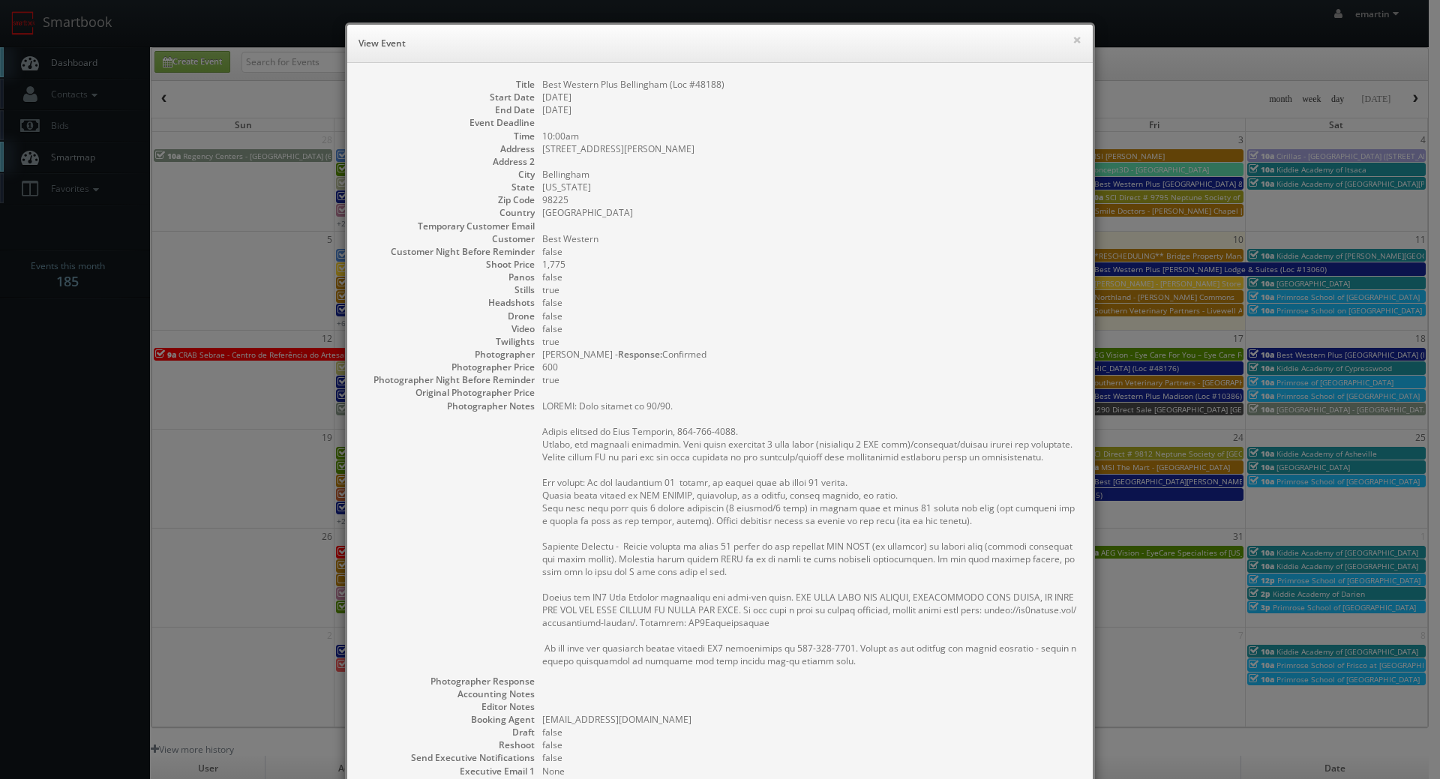
click at [660, 344] on dd "true" at bounding box center [809, 341] width 535 height 13
click at [880, 232] on dd "Best Western" at bounding box center [809, 238] width 535 height 13
click at [1072, 38] on button "×" at bounding box center [1076, 39] width 9 height 10
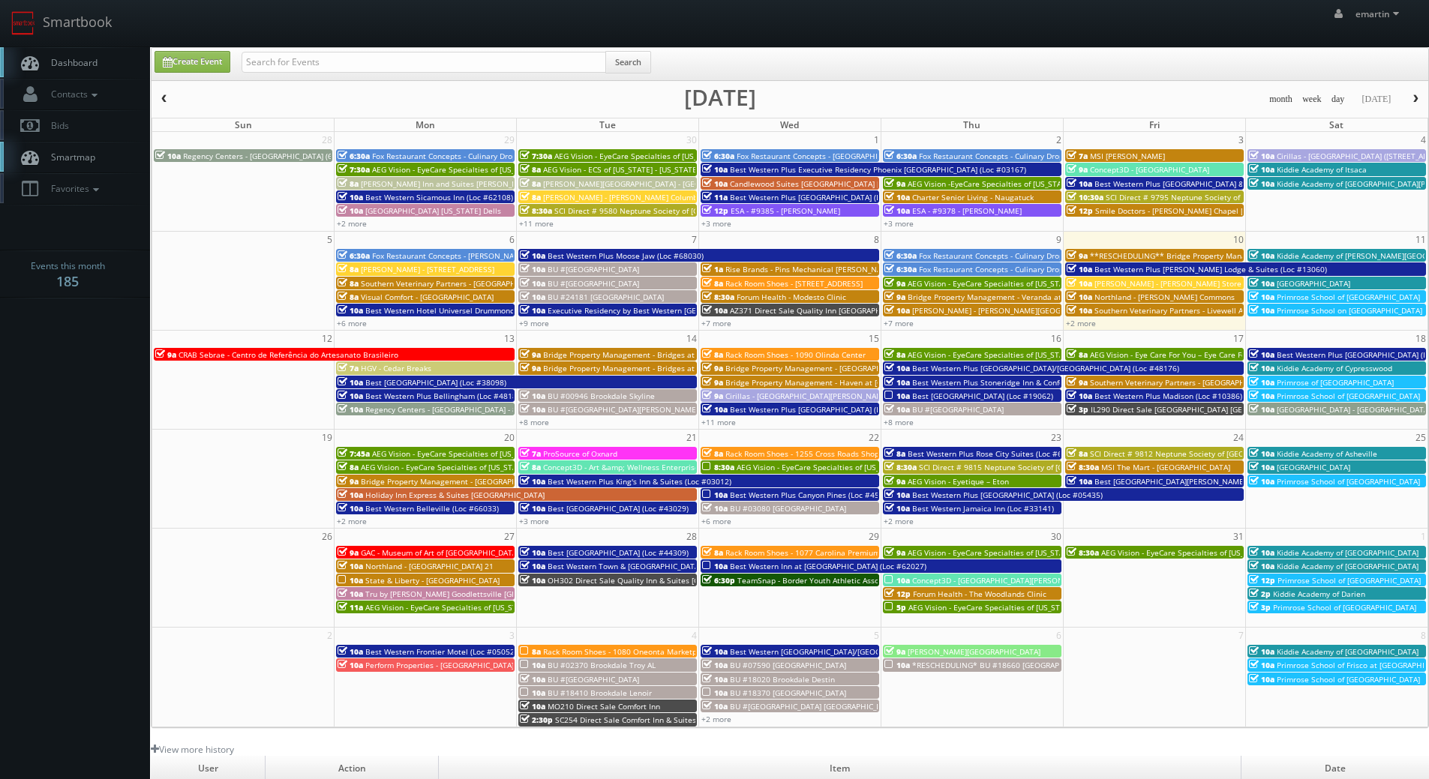
click at [88, 58] on span "Dashboard" at bounding box center [70, 62] width 54 height 13
click at [377, 394] on span "Best Western Plus Bellingham (Loc #48188)" at bounding box center [444, 396] width 158 height 10
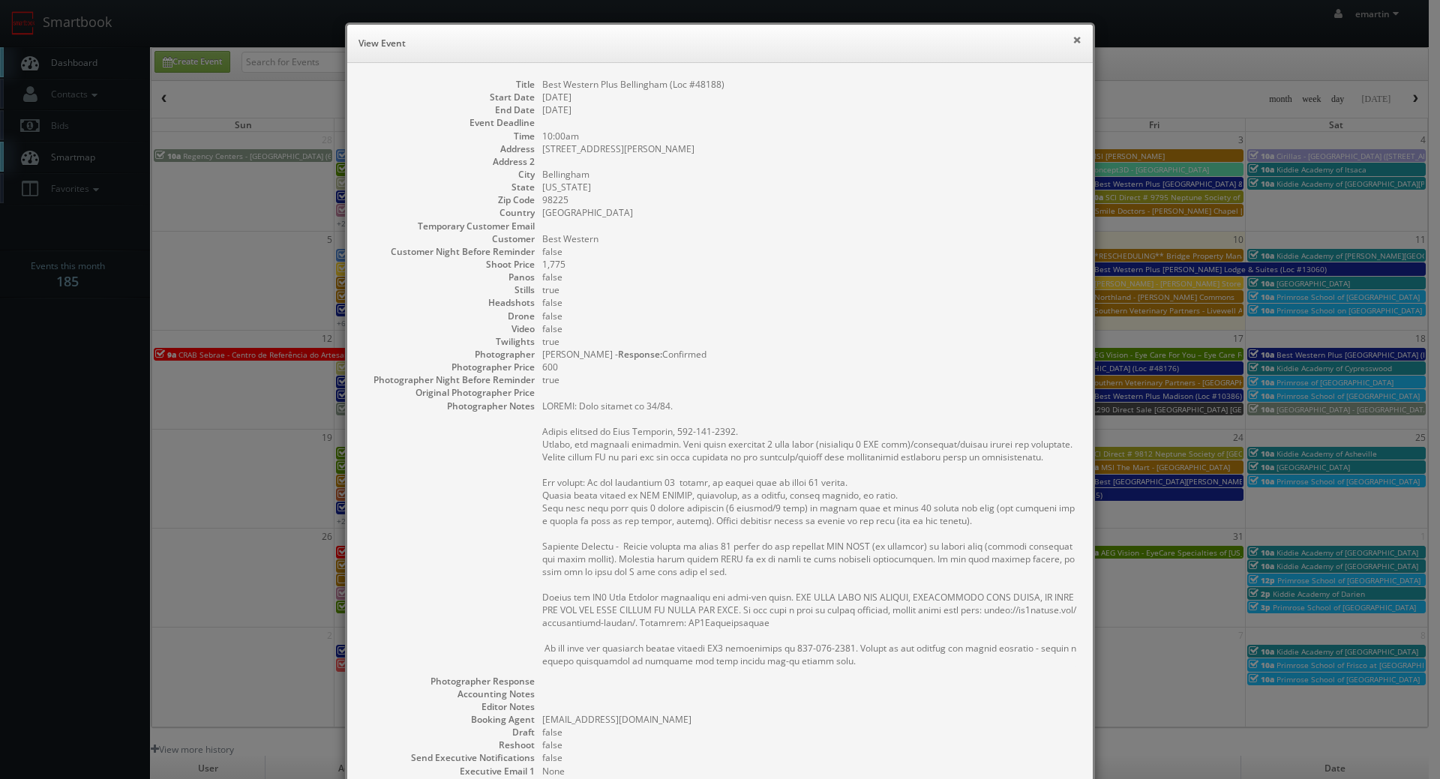
click at [1072, 42] on button "×" at bounding box center [1076, 39] width 9 height 10
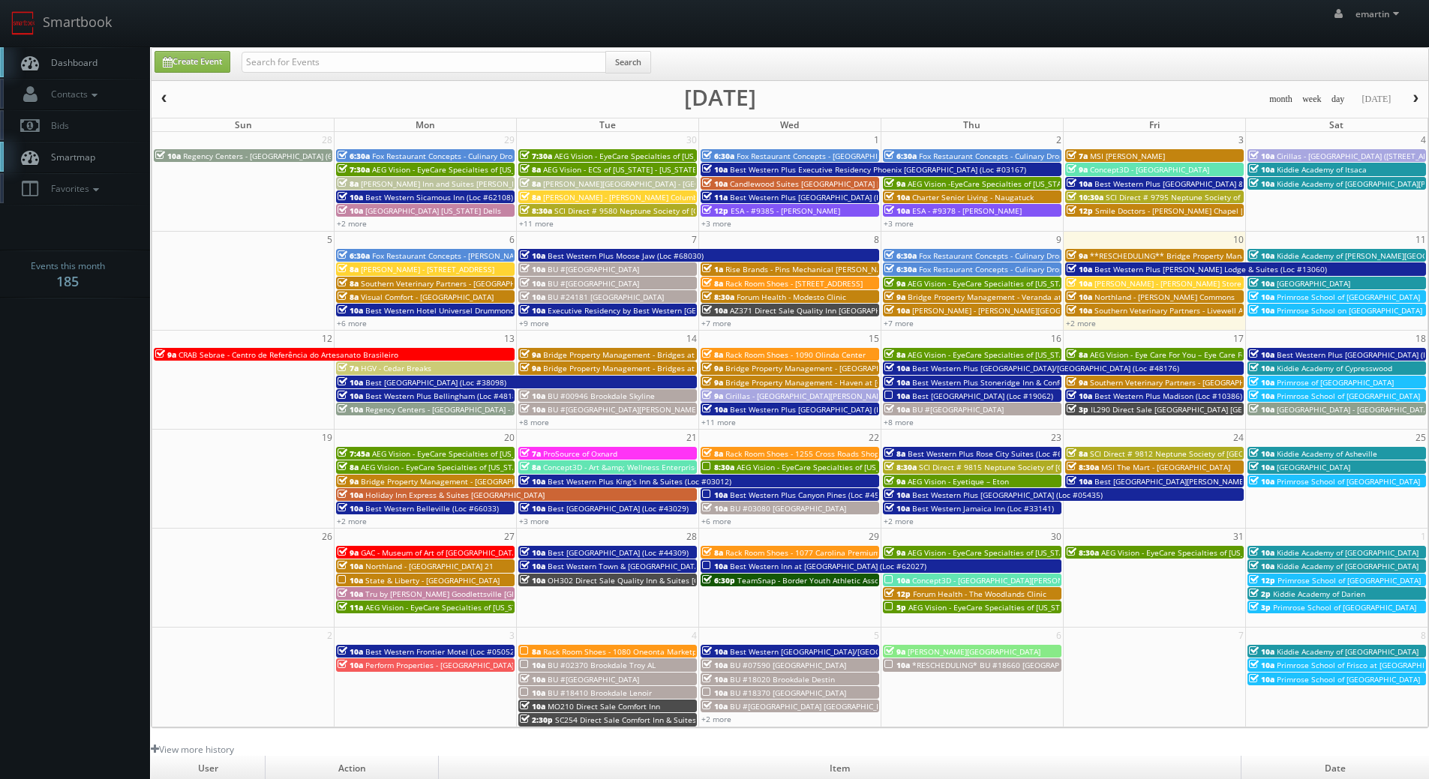
click at [74, 54] on link "Dashboard" at bounding box center [75, 62] width 150 height 31
click at [79, 66] on span "Dashboard" at bounding box center [70, 62] width 54 height 13
drag, startPoint x: 117, startPoint y: 444, endPoint x: 109, endPoint y: 374, distance: 70.2
click at [115, 444] on body "Smartbook Toggle Side Navigation Toggle Top Navigation emartin emartin Profile …" at bounding box center [714, 518] width 1429 height 1037
click at [301, 67] on input "text" at bounding box center [423, 62] width 364 height 21
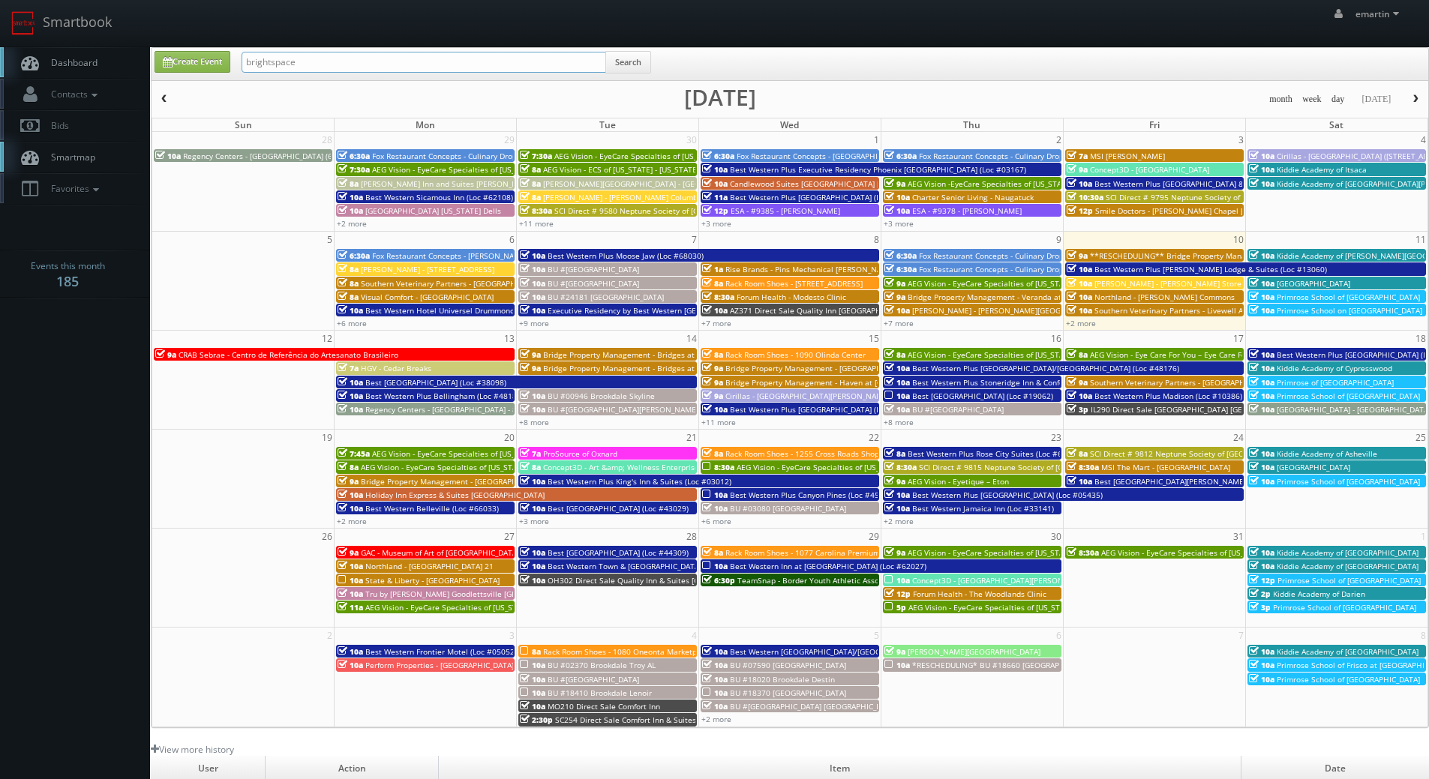
type input "brightspace"
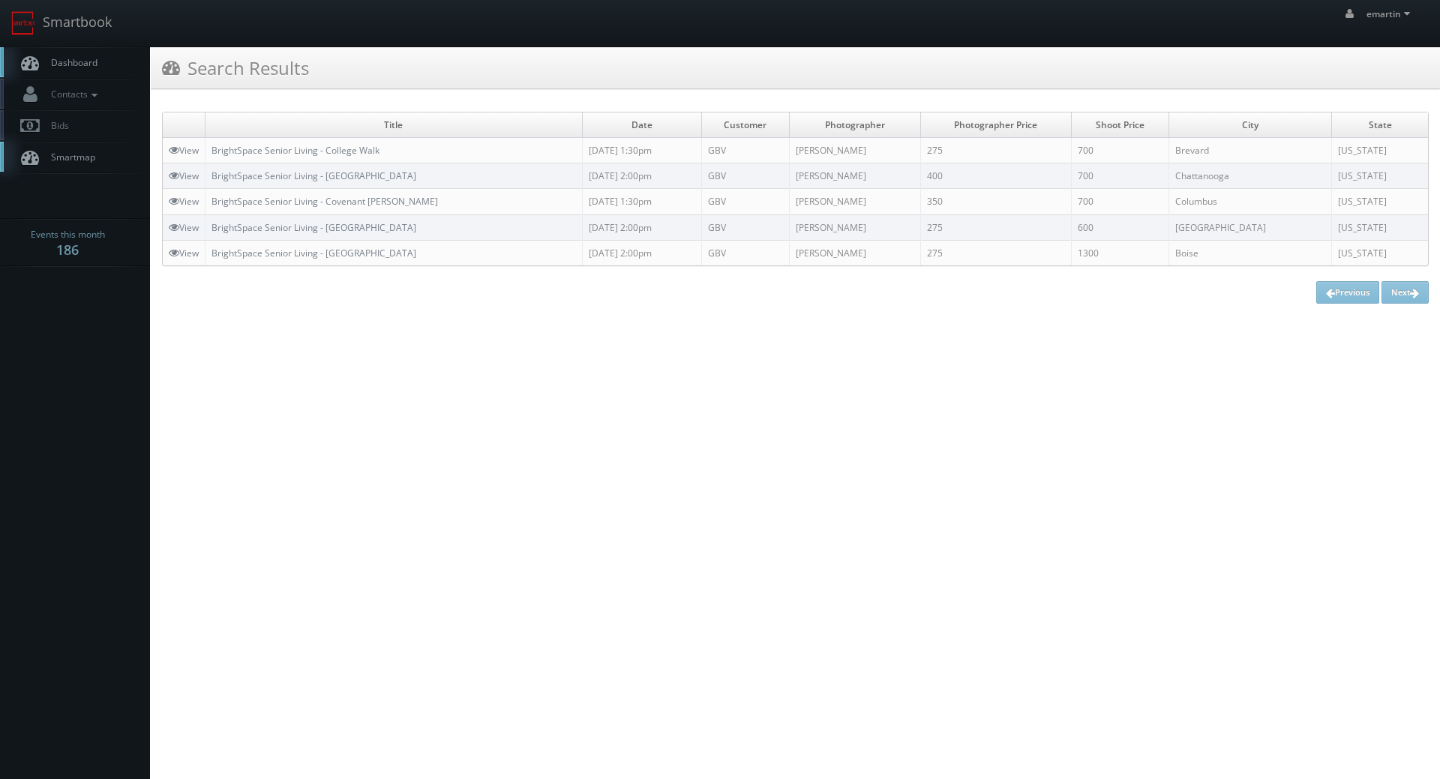
click at [436, 377] on html "Smartbook Toggle Side Navigation Toggle Top Navigation emartin emartin Profile …" at bounding box center [720, 389] width 1440 height 779
click at [74, 63] on span "Dashboard" at bounding box center [70, 62] width 54 height 13
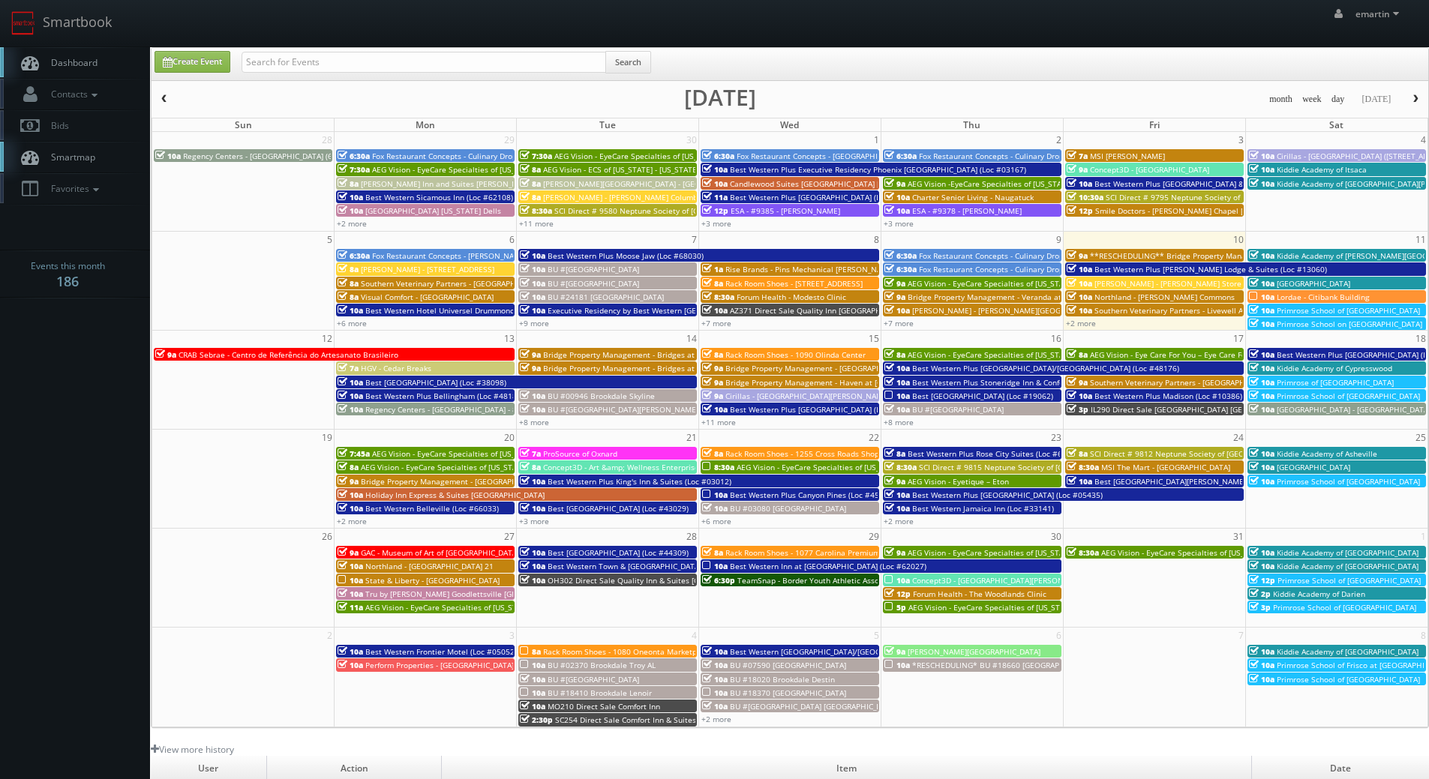
click at [362, 32] on div "emartin emartin Profile Logout" at bounding box center [714, 23] width 1429 height 46
click at [338, 69] on input "text" at bounding box center [423, 62] width 364 height 21
type input "brookdale summerfield"
click at [605, 267] on span "BU #[GEOGRAPHIC_DATA]" at bounding box center [592, 269] width 91 height 10
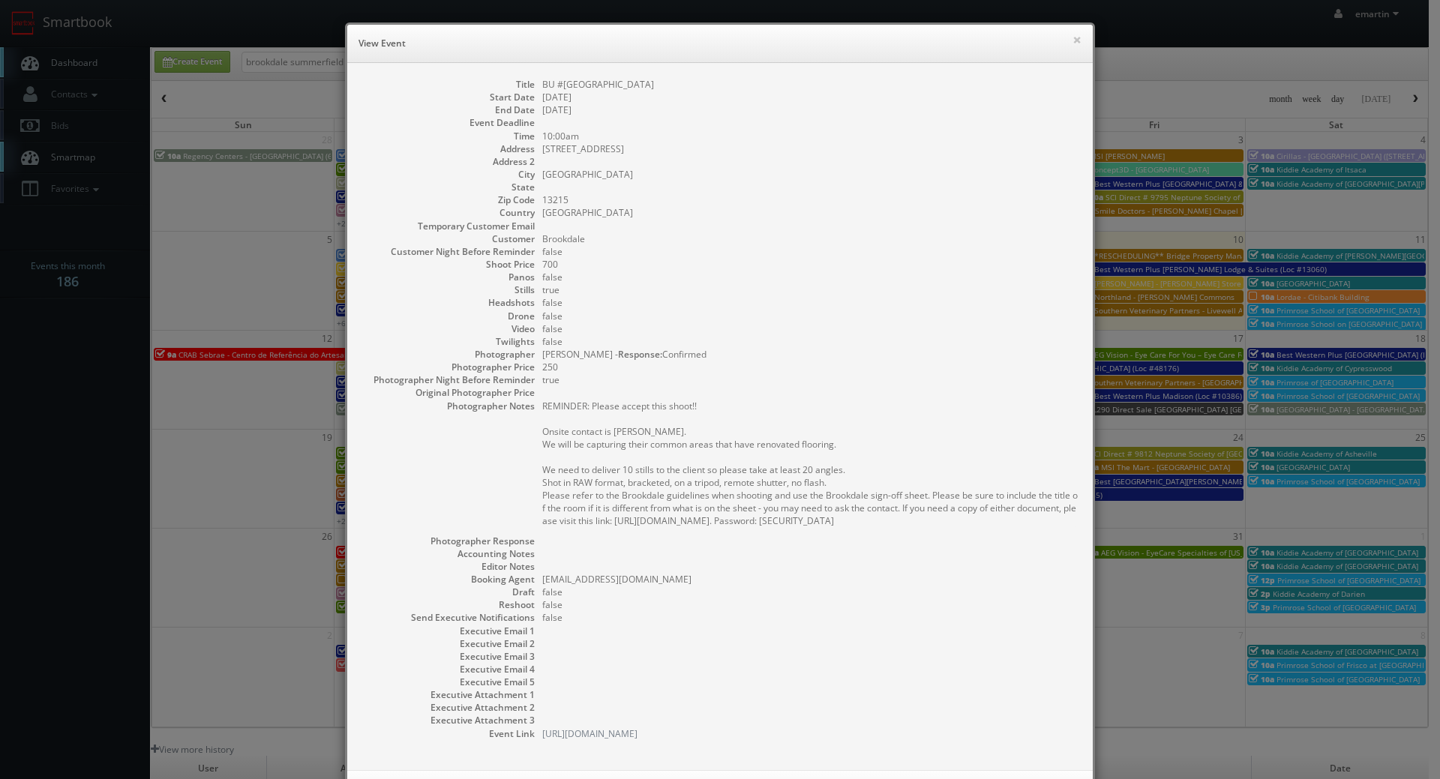
click at [667, 457] on pre "REMINDER: Please accept this shoot!! Onsite contact is [PERSON_NAME]. We will b…" at bounding box center [809, 463] width 535 height 127
click at [714, 451] on pre "REMINDER: Please accept this shoot!! Onsite contact is [PERSON_NAME]. We will b…" at bounding box center [809, 463] width 535 height 127
click at [1062, 39] on h6 "View Event" at bounding box center [719, 43] width 723 height 15
click at [1072, 39] on button "×" at bounding box center [1076, 39] width 9 height 10
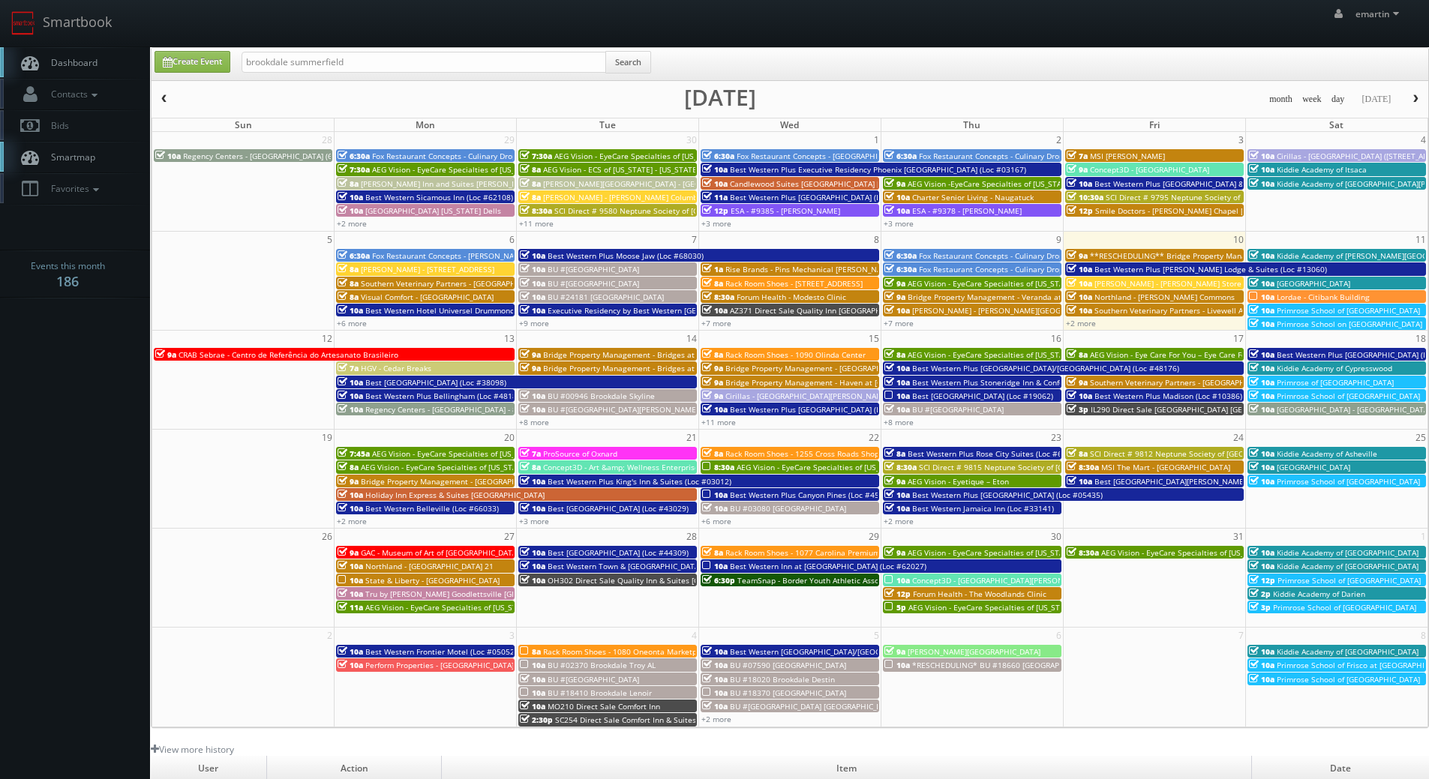
drag, startPoint x: 352, startPoint y: 22, endPoint x: 273, endPoint y: 36, distance: 80.0
click at [352, 22] on div "emartin emartin Profile Logout" at bounding box center [714, 23] width 1429 height 46
click at [99, 46] on link "Smartbook" at bounding box center [61, 23] width 123 height 46
click at [84, 58] on span "Dashboard" at bounding box center [70, 62] width 54 height 13
click at [422, 66] on input "text" at bounding box center [423, 62] width 364 height 21
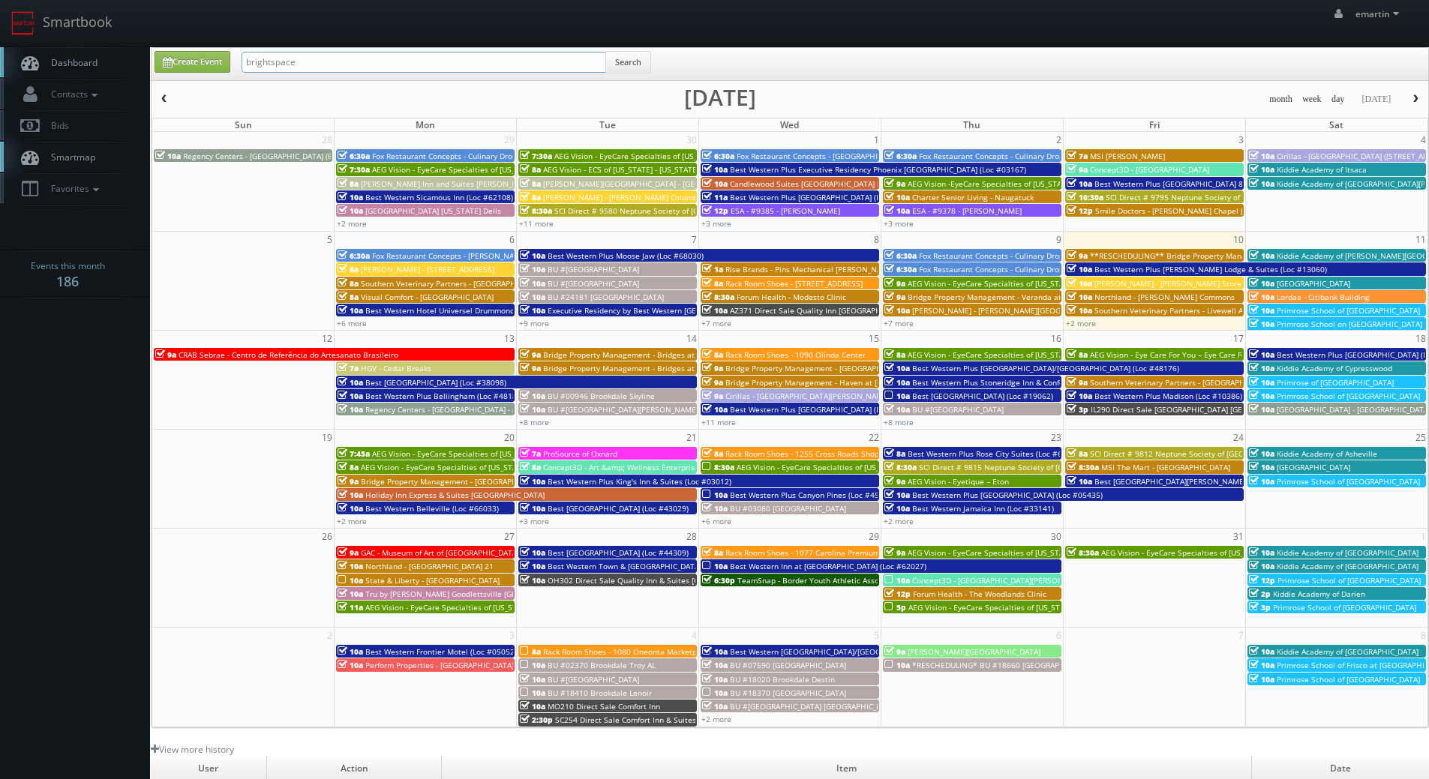
type input "brightspace"
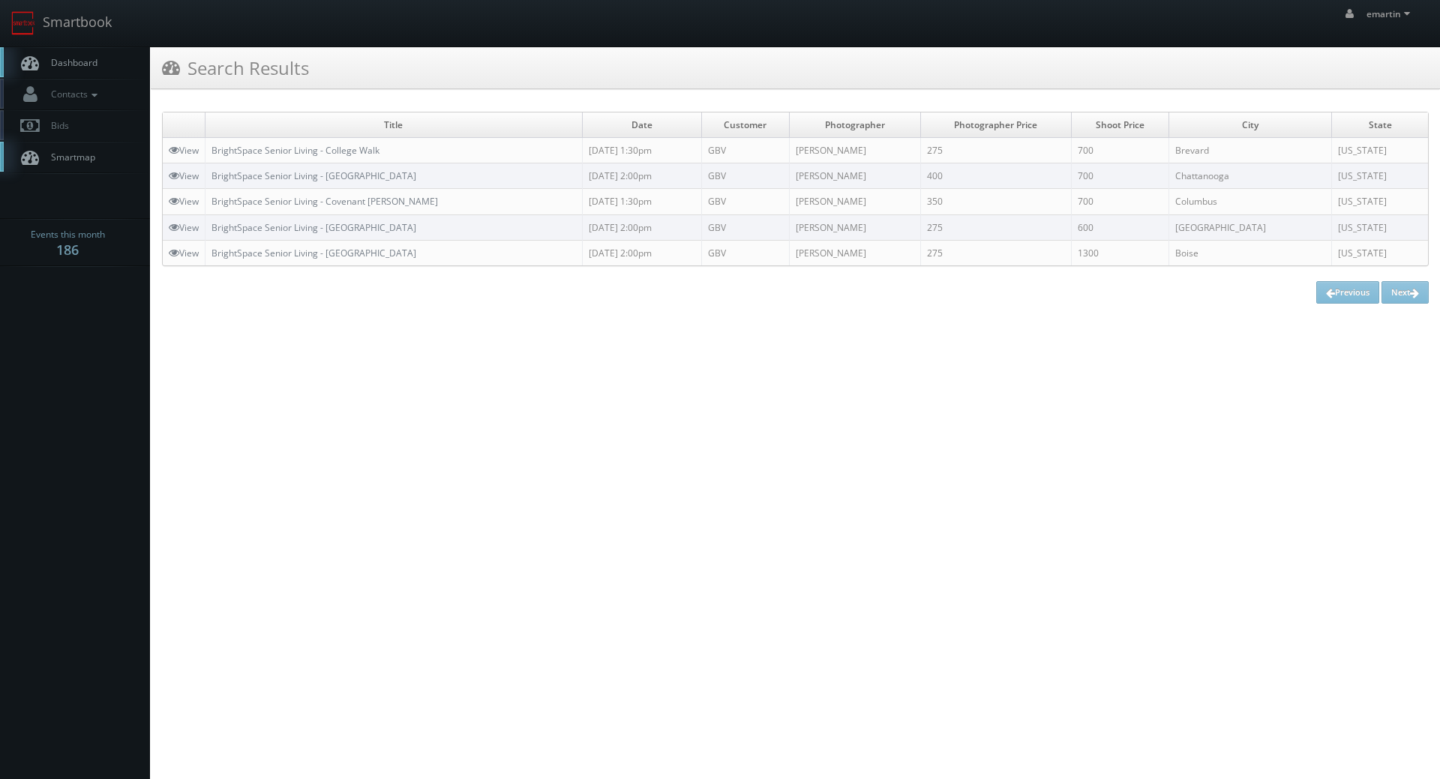
click at [68, 57] on span "Dashboard" at bounding box center [70, 62] width 54 height 13
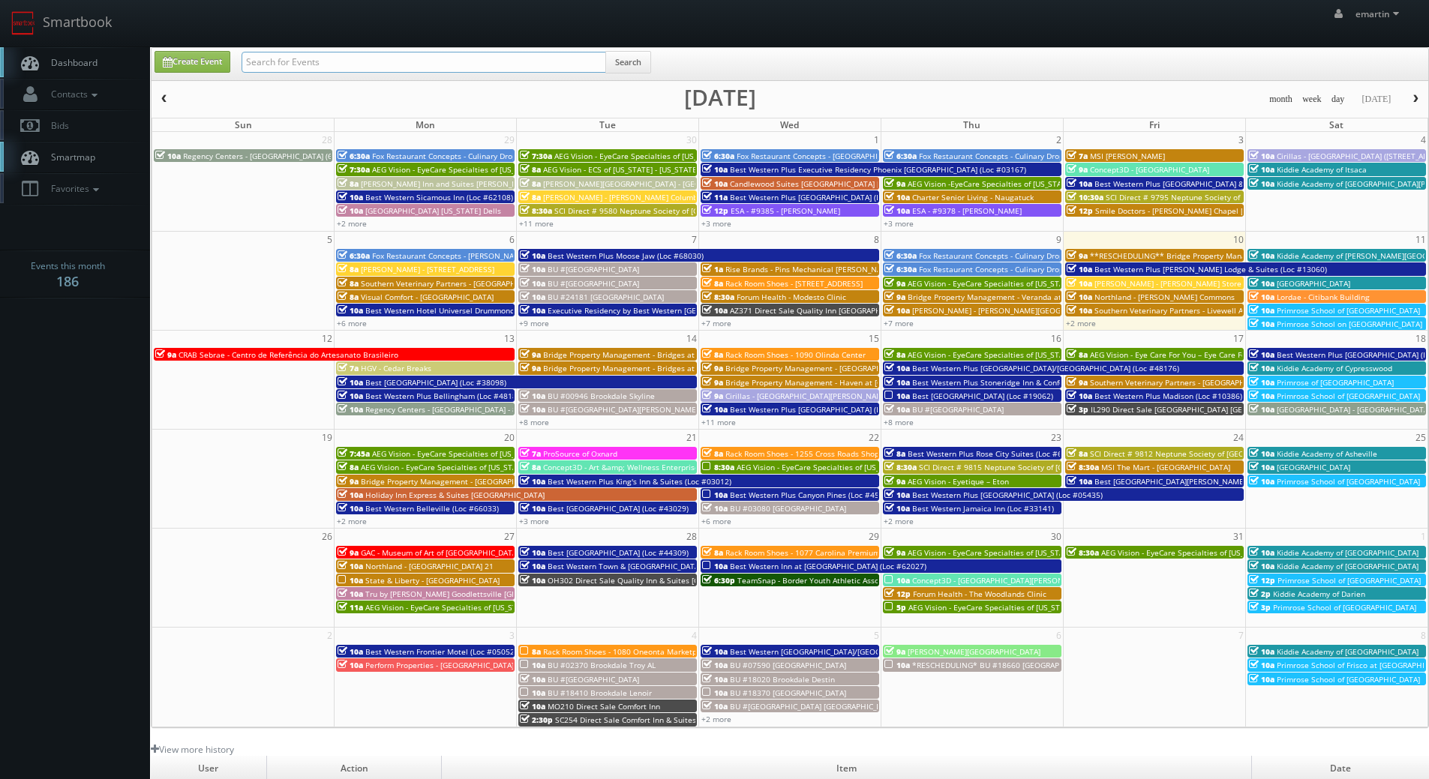
click at [343, 52] on input "text" at bounding box center [423, 62] width 364 height 21
type input "almond"
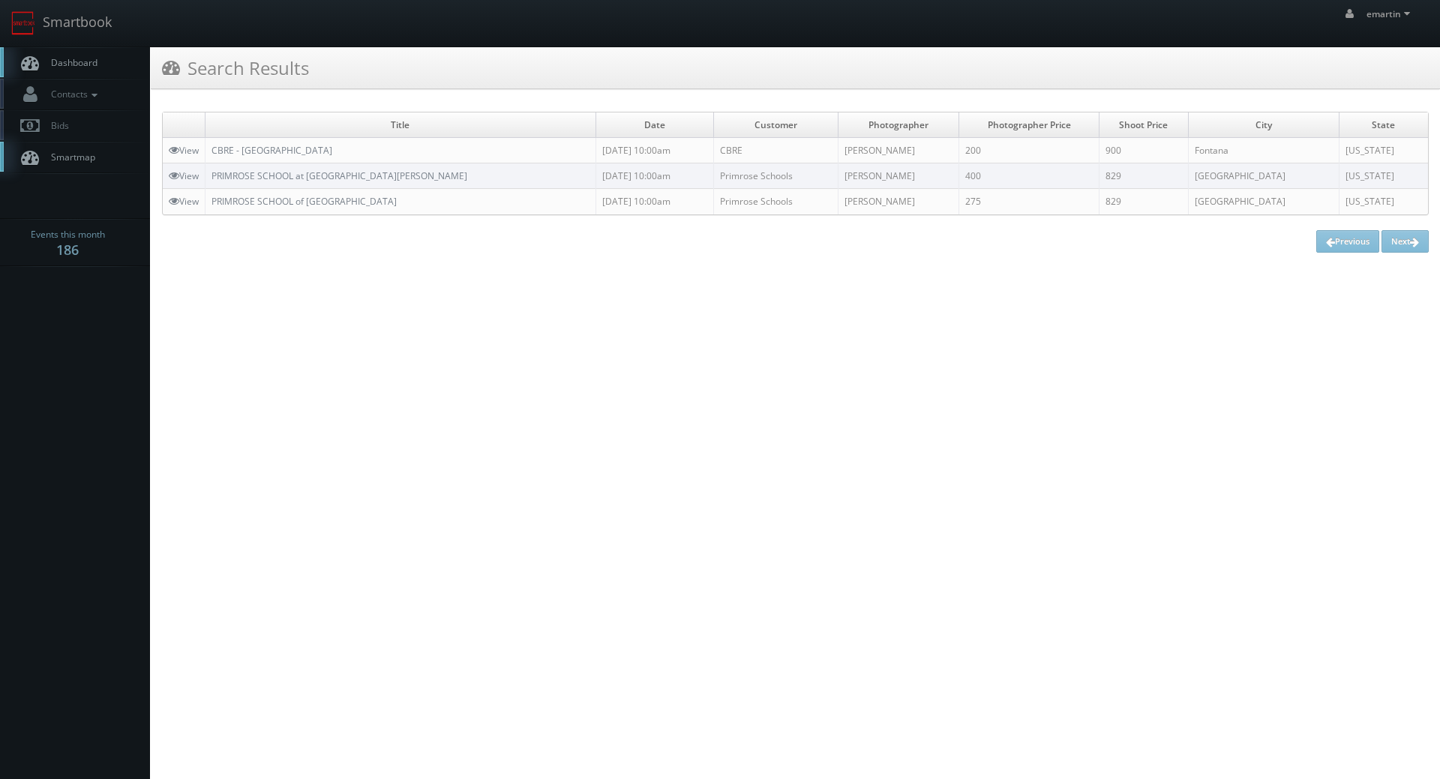
drag, startPoint x: 911, startPoint y: 151, endPoint x: 868, endPoint y: 148, distance: 43.6
click at [868, 148] on td "[PERSON_NAME]" at bounding box center [898, 150] width 121 height 25
click at [67, 68] on span "Dashboard" at bounding box center [70, 62] width 54 height 13
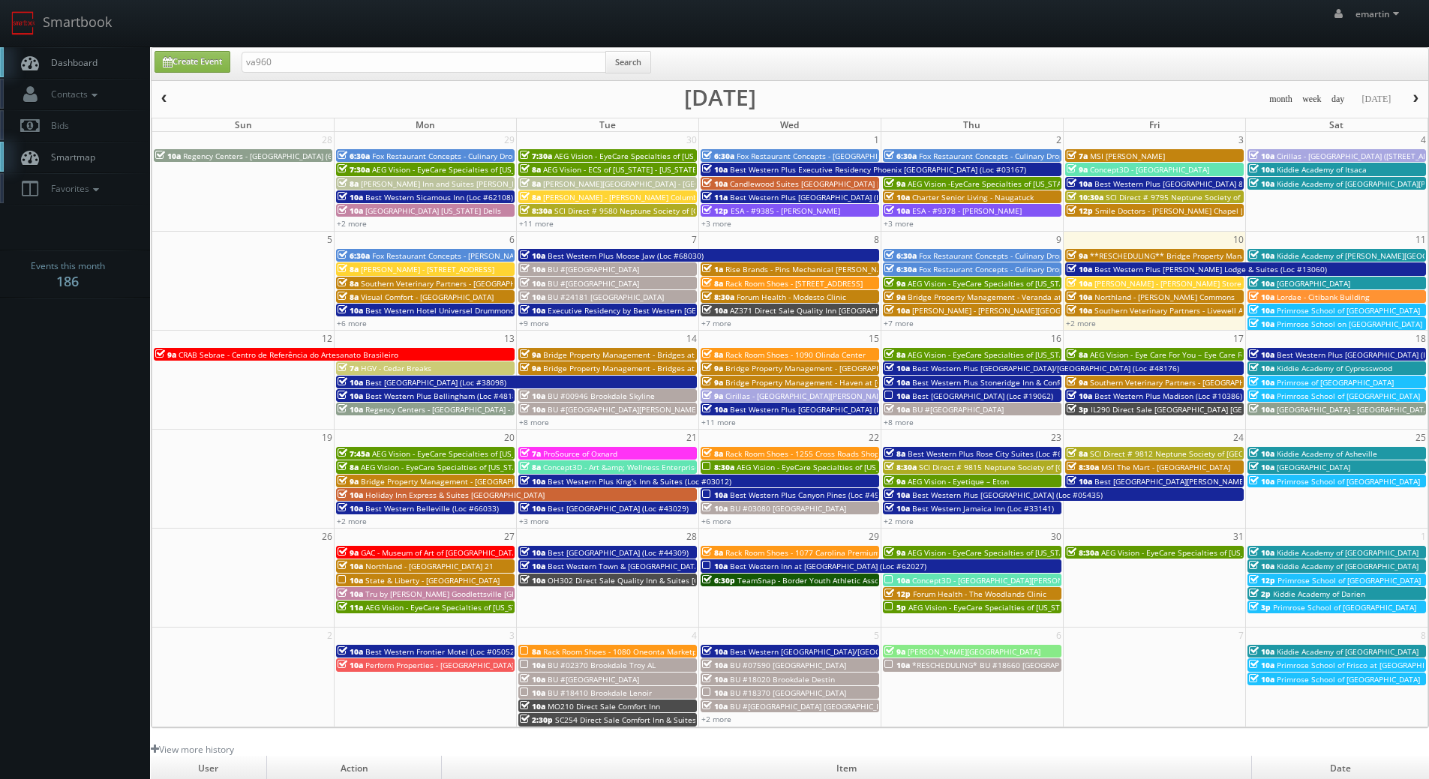
type input "va960"
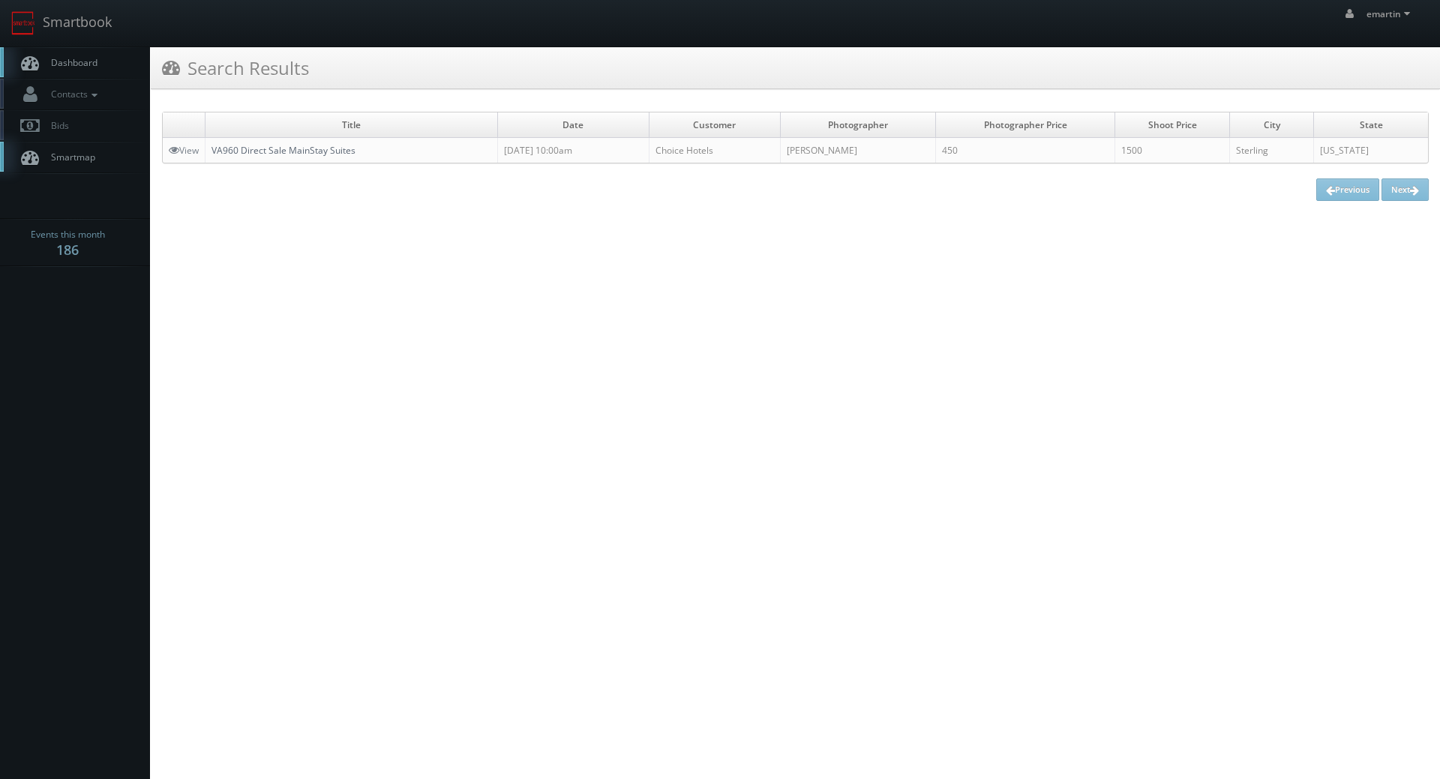
click at [320, 145] on link "VA960 Direct Sale MainStay Suites" at bounding box center [283, 150] width 144 height 13
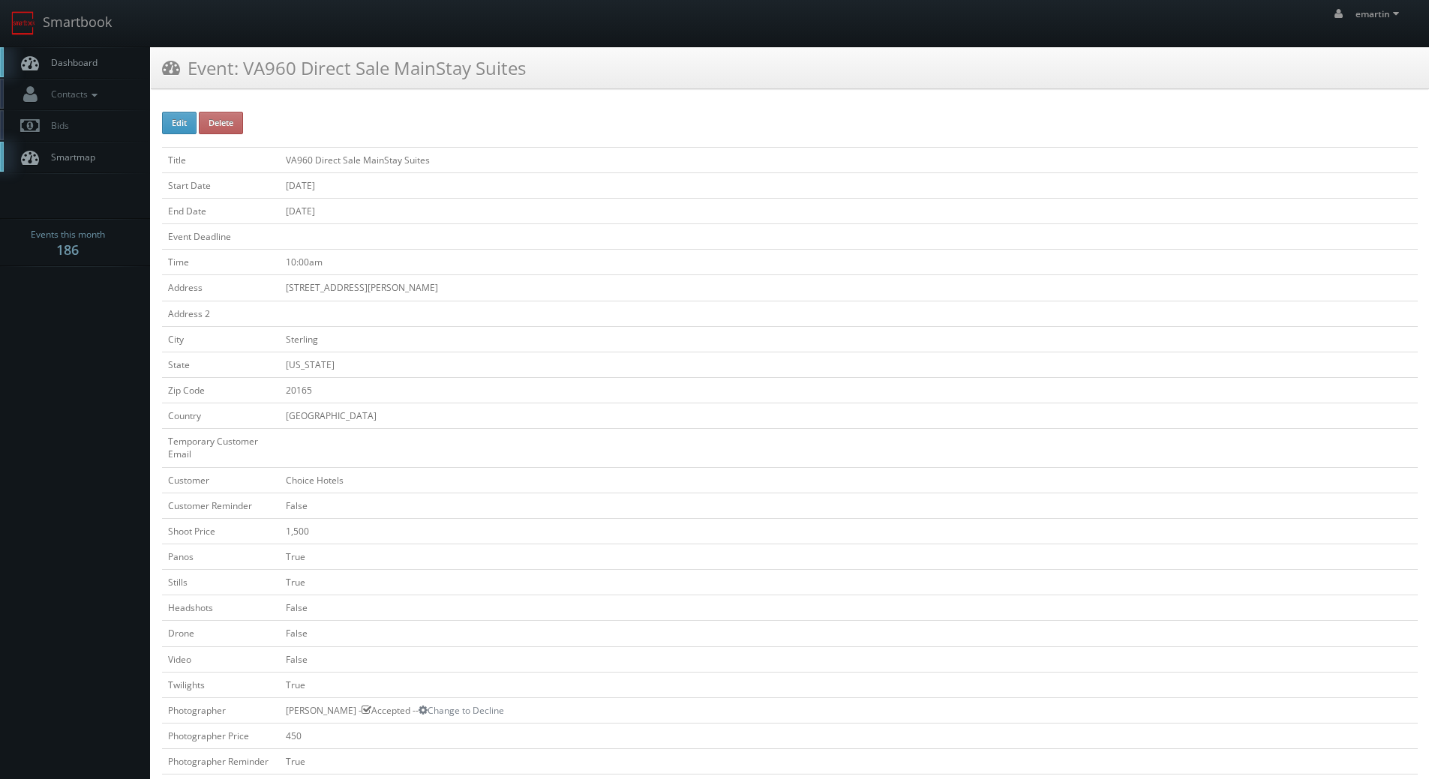
click at [544, 495] on td "False" at bounding box center [849, 505] width 1138 height 25
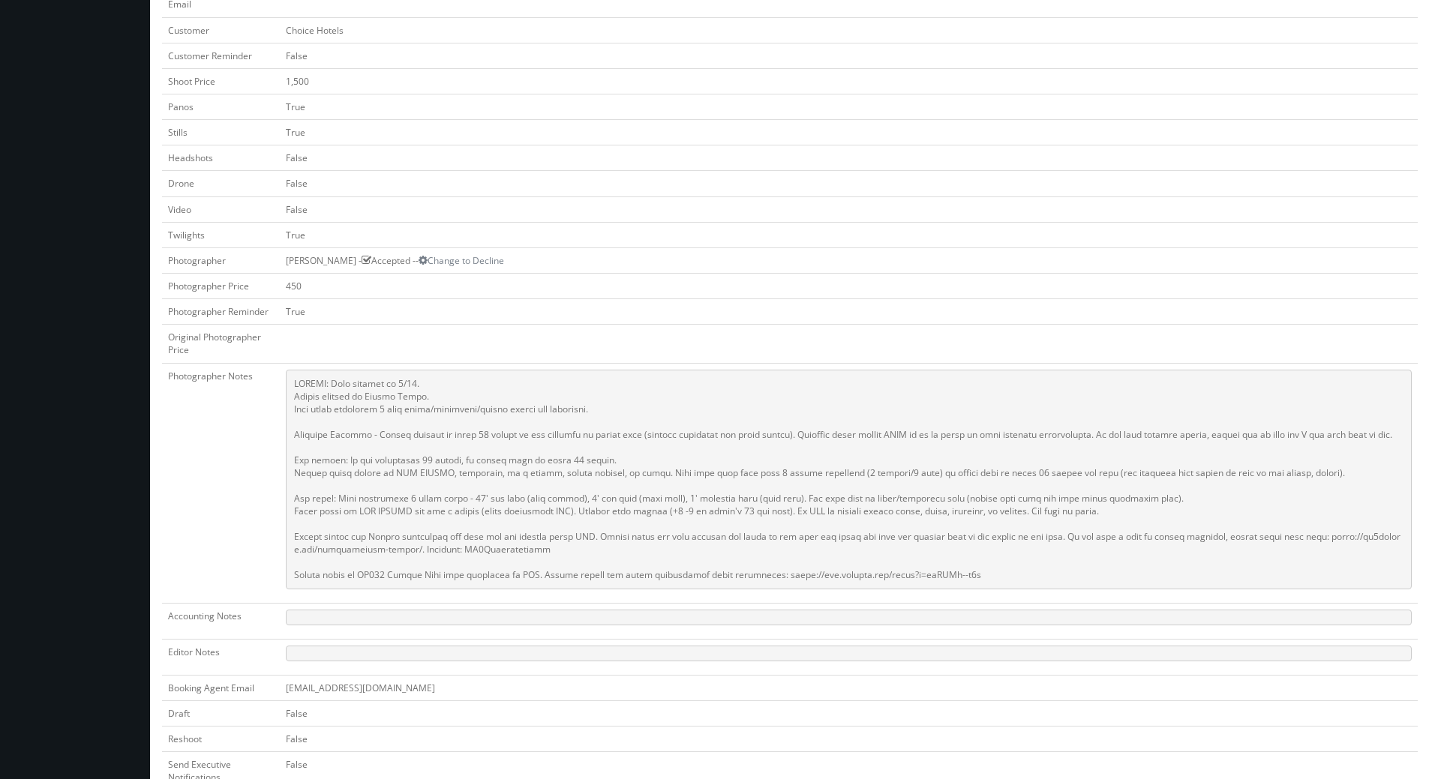
click at [609, 411] on pre at bounding box center [849, 480] width 1126 height 220
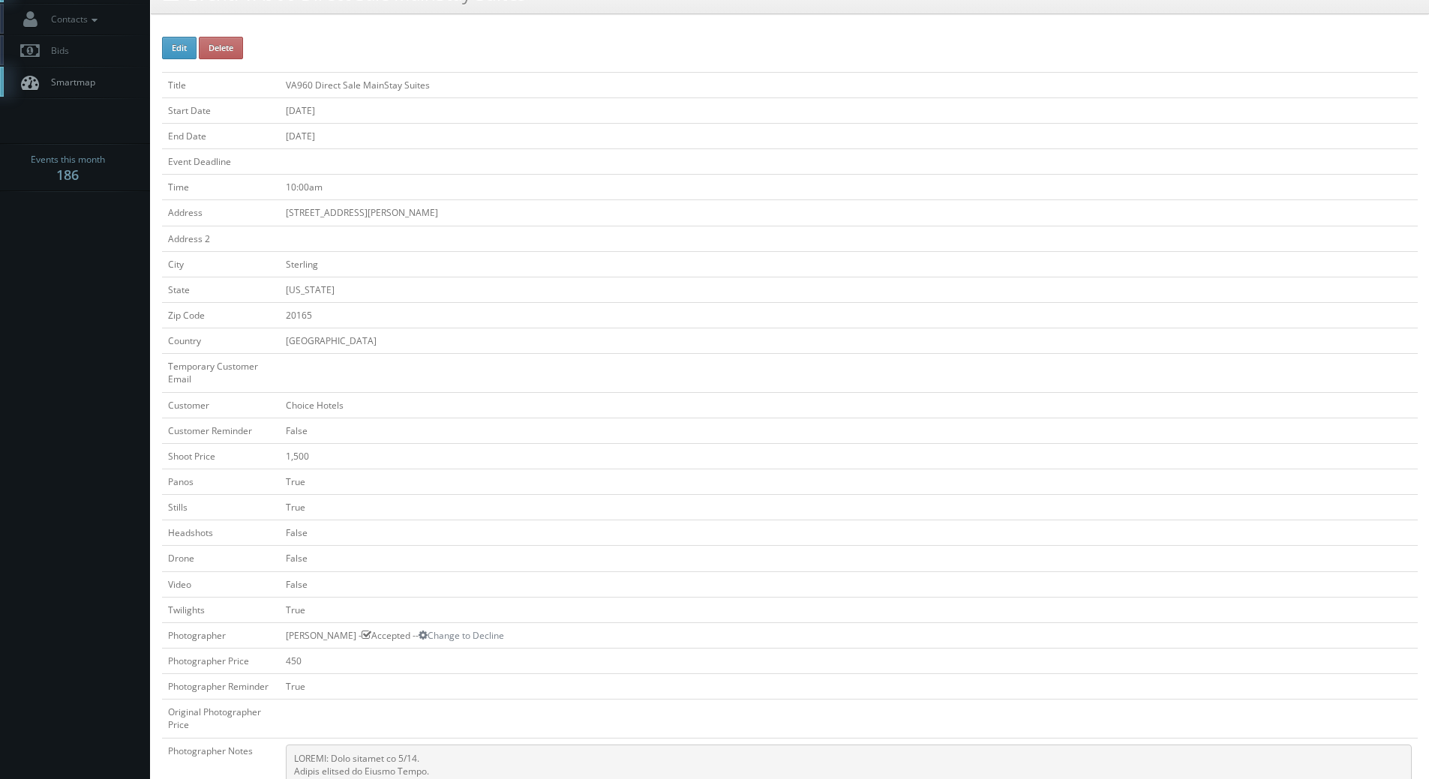
scroll to position [0, 0]
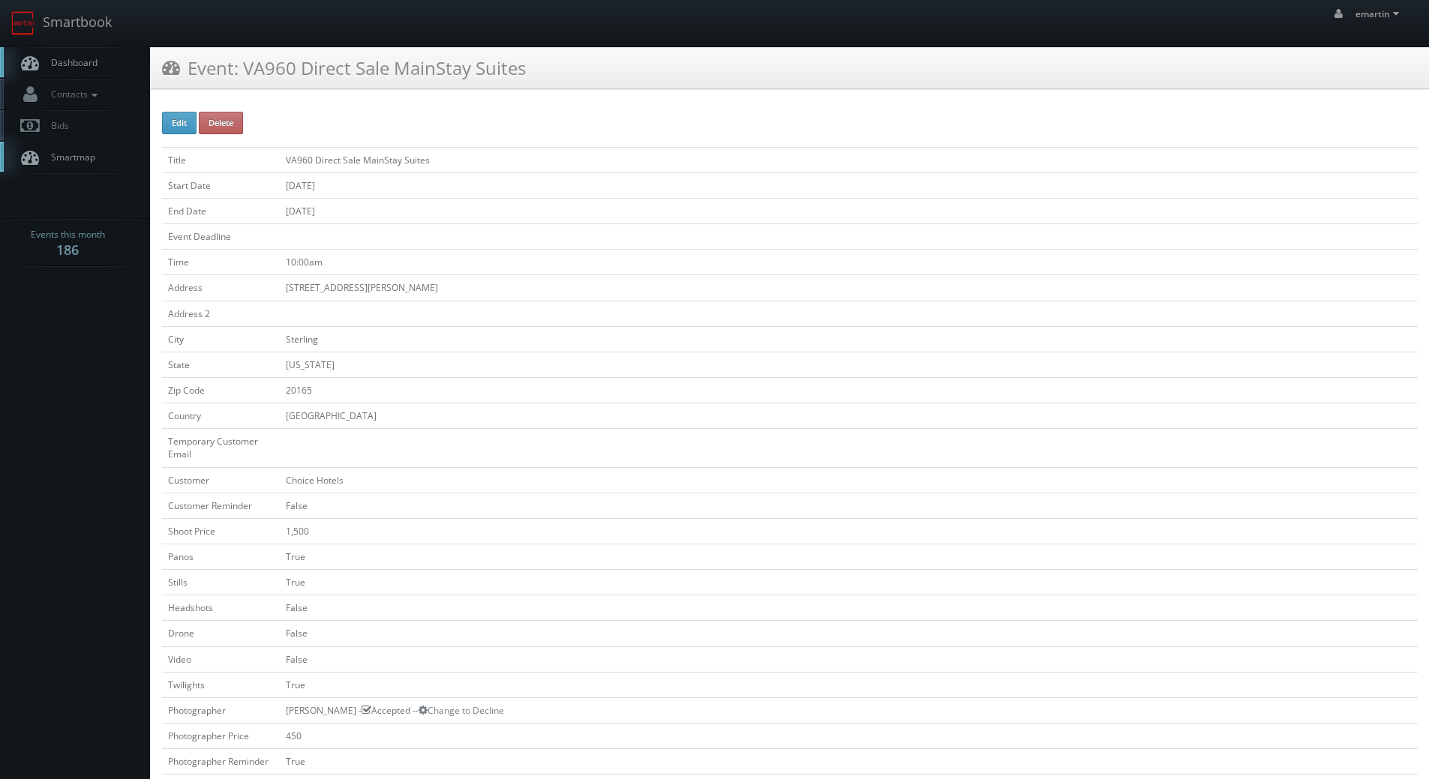
click at [67, 56] on span "Dashboard" at bounding box center [70, 62] width 54 height 13
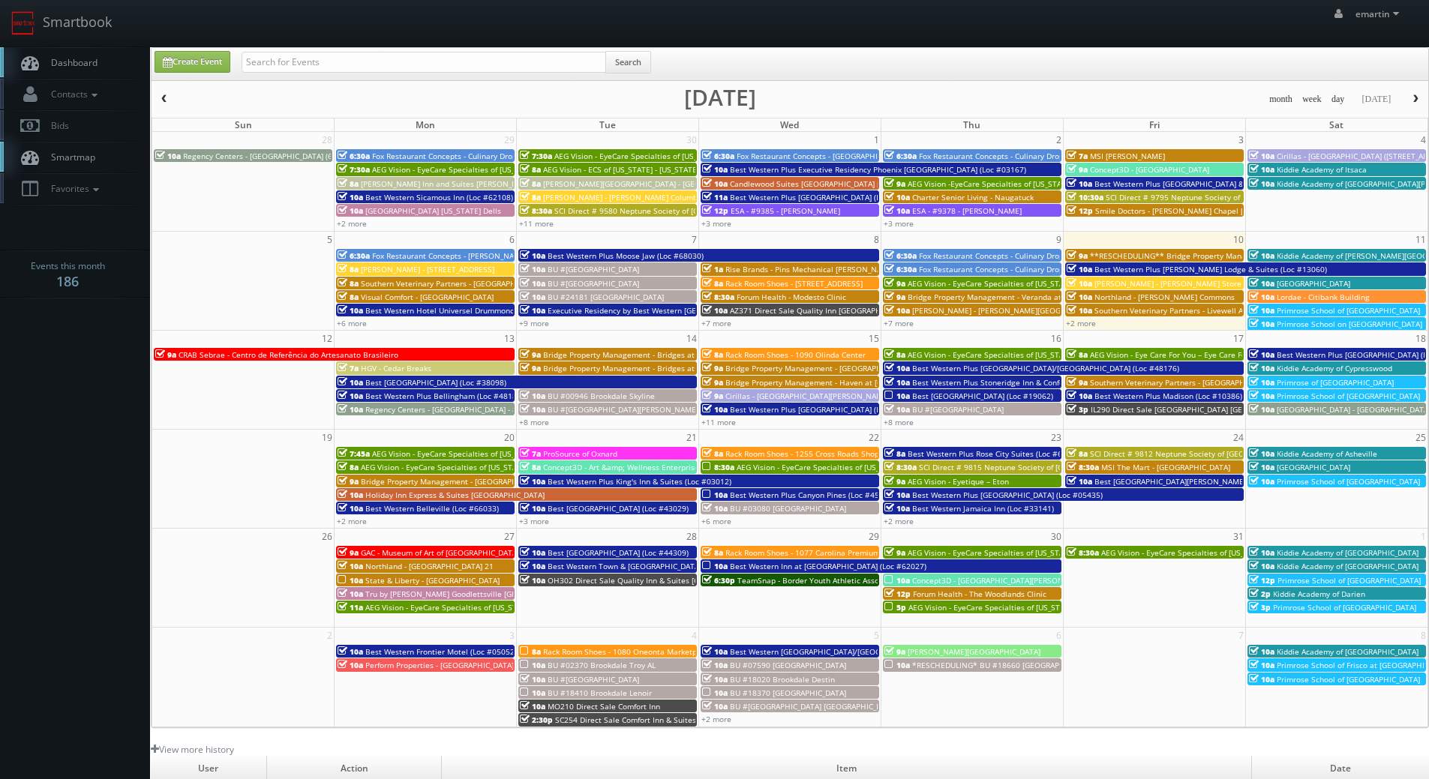
click at [1096, 299] on span "Northland - [PERSON_NAME] Commons" at bounding box center [1164, 297] width 140 height 10
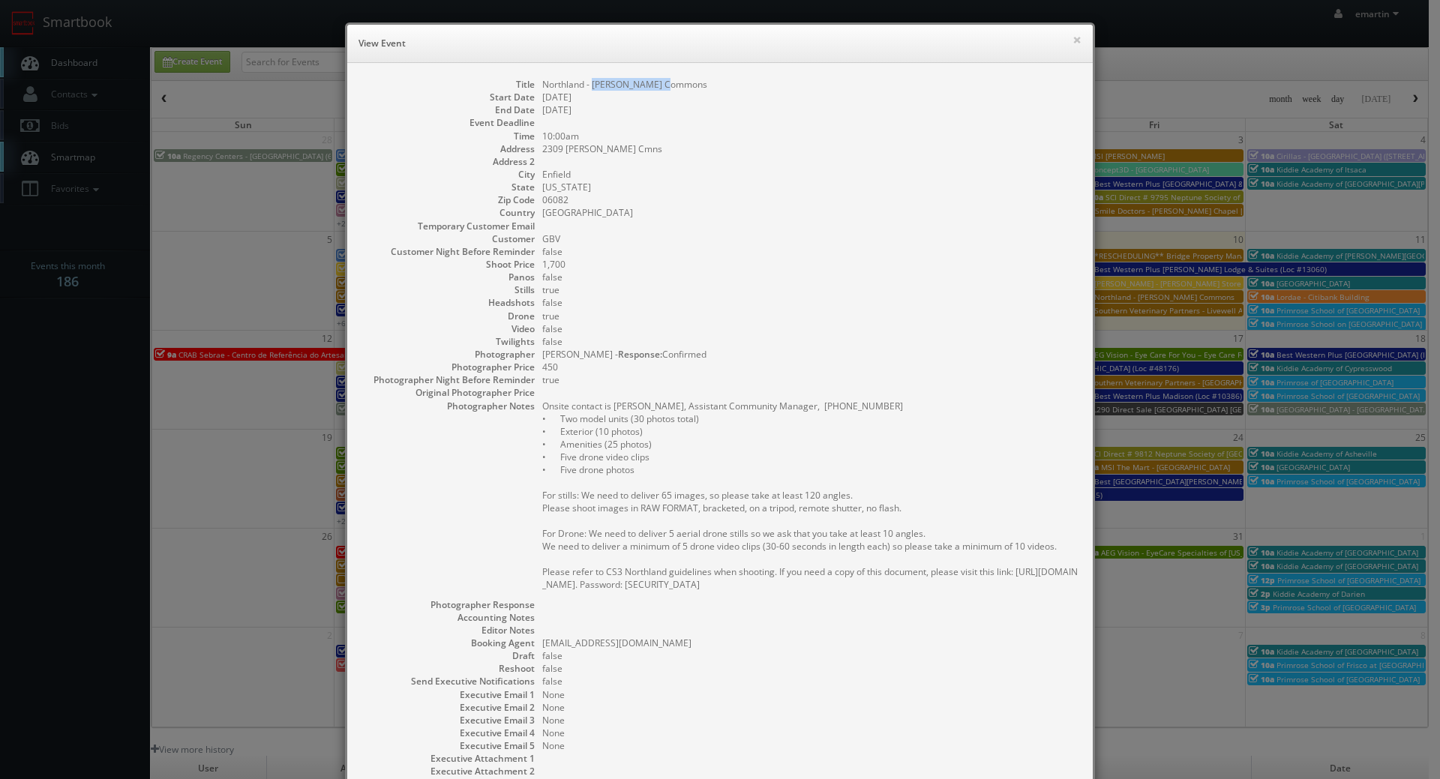
drag, startPoint x: 670, startPoint y: 88, endPoint x: 589, endPoint y: 88, distance: 81.7
click at [589, 88] on dd "Northland - [PERSON_NAME] Commons" at bounding box center [809, 84] width 535 height 13
copy dd "Bigelow Commons"
click at [754, 195] on dd "06082" at bounding box center [809, 199] width 535 height 13
click at [1072, 34] on button "×" at bounding box center [1076, 39] width 9 height 10
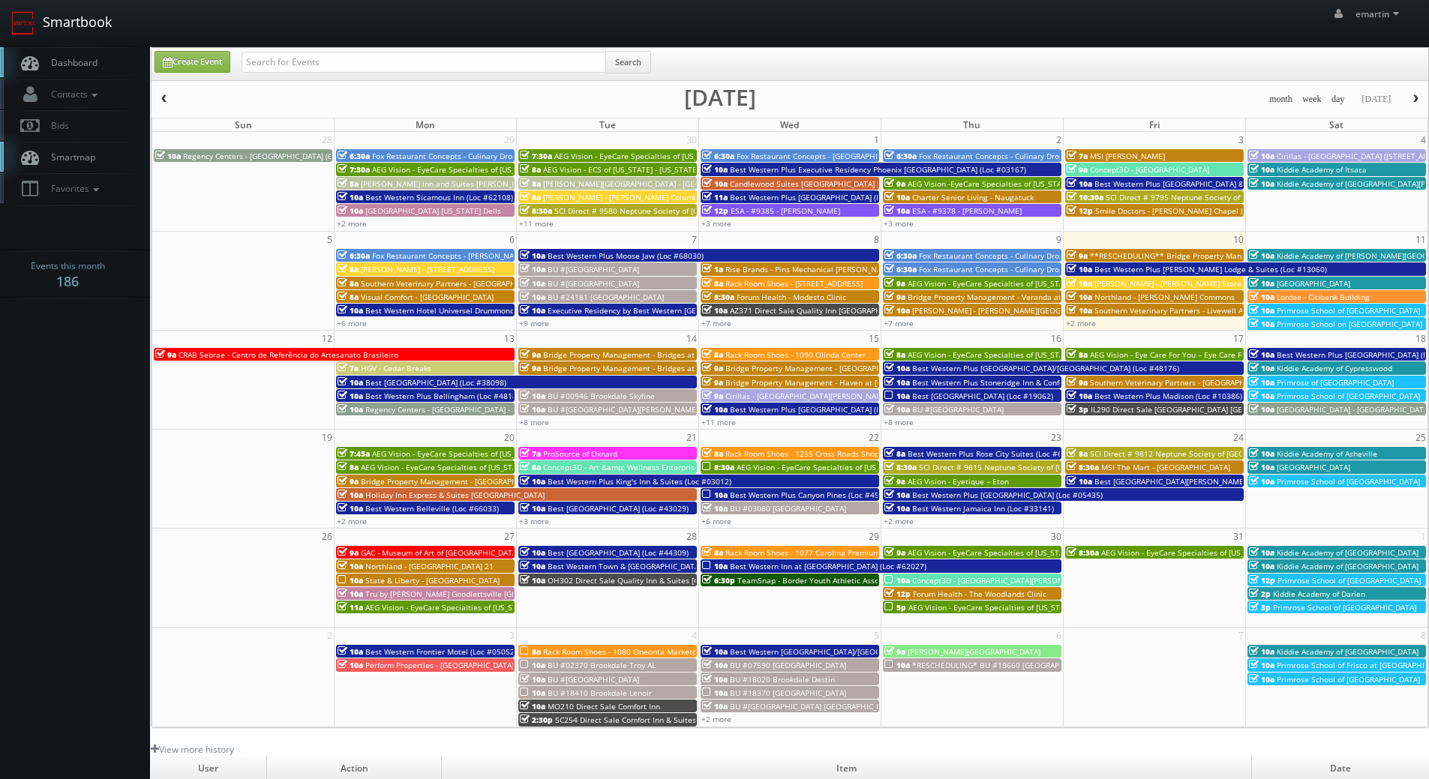
click at [82, 55] on link "Dashboard" at bounding box center [75, 62] width 150 height 31
click at [253, 23] on div "emartin emartin Profile Logout" at bounding box center [714, 23] width 1429 height 46
click at [74, 72] on link "Dashboard" at bounding box center [75, 62] width 150 height 31
click at [1183, 326] on div "+2 more" at bounding box center [1153, 322] width 181 height 13
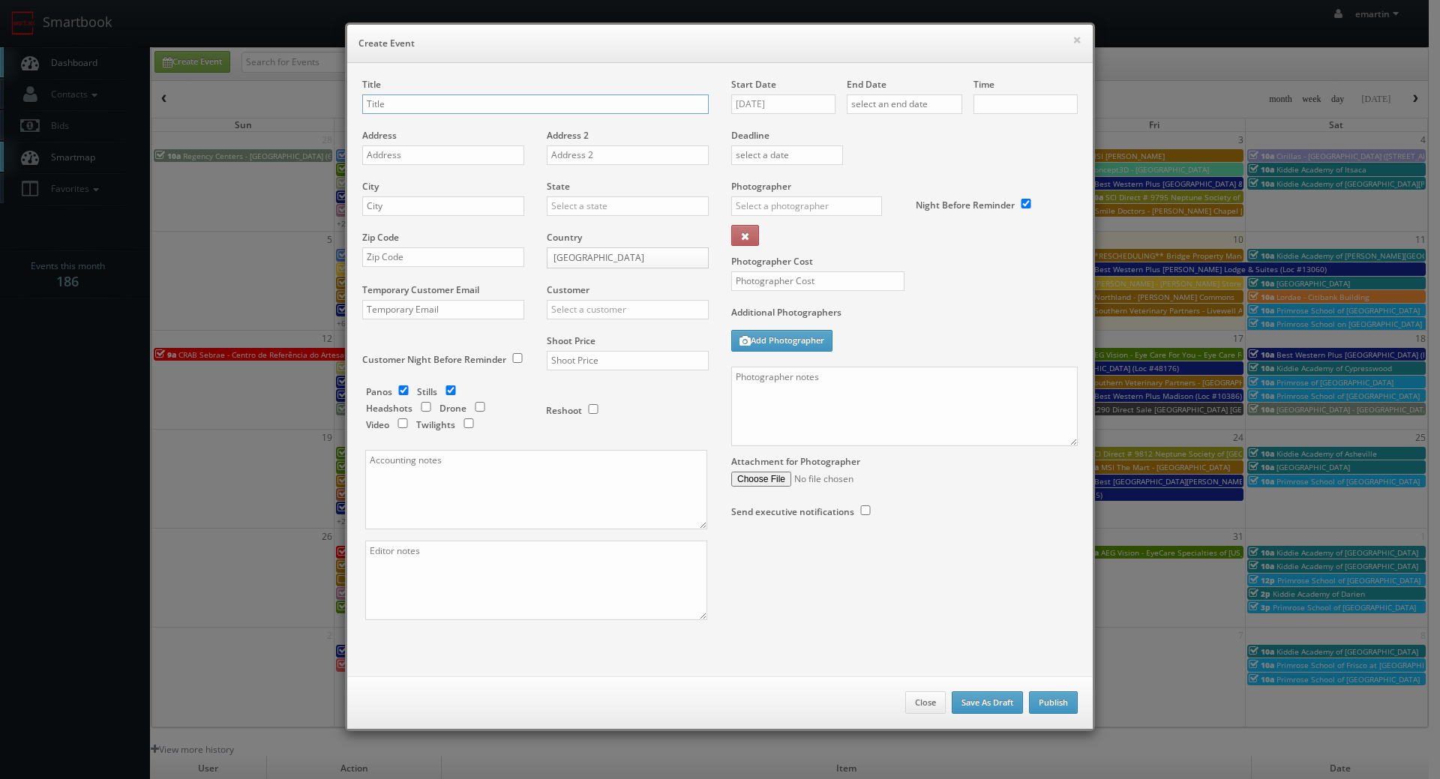
checkbox input "true"
type input "10:00am"
checkbox input "true"
click at [1082, 40] on div "× Create Event" at bounding box center [719, 44] width 745 height 38
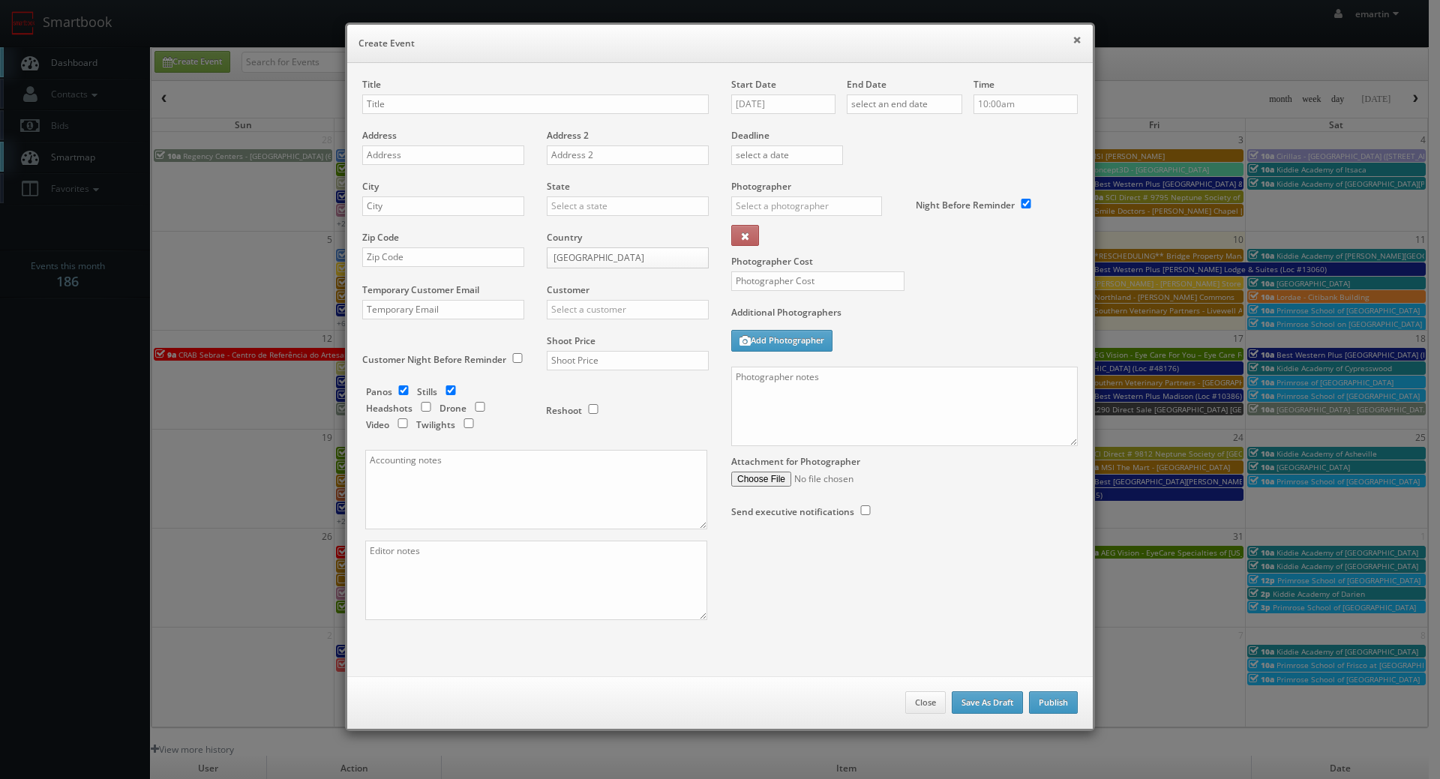
click at [1072, 38] on button "×" at bounding box center [1076, 39] width 9 height 10
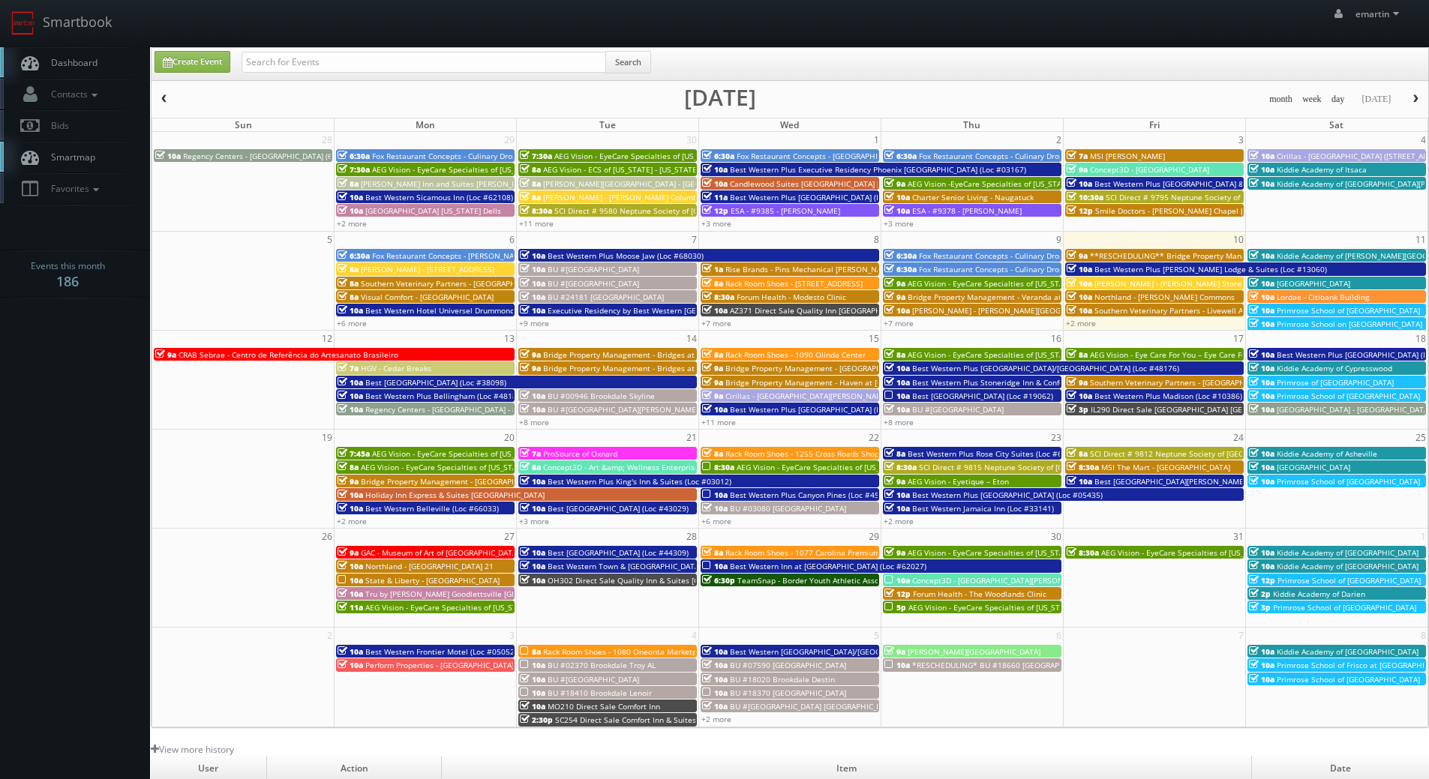
click at [79, 62] on span "Dashboard" at bounding box center [70, 62] width 54 height 13
click at [87, 64] on span "Dashboard" at bounding box center [70, 62] width 54 height 13
click at [1141, 106] on div "month week day [DATE] [DATE]" at bounding box center [789, 99] width 1276 height 19
click at [69, 57] on span "Dashboard" at bounding box center [70, 62] width 54 height 13
drag, startPoint x: 115, startPoint y: 70, endPoint x: 126, endPoint y: 115, distance: 46.9
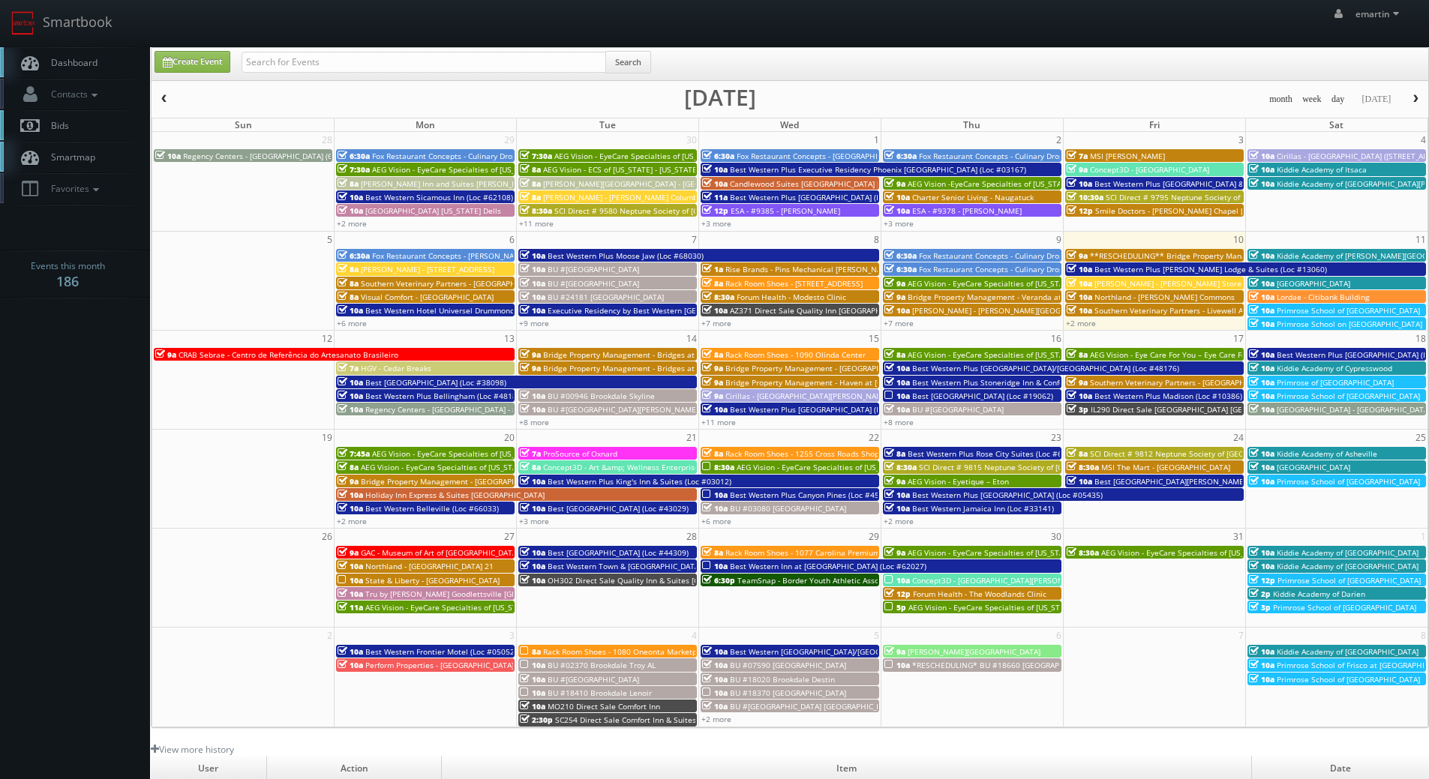
click at [115, 70] on link "Dashboard" at bounding box center [75, 62] width 150 height 31
drag, startPoint x: 106, startPoint y: 41, endPoint x: 116, endPoint y: 59, distance: 20.8
click at [106, 41] on link "Smartbook" at bounding box center [61, 23] width 123 height 46
click at [289, 76] on div "Search" at bounding box center [445, 65] width 409 height 29
click at [288, 73] on div "Search" at bounding box center [445, 65] width 409 height 29
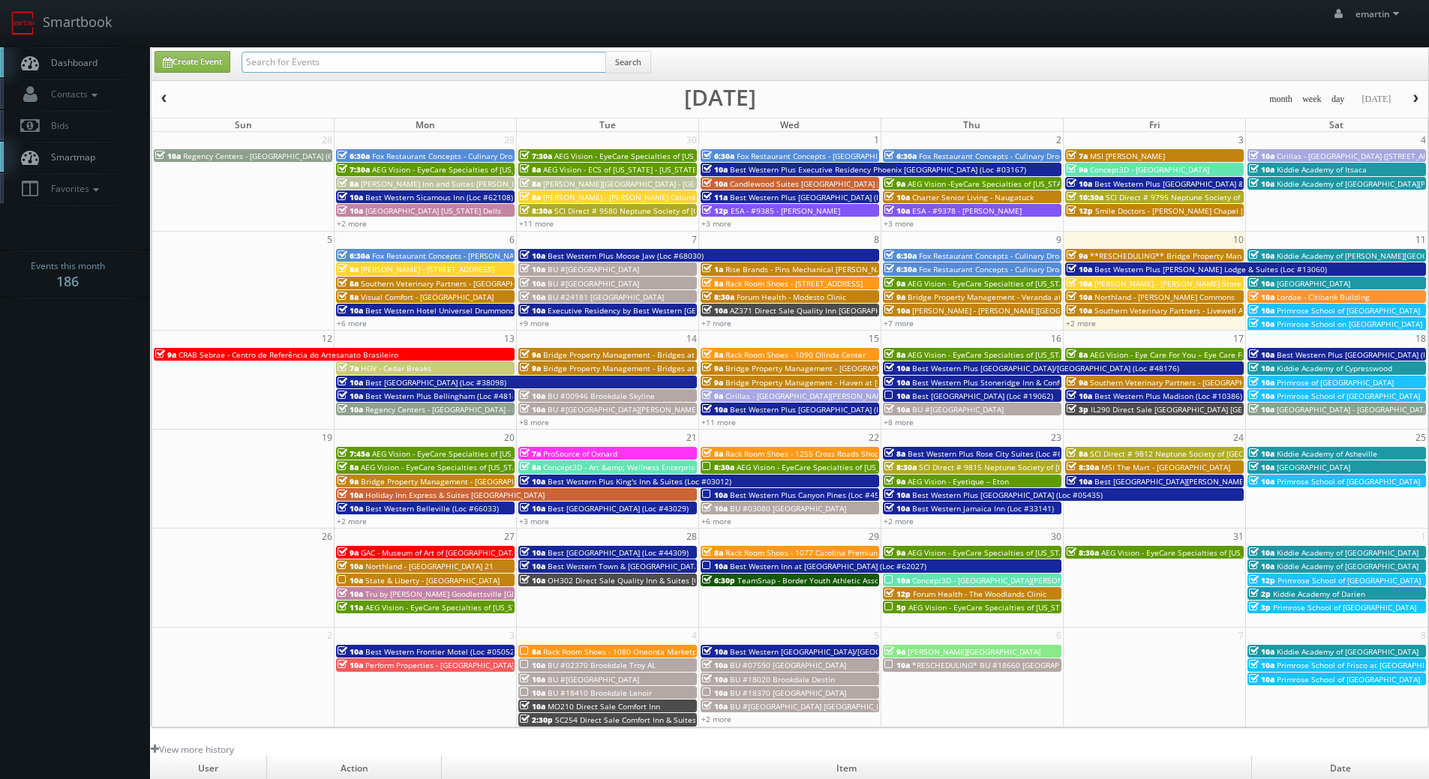
click at [288, 71] on input "text" at bounding box center [423, 62] width 364 height 21
type input "adam howard"
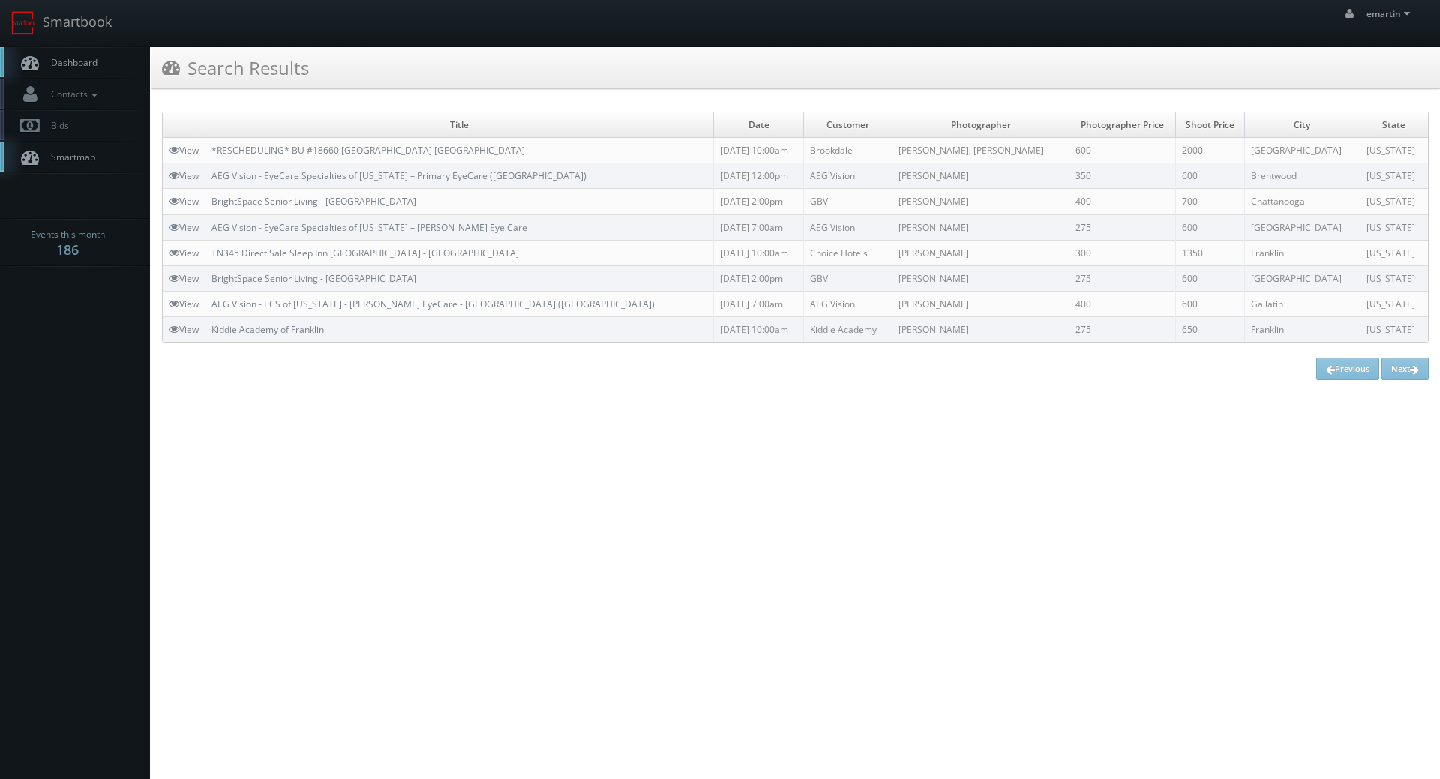
click at [1075, 383] on div "Title Date Customer Photographer Photographer Price Shoot Price [GEOGRAPHIC_DAT…" at bounding box center [795, 245] width 1289 height 291
click at [104, 67] on link "Dashboard" at bounding box center [75, 62] width 150 height 31
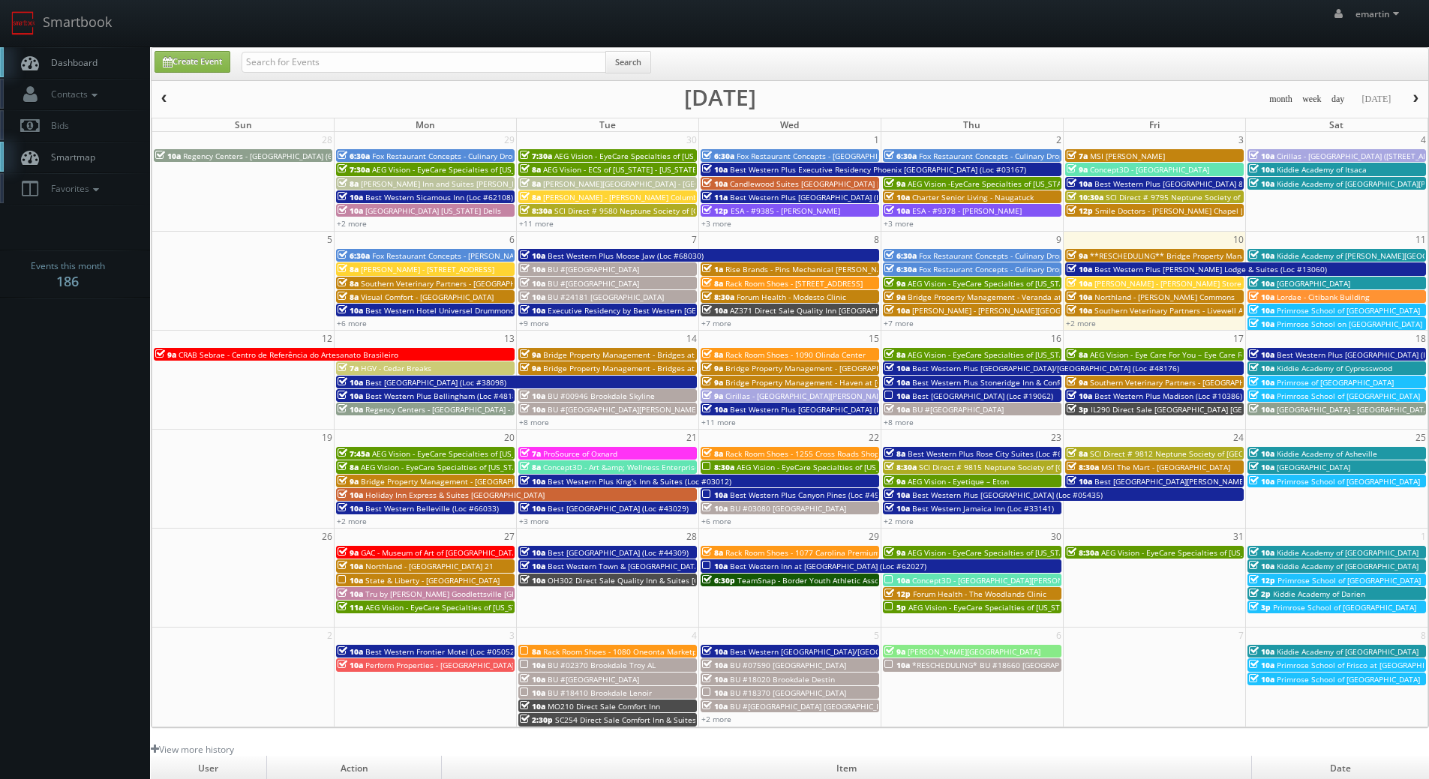
click at [85, 60] on span "Dashboard" at bounding box center [70, 62] width 54 height 13
click at [287, 55] on input "text" at bounding box center [423, 62] width 364 height 21
type input "4467"
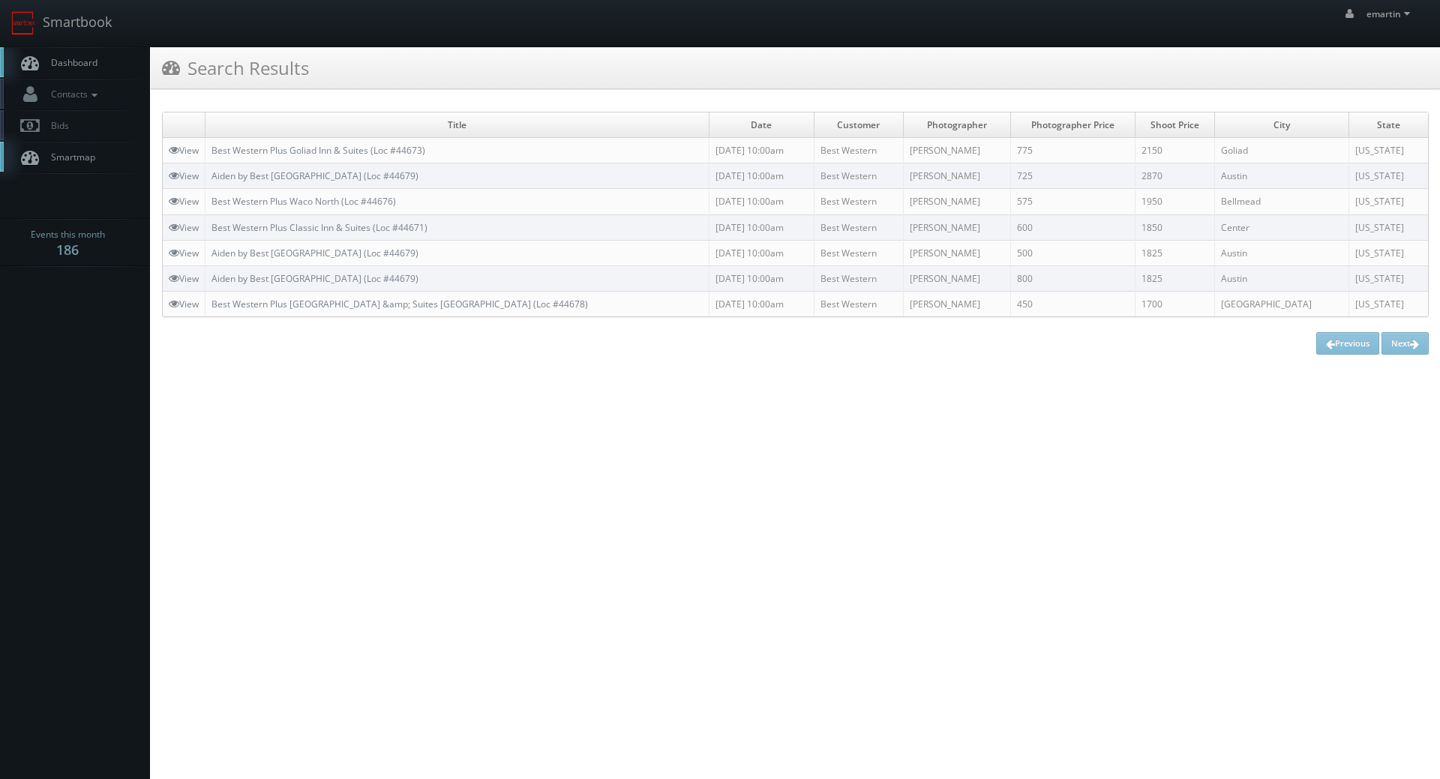
click at [70, 62] on span "Dashboard" at bounding box center [70, 62] width 54 height 13
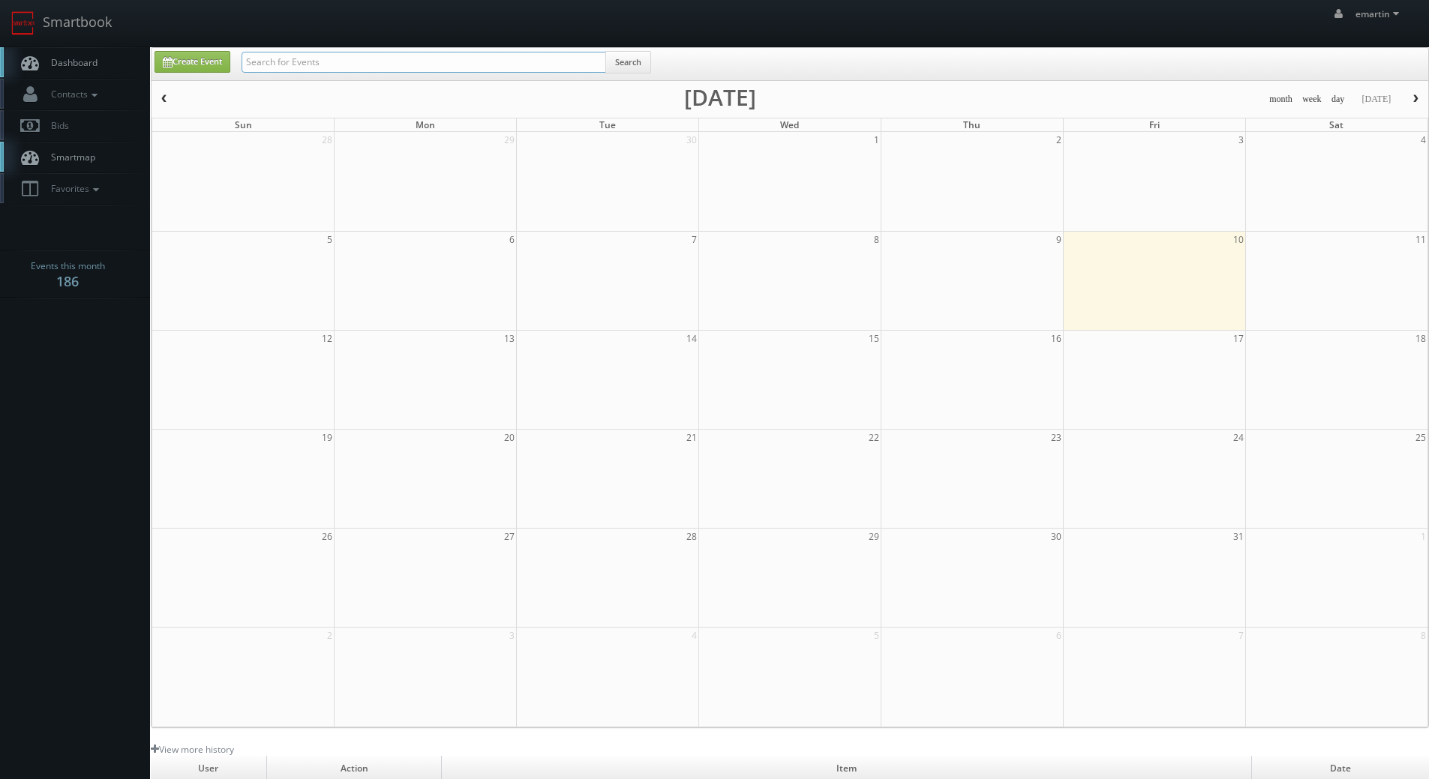
click at [325, 66] on input "text" at bounding box center [423, 62] width 364 height 21
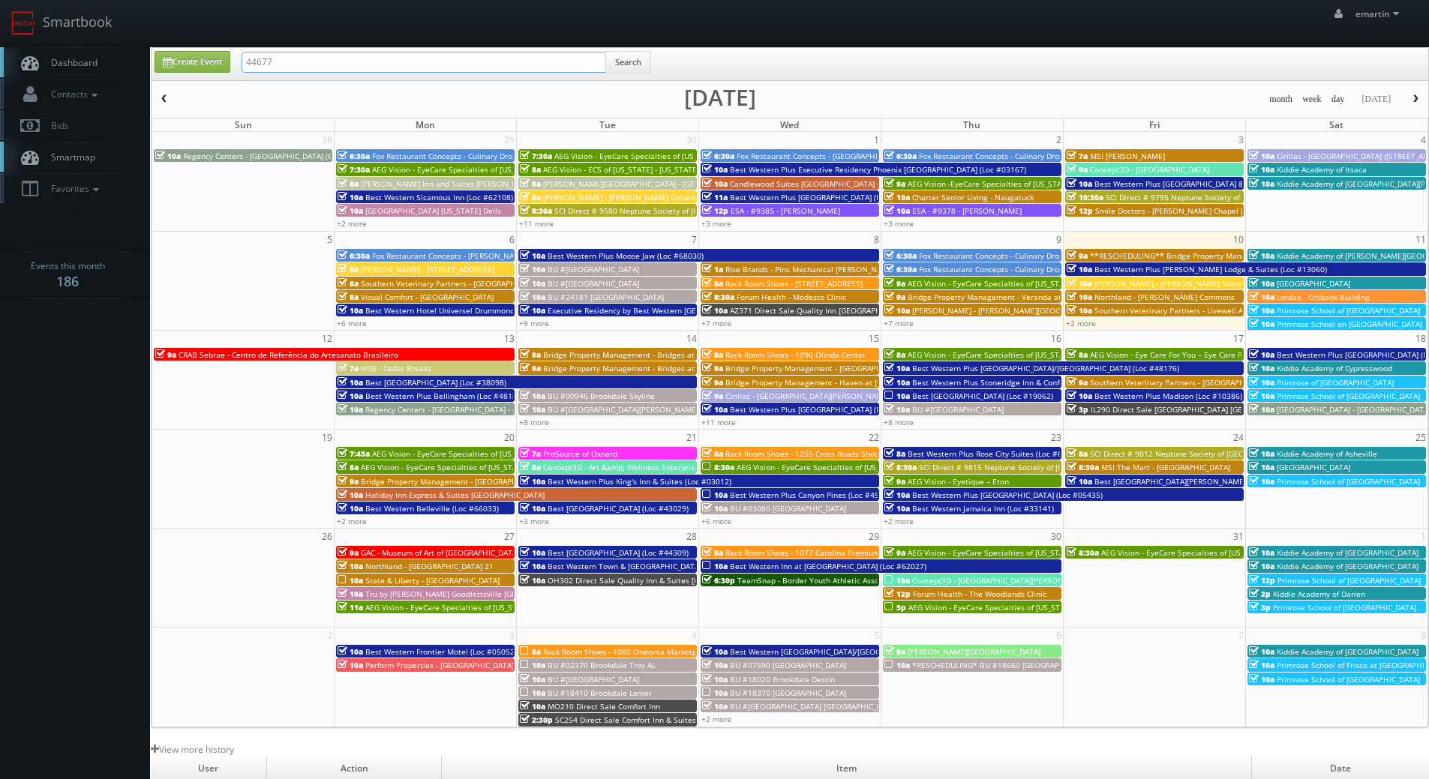
type input "44677"
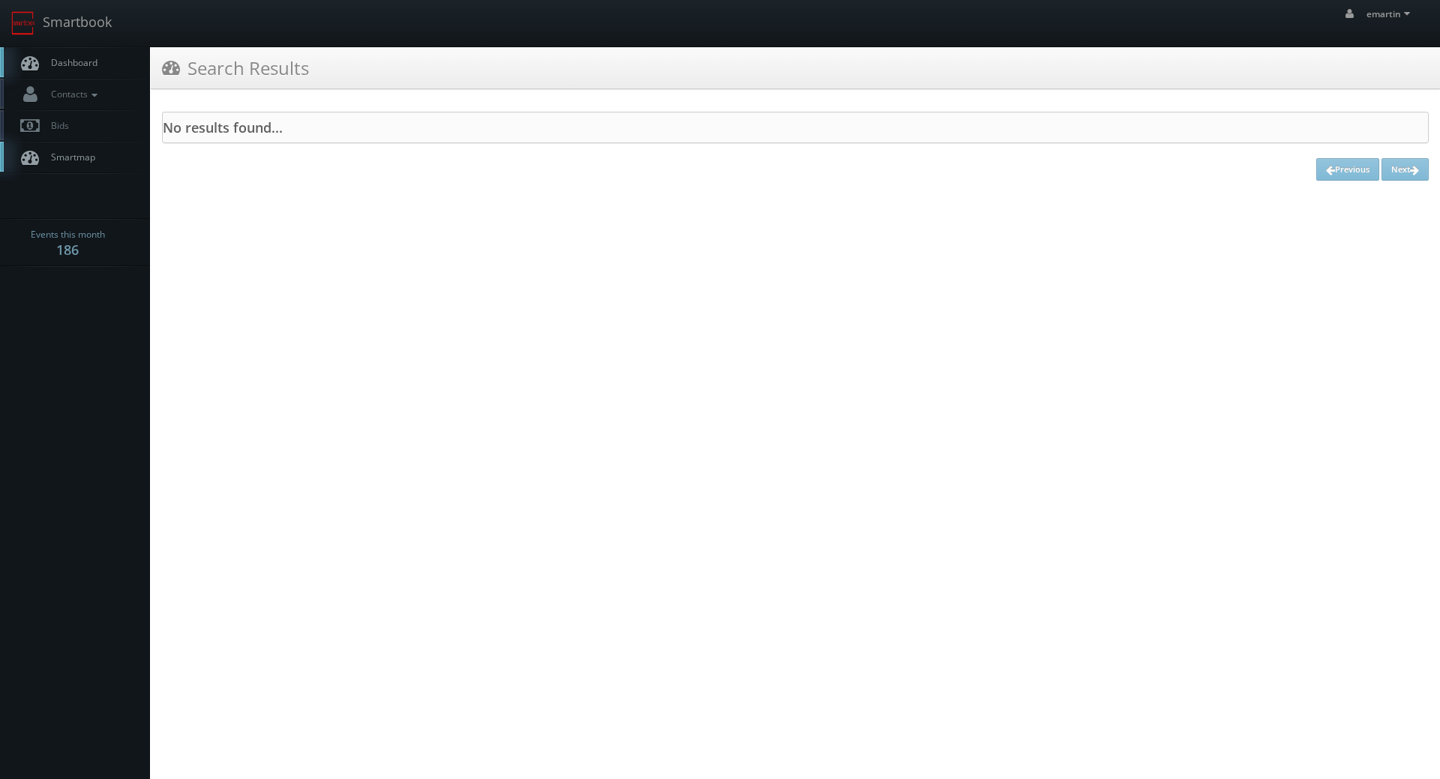
click at [99, 53] on link "Dashboard" at bounding box center [75, 62] width 150 height 31
